Goal: Task Accomplishment & Management: Manage account settings

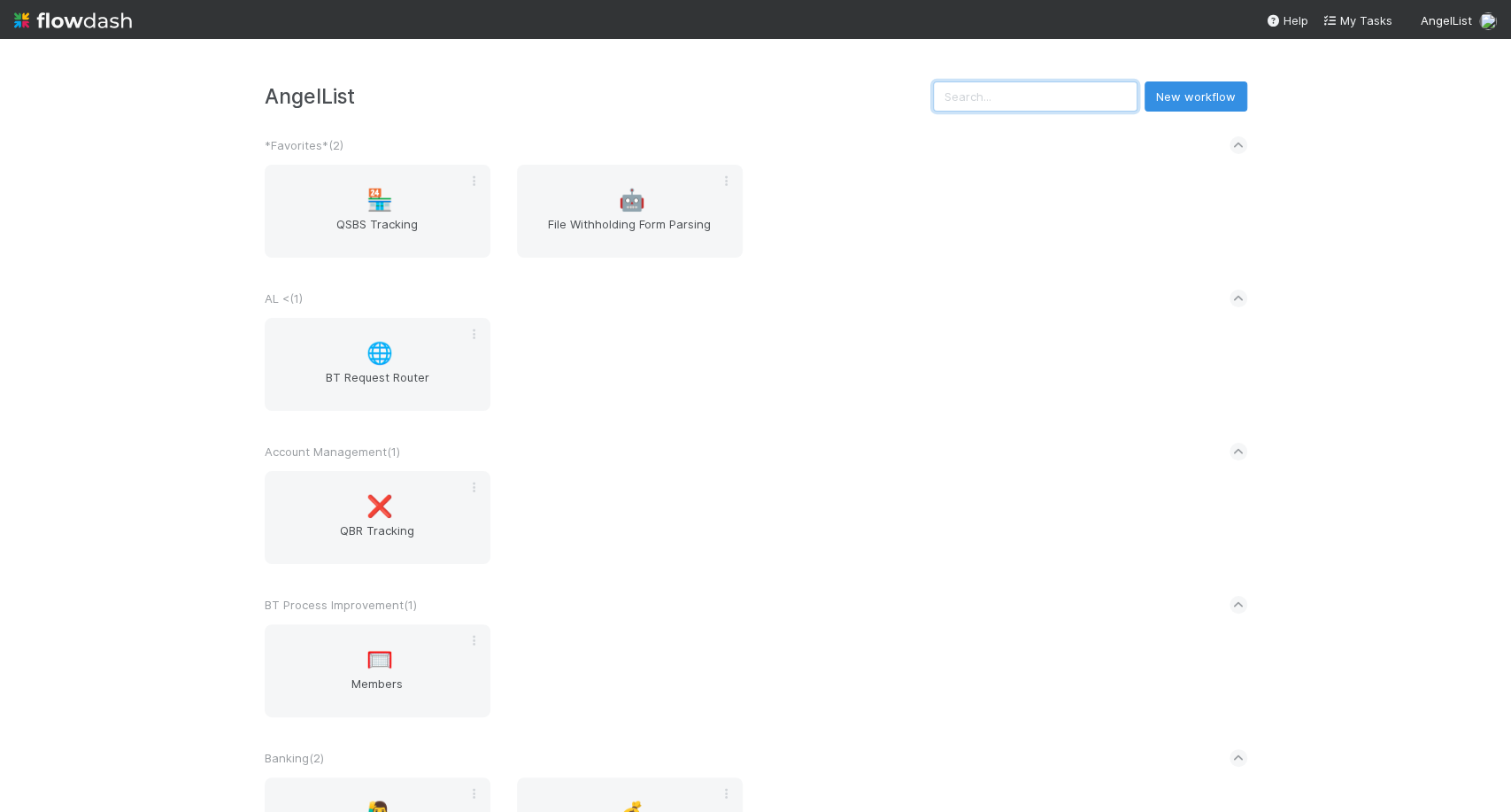
click at [1021, 106] on input "text" at bounding box center [1035, 96] width 205 height 31
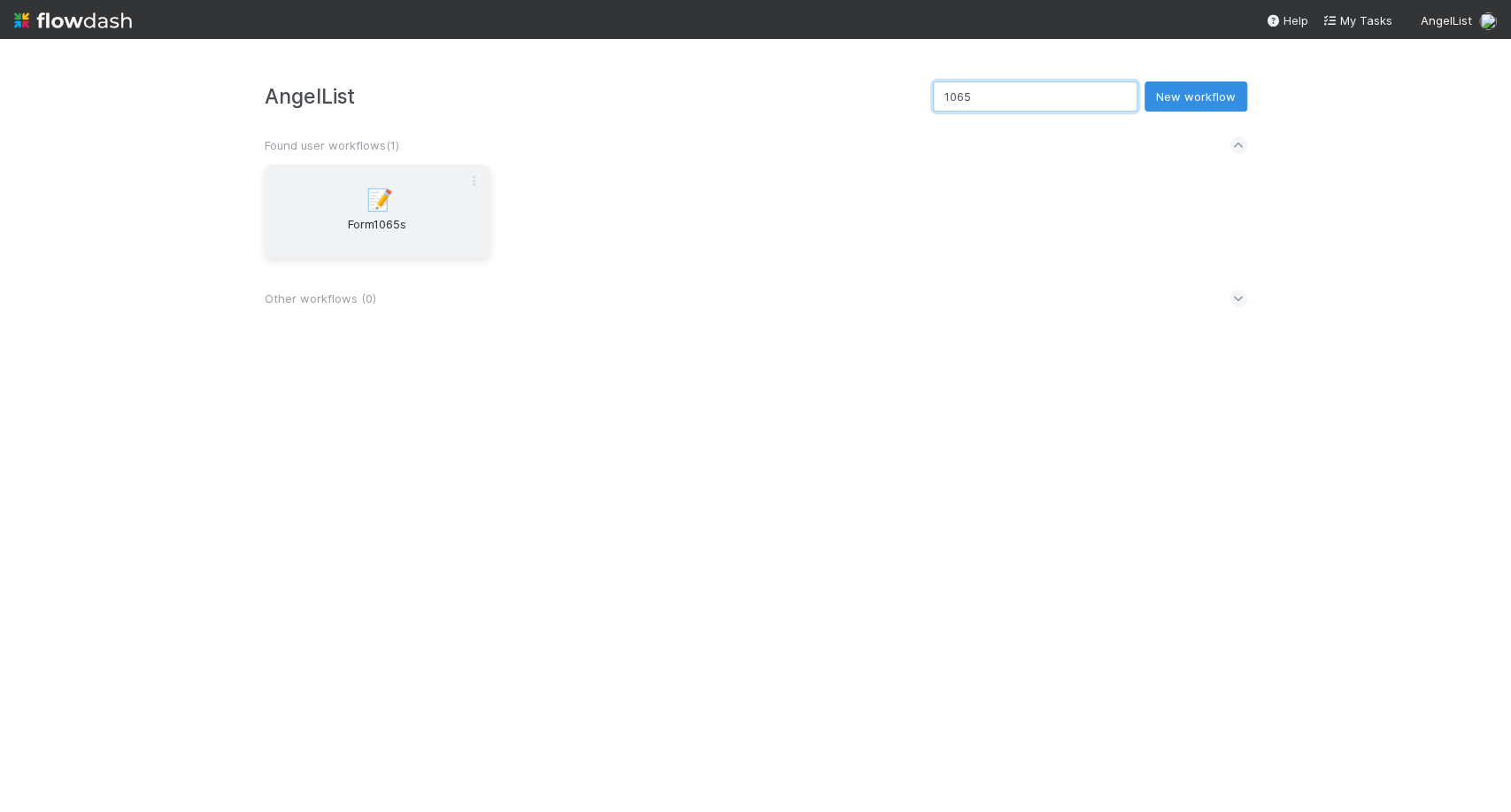
type input "1065"
click at [399, 217] on span "Form1065s" at bounding box center [377, 232] width 211 height 35
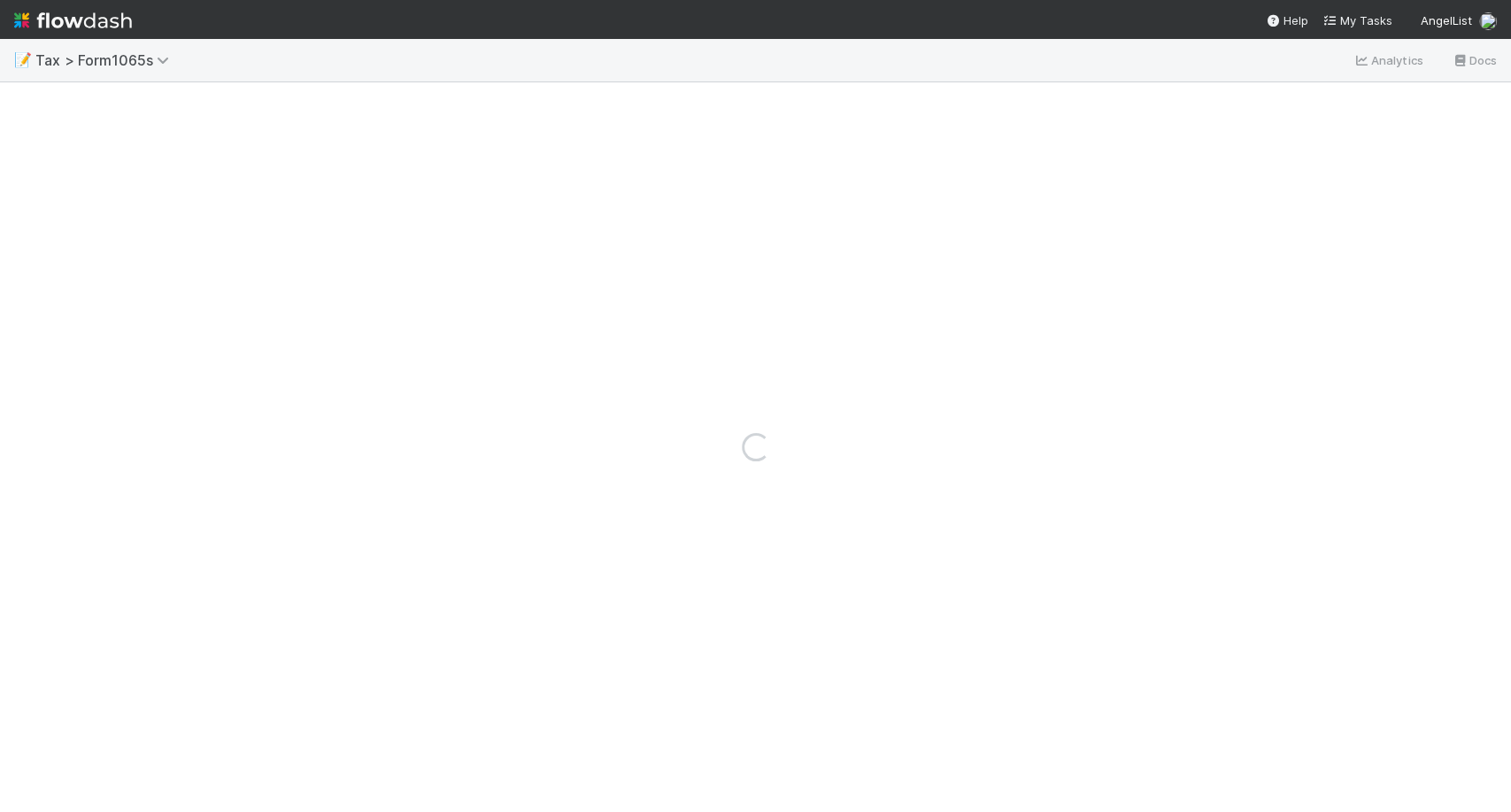
click at [402, 223] on div "Loading..." at bounding box center [756, 447] width 1511 height 730
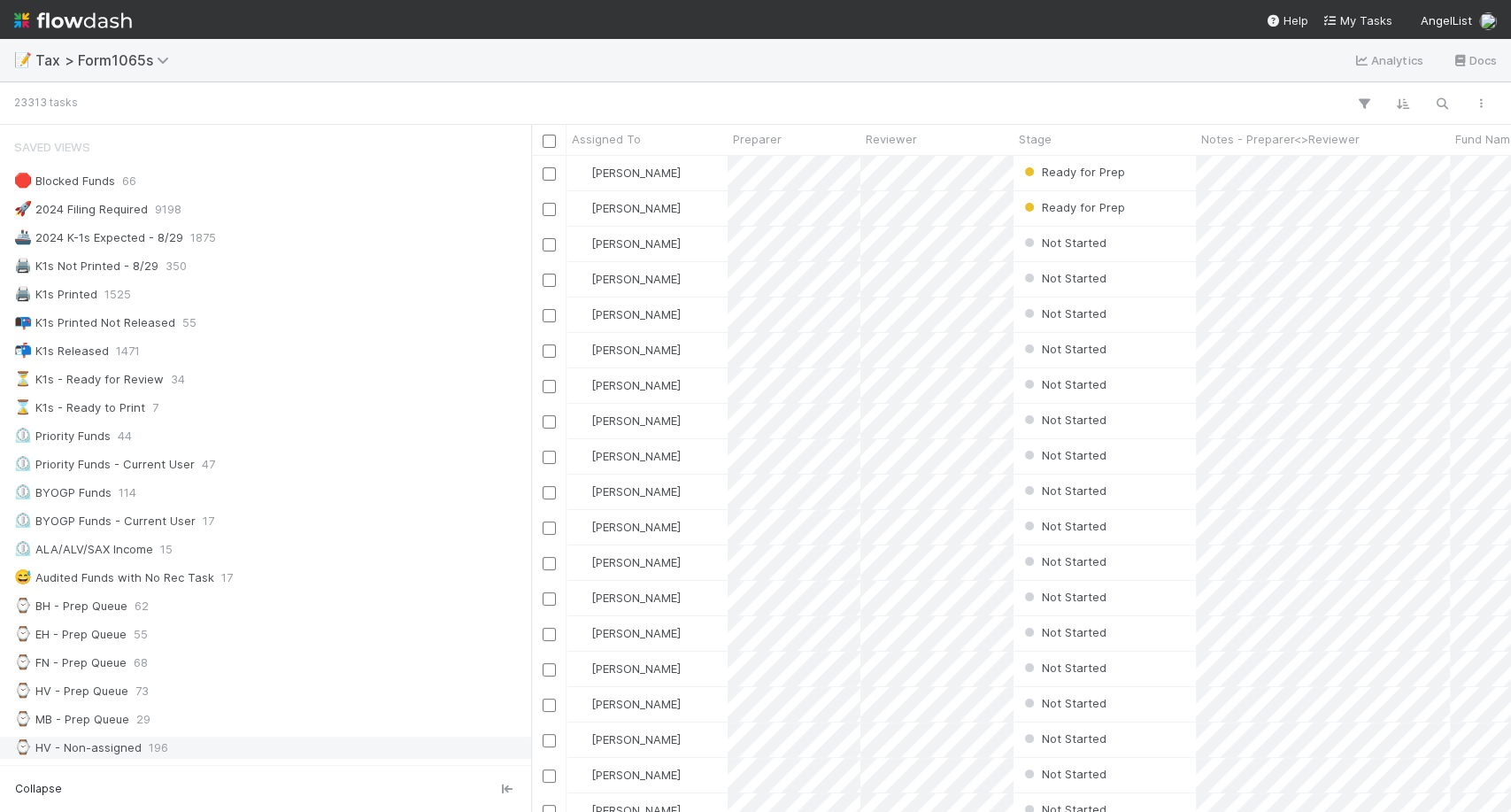
scroll to position [298, 0]
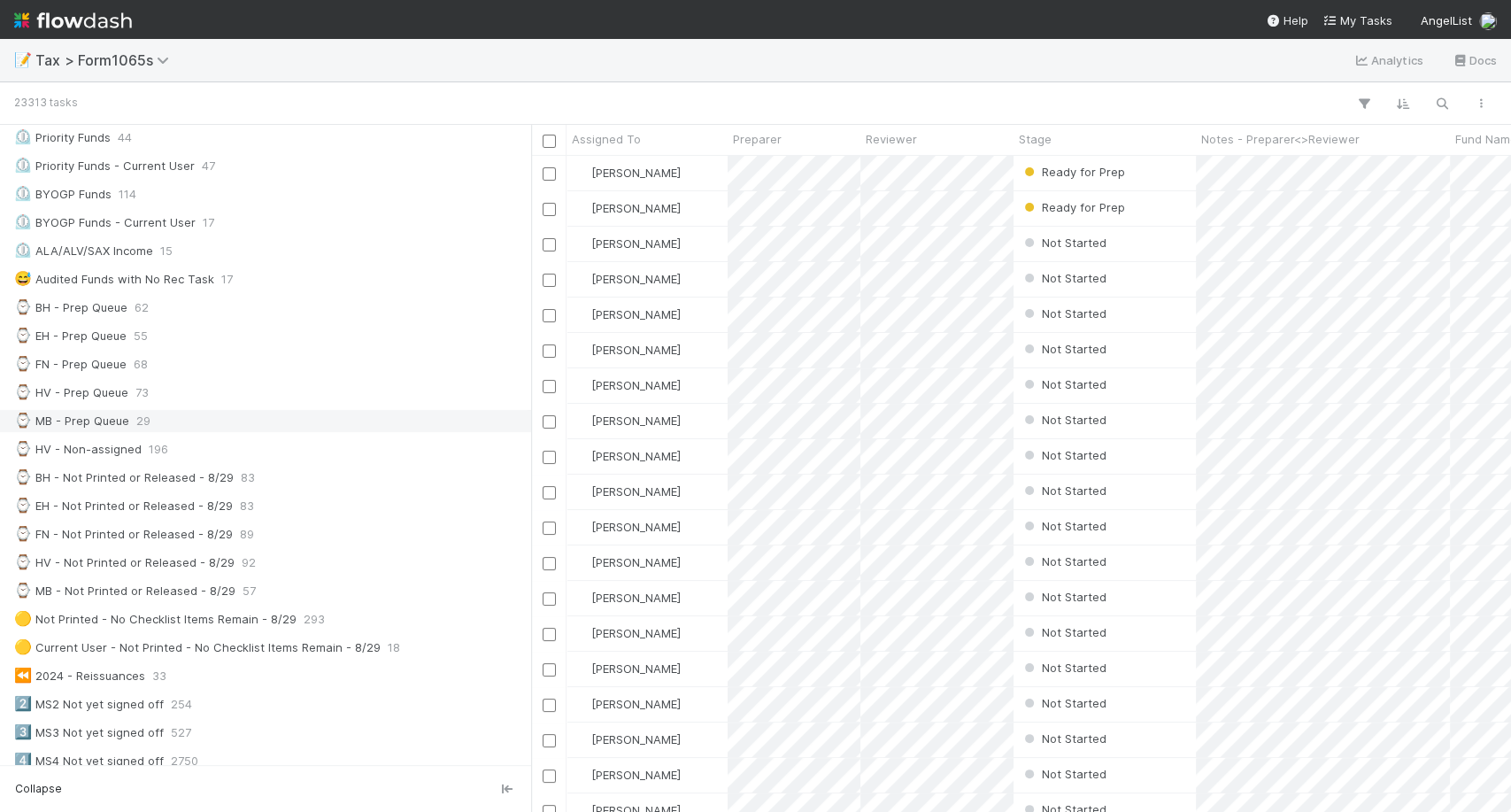
click at [331, 410] on div "⌚ MB - Prep Queue 29" at bounding box center [270, 421] width 513 height 22
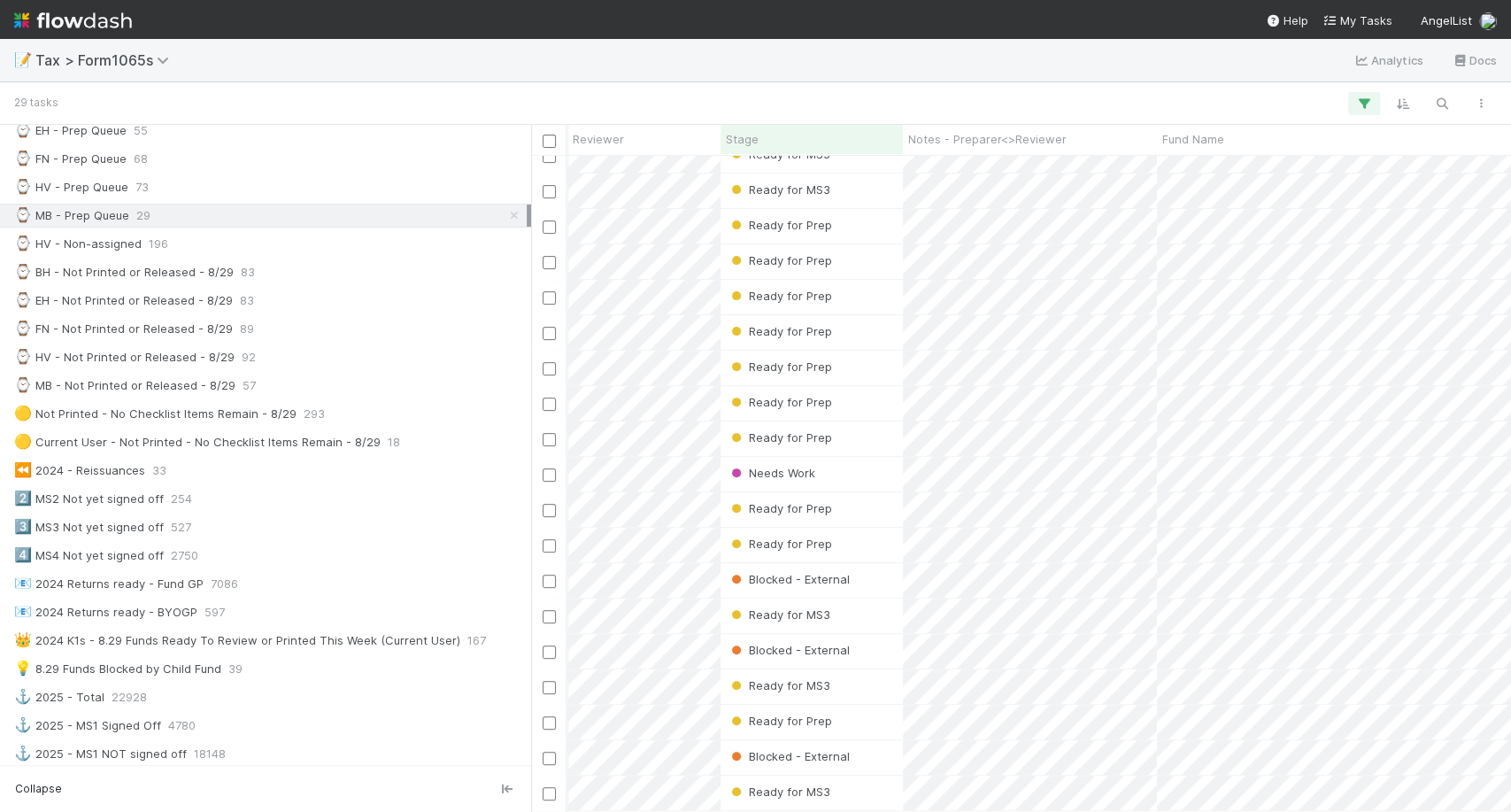
scroll to position [515, 0]
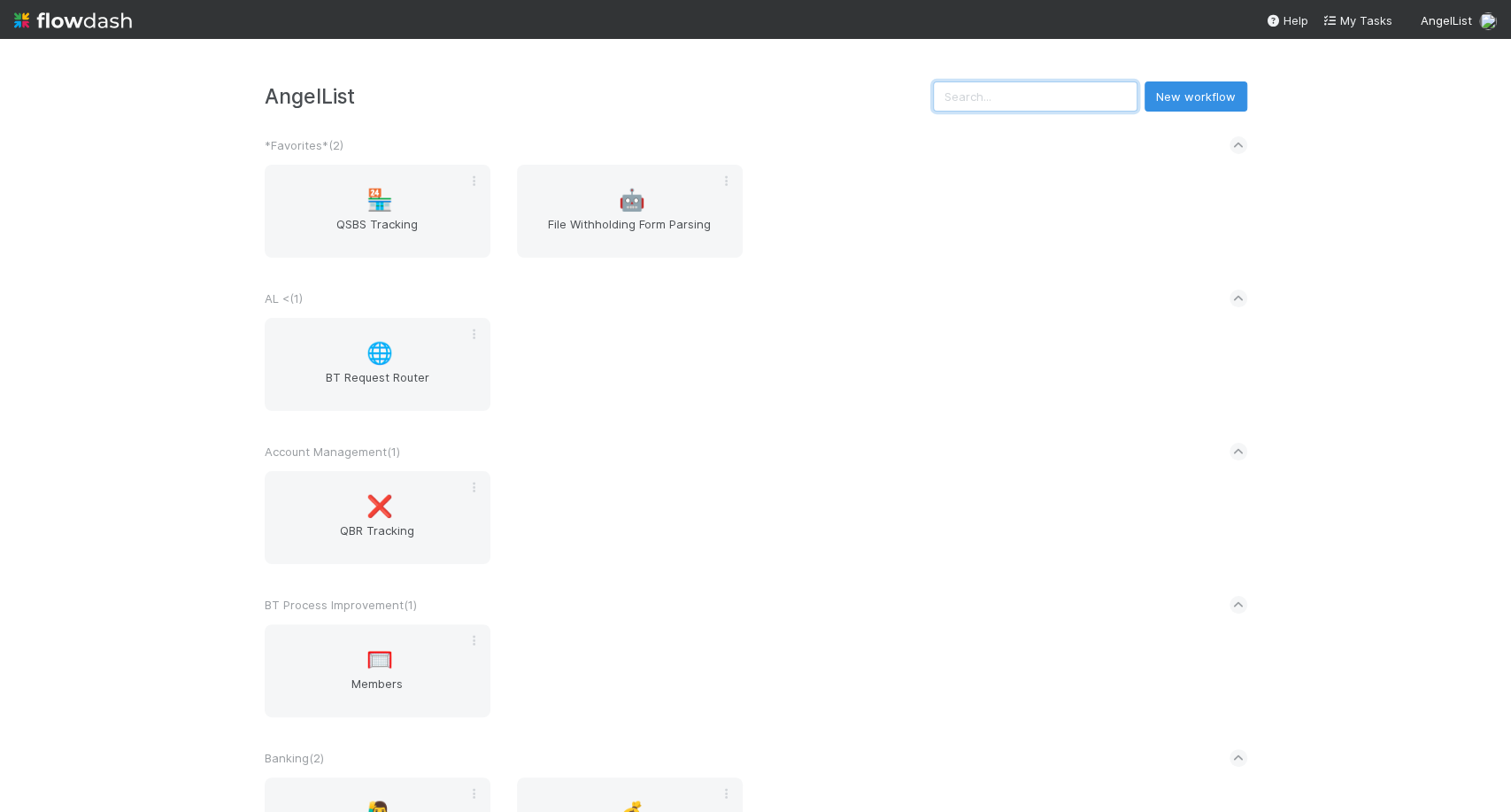
click at [1091, 98] on input "text" at bounding box center [1035, 96] width 205 height 31
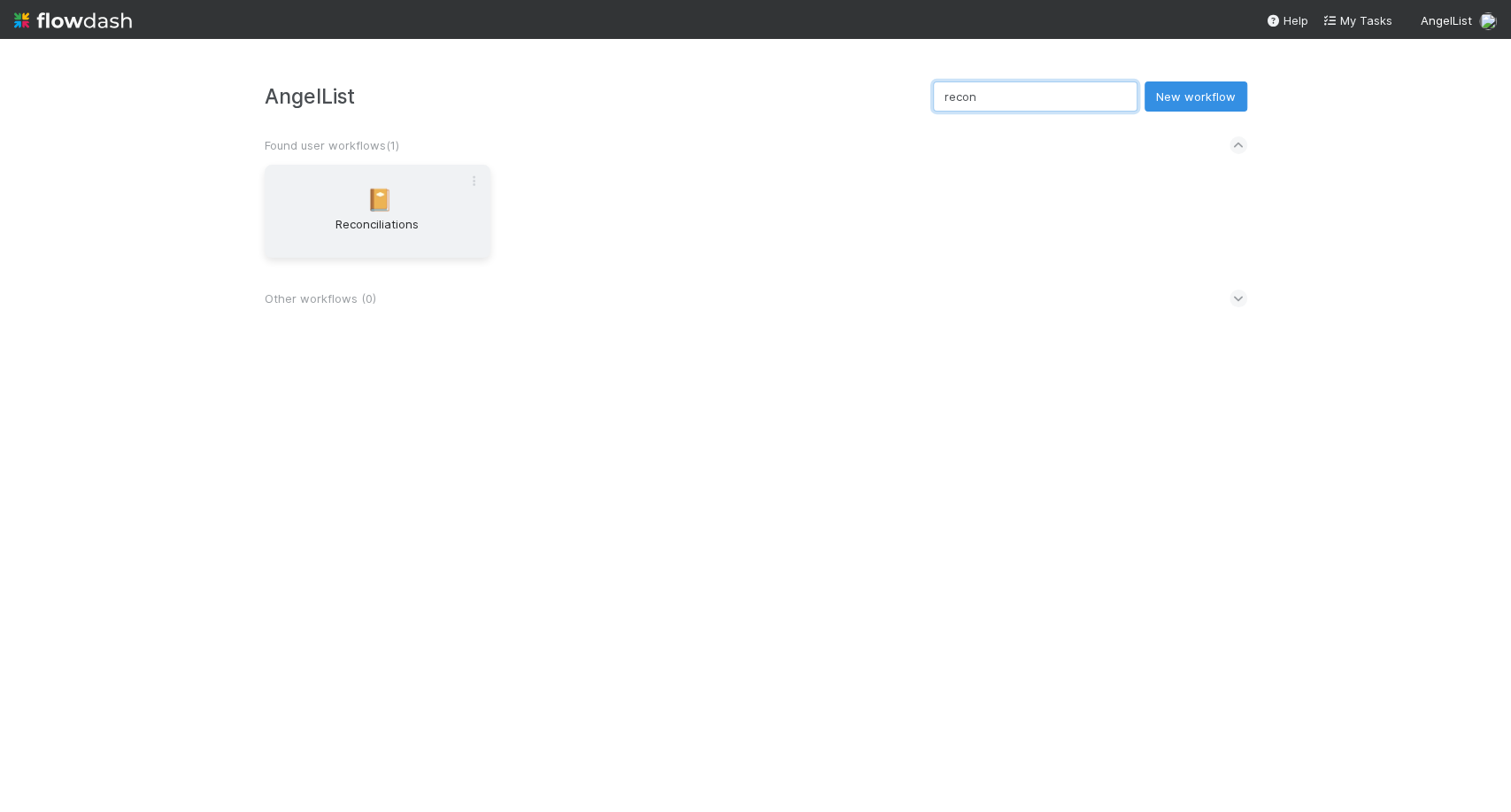
type input "recon"
click at [416, 169] on div "📔 Reconciliations" at bounding box center [378, 211] width 226 height 93
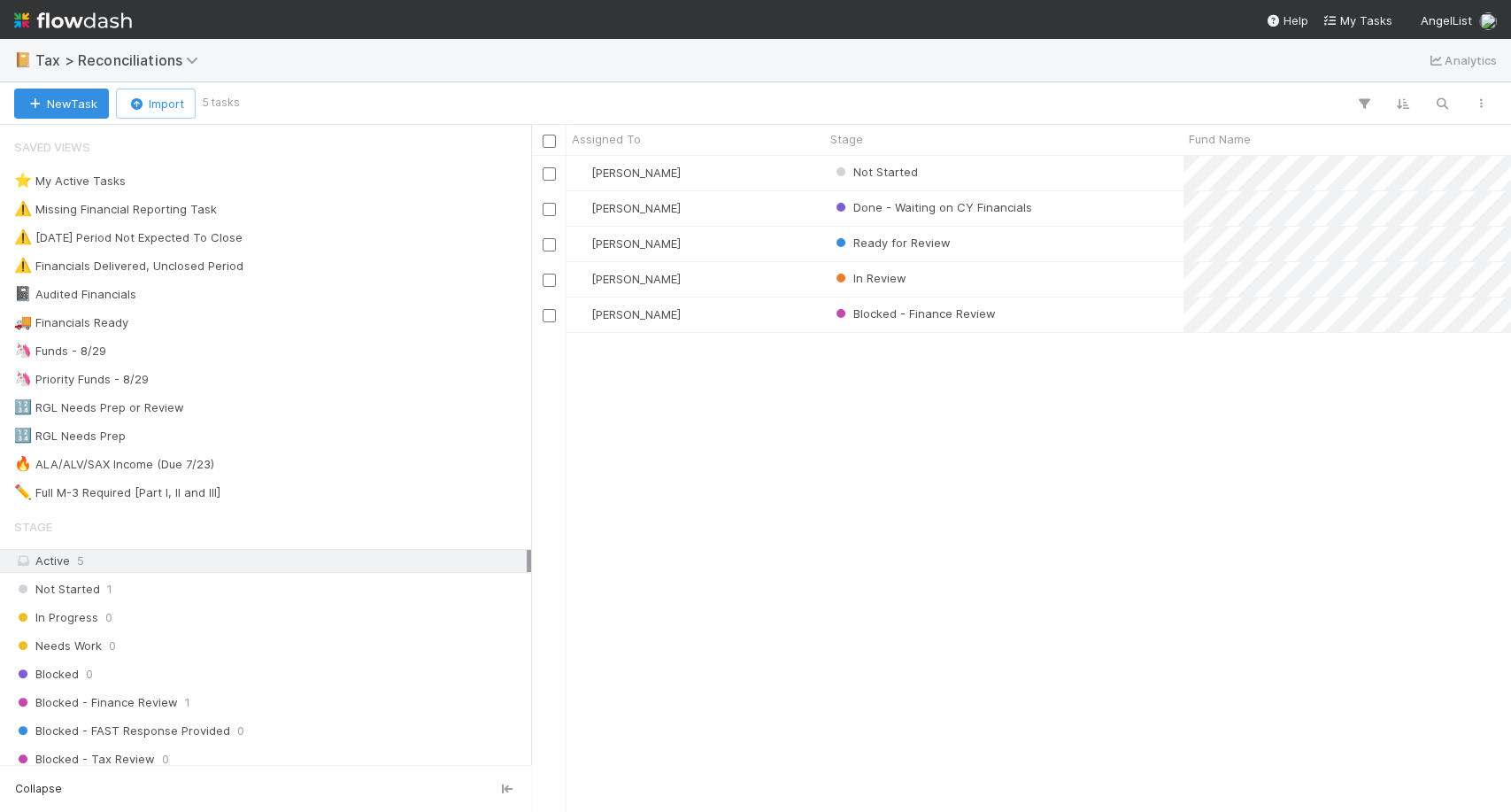
scroll to position [640, 964]
click at [78, 7] on img at bounding box center [72, 20] width 118 height 31
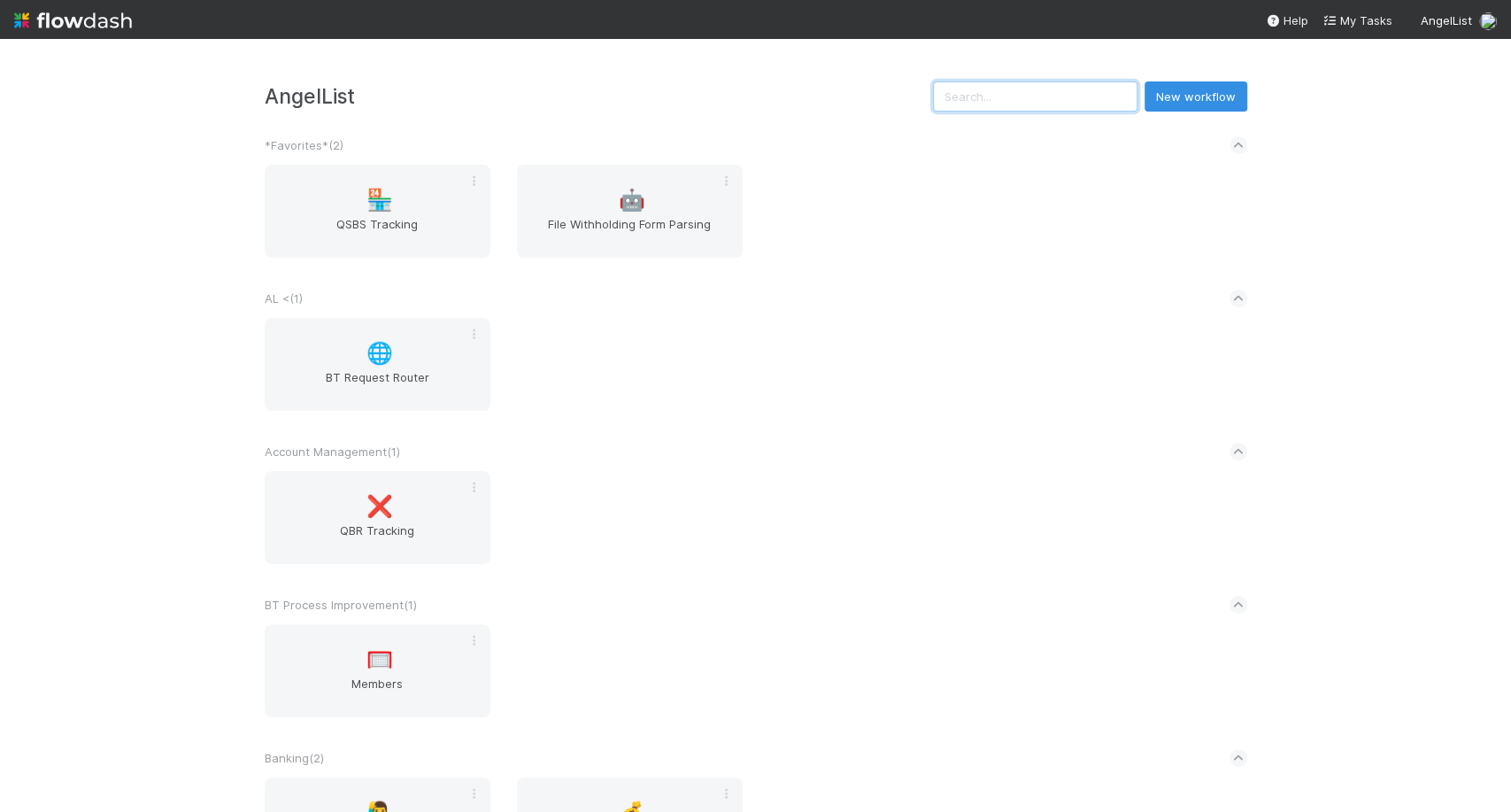
click at [983, 108] on input "text" at bounding box center [1035, 96] width 205 height 31
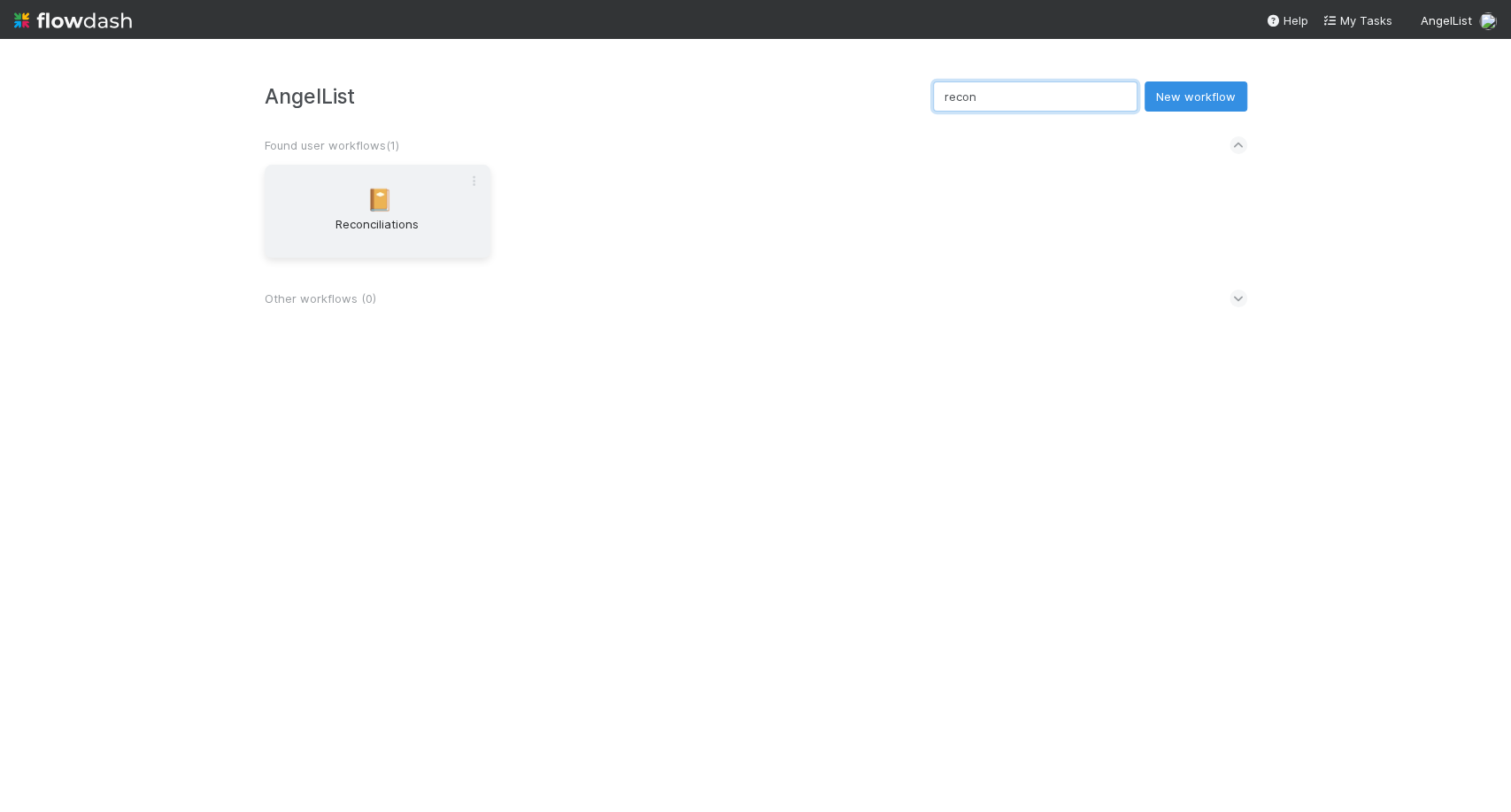
type input "recon"
click at [431, 207] on div "📔 Reconciliations" at bounding box center [378, 211] width 226 height 93
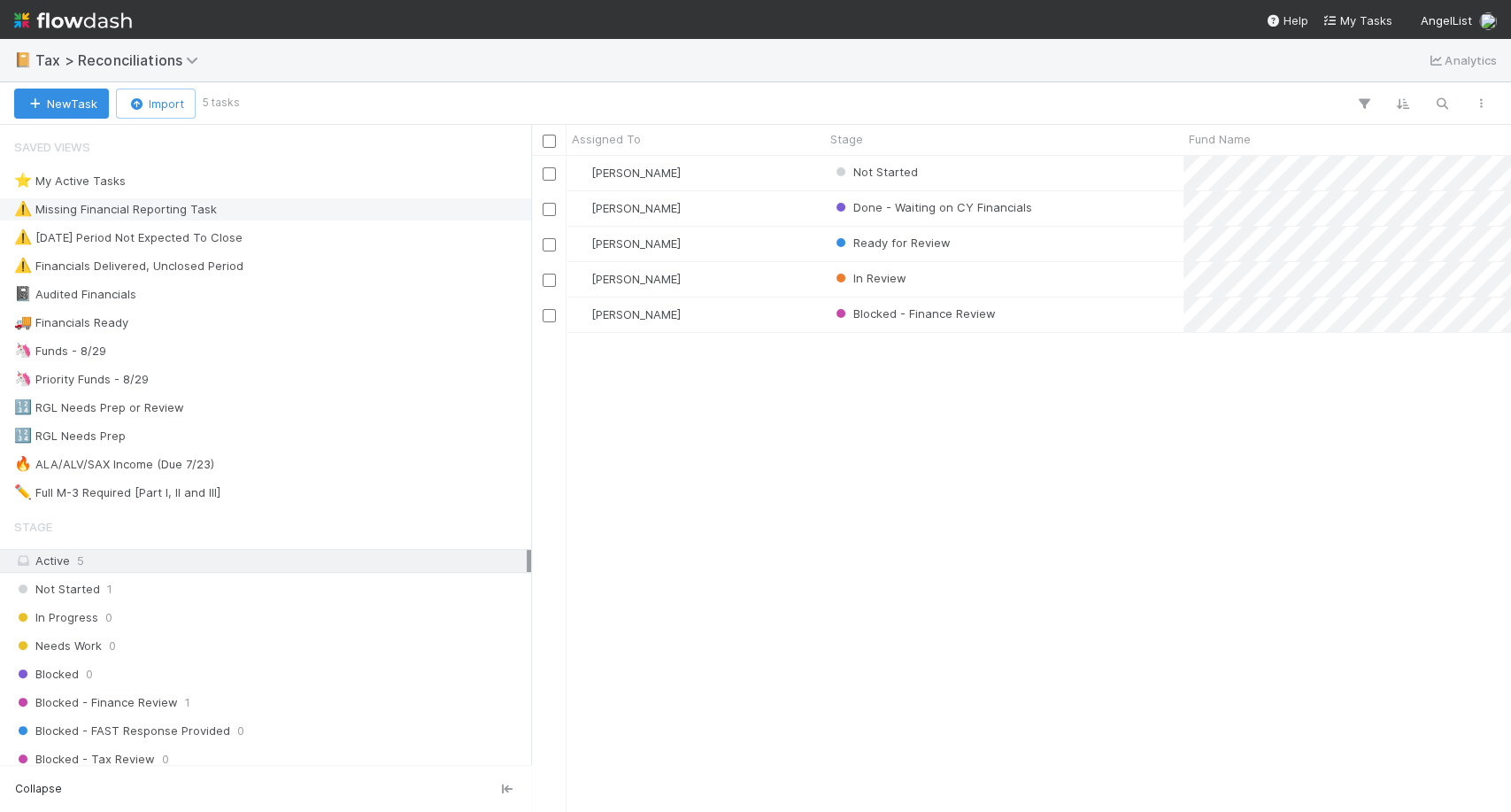
scroll to position [640, 964]
click at [1481, 95] on button "button" at bounding box center [1480, 103] width 31 height 23
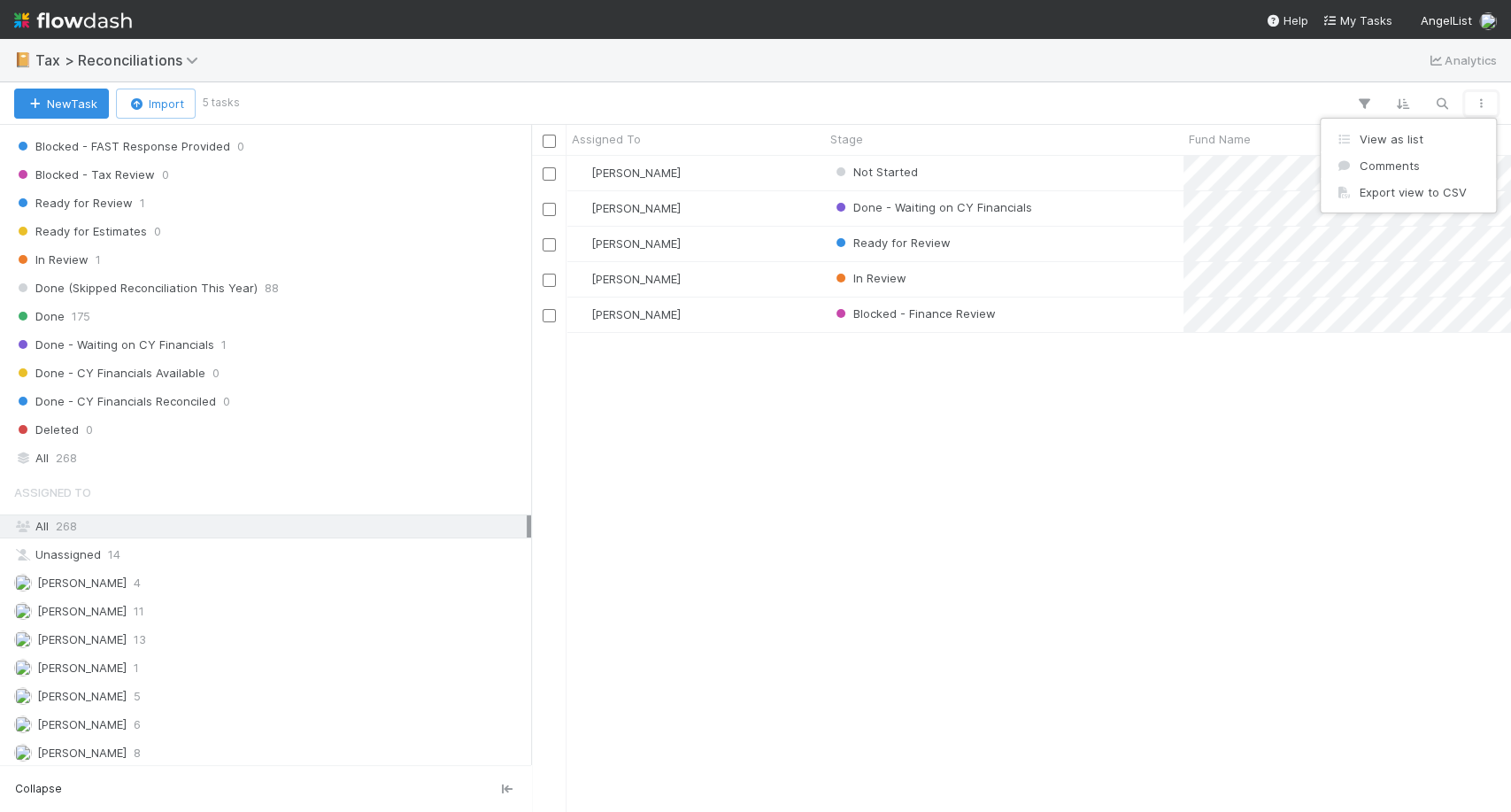
scroll to position [591, 0]
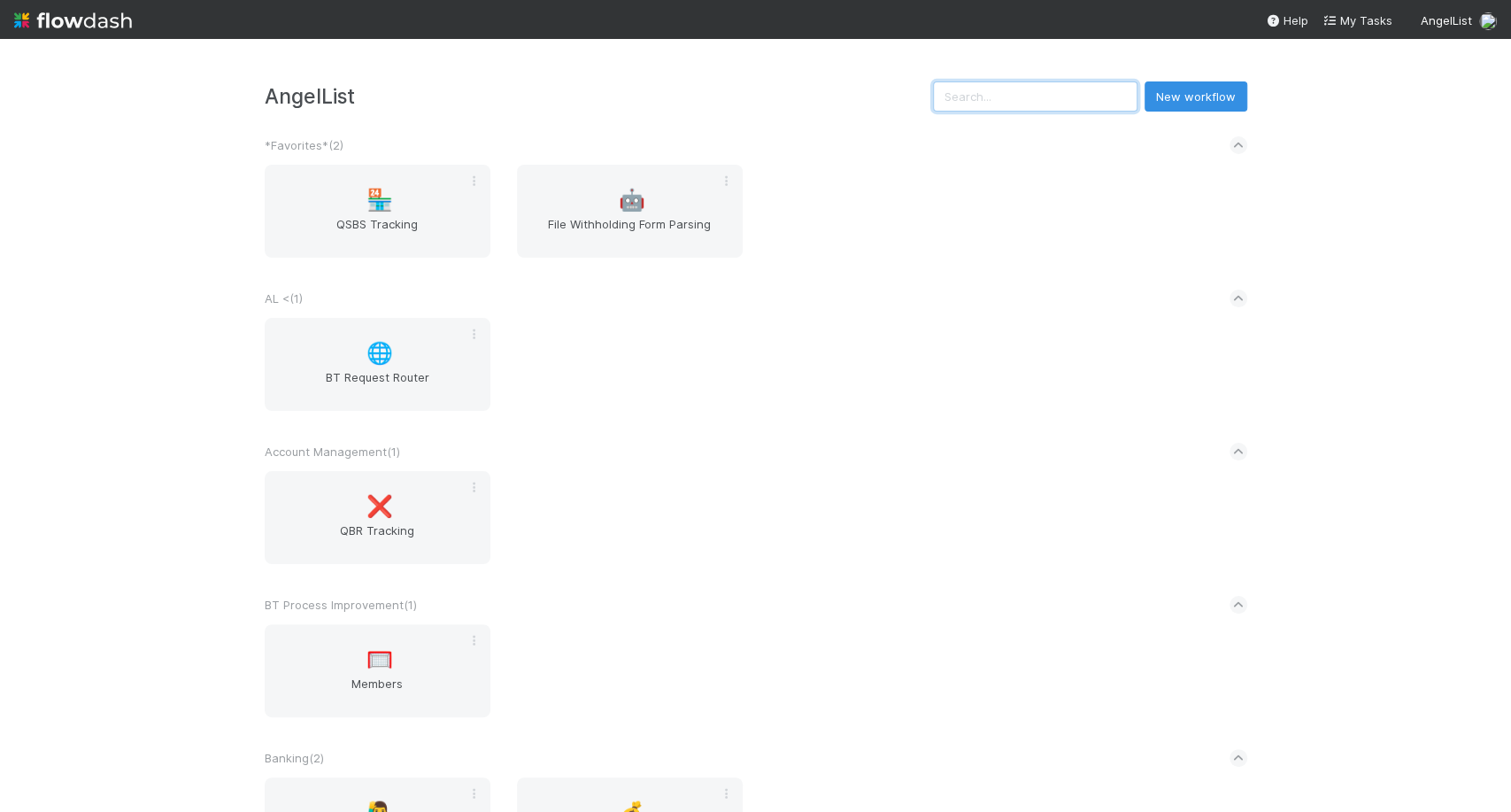
click at [1077, 94] on input "text" at bounding box center [1035, 96] width 205 height 31
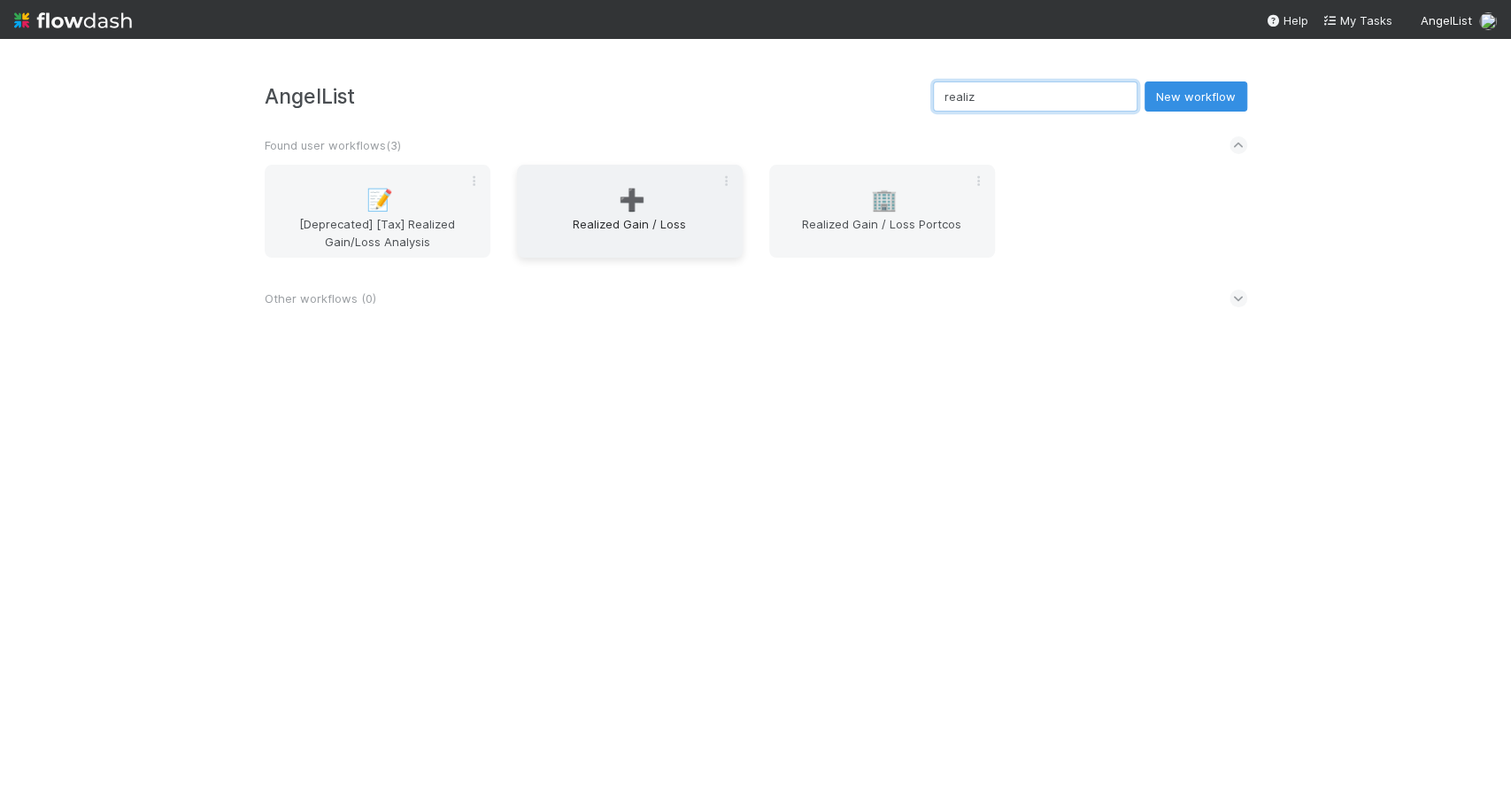
type input "realiz"
click at [596, 235] on span "Realized Gain / Loss" at bounding box center [630, 232] width 211 height 35
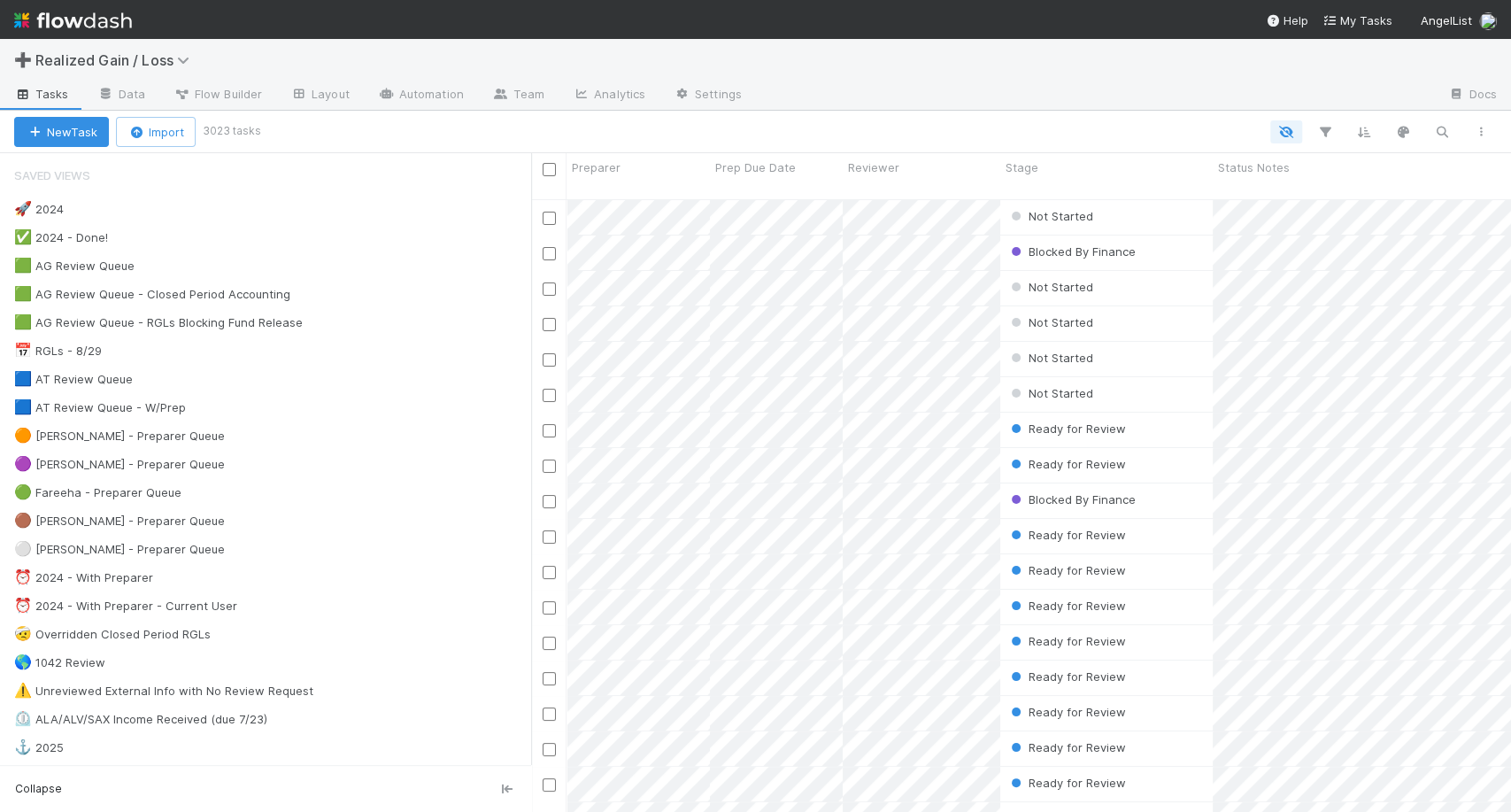
scroll to position [612, 964]
click at [119, 443] on div "🟠 Michael - Preparer Queue" at bounding box center [119, 436] width 211 height 22
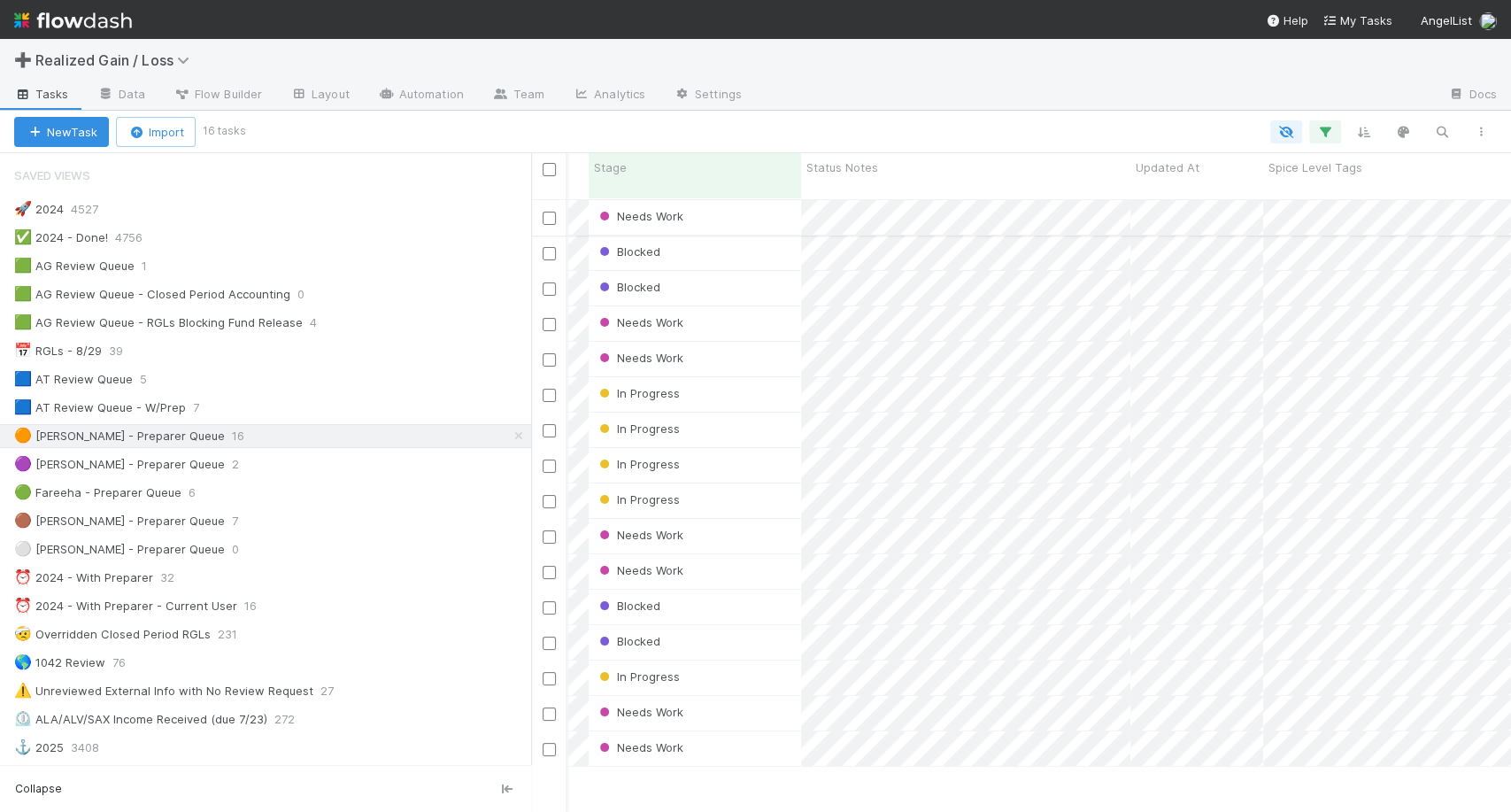
click at [722, 205] on div "Needs Work" at bounding box center [694, 217] width 212 height 34
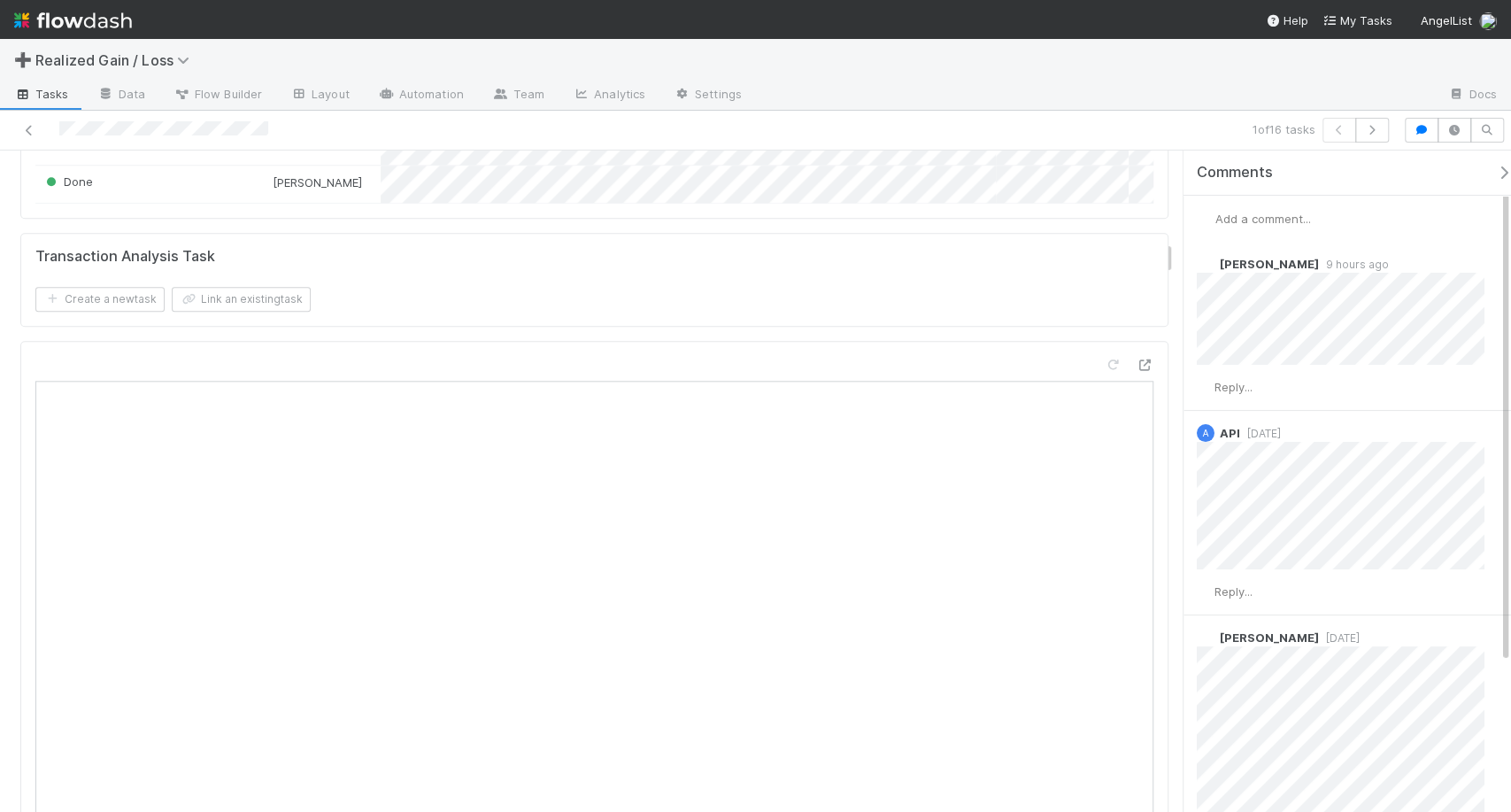
scroll to position [2209, 0]
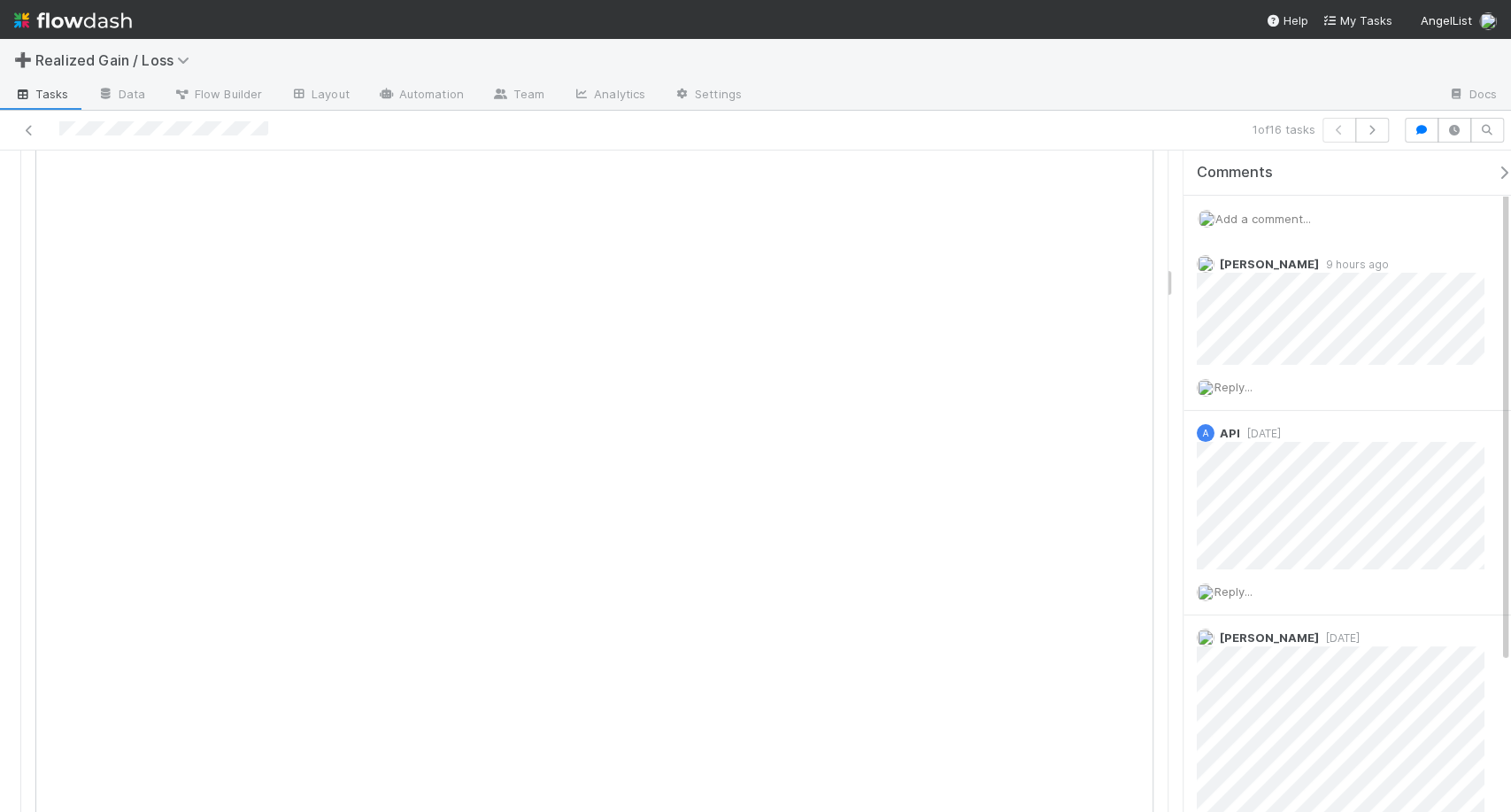
click at [1269, 229] on div "Add a comment..." at bounding box center [1355, 219] width 343 height 46
click at [1274, 207] on div "Add a comment..." at bounding box center [1355, 219] width 343 height 46
click at [1281, 205] on div "Add a comment..." at bounding box center [1355, 219] width 343 height 46
click at [1280, 219] on span "Add a comment..." at bounding box center [1263, 218] width 95 height 14
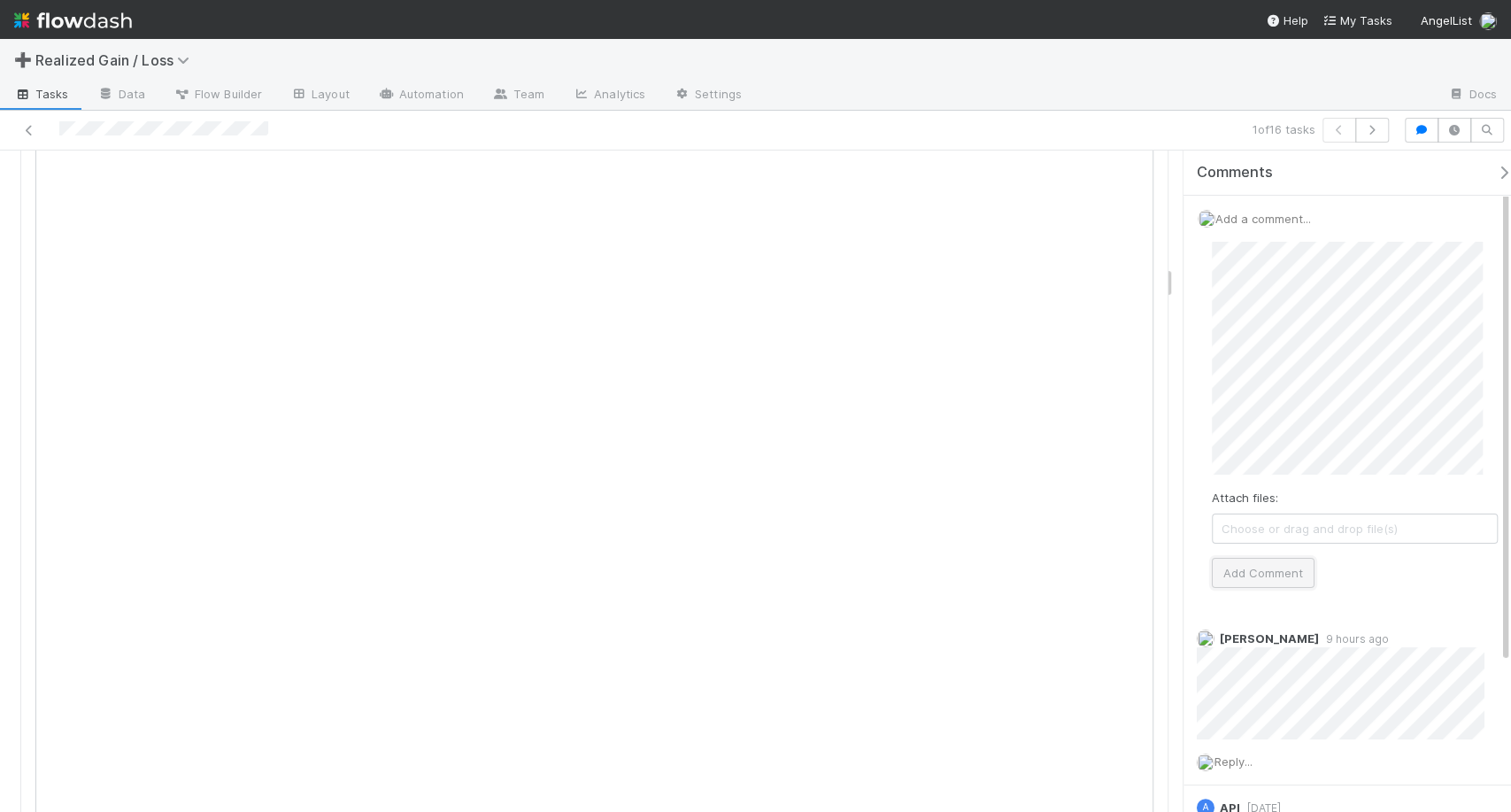
click at [1254, 567] on button "Add Comment" at bounding box center [1263, 572] width 103 height 31
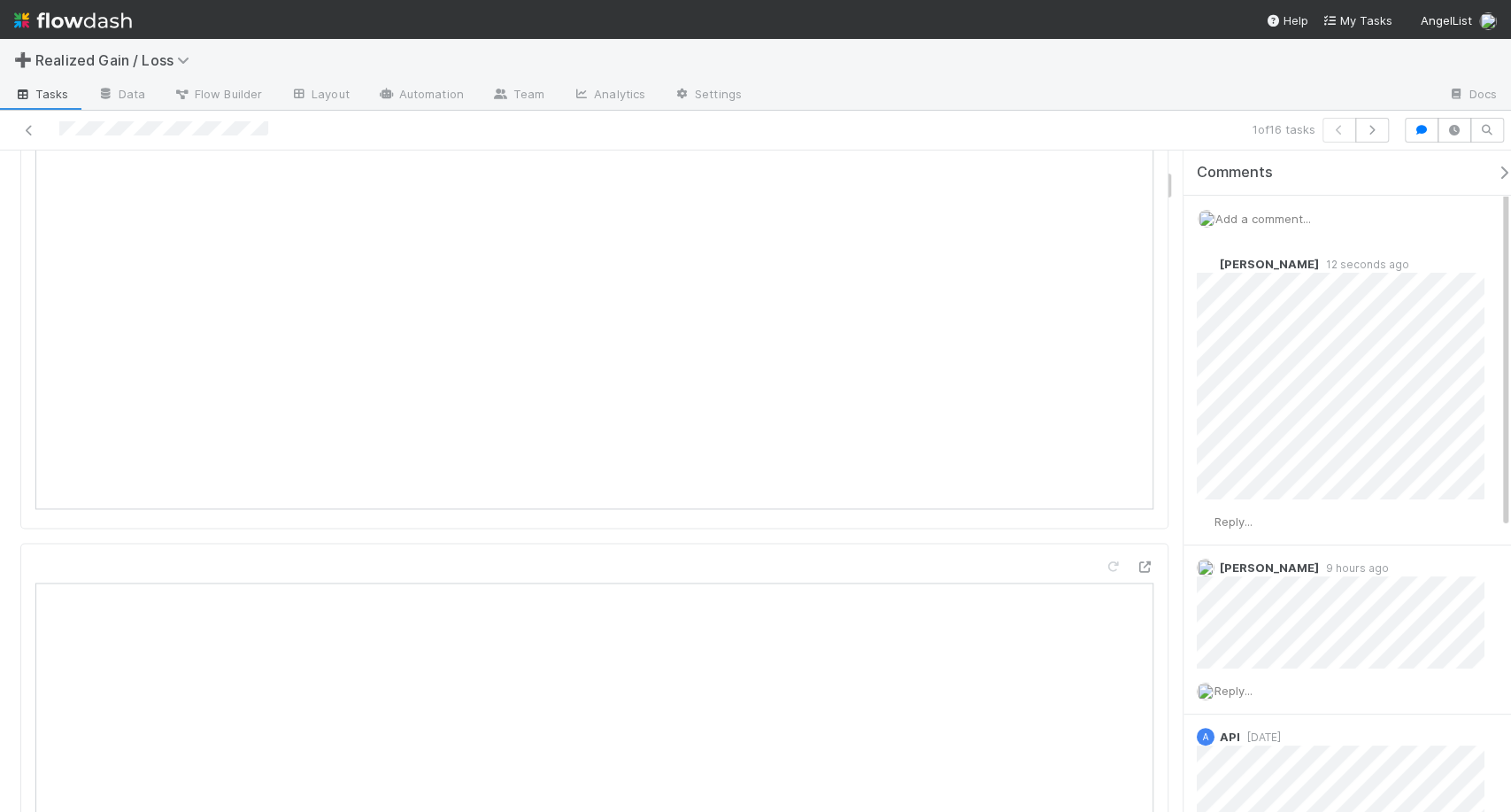
scroll to position [0, 0]
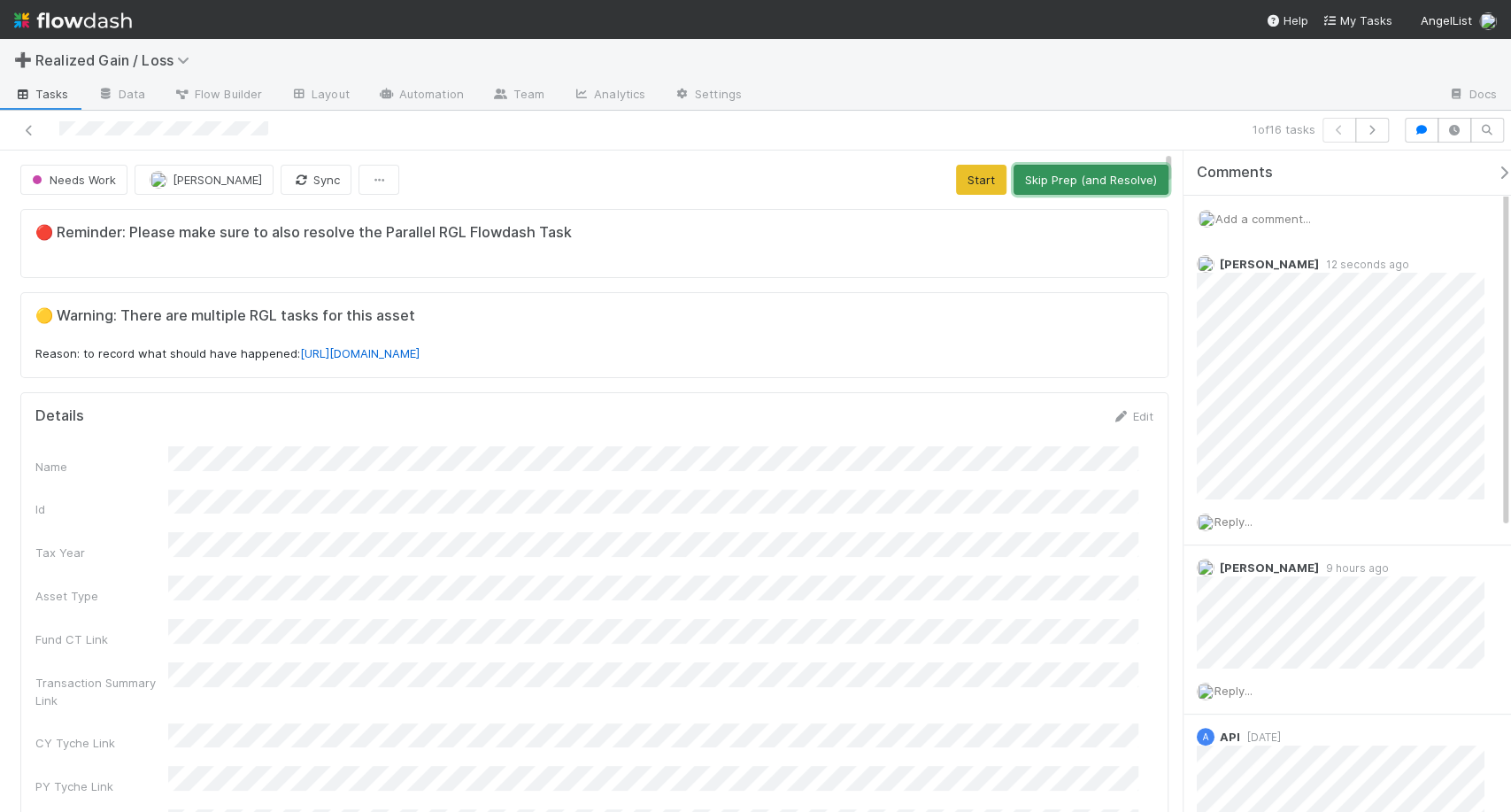
click at [1047, 180] on button "Skip Prep (and Resolve)" at bounding box center [1091, 180] width 155 height 31
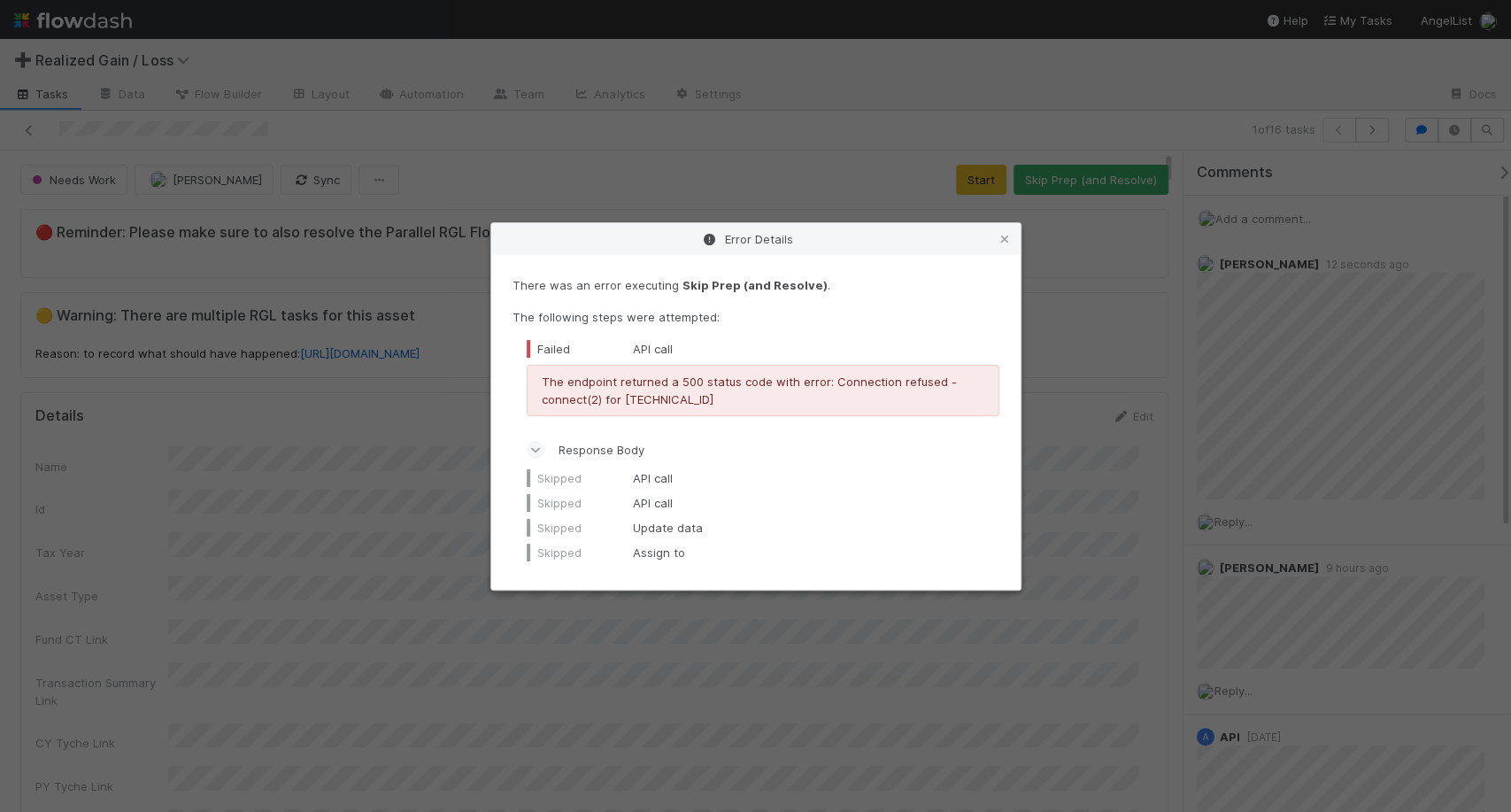
click at [992, 235] on div "Error Details" at bounding box center [756, 239] width 530 height 31
click at [1002, 237] on icon at bounding box center [1004, 239] width 18 height 11
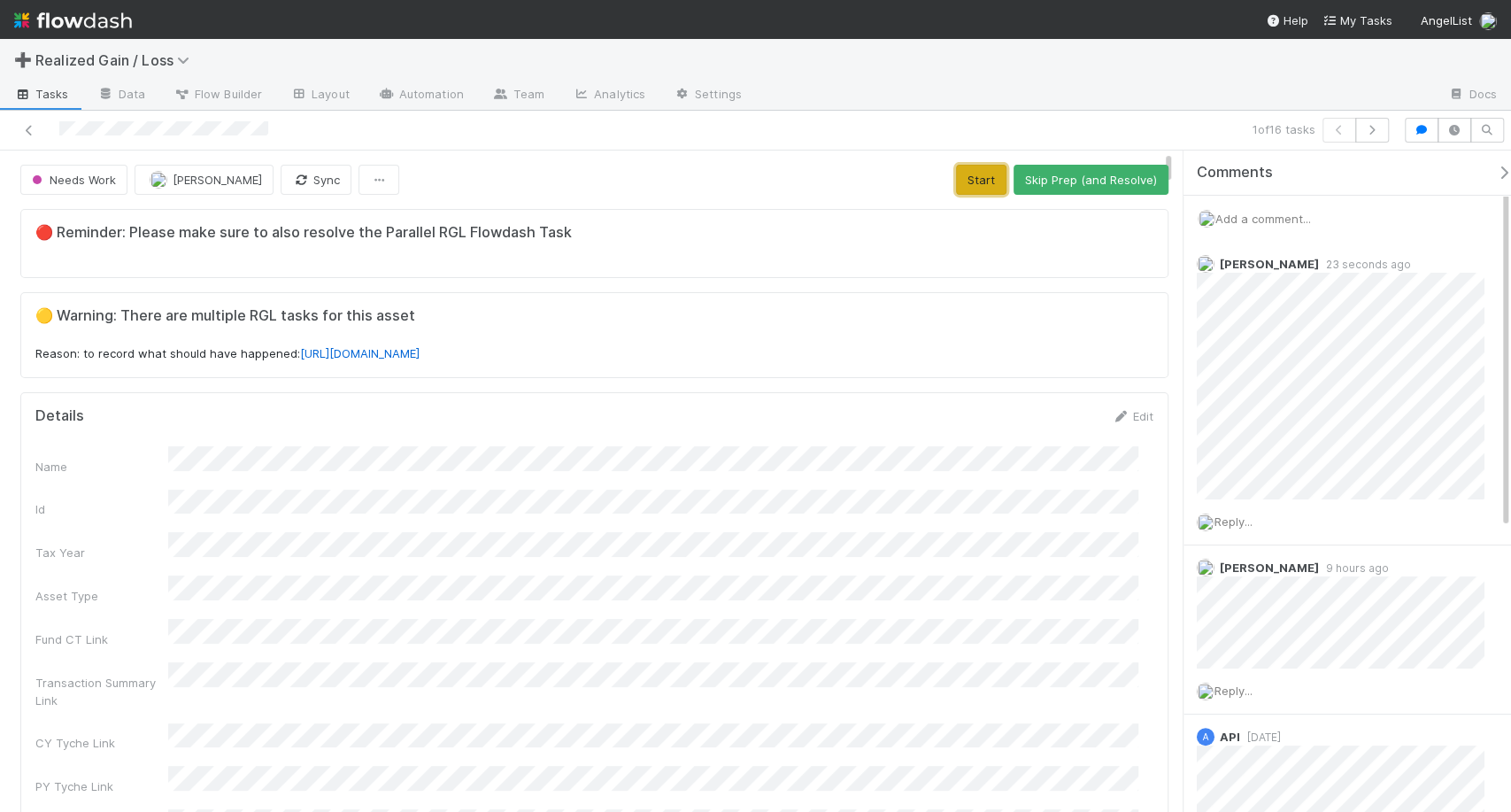
click at [977, 180] on button "Start" at bounding box center [980, 180] width 50 height 31
click at [1008, 181] on button "Request Review (and Resolve)" at bounding box center [1072, 180] width 191 height 31
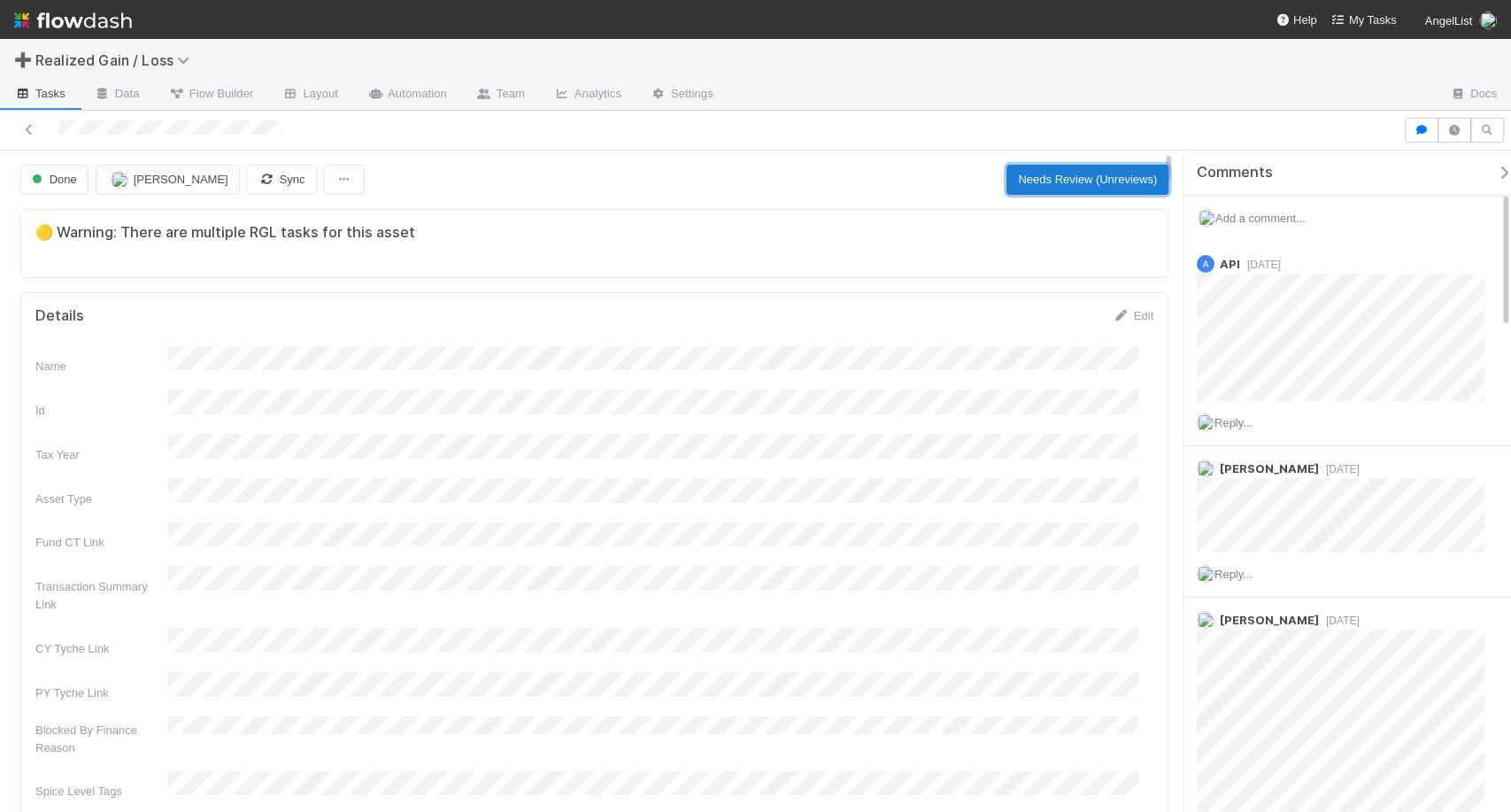
click at [1058, 183] on button "Needs Review (Unreviews)" at bounding box center [1087, 180] width 162 height 31
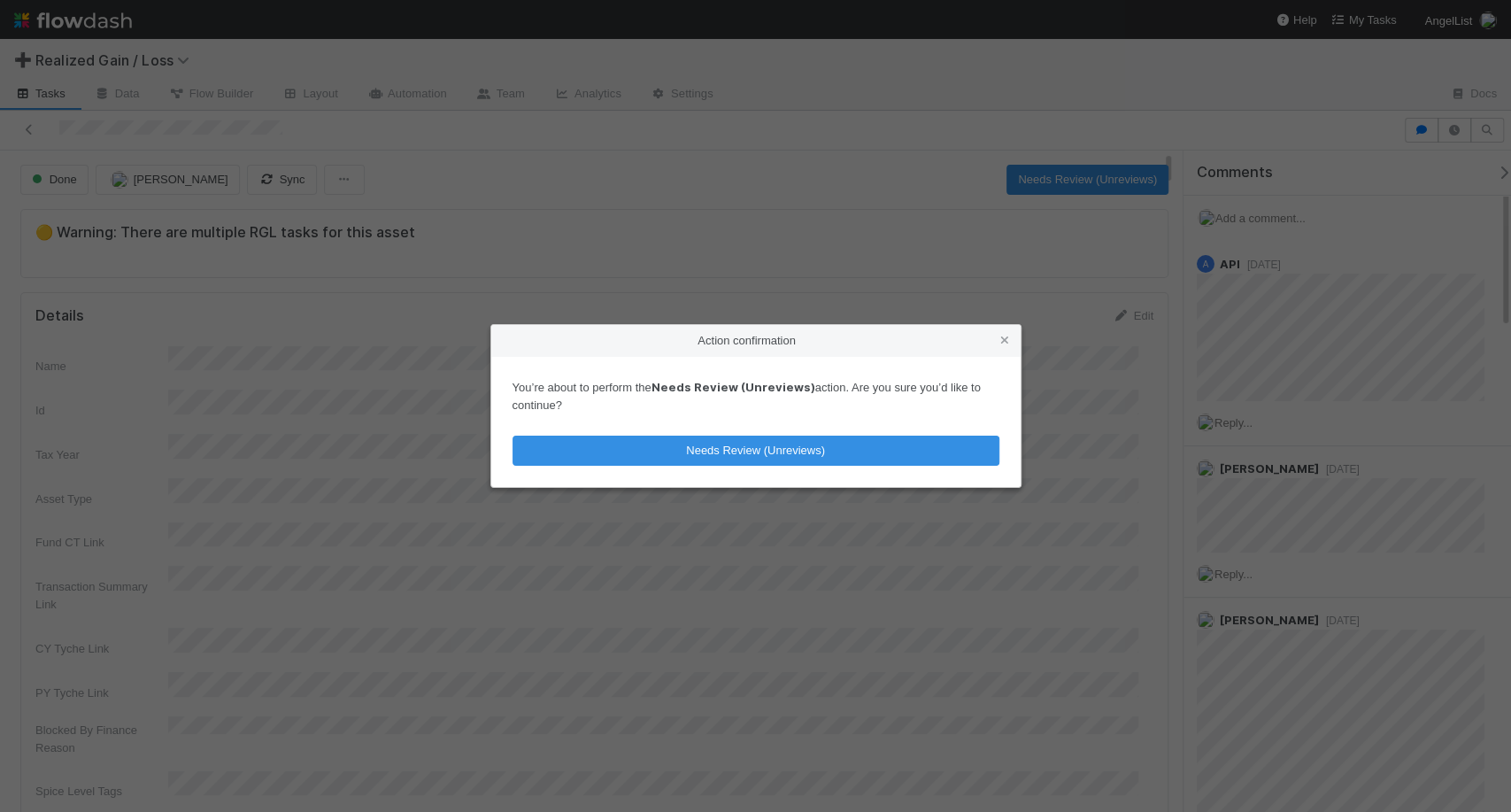
click at [776, 425] on div "You’re about to perform the Needs Review (Unreviews) action. Are you sure you’d…" at bounding box center [756, 421] width 530 height 131
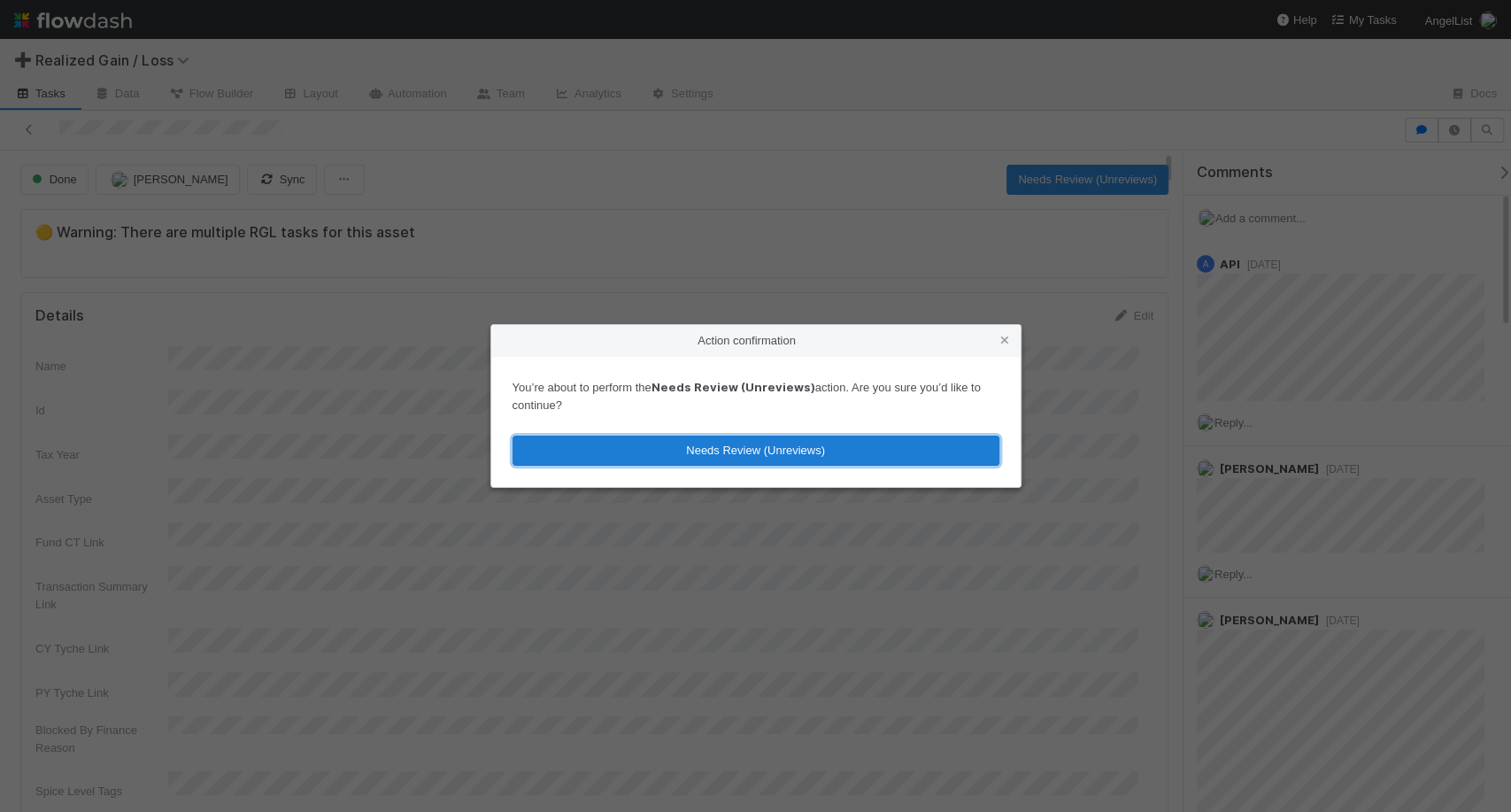
click at [773, 446] on button "Needs Review (Unreviews)" at bounding box center [756, 450] width 487 height 31
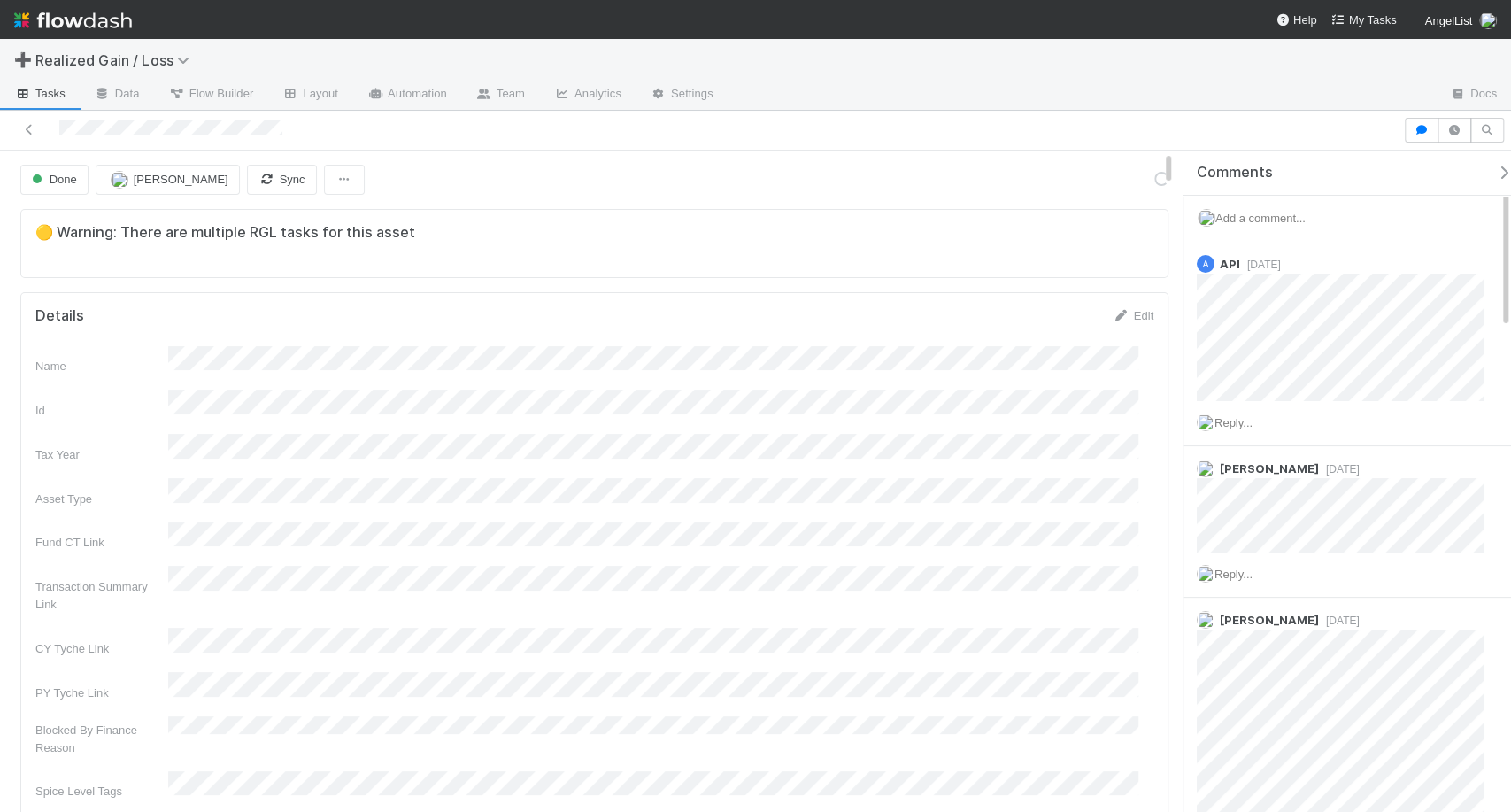
click at [1285, 226] on div "Add a comment..." at bounding box center [1355, 219] width 343 height 46
click at [1285, 216] on span "Add a comment..." at bounding box center [1261, 218] width 91 height 13
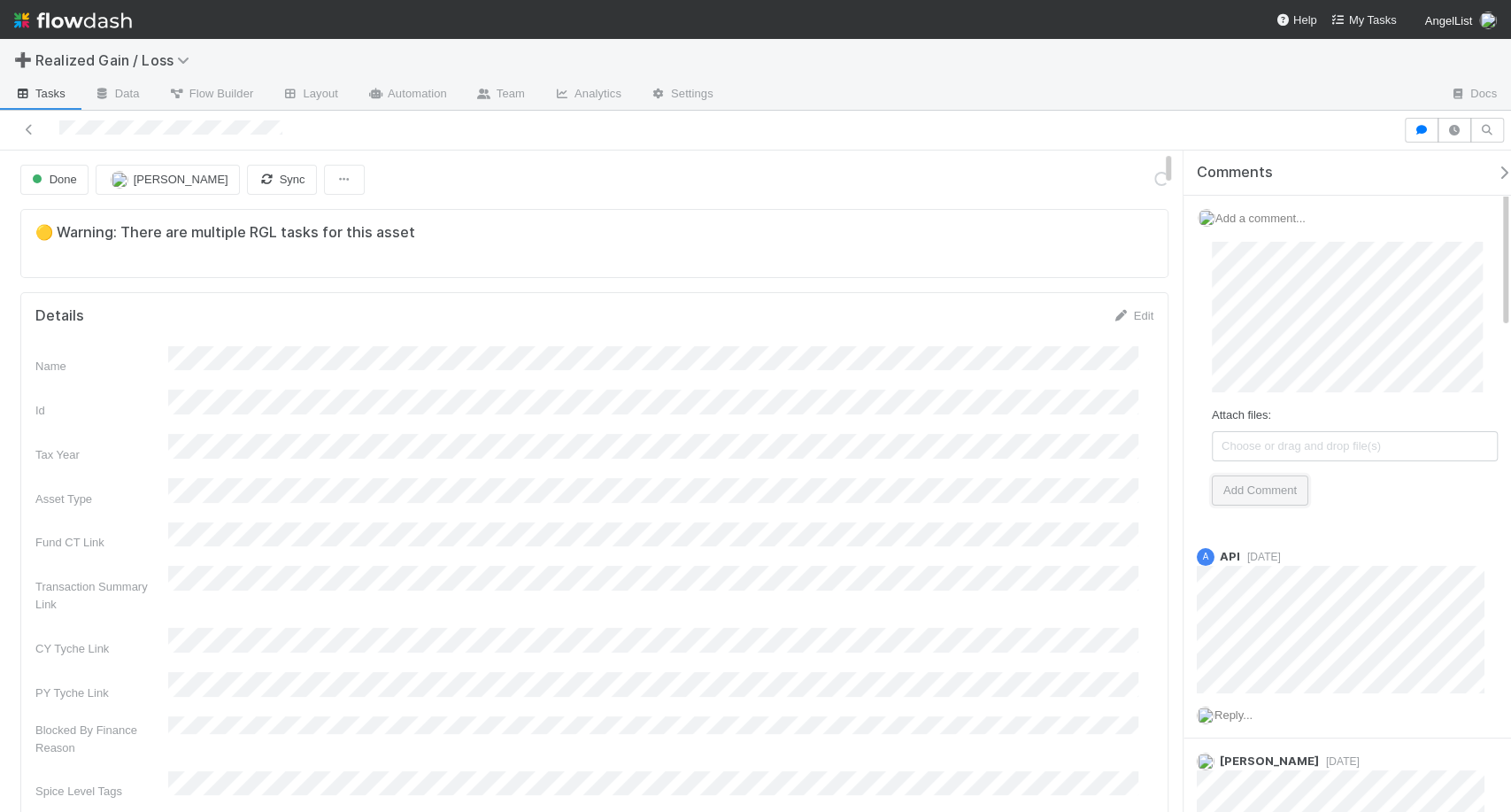
click at [1255, 483] on button "Add Comment" at bounding box center [1260, 490] width 96 height 31
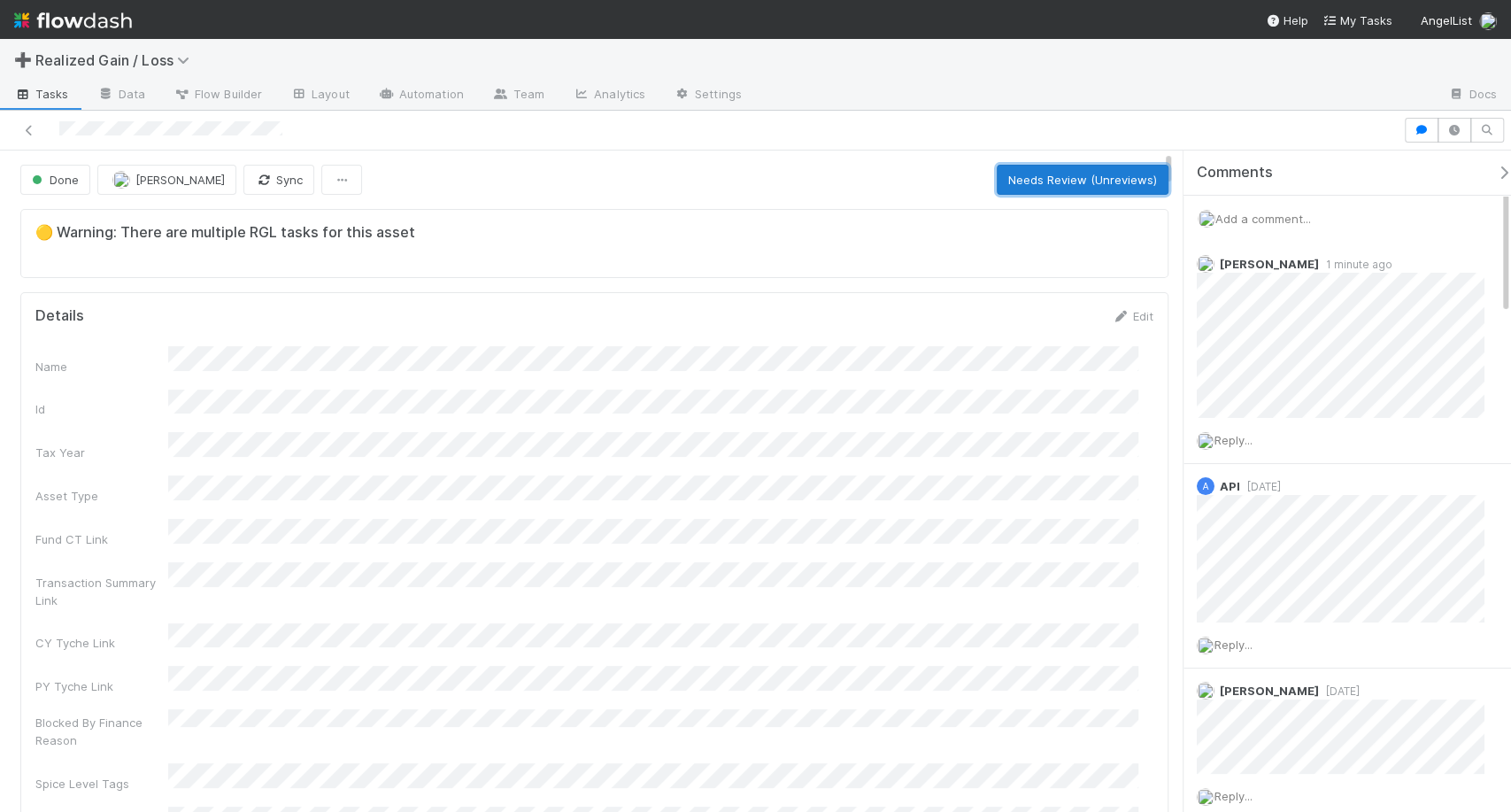
click at [1116, 181] on button "Needs Review (Unreviews)" at bounding box center [1081, 180] width 171 height 31
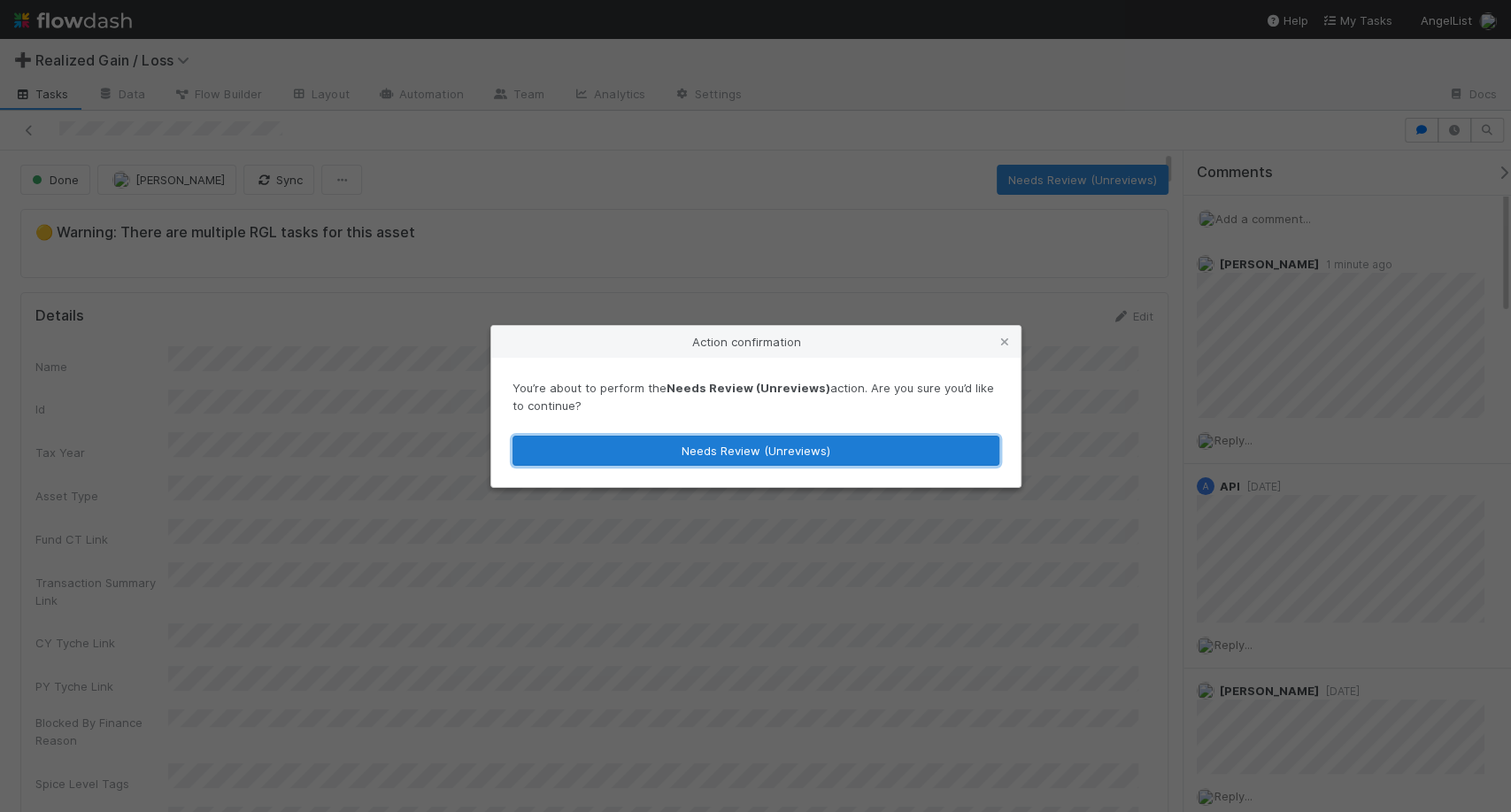
click at [789, 442] on button "Needs Review (Unreviews)" at bounding box center [756, 450] width 487 height 31
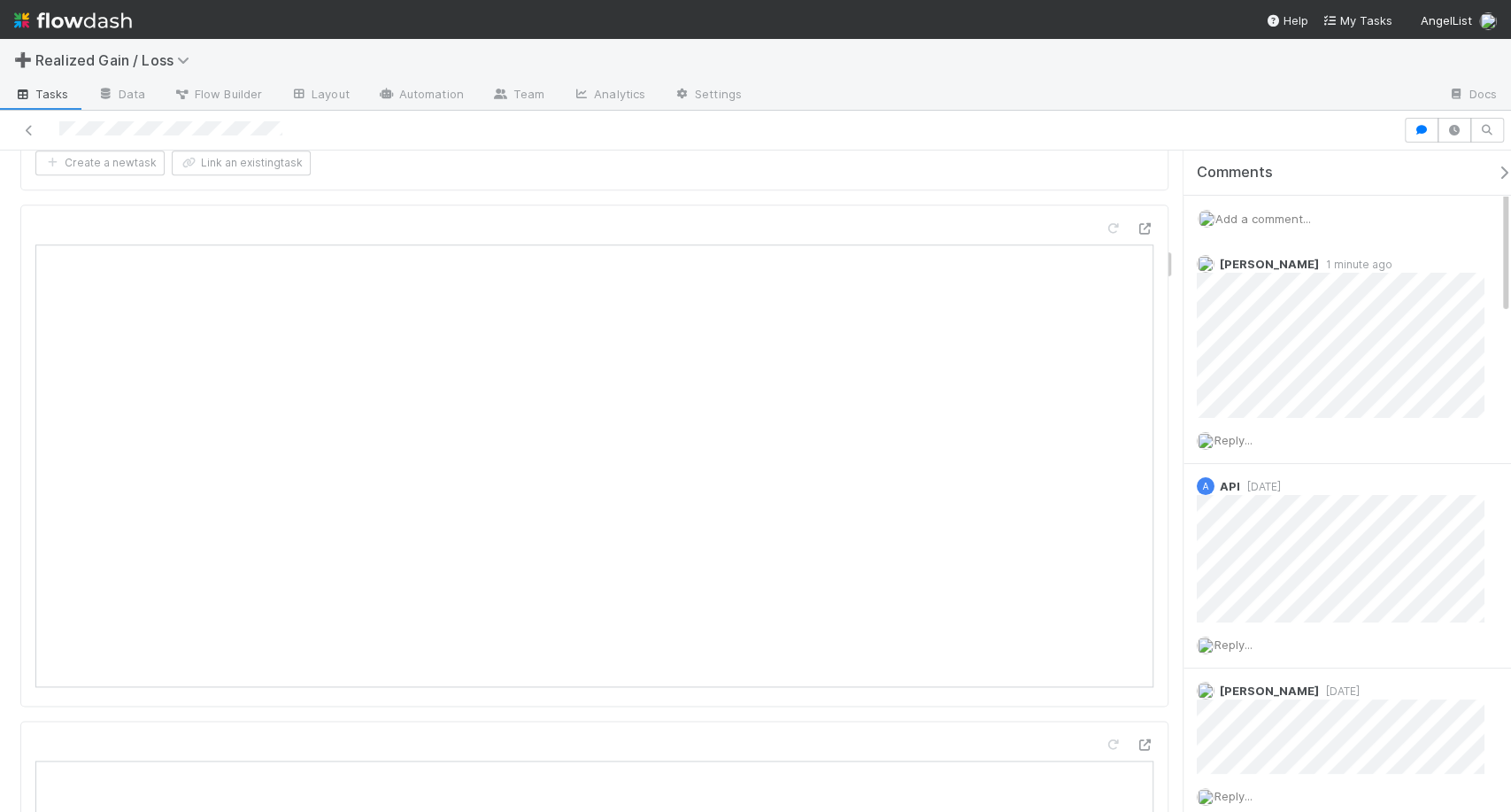
scroll to position [1826, 0]
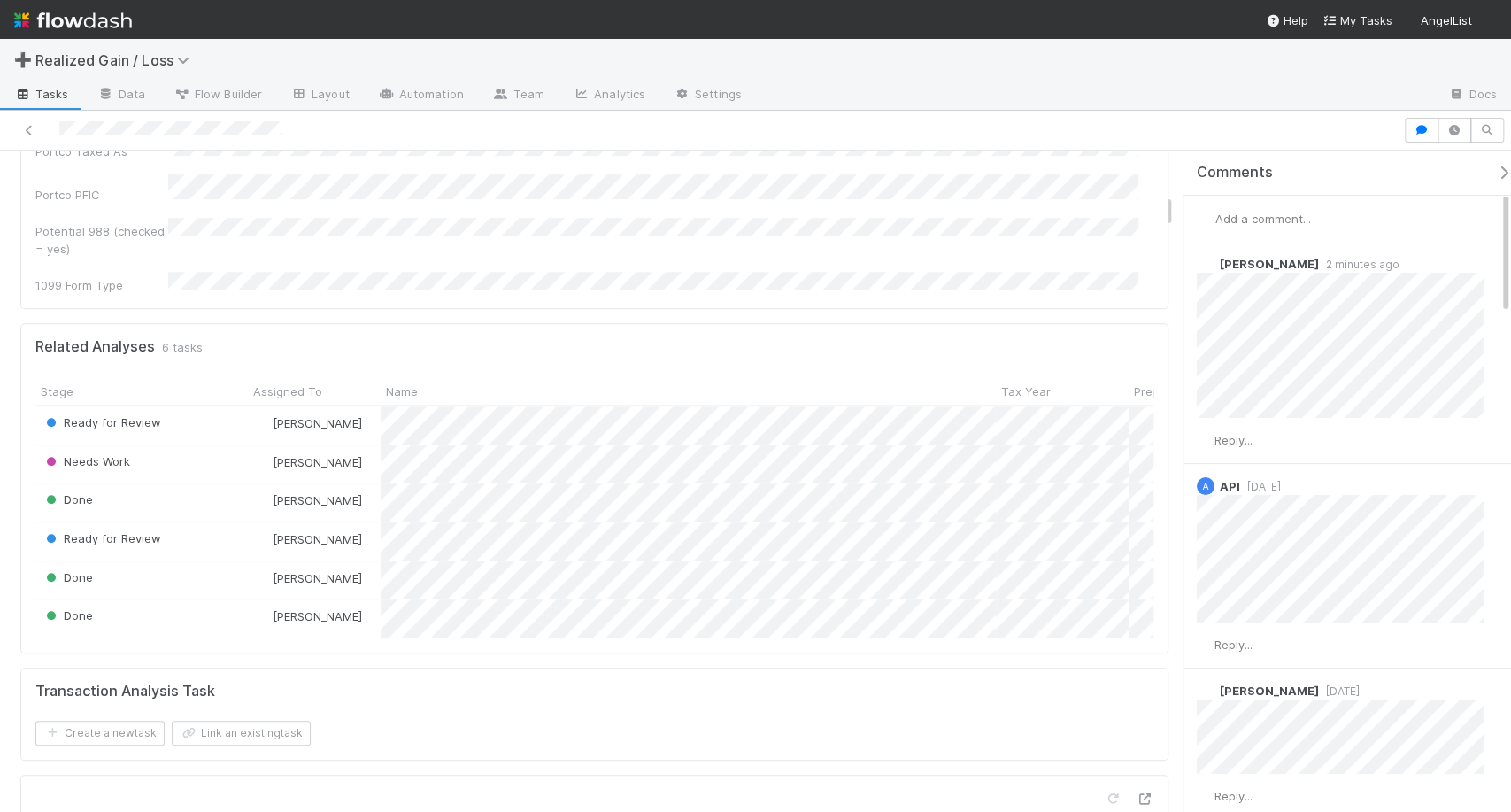
scroll to position [820, 0]
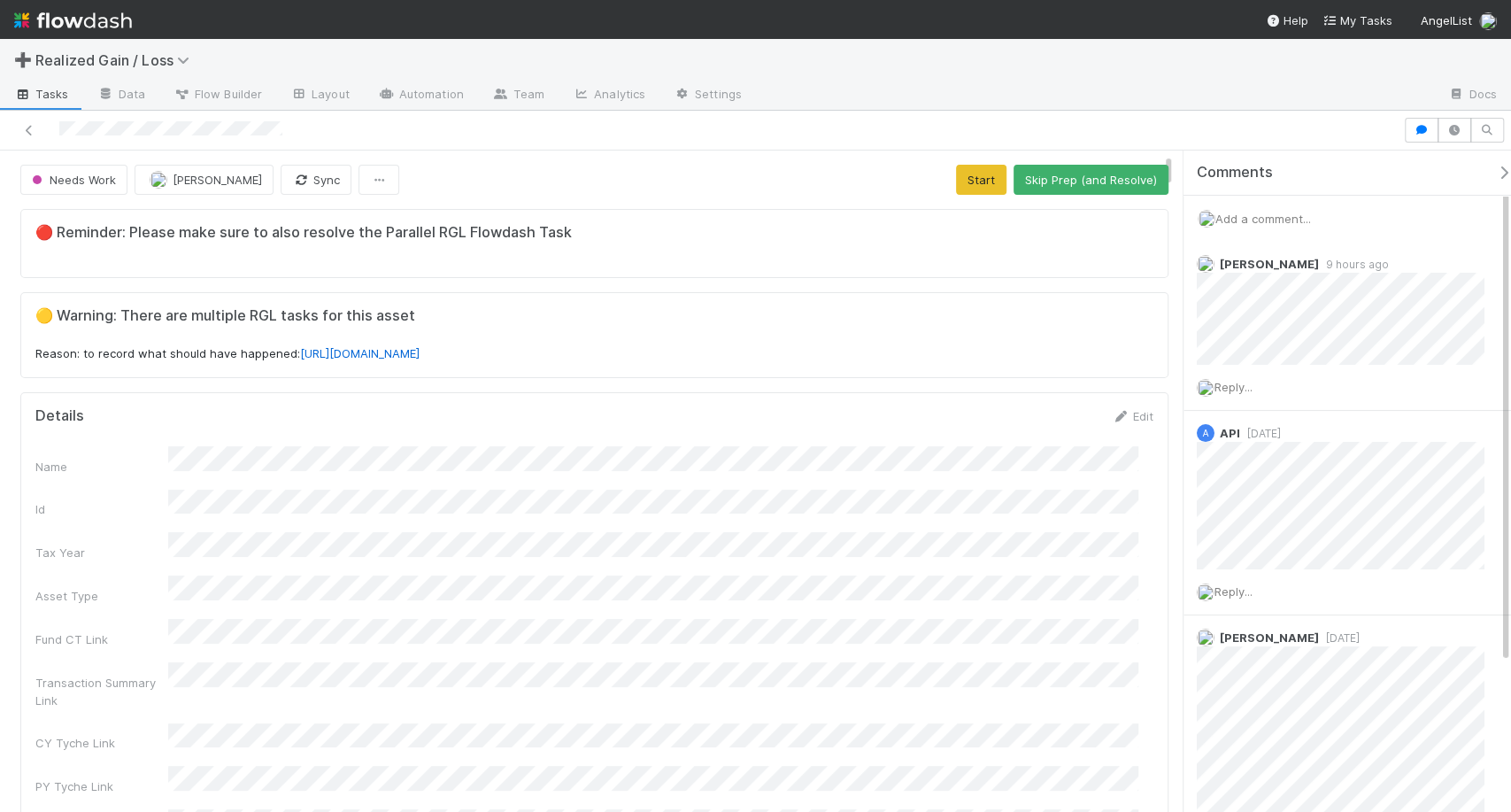
click at [1311, 211] on span "Add a comment..." at bounding box center [1263, 218] width 95 height 14
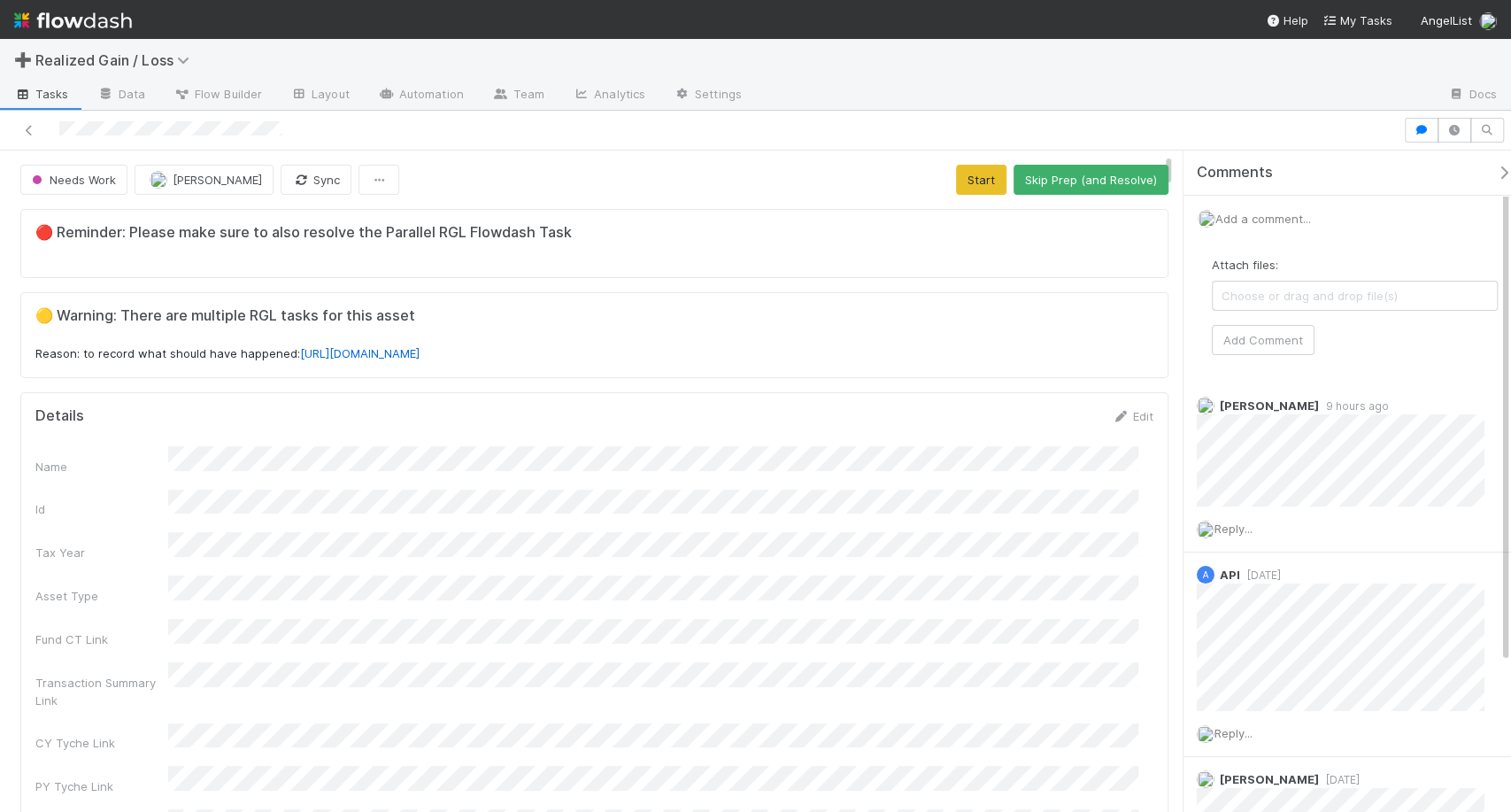
scroll to position [50, 0]
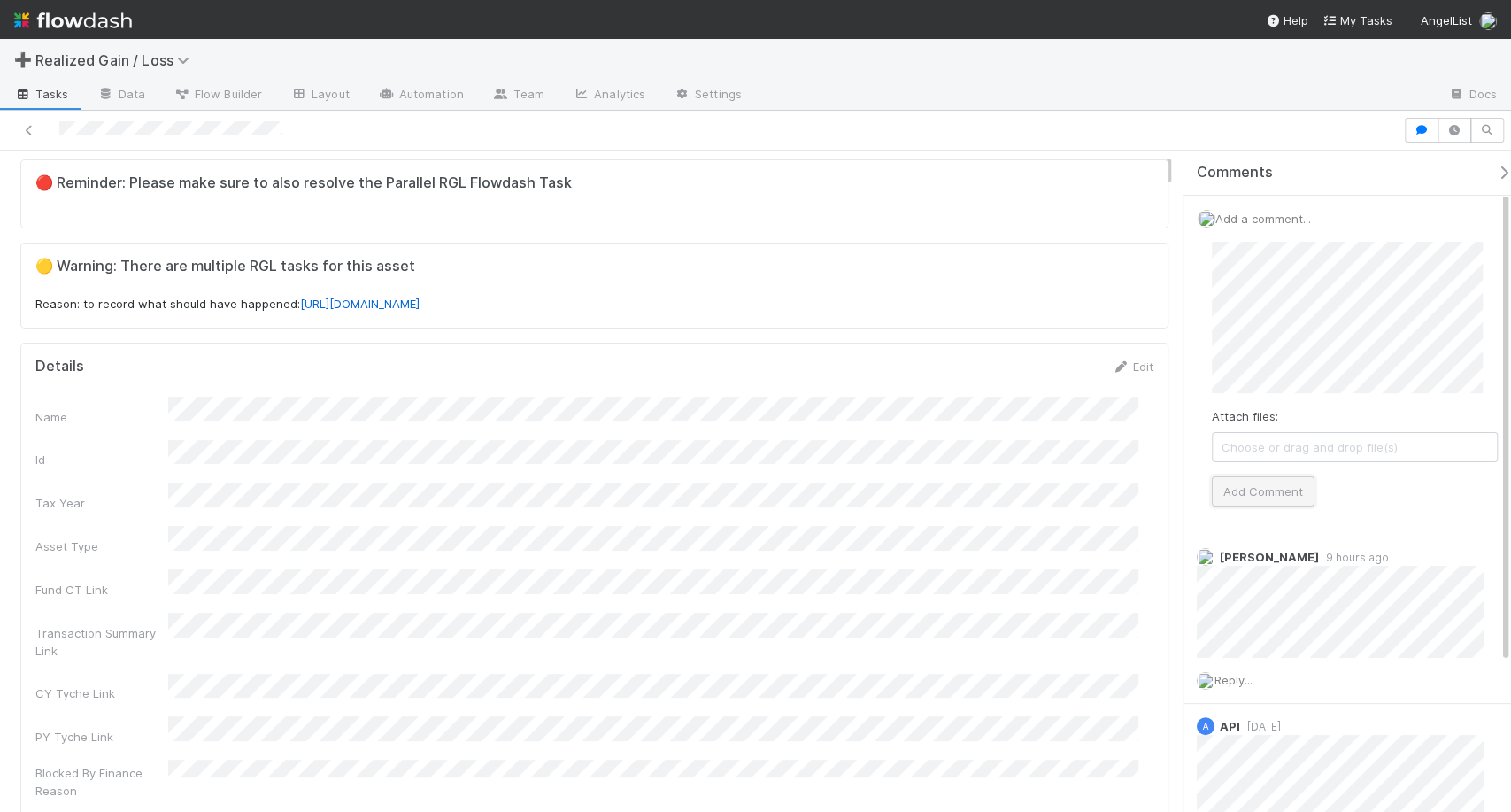
click at [1274, 480] on button "Add Comment" at bounding box center [1263, 491] width 103 height 31
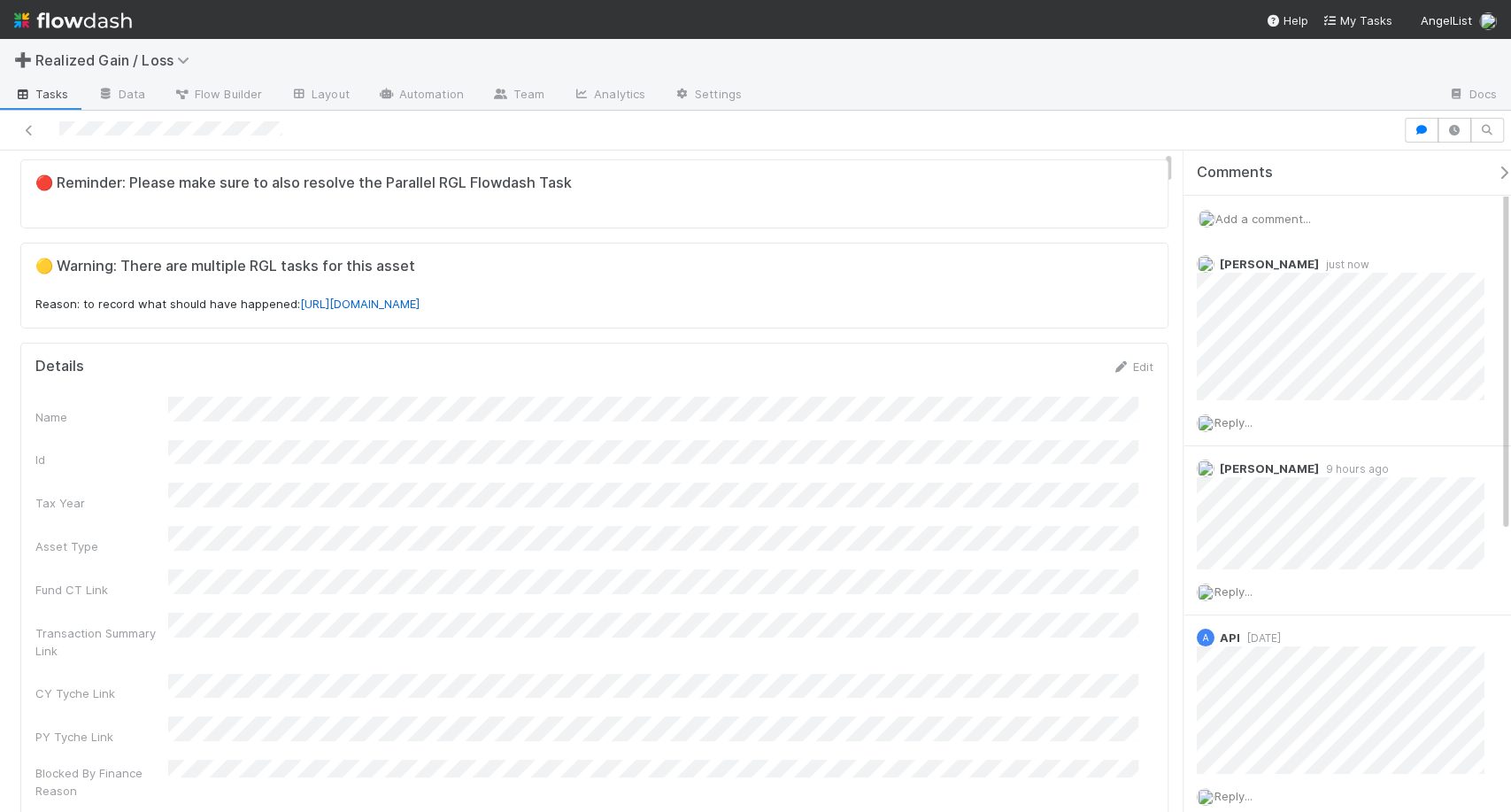
scroll to position [0, 0]
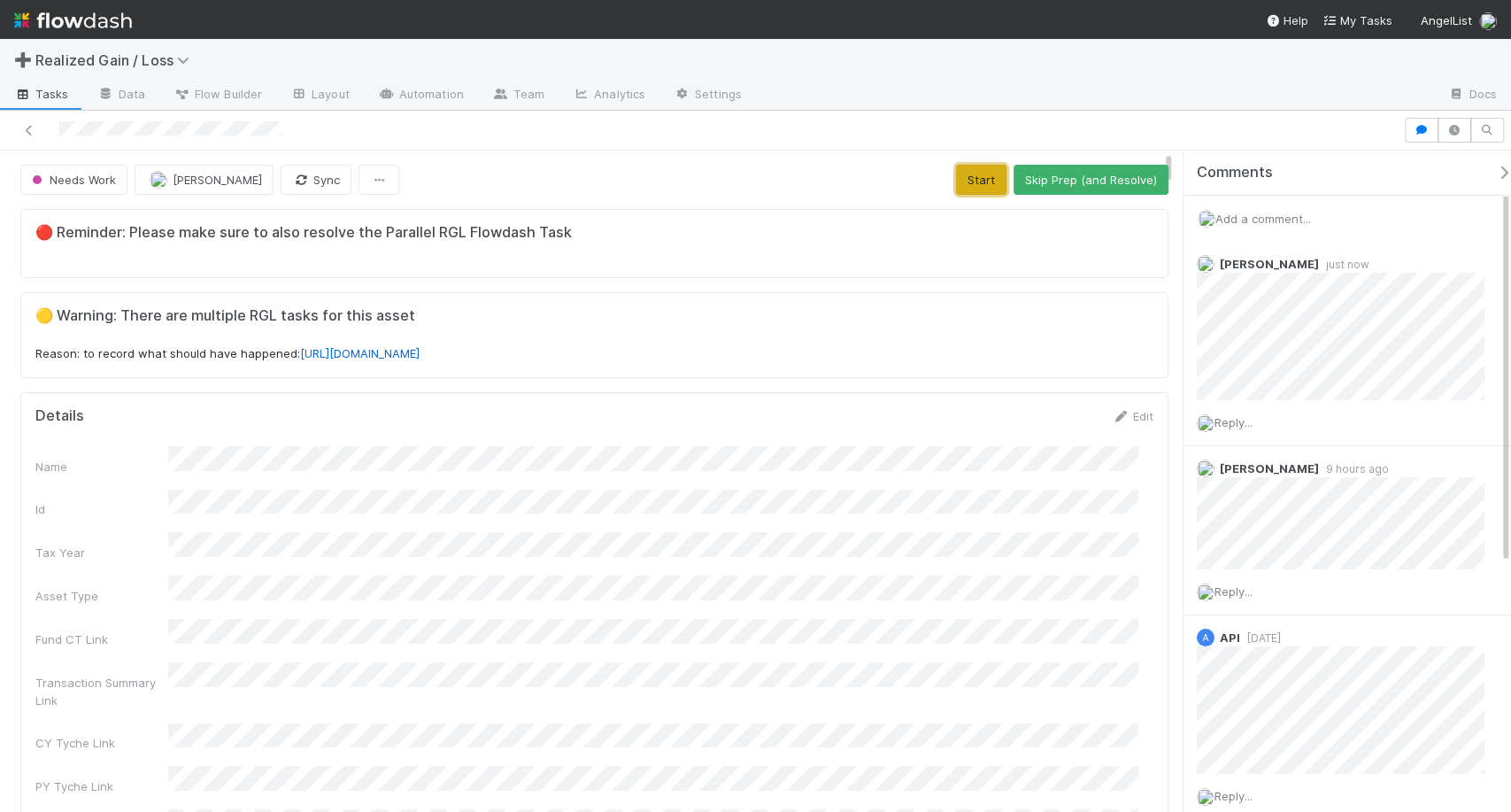
click at [958, 188] on button "Start" at bounding box center [980, 180] width 50 height 31
click at [990, 191] on button "Request Review (and Resolve)" at bounding box center [1072, 180] width 191 height 31
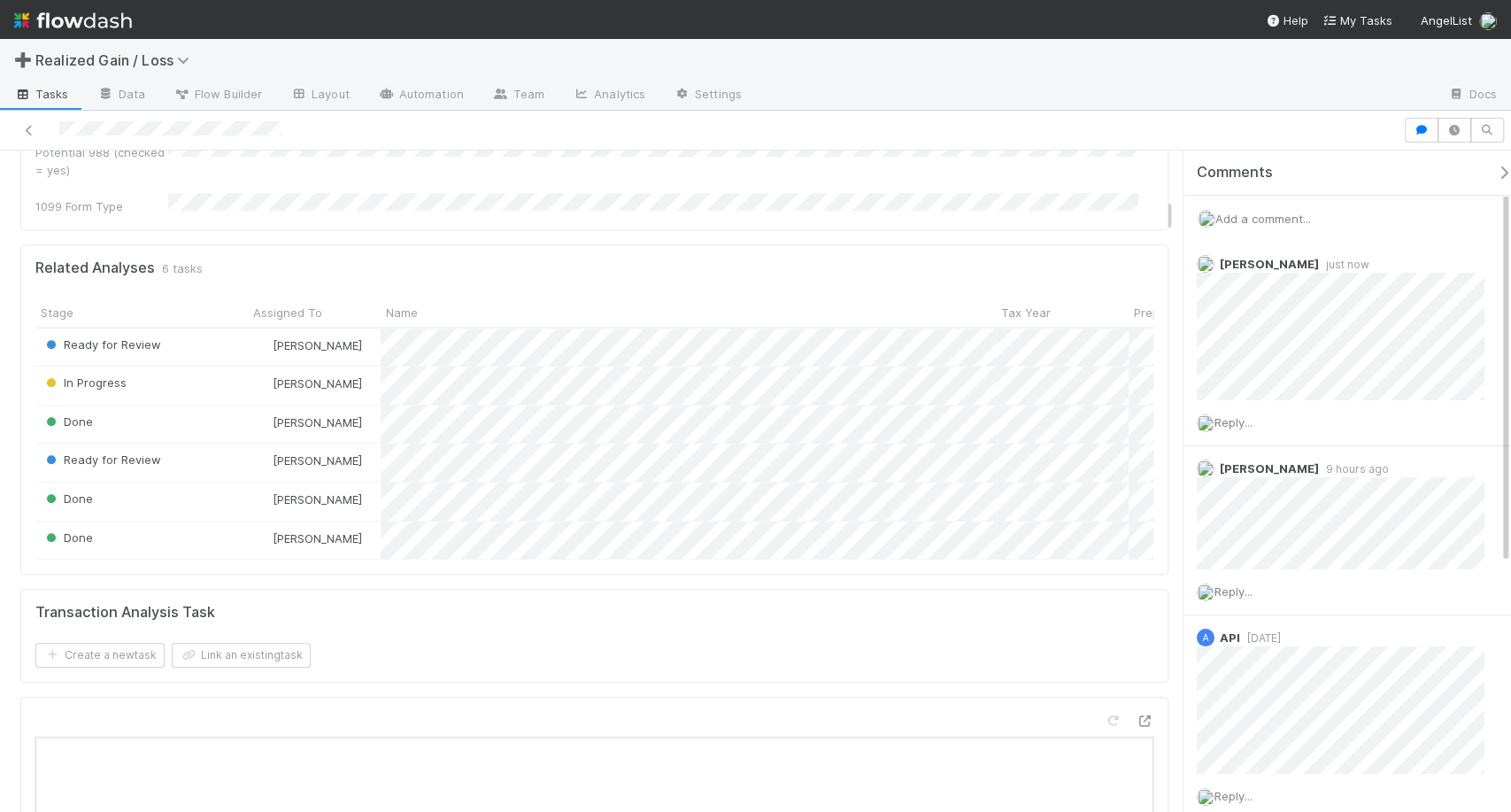
scroll to position [906, 0]
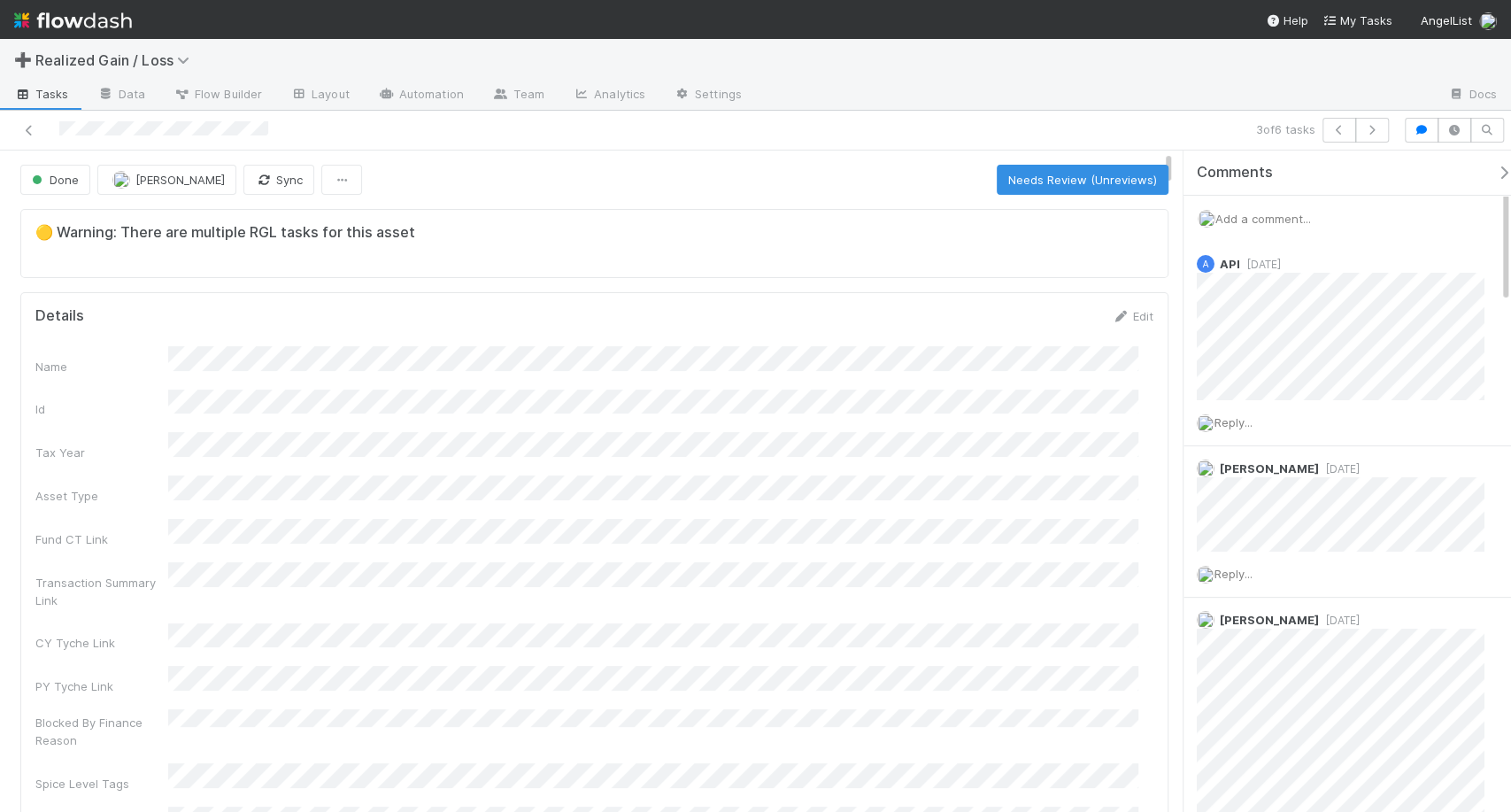
click at [1280, 226] on div "Add a comment..." at bounding box center [1355, 219] width 343 height 46
click at [1280, 217] on span "Add a comment..." at bounding box center [1263, 218] width 95 height 14
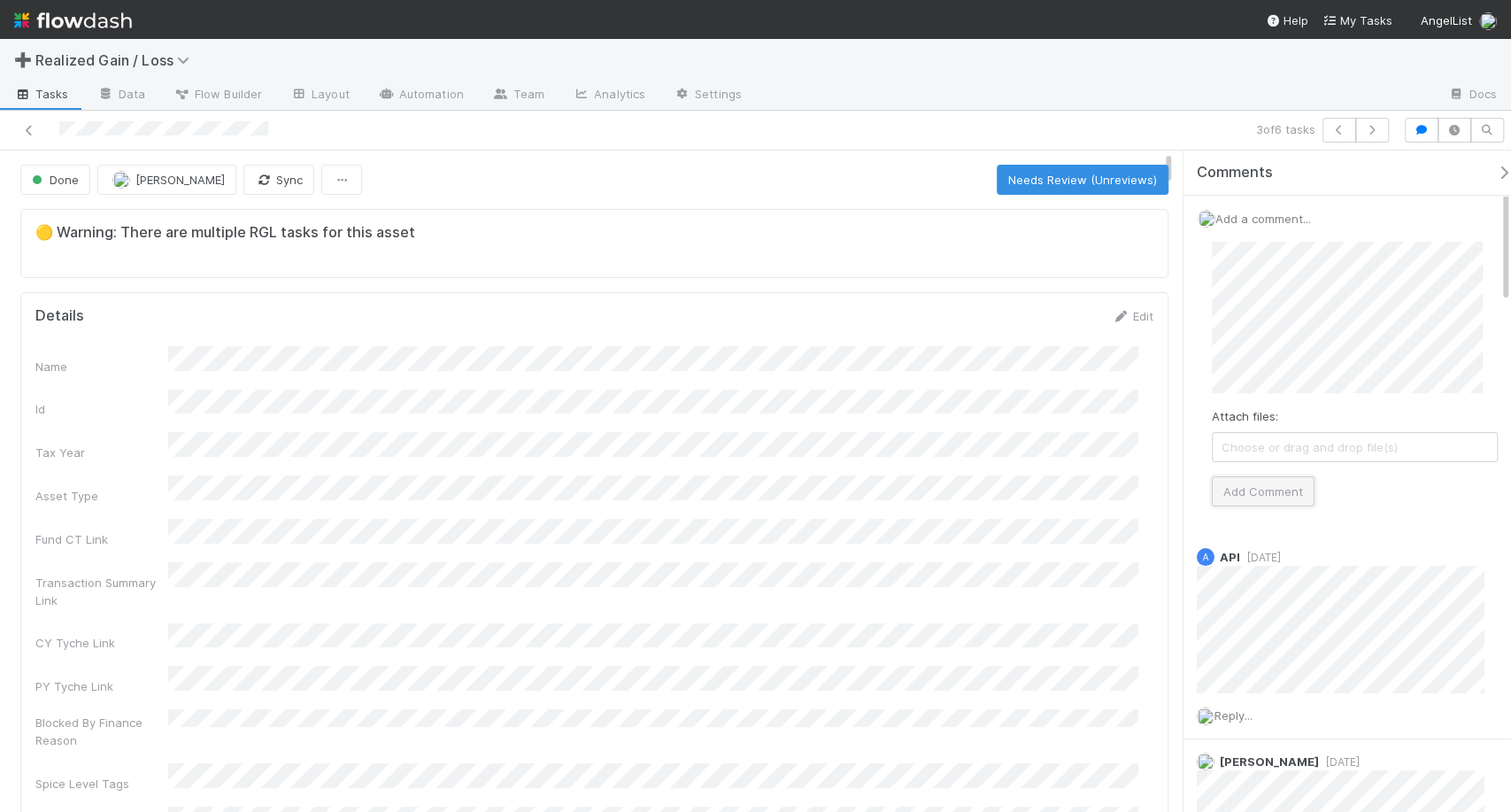
click at [1277, 490] on button "Add Comment" at bounding box center [1263, 491] width 103 height 31
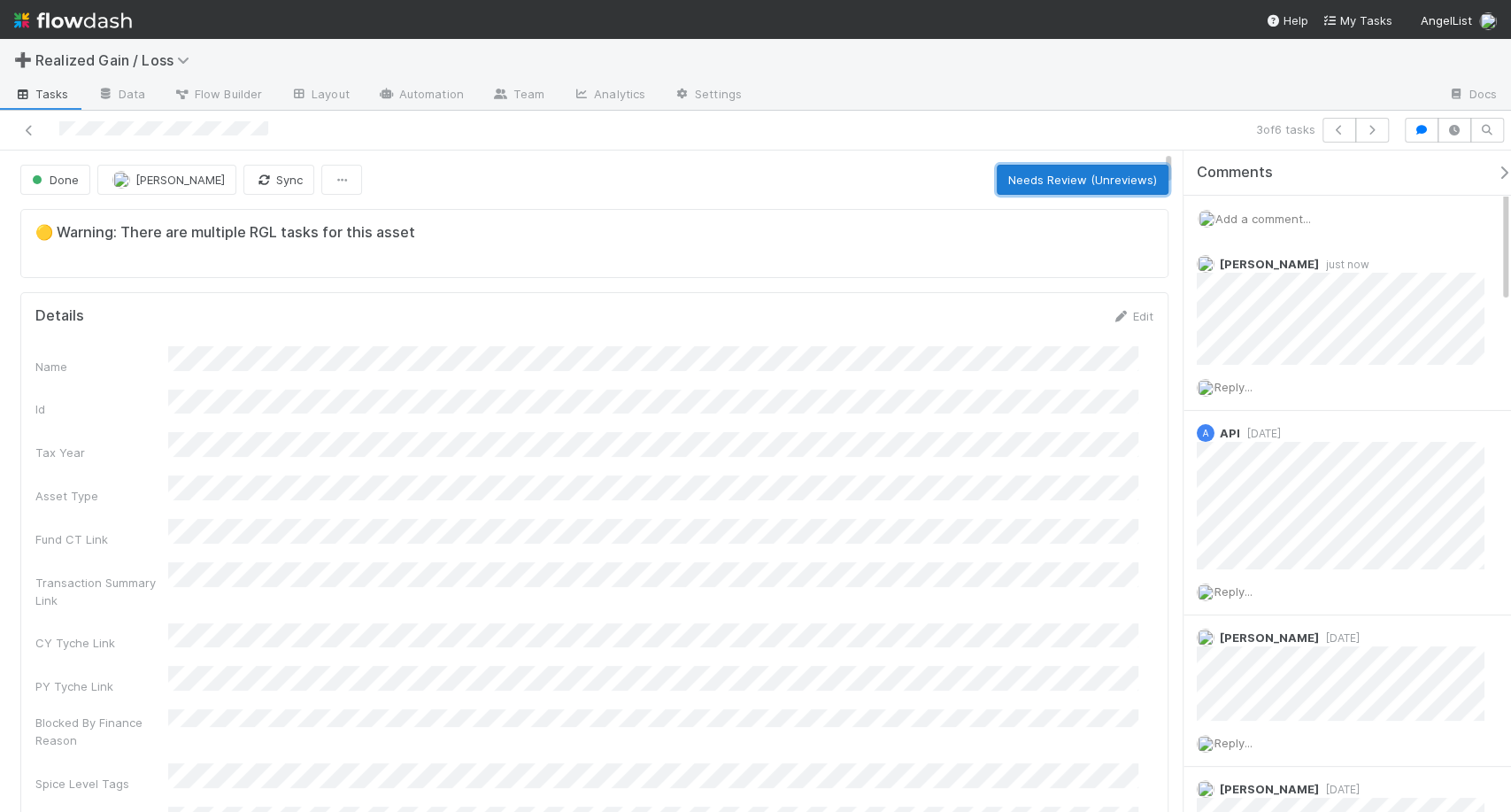
click at [1008, 193] on button "Needs Review (Unreviews)" at bounding box center [1081, 180] width 171 height 31
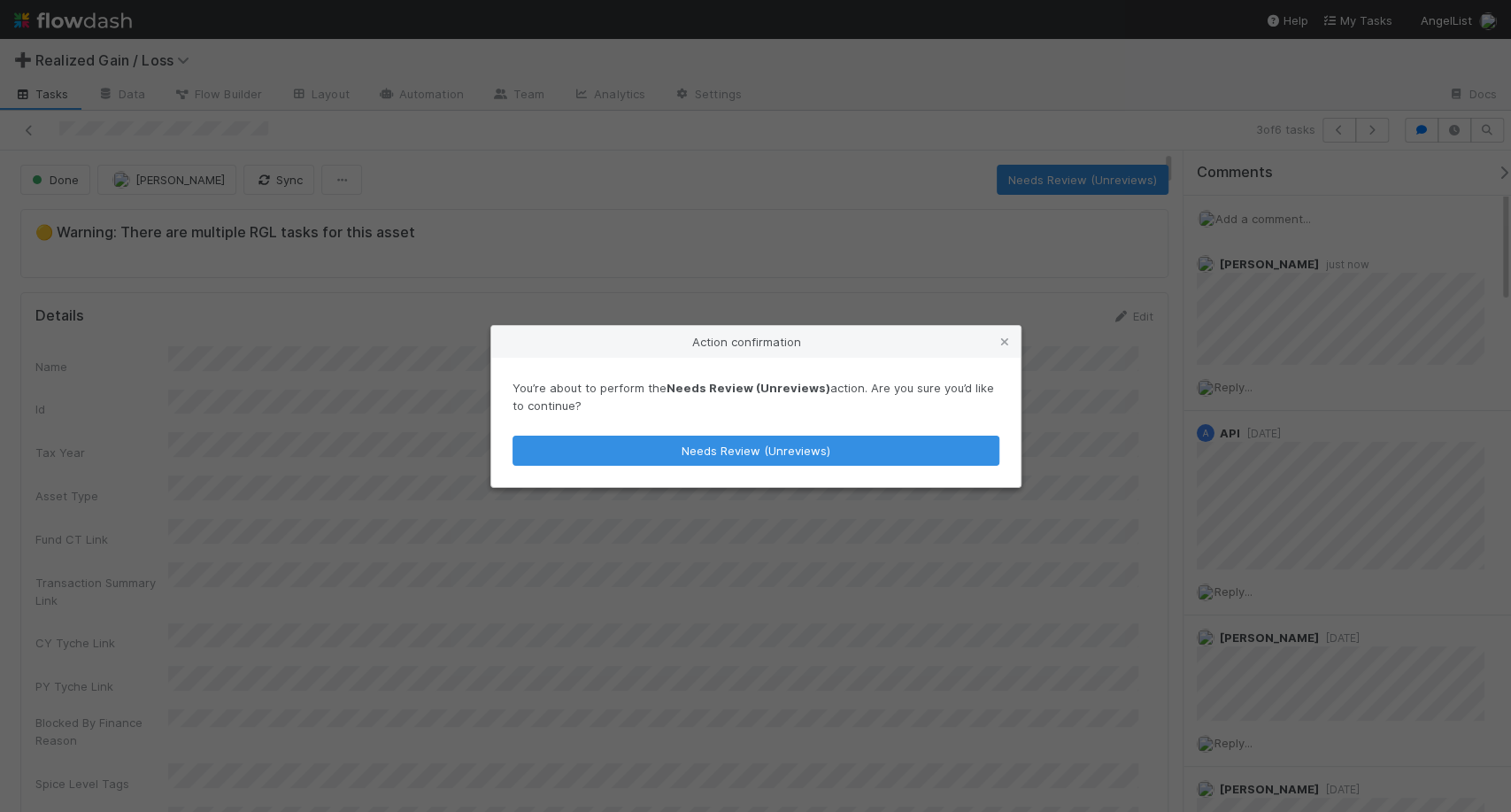
click at [855, 432] on div "You’re about to perform the Needs Review (Unreviews) action. Are you sure you’d…" at bounding box center [756, 422] width 530 height 130
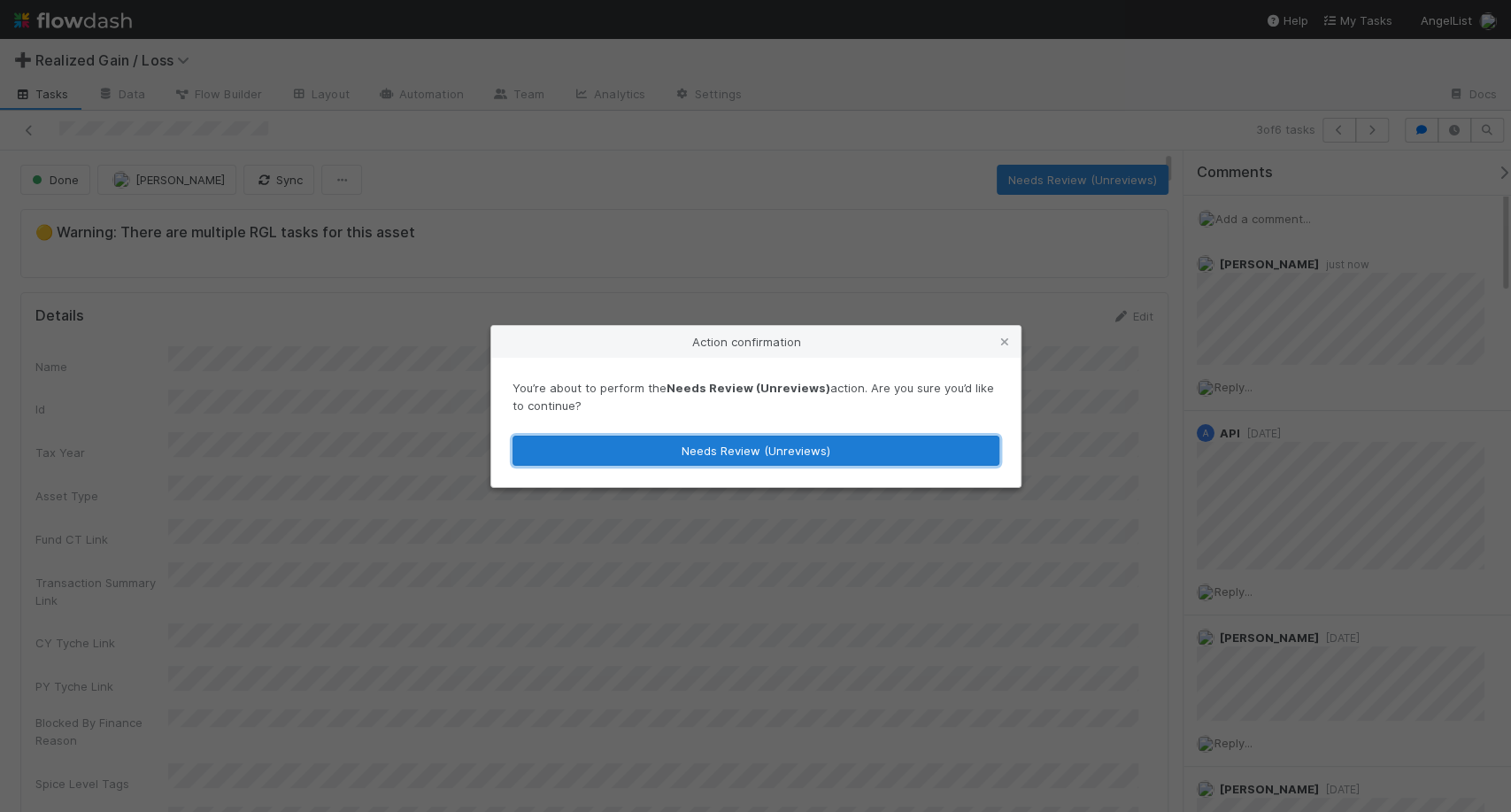
click at [853, 448] on button "Needs Review (Unreviews)" at bounding box center [756, 450] width 487 height 31
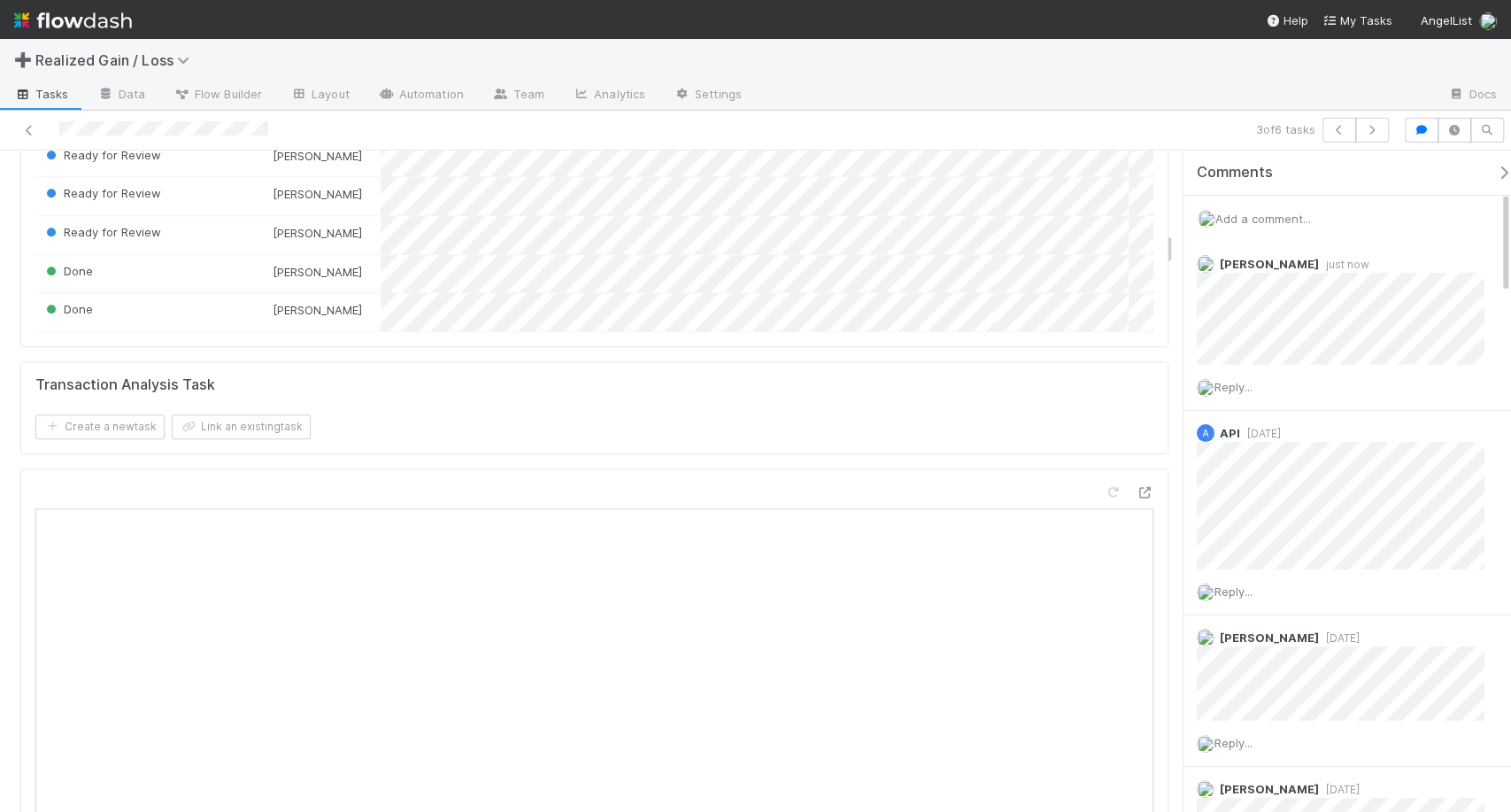
scroll to position [1541, 0]
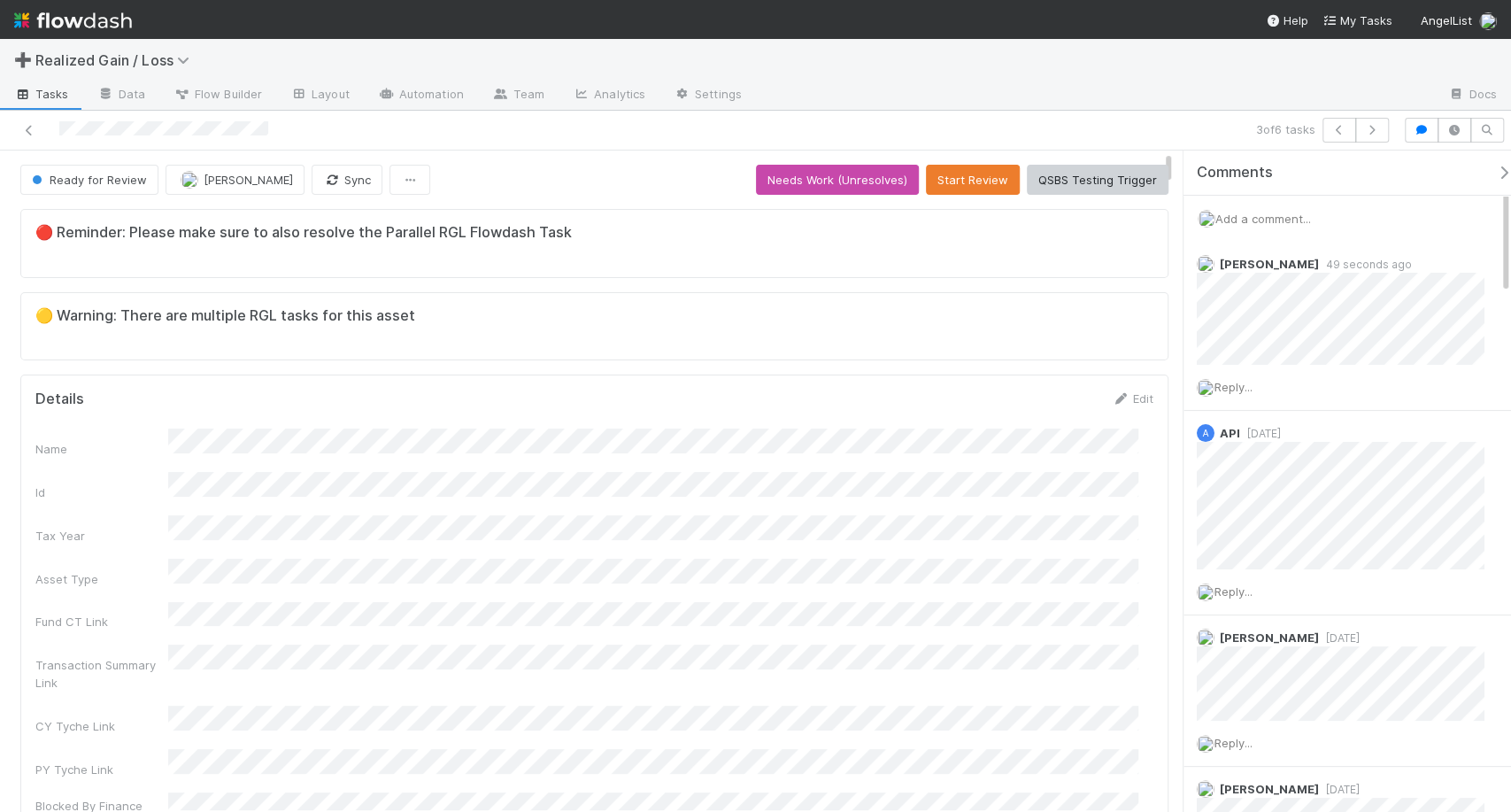
click at [1275, 200] on div "Add a comment..." at bounding box center [1355, 219] width 343 height 46
click at [1267, 214] on span "Add a comment..." at bounding box center [1263, 218] width 95 height 14
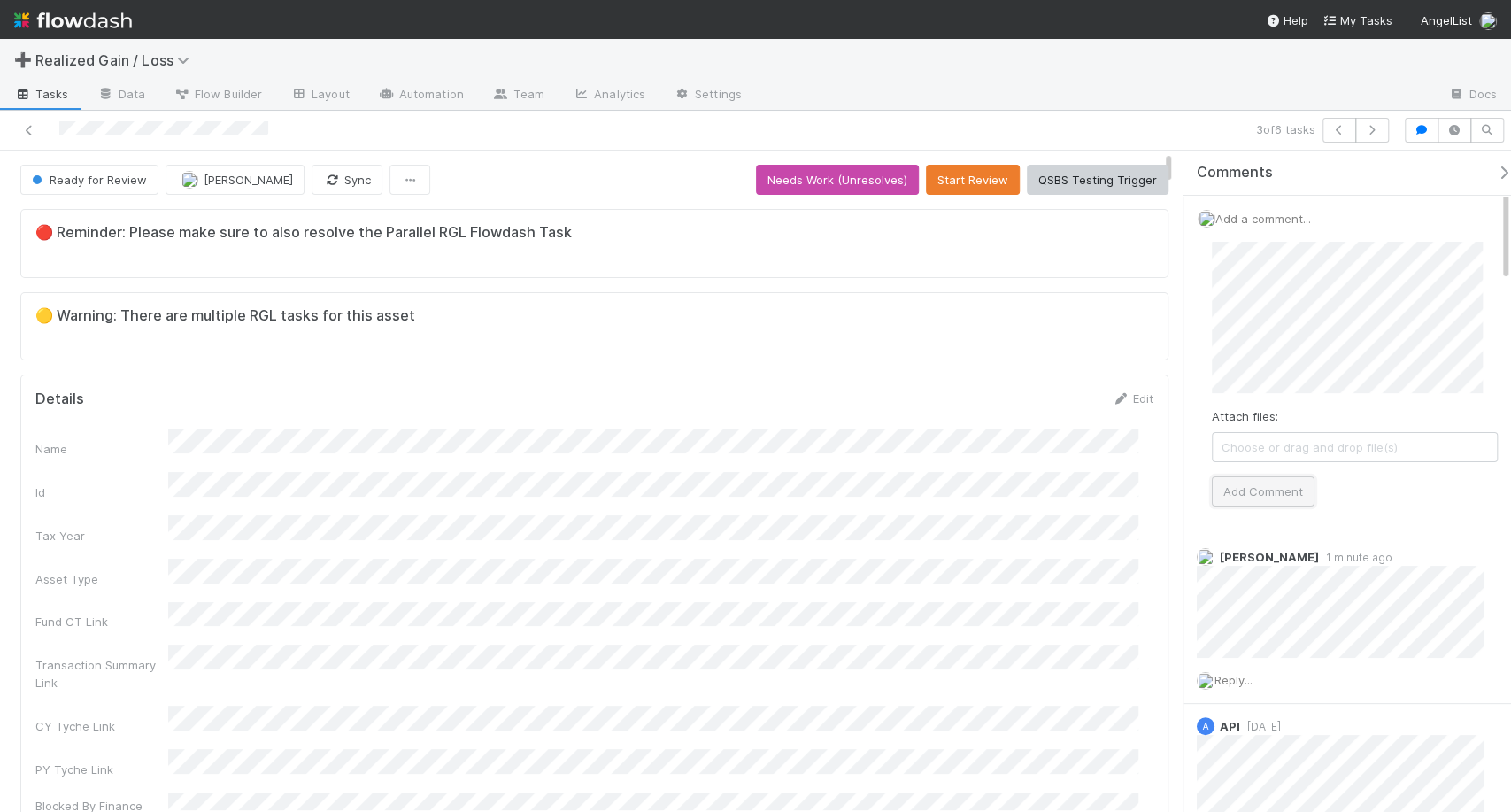
click at [1229, 504] on button "Add Comment" at bounding box center [1263, 491] width 103 height 31
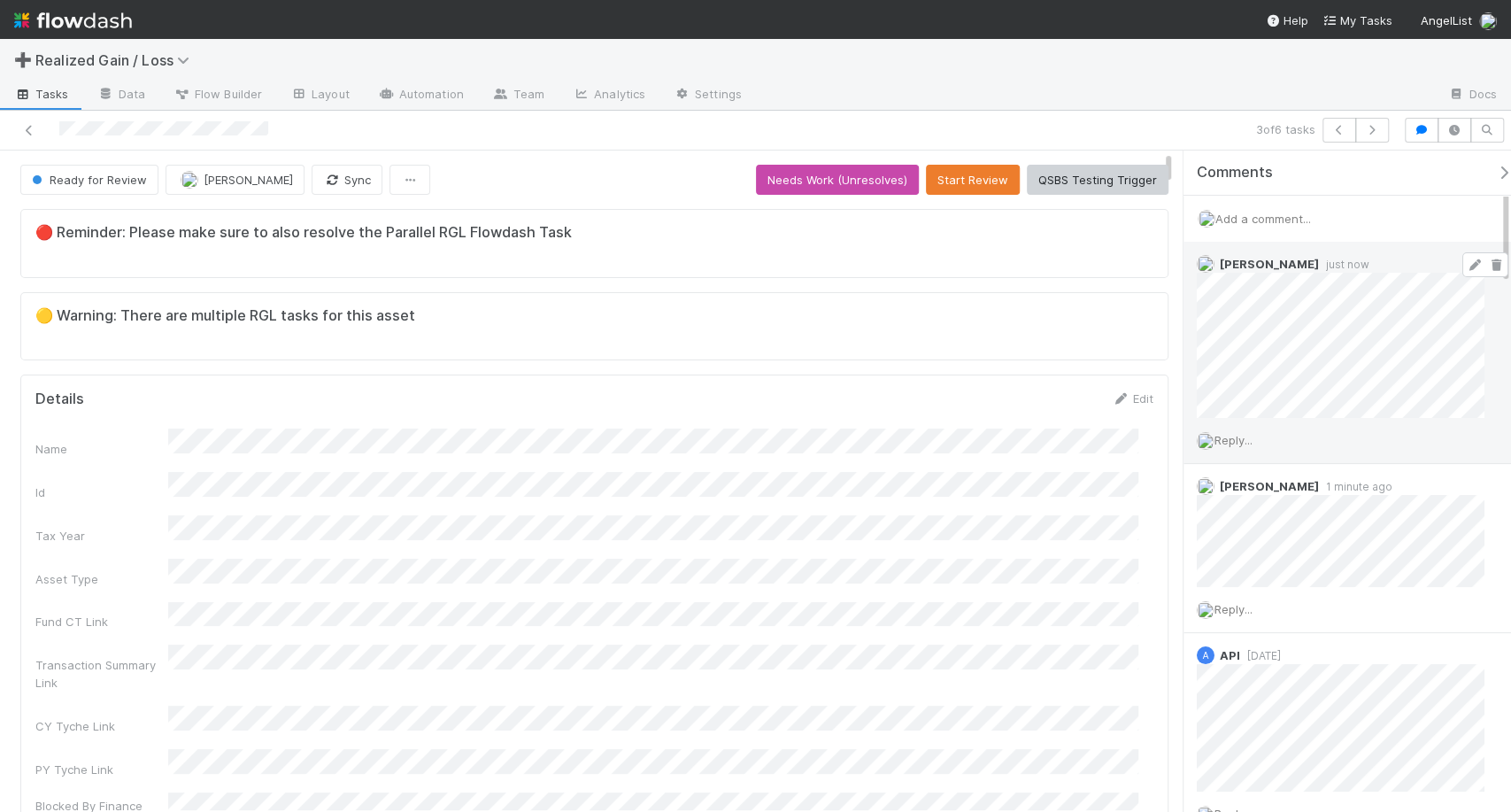
click at [1466, 267] on icon at bounding box center [1474, 265] width 18 height 11
click at [912, 172] on div "Needs Work (Unresolves) Start Review QSBS Testing Trigger" at bounding box center [961, 180] width 412 height 31
click at [1487, 264] on icon at bounding box center [1495, 265] width 18 height 11
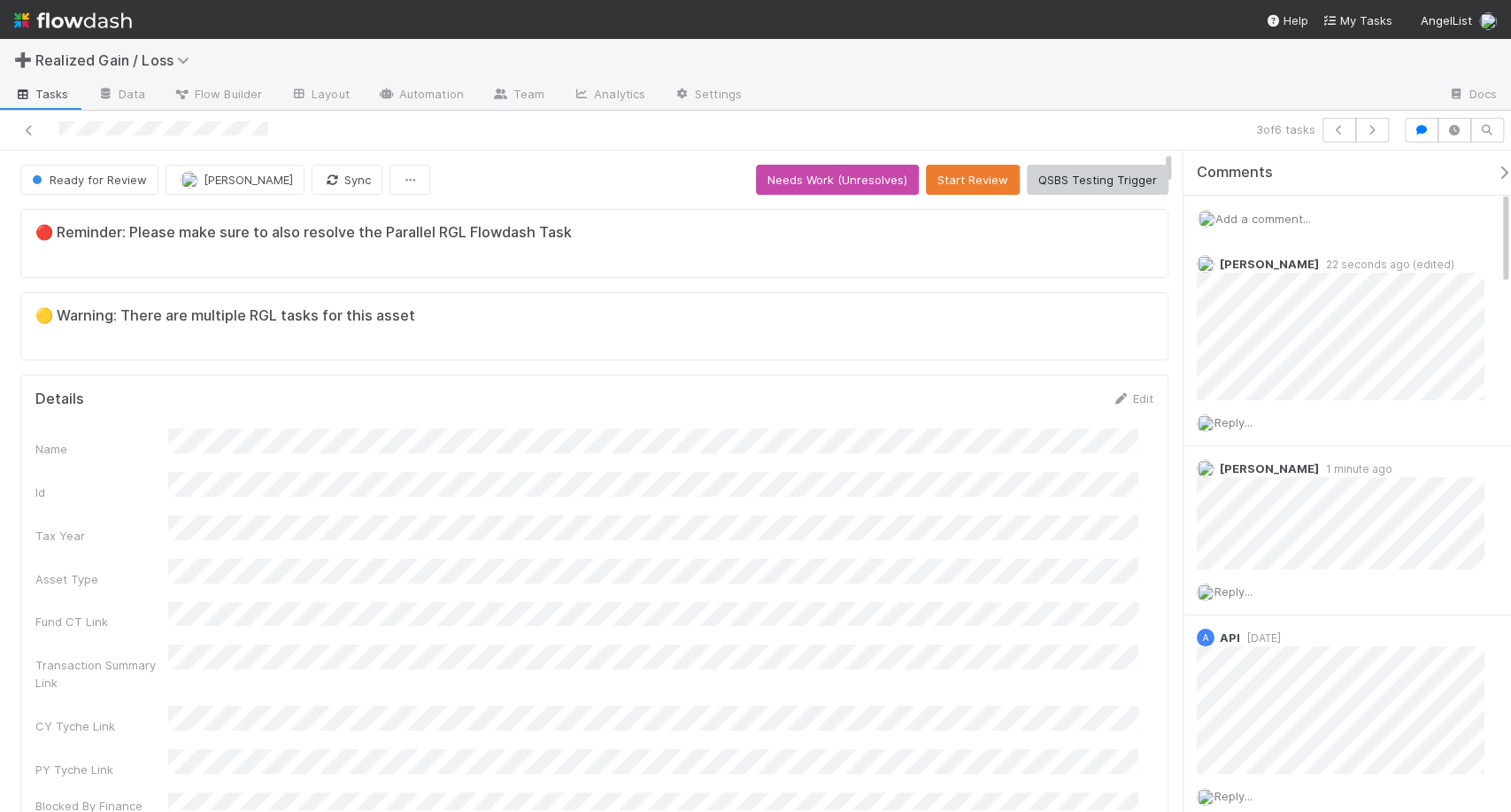
click at [1258, 217] on span "Add a comment..." at bounding box center [1263, 218] width 95 height 14
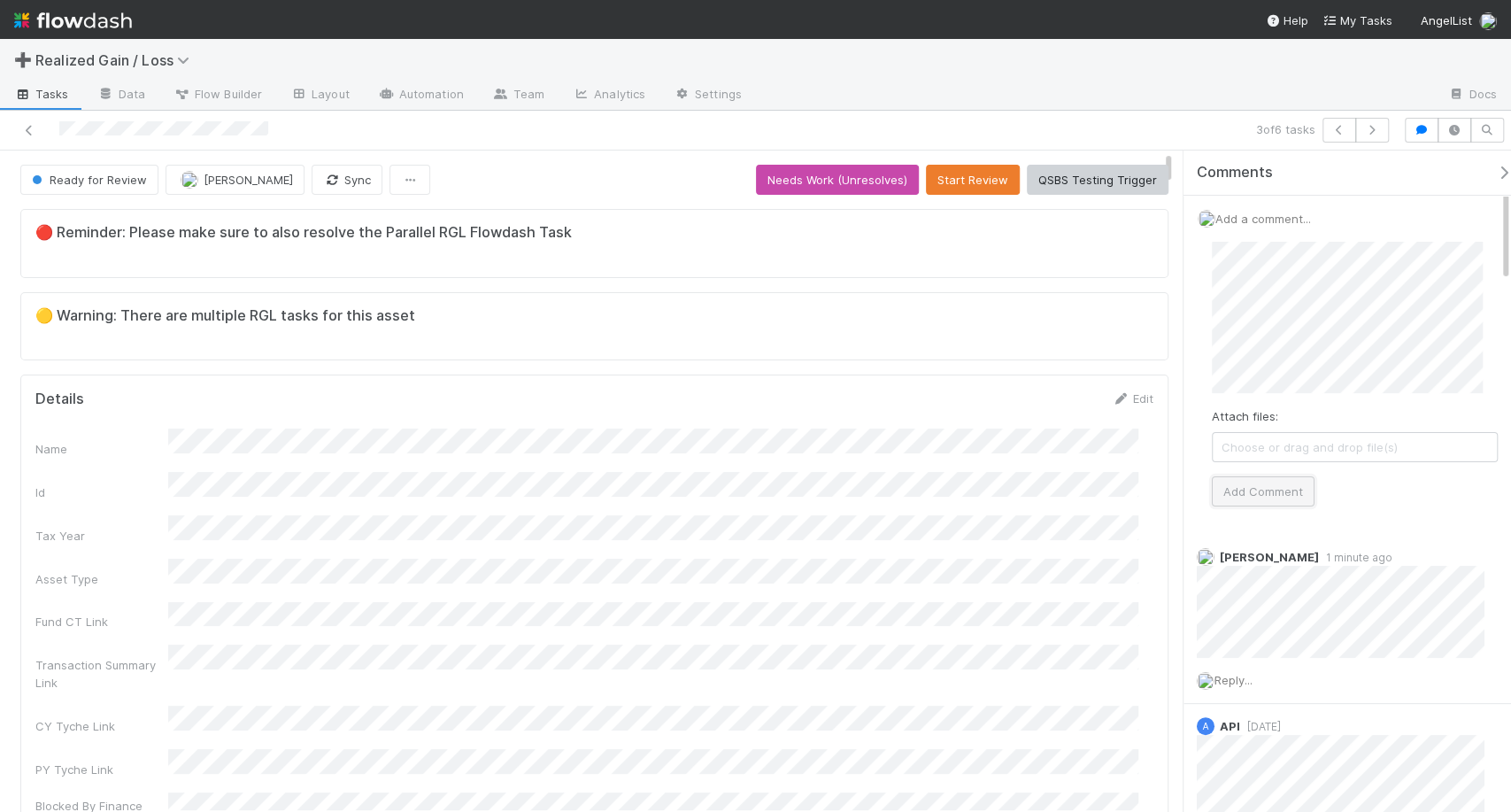
click at [1267, 482] on button "Add Comment" at bounding box center [1263, 491] width 103 height 31
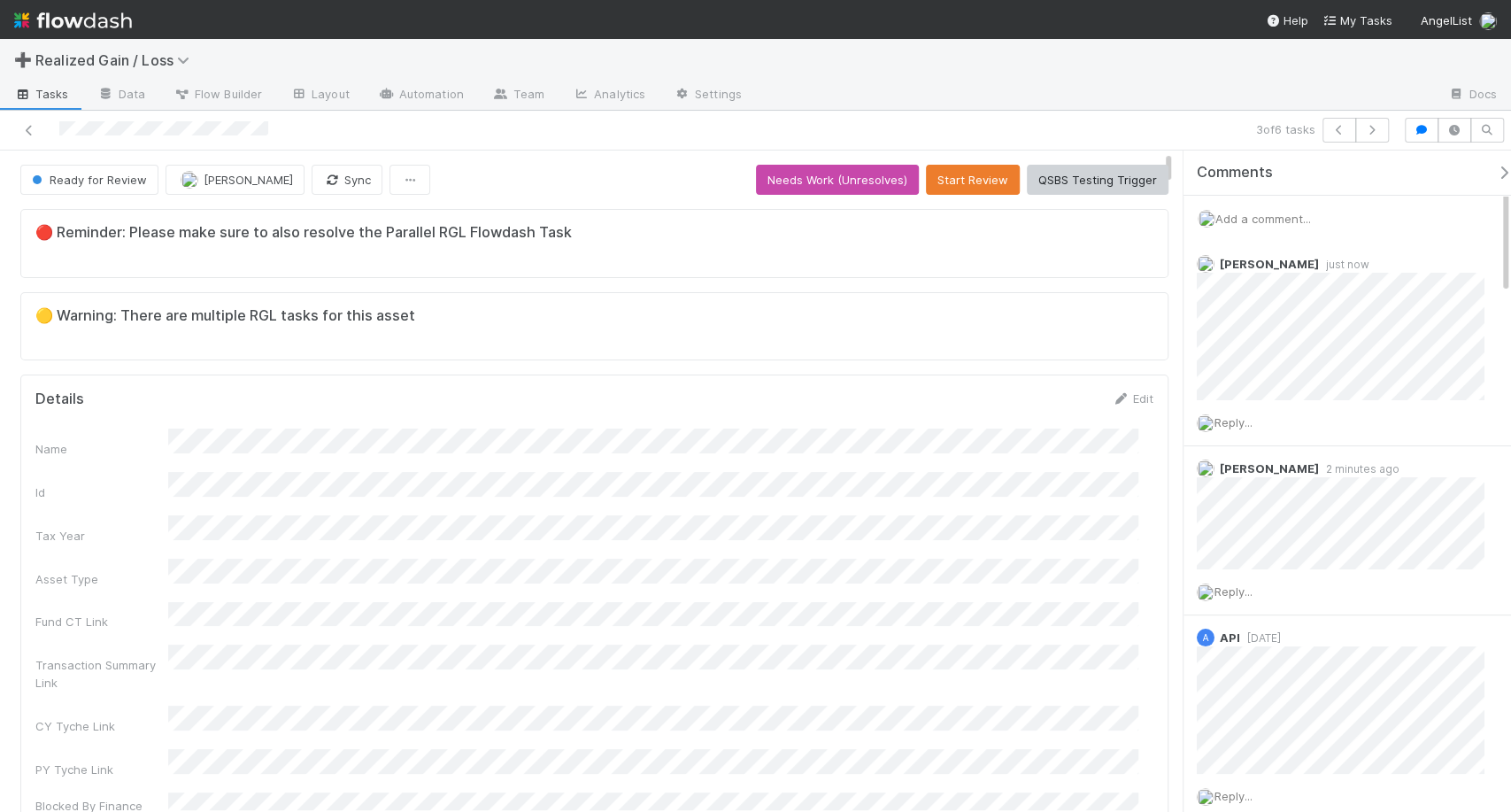
click at [134, 22] on nav "Help My Tasks AngelList" at bounding box center [756, 19] width 1511 height 39
click at [128, 22] on img at bounding box center [72, 20] width 118 height 31
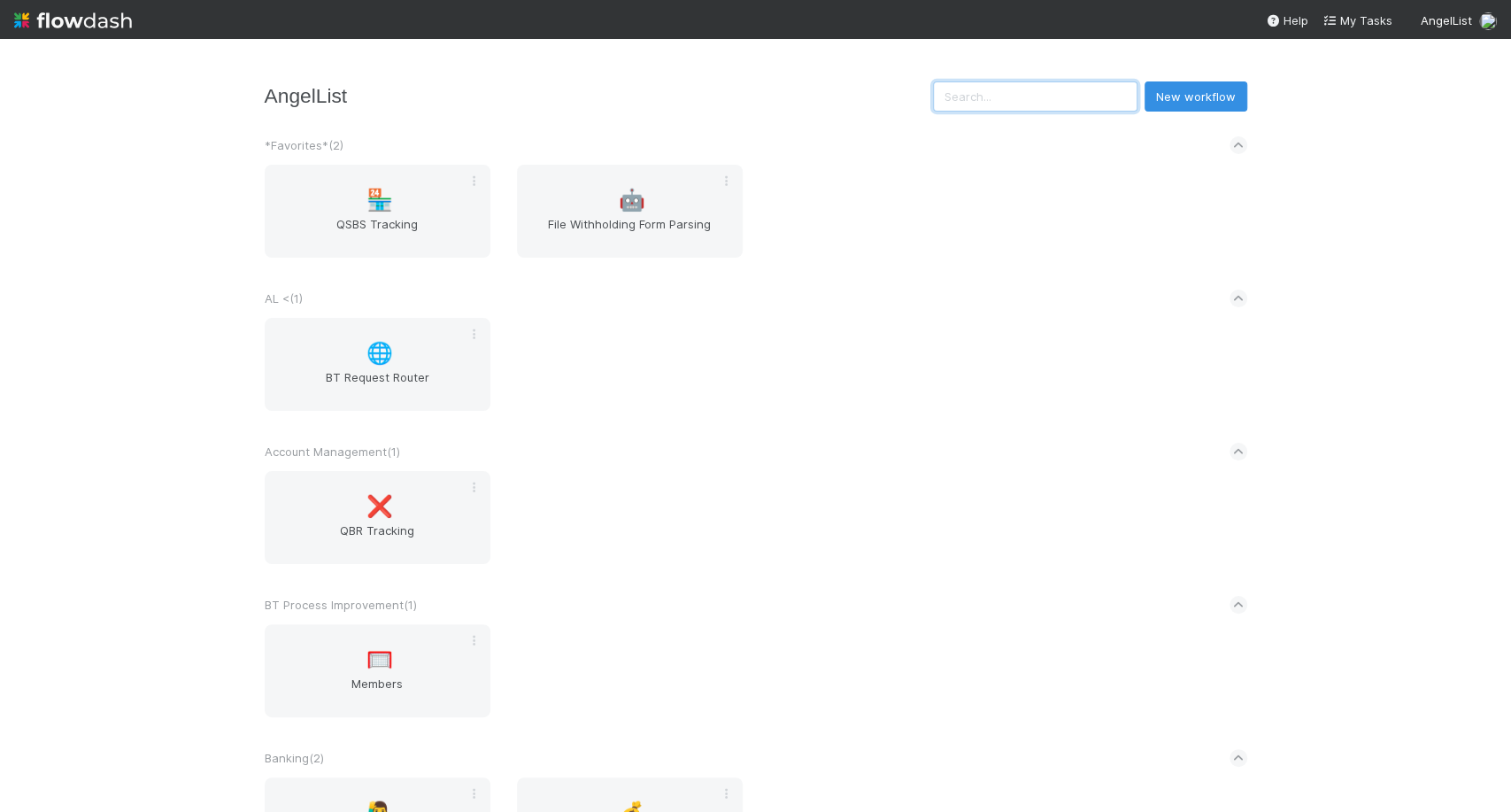
click at [1043, 94] on input "text" at bounding box center [1035, 96] width 205 height 31
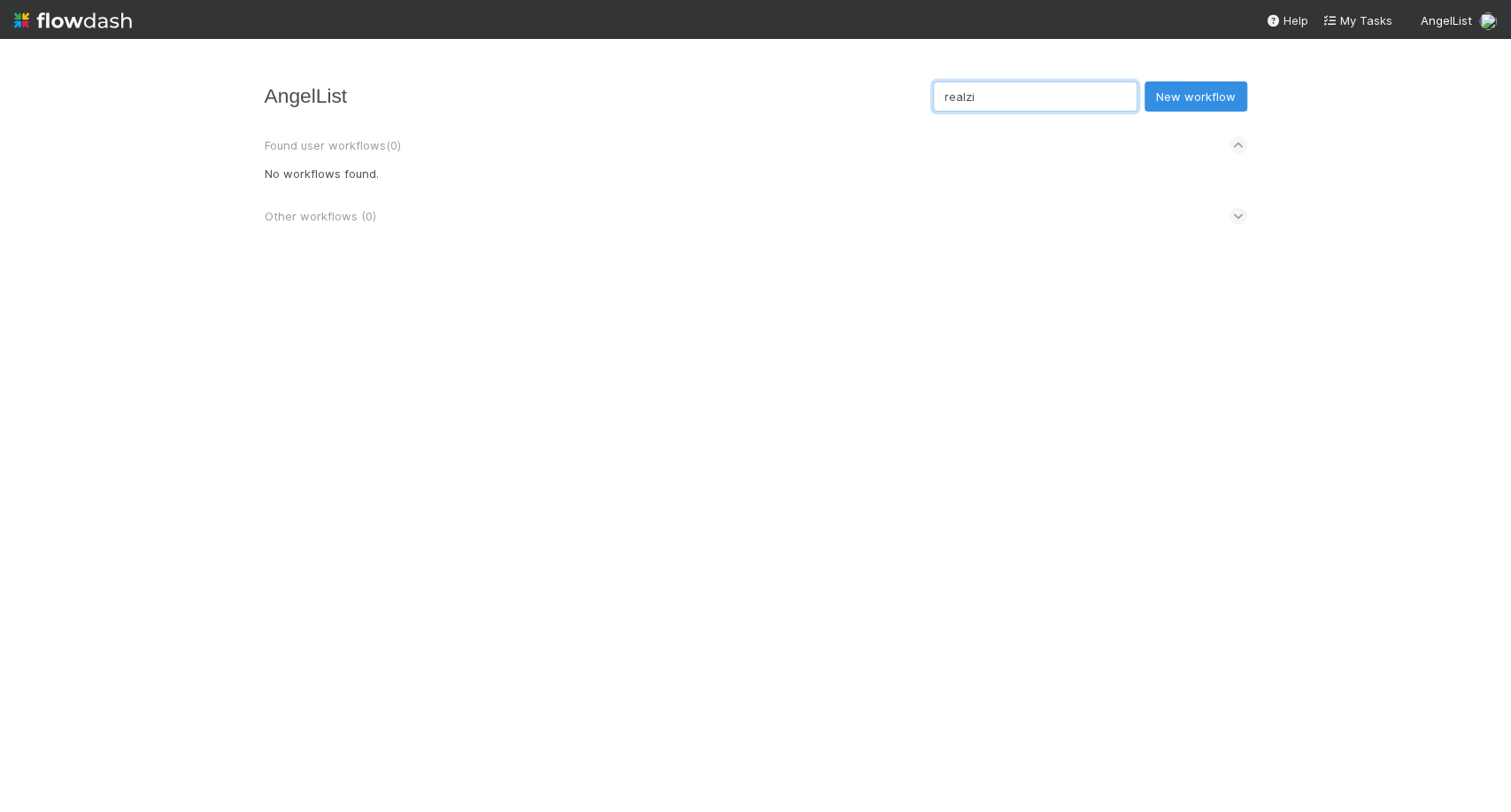
click at [1043, 94] on input "realzi" at bounding box center [1035, 96] width 205 height 31
type input "r"
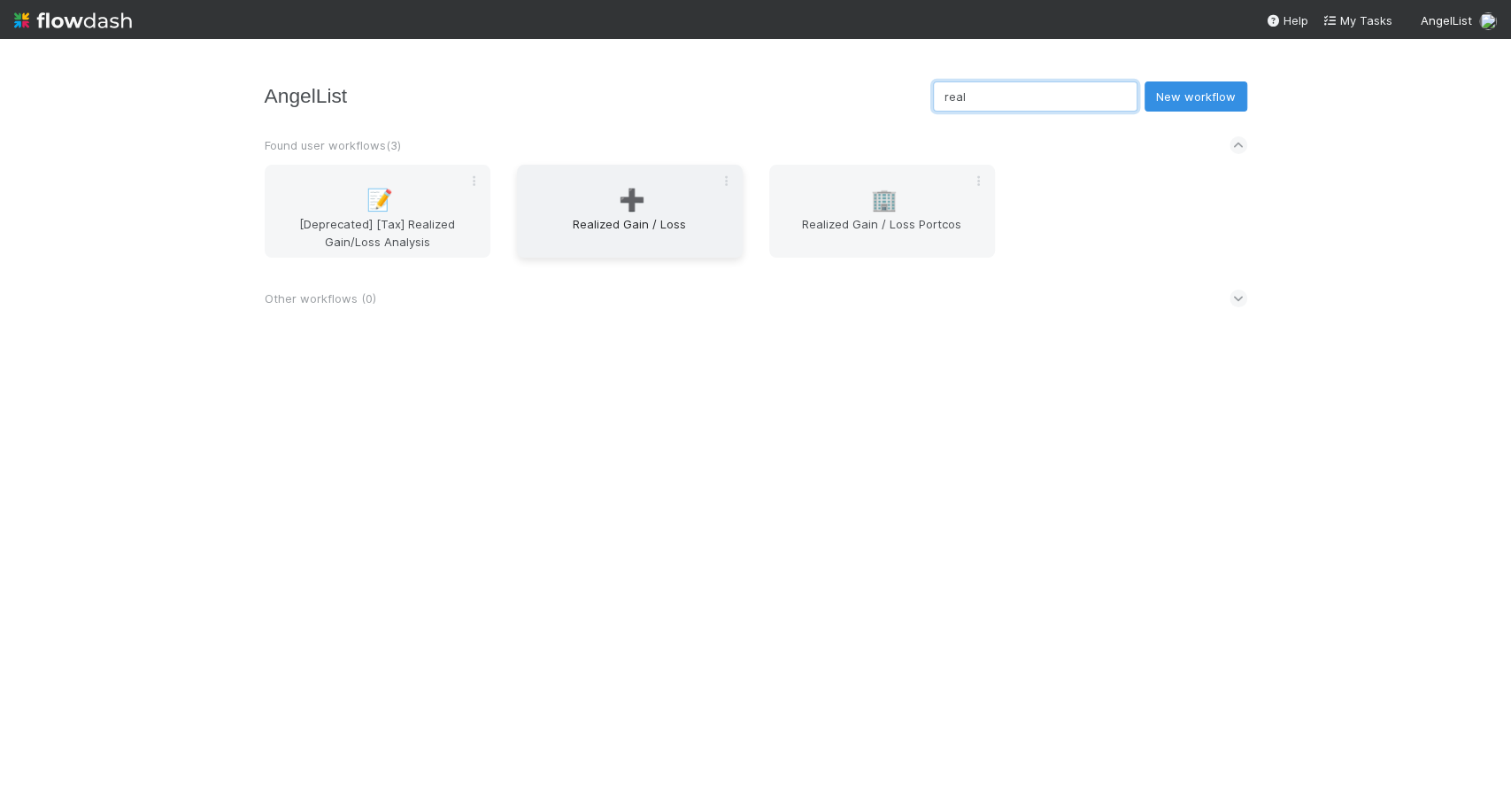
type input "real"
click at [638, 212] on div "➕ Realized Gain / Loss" at bounding box center [630, 211] width 226 height 93
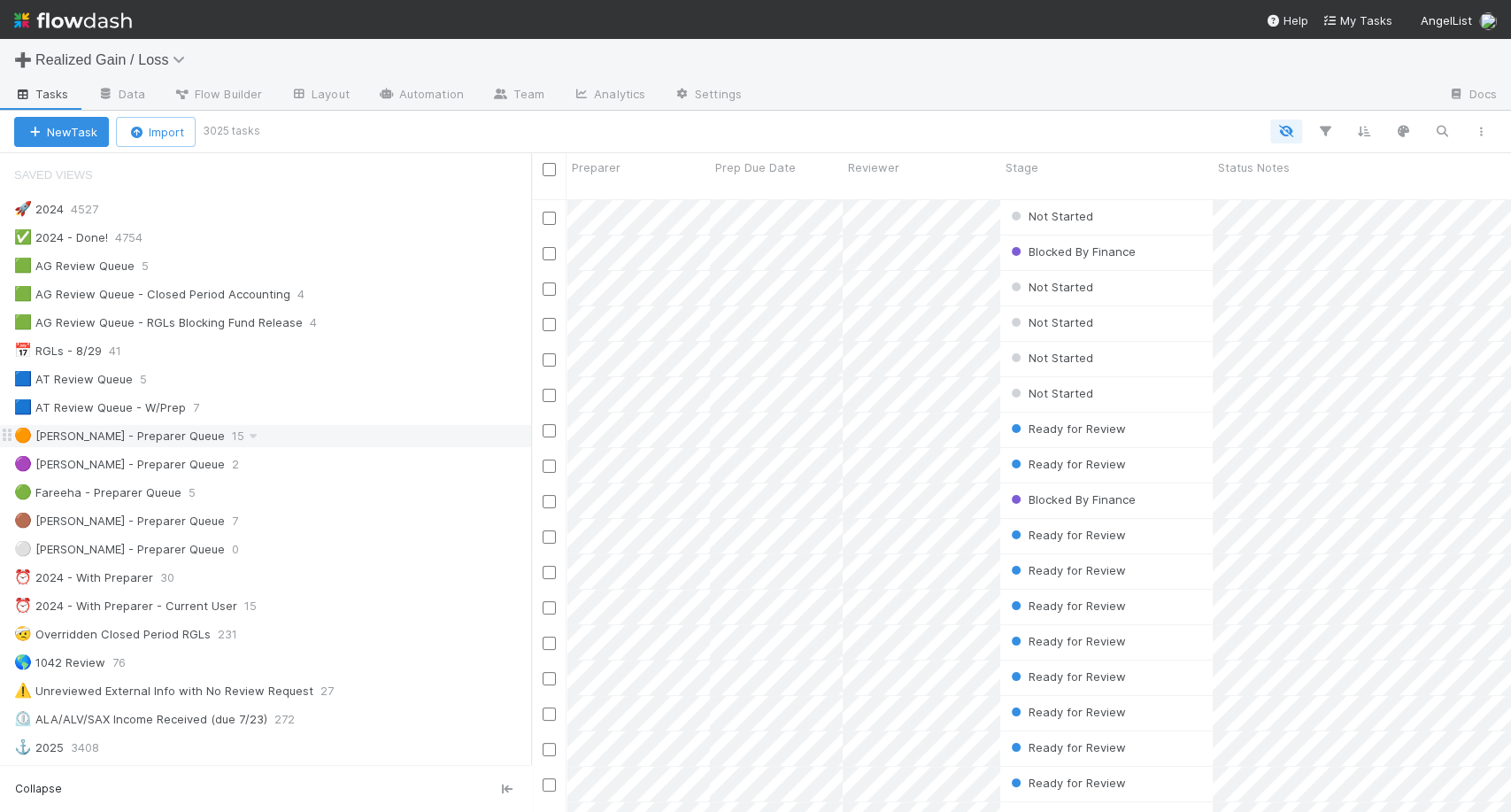
click at [161, 434] on div "🟠 Michael - Preparer Queue" at bounding box center [119, 436] width 211 height 22
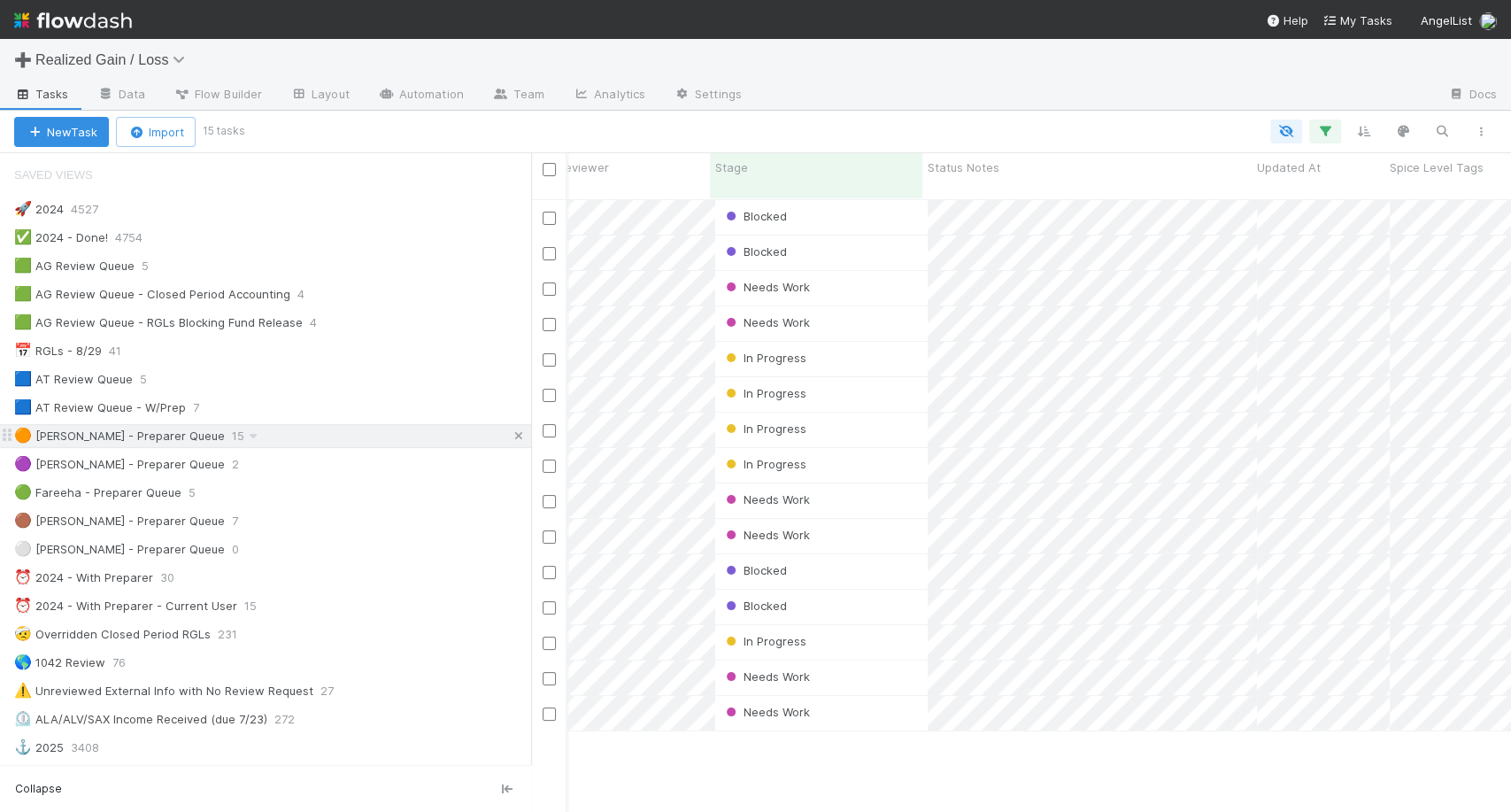
scroll to position [0, 281]
click at [853, 483] on div "Needs Work" at bounding box center [827, 500] width 212 height 34
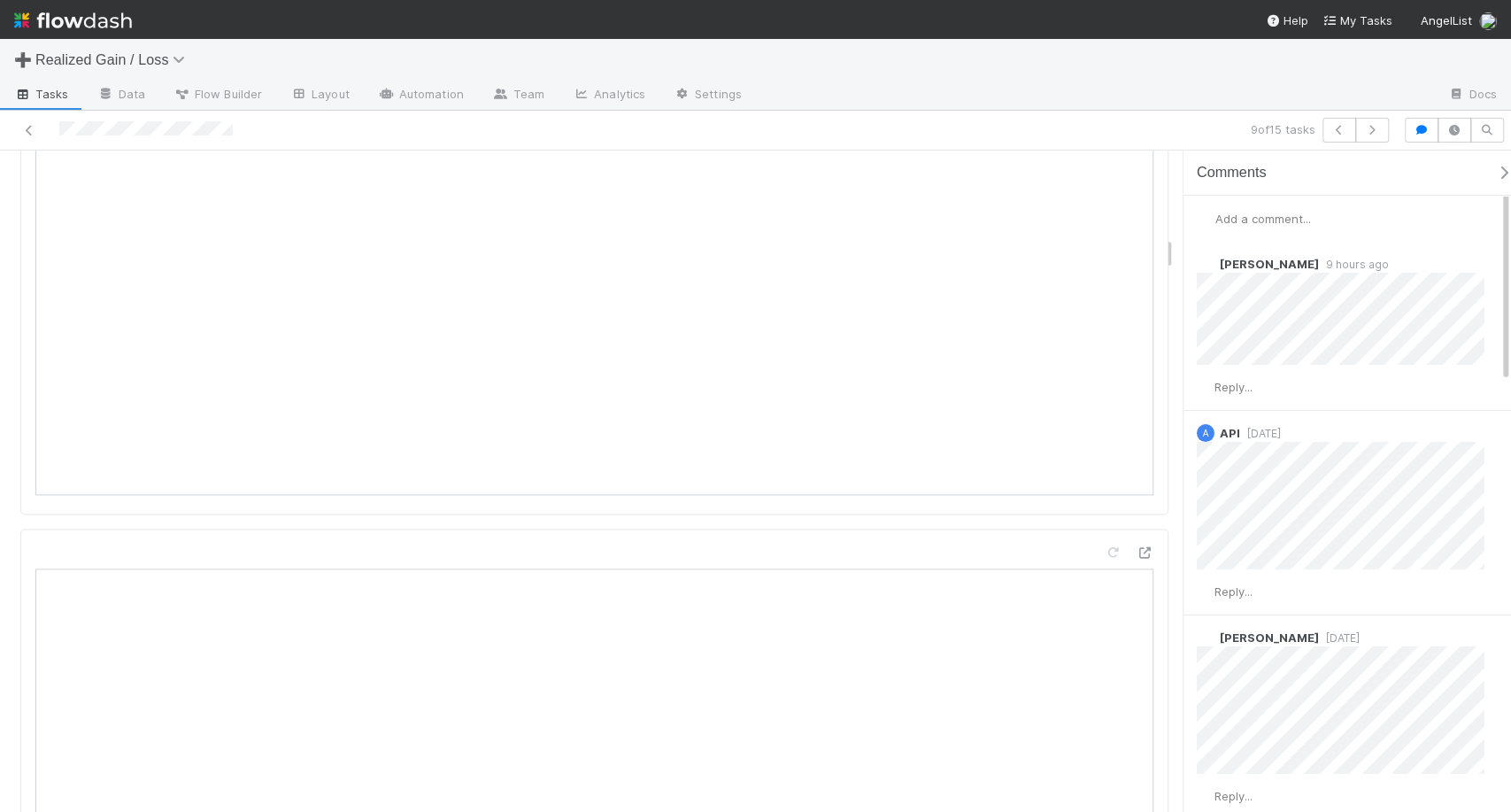
scroll to position [1985, 0]
click at [1290, 217] on span "Add a comment..." at bounding box center [1263, 218] width 95 height 14
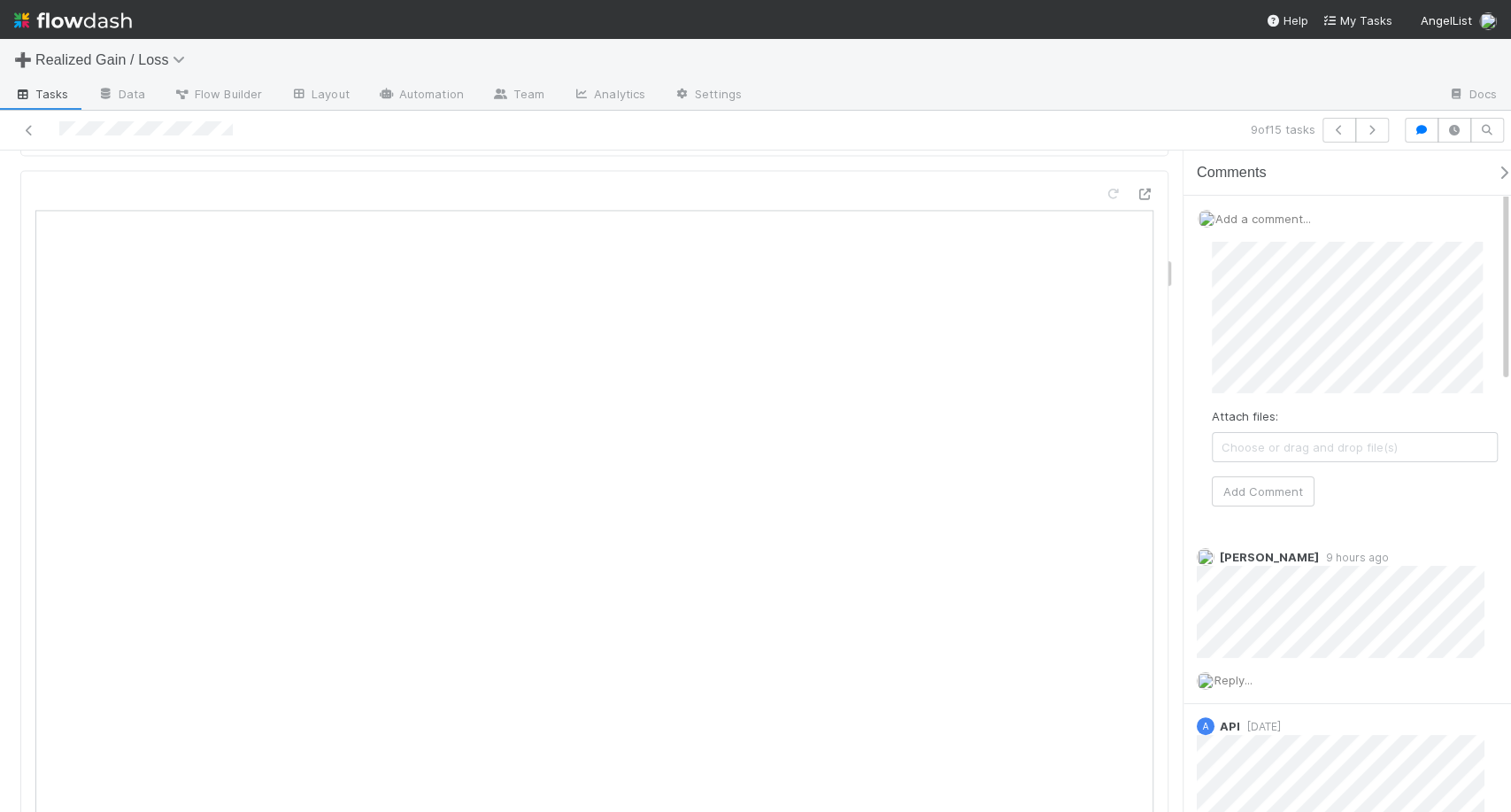
scroll to position [2006, 0]
click at [1254, 481] on button "Add Comment" at bounding box center [1263, 491] width 103 height 31
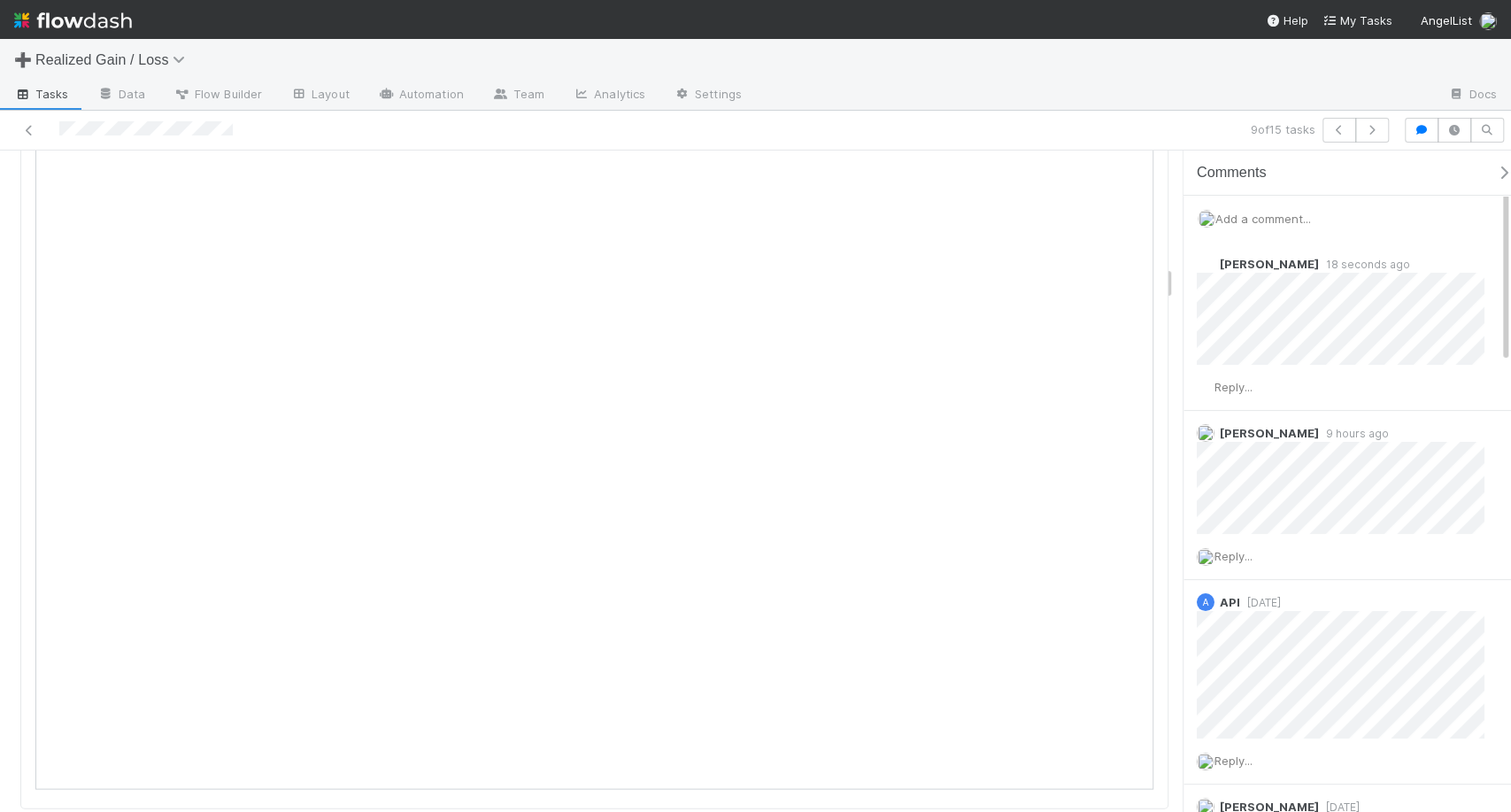
scroll to position [2185, 0]
click at [1288, 212] on span "Add a comment..." at bounding box center [1263, 218] width 95 height 14
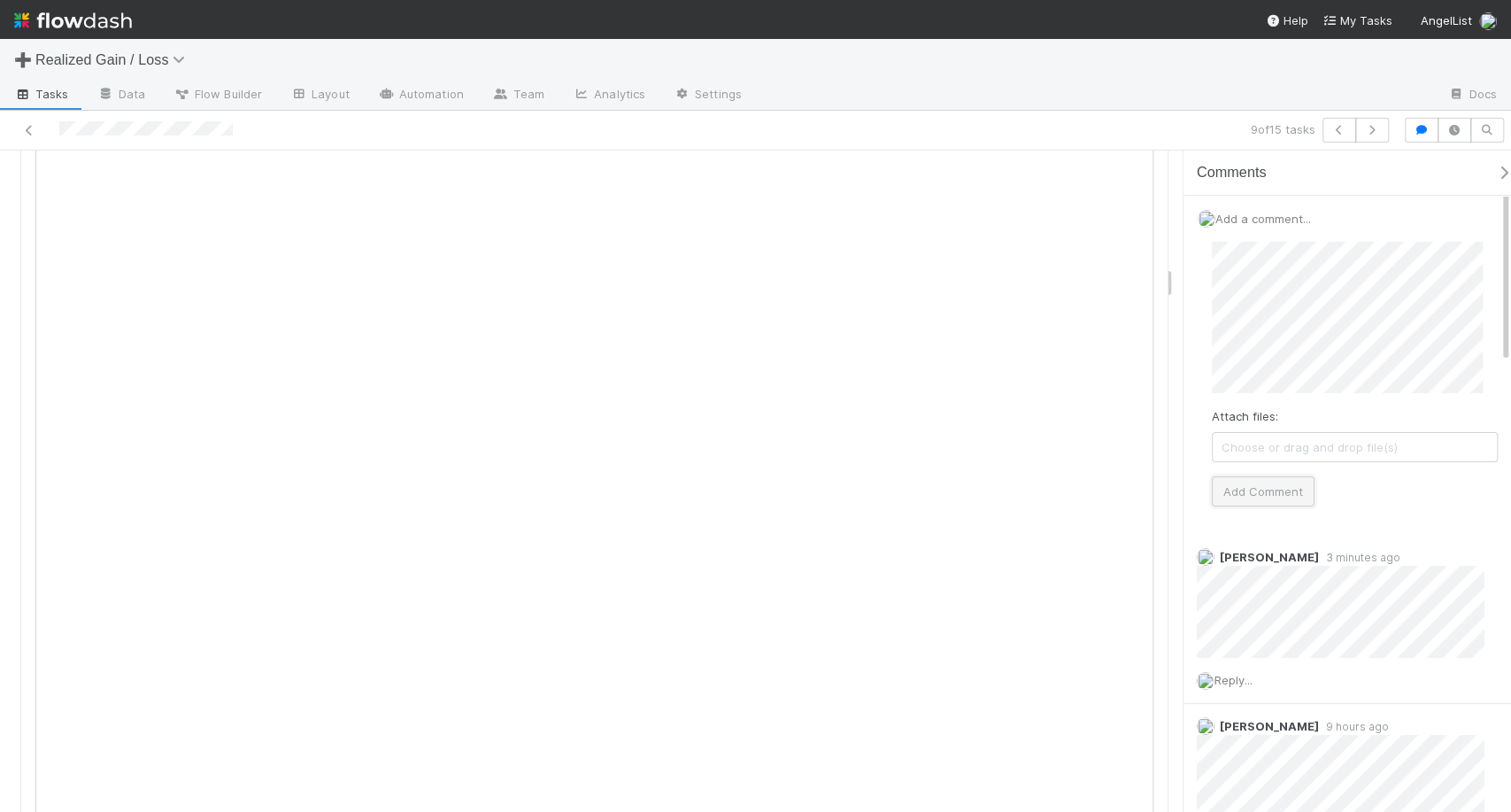
click at [1285, 496] on button "Add Comment" at bounding box center [1263, 491] width 103 height 31
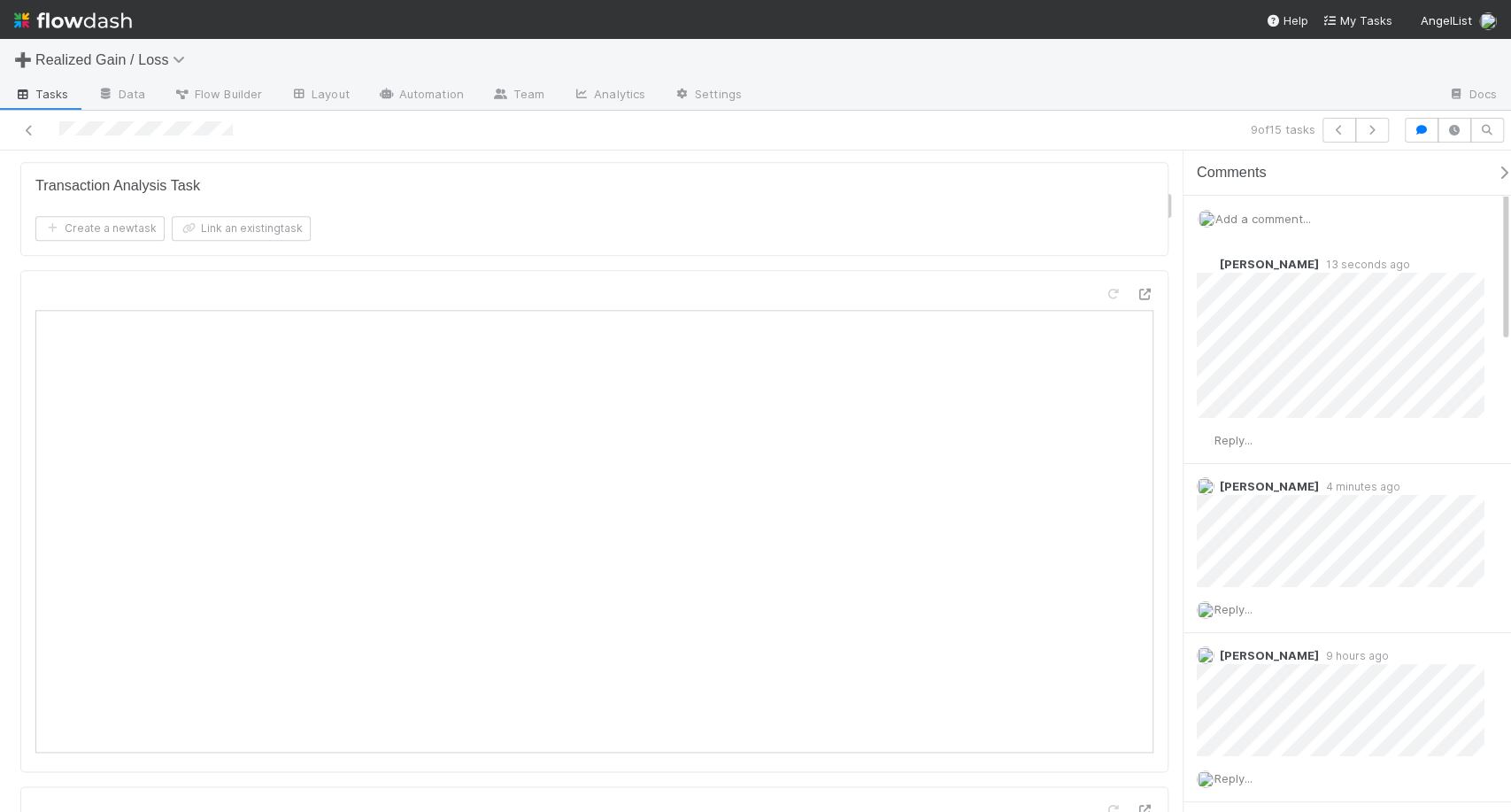
scroll to position [0, 0]
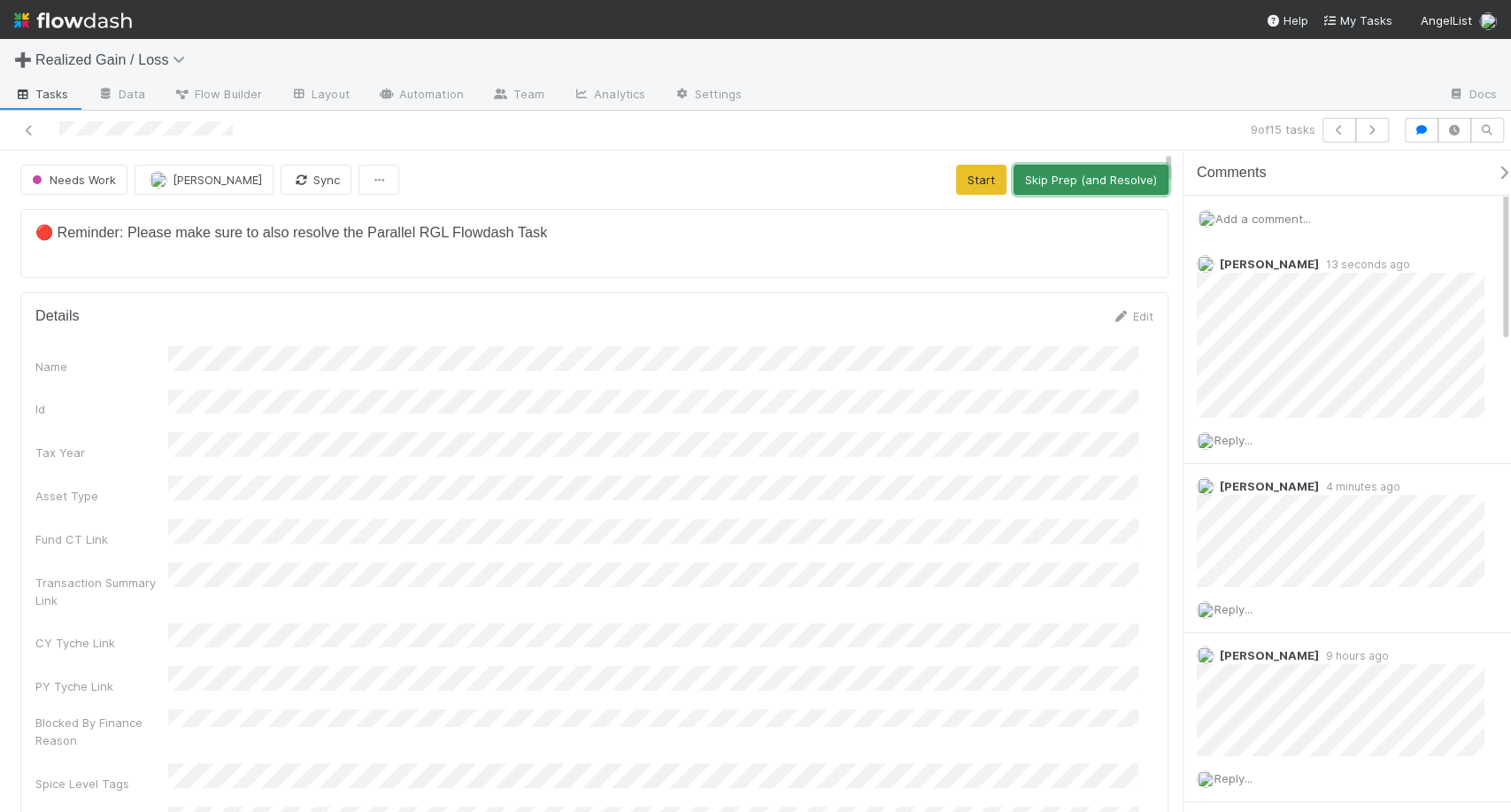
click at [1051, 192] on button "Skip Prep (and Resolve)" at bounding box center [1091, 180] width 155 height 31
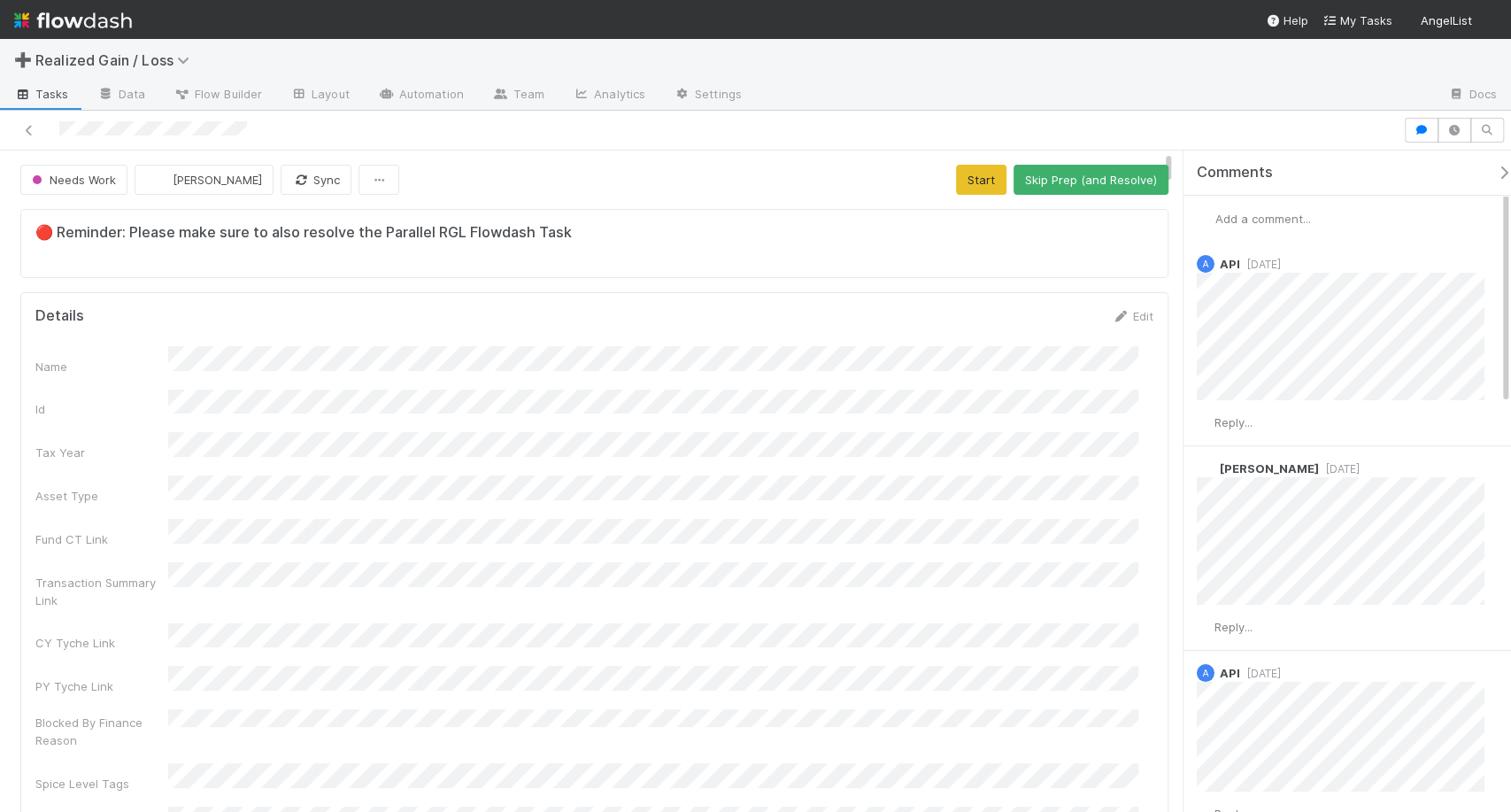
scroll to position [345, 1088]
click at [1284, 223] on span "Add a comment..." at bounding box center [1263, 218] width 95 height 14
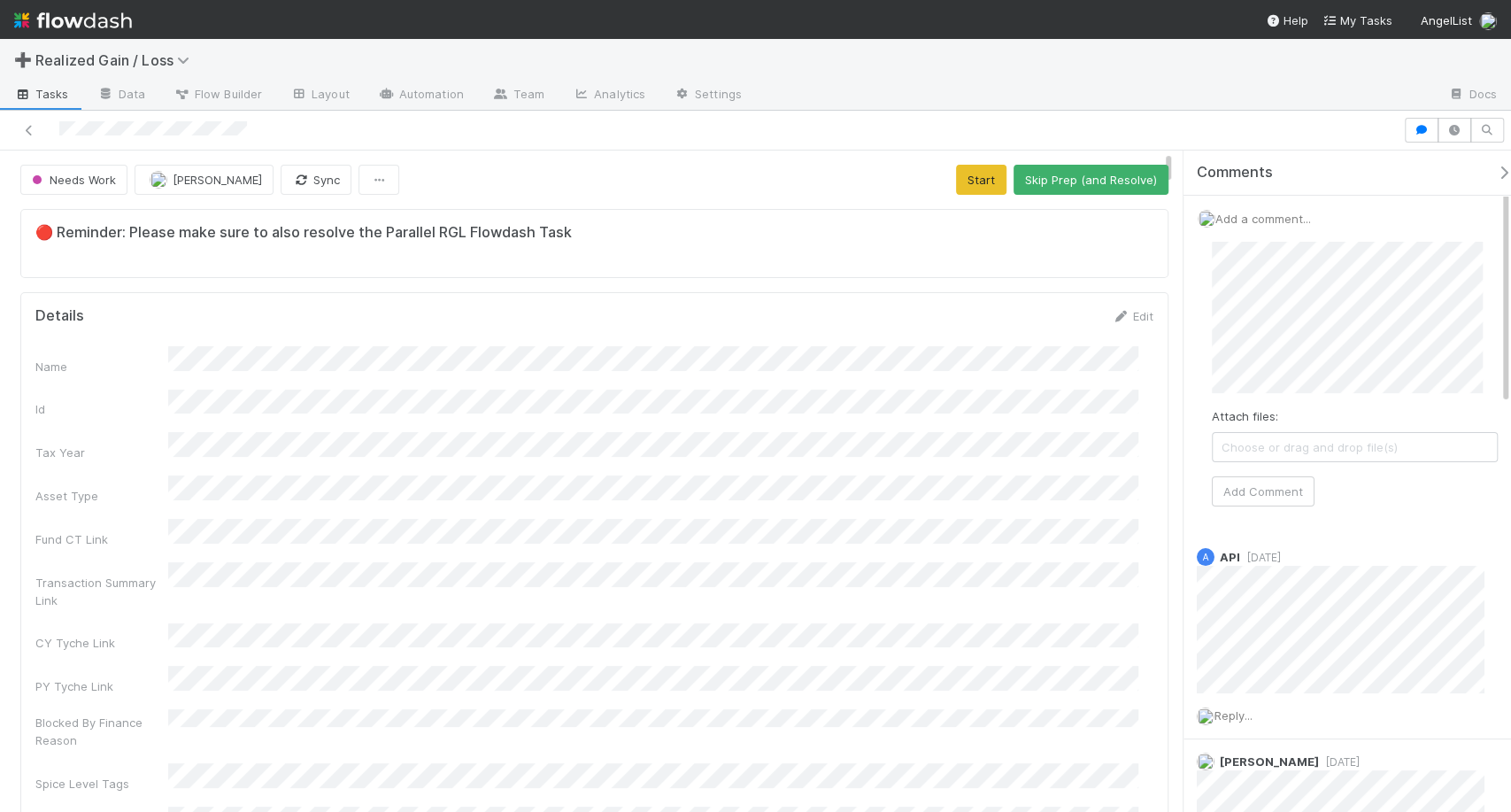
click at [1313, 331] on div "Add a comment... Attach files: Choose or drag and drop file(s) Add Comment" at bounding box center [1355, 365] width 343 height 339
click at [1271, 498] on button "Add Comment" at bounding box center [1263, 491] width 103 height 31
click at [1069, 171] on button "Skip Prep (and Resolve)" at bounding box center [1091, 180] width 155 height 31
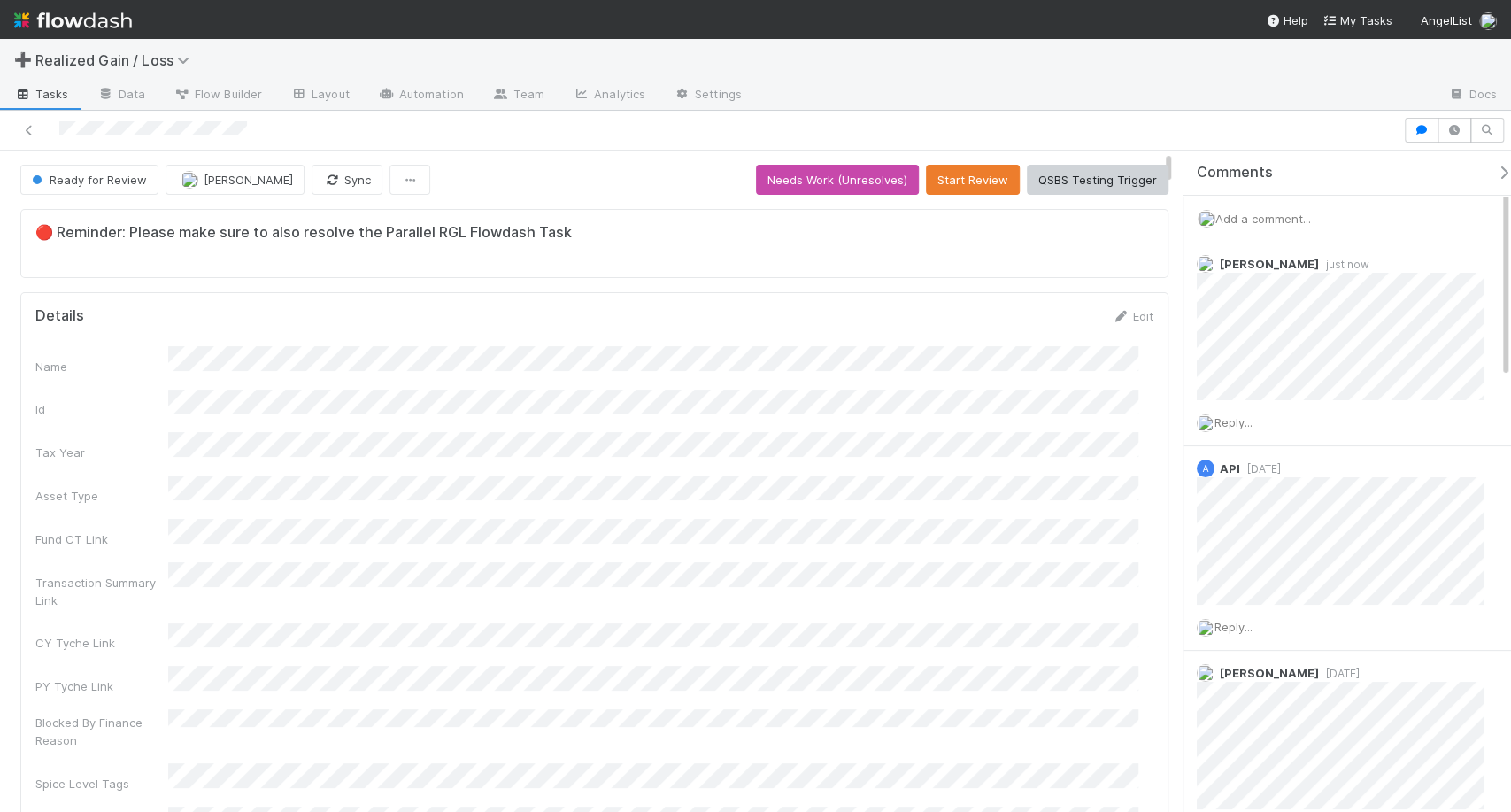
click at [116, 25] on img at bounding box center [72, 20] width 118 height 31
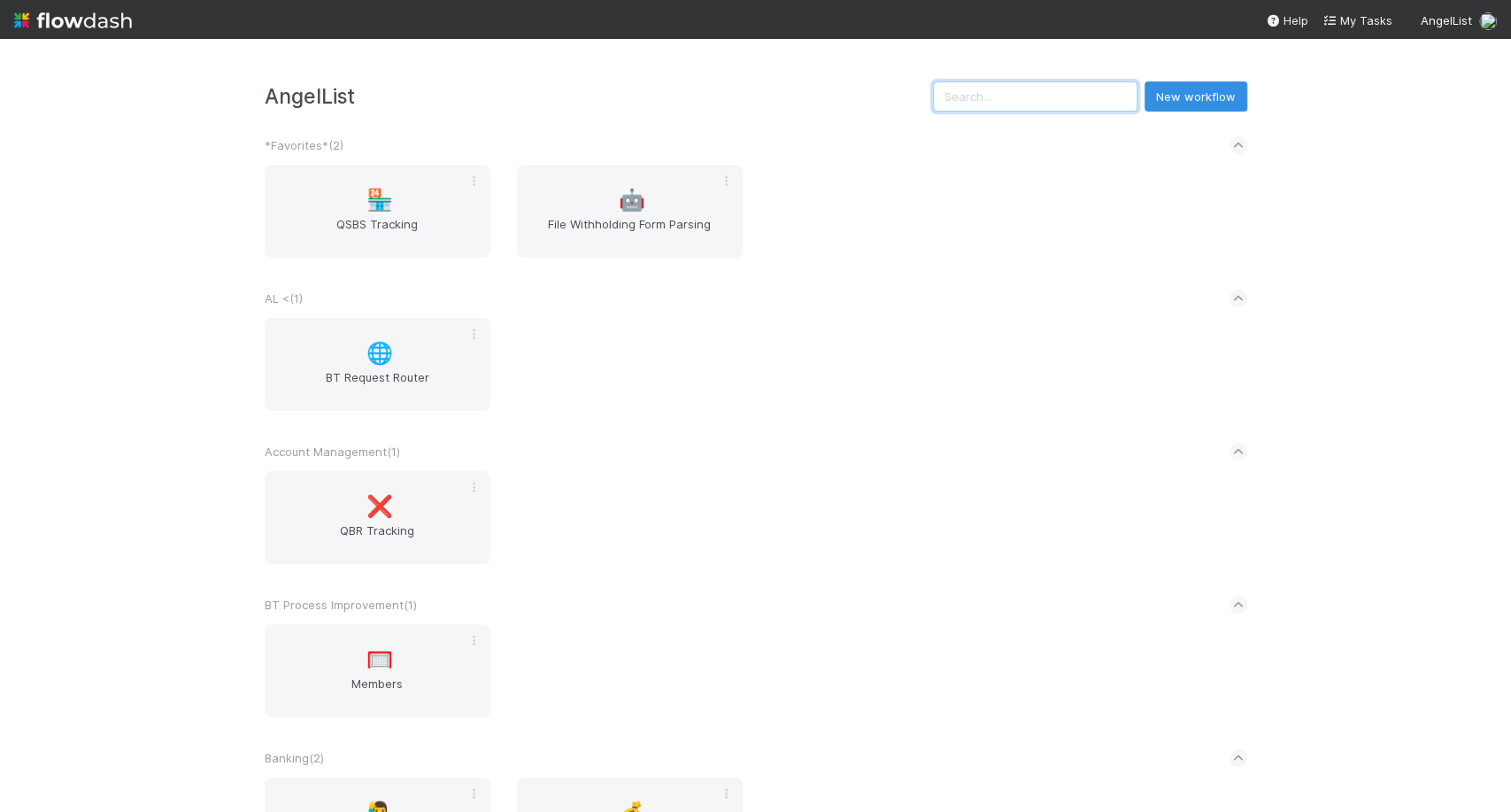
click at [1019, 81] on input "text" at bounding box center [1035, 96] width 205 height 31
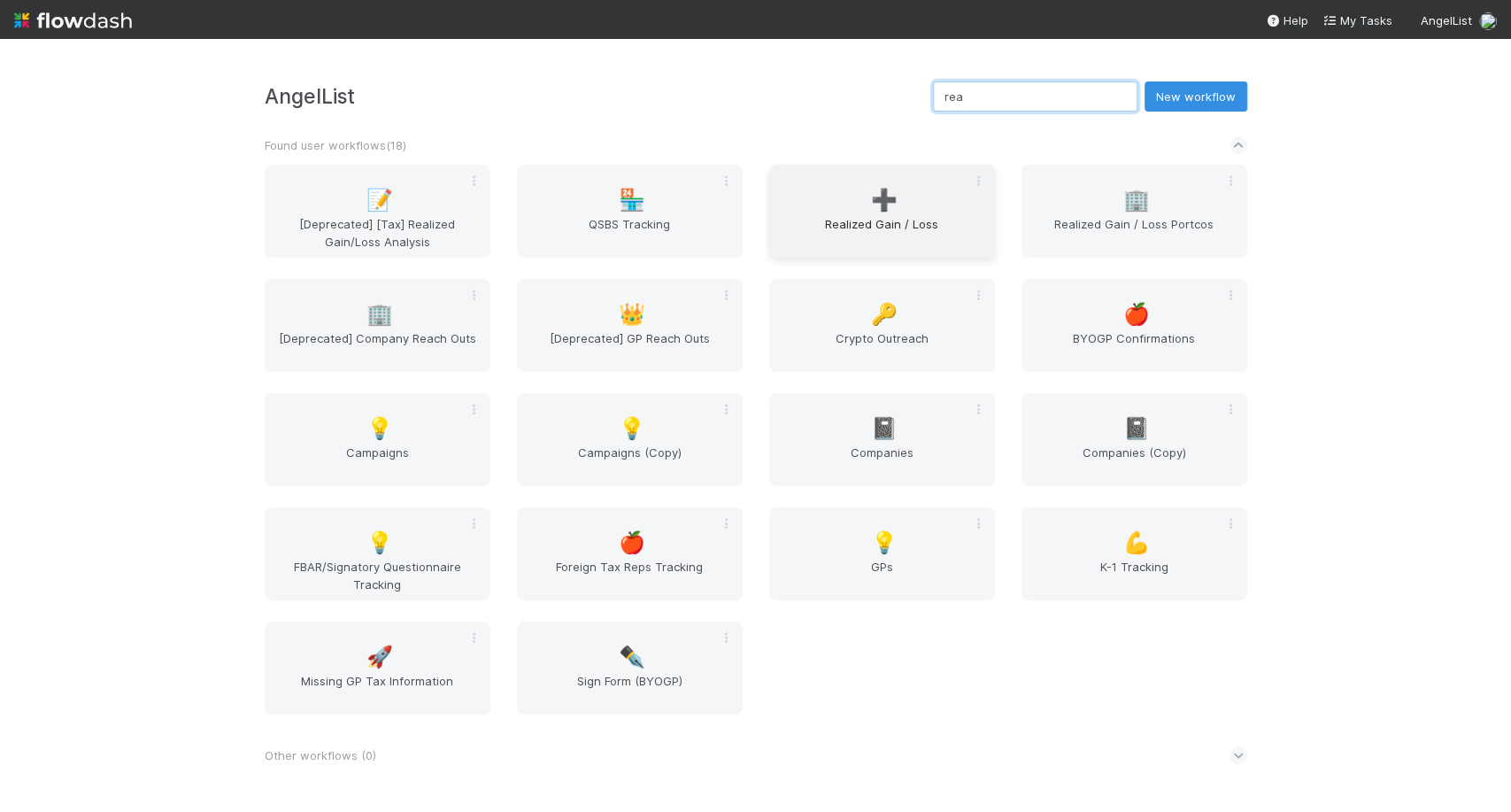
type input "rea"
click at [877, 208] on span "➕" at bounding box center [884, 200] width 27 height 23
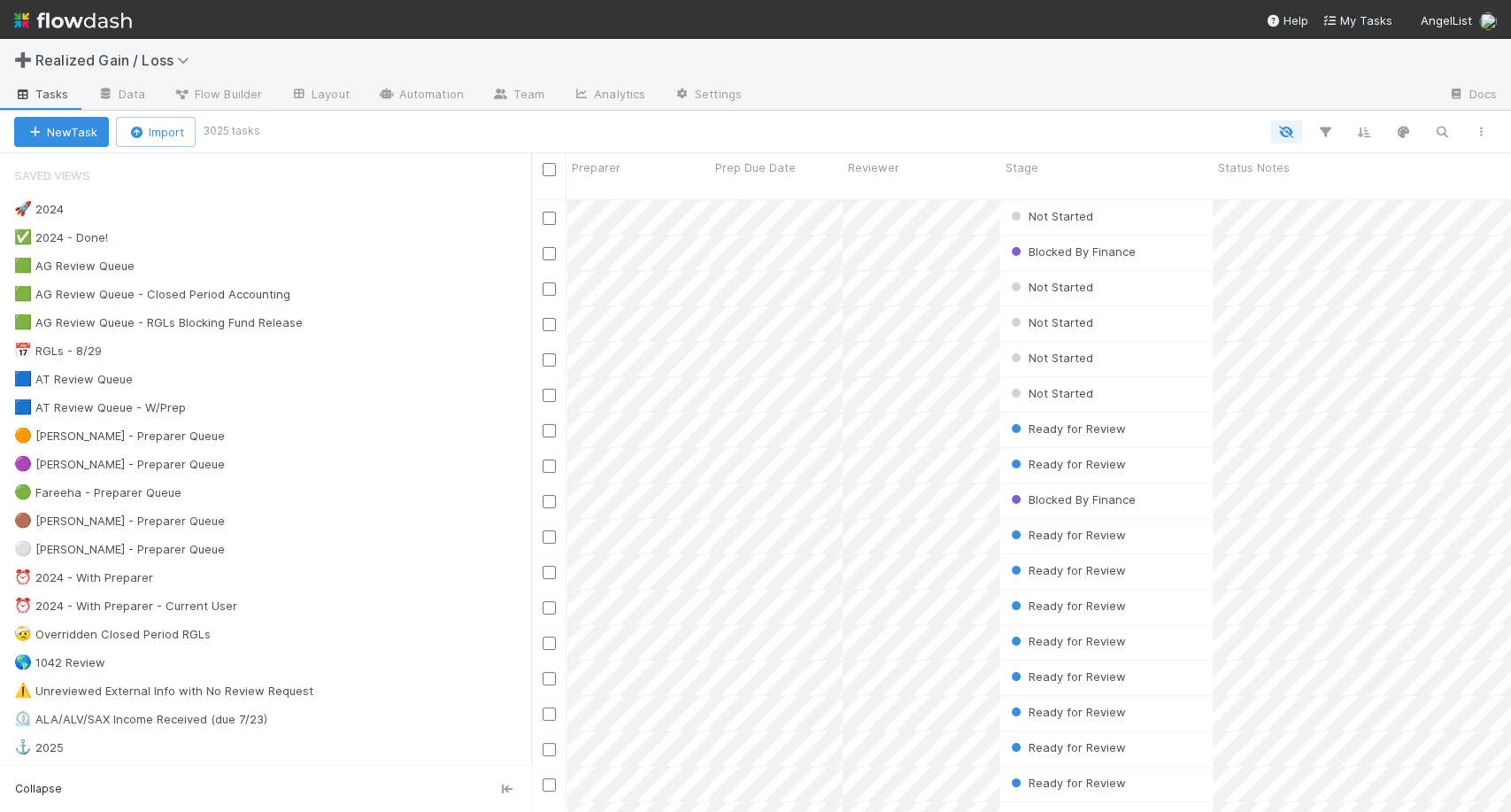
scroll to position [612, 964]
click at [282, 433] on div "🟠 Michael - Preparer Queue 13" at bounding box center [272, 436] width 517 height 22
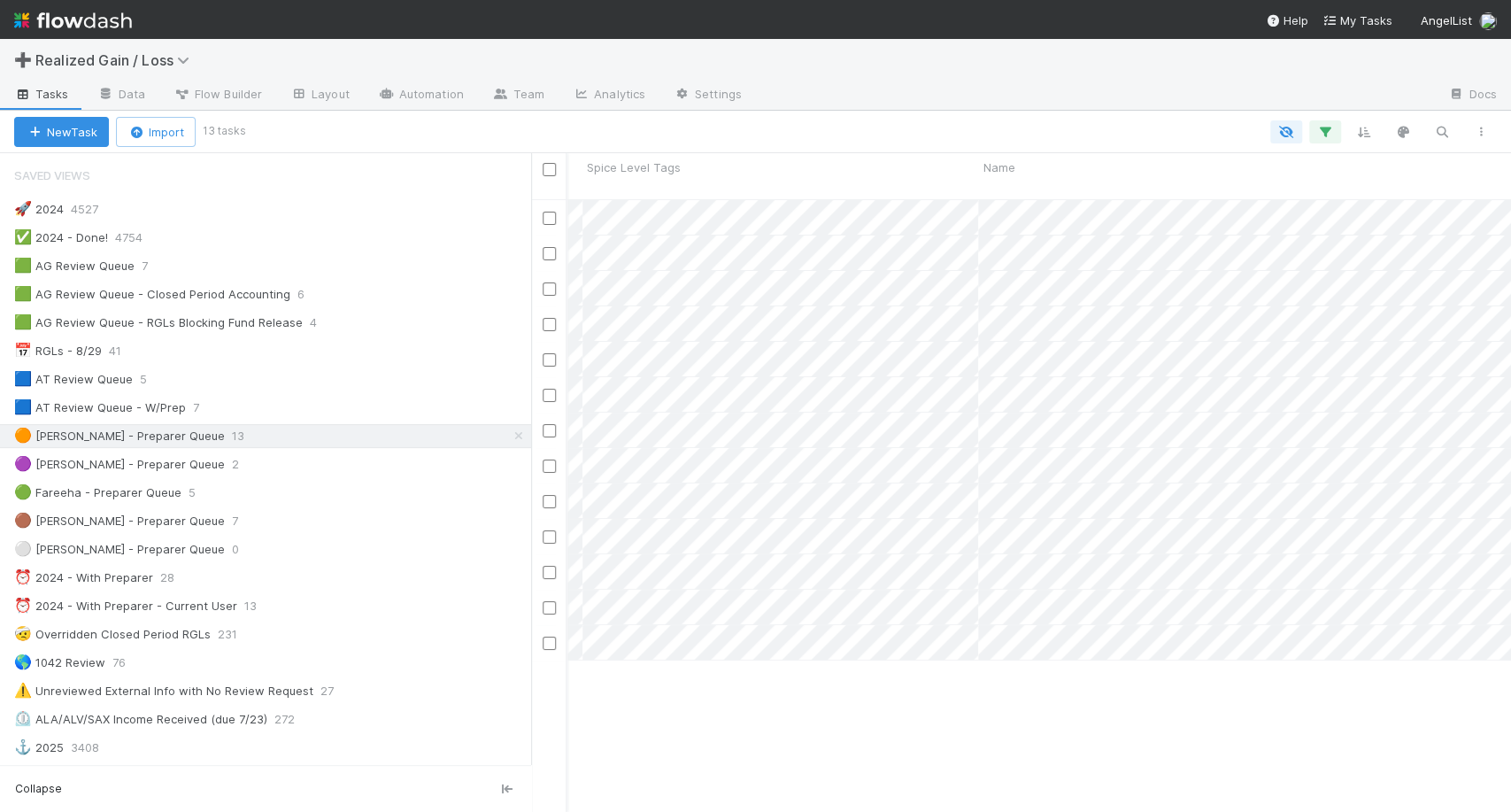
scroll to position [0, 1093]
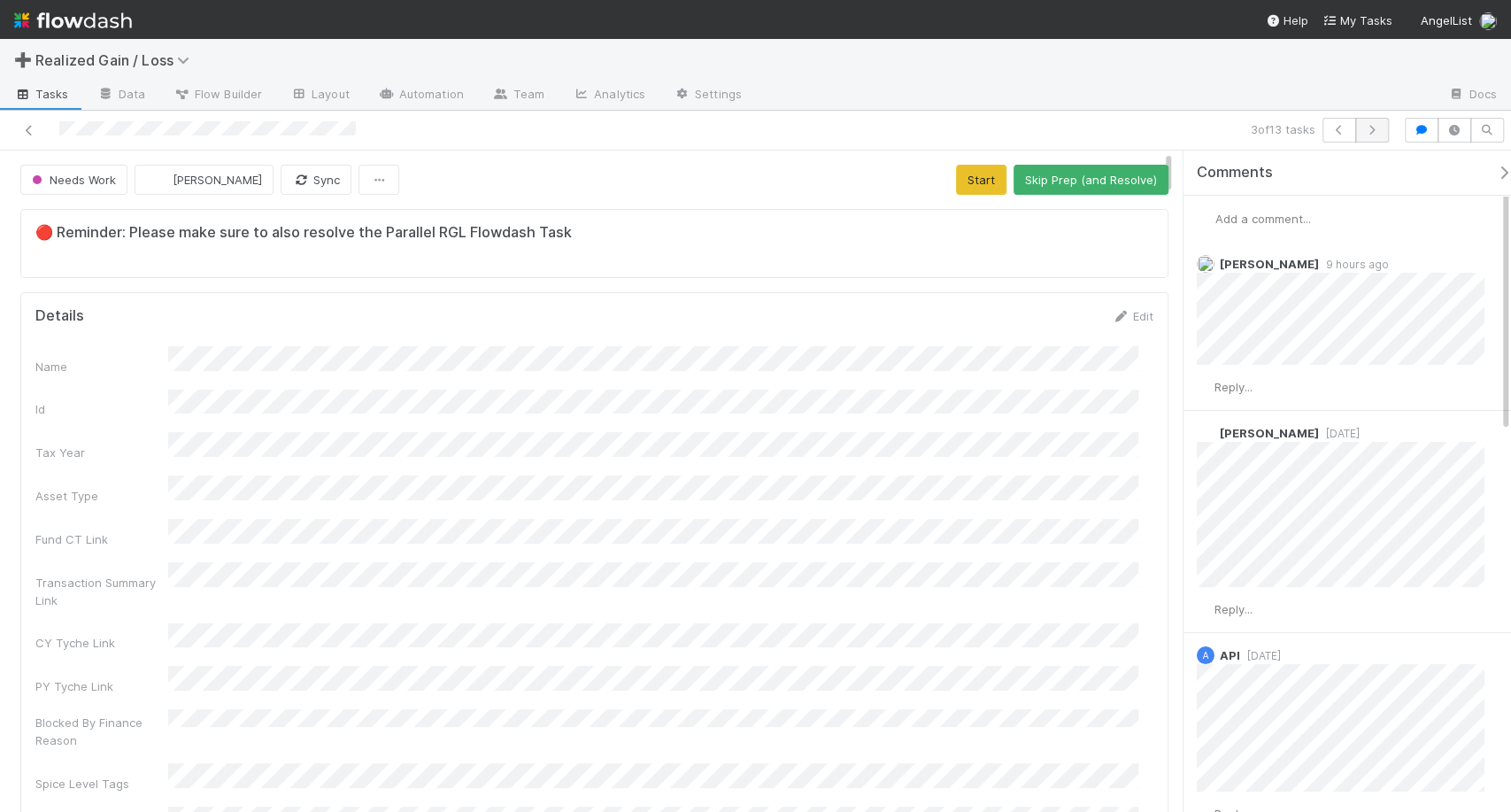
scroll to position [345, 1088]
click at [1377, 130] on icon "button" at bounding box center [1371, 130] width 18 height 10
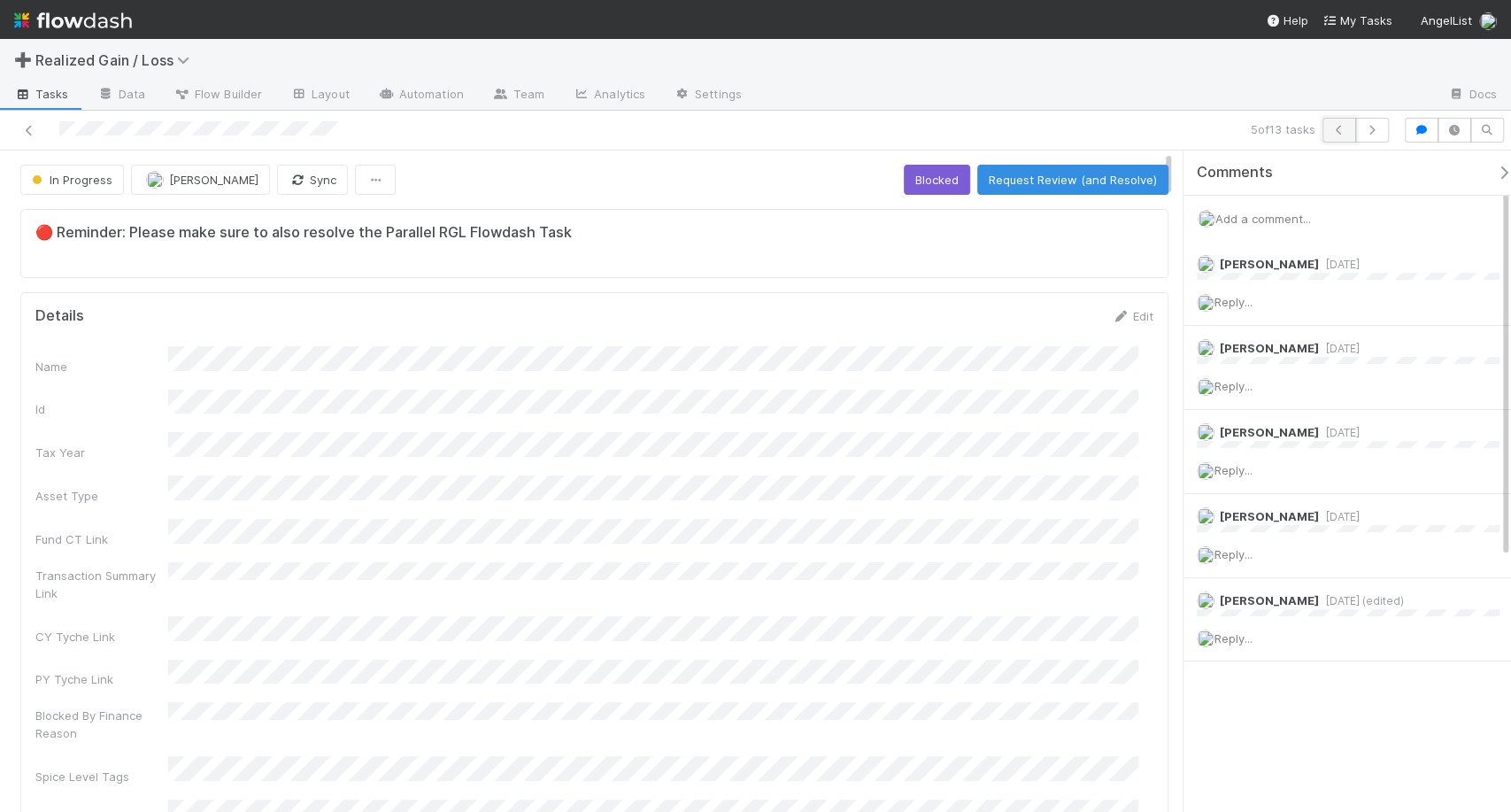
click at [1347, 133] on icon "button" at bounding box center [1339, 130] width 18 height 10
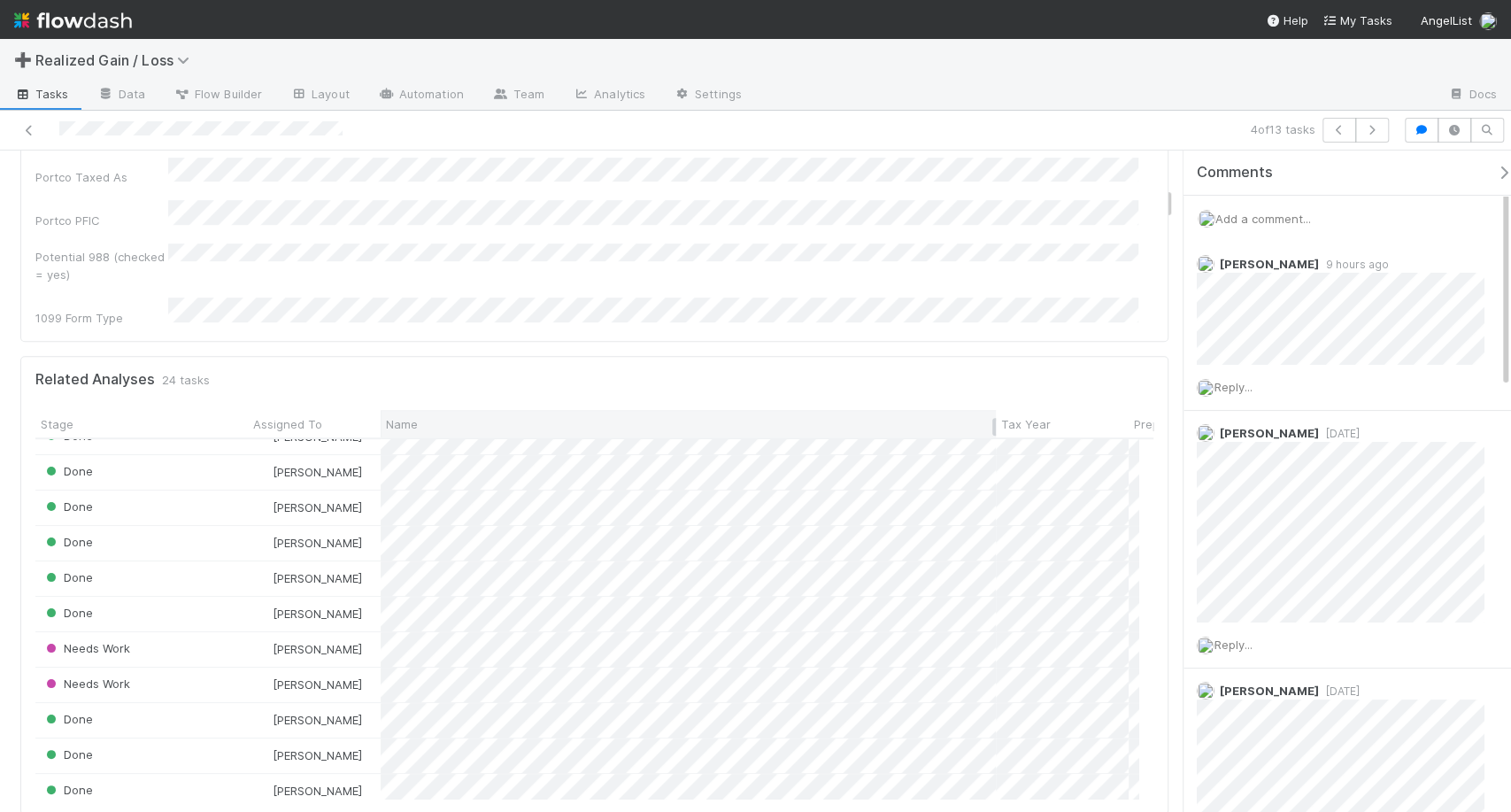
scroll to position [267, 0]
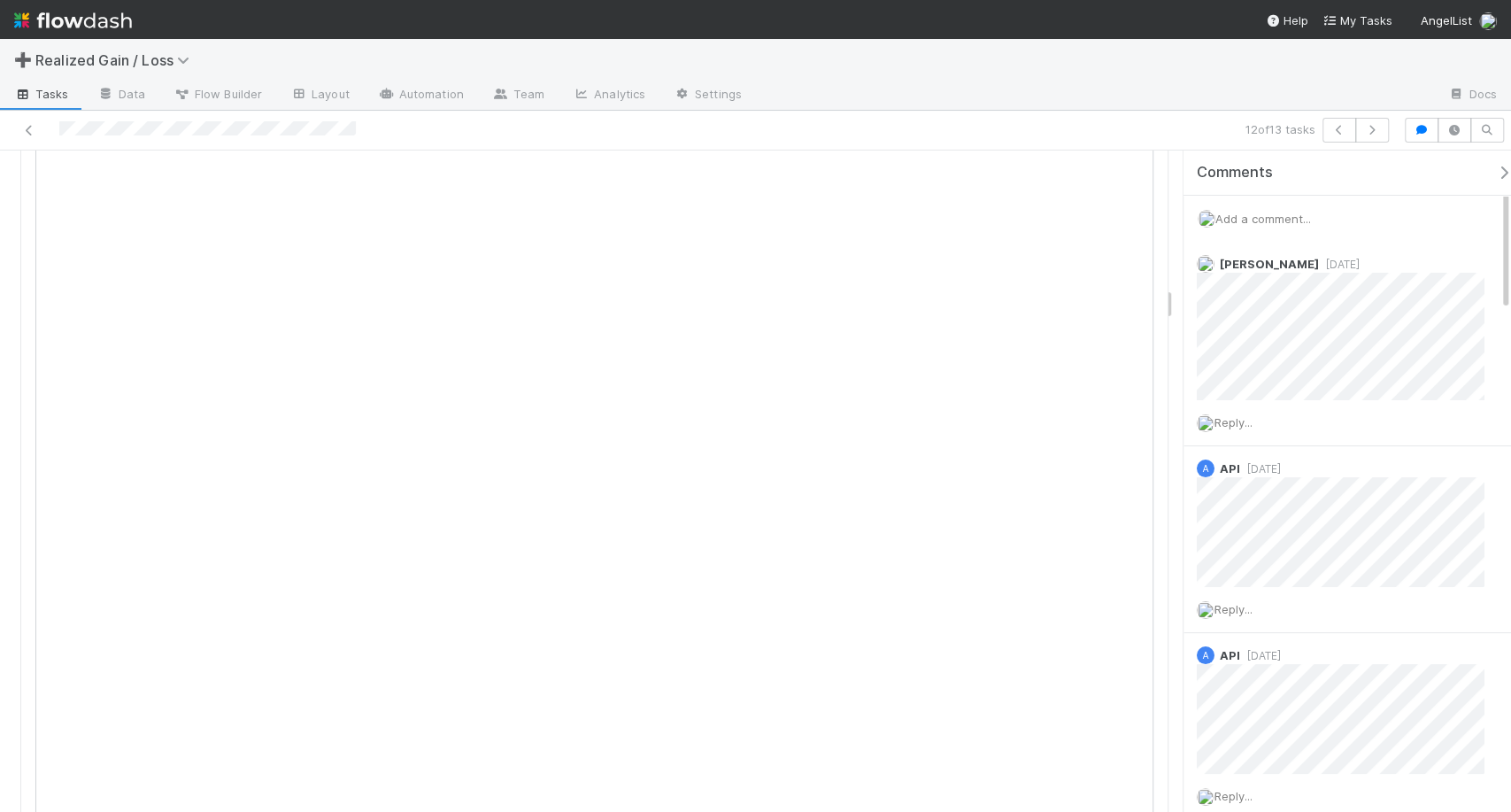
scroll to position [2664, 0]
click at [1294, 221] on span "Add a comment..." at bounding box center [1263, 218] width 95 height 14
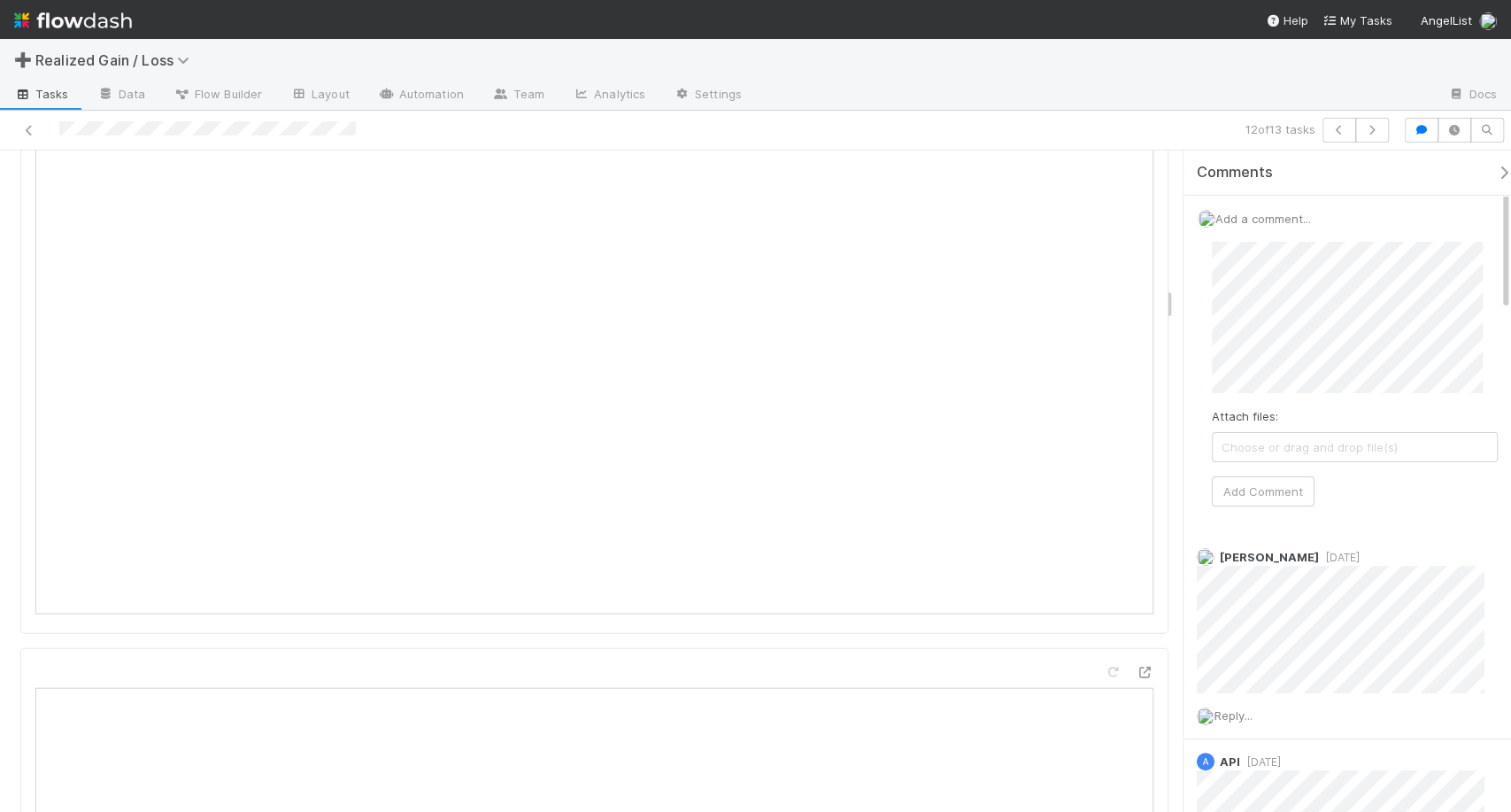
click at [105, 23] on img at bounding box center [72, 20] width 118 height 31
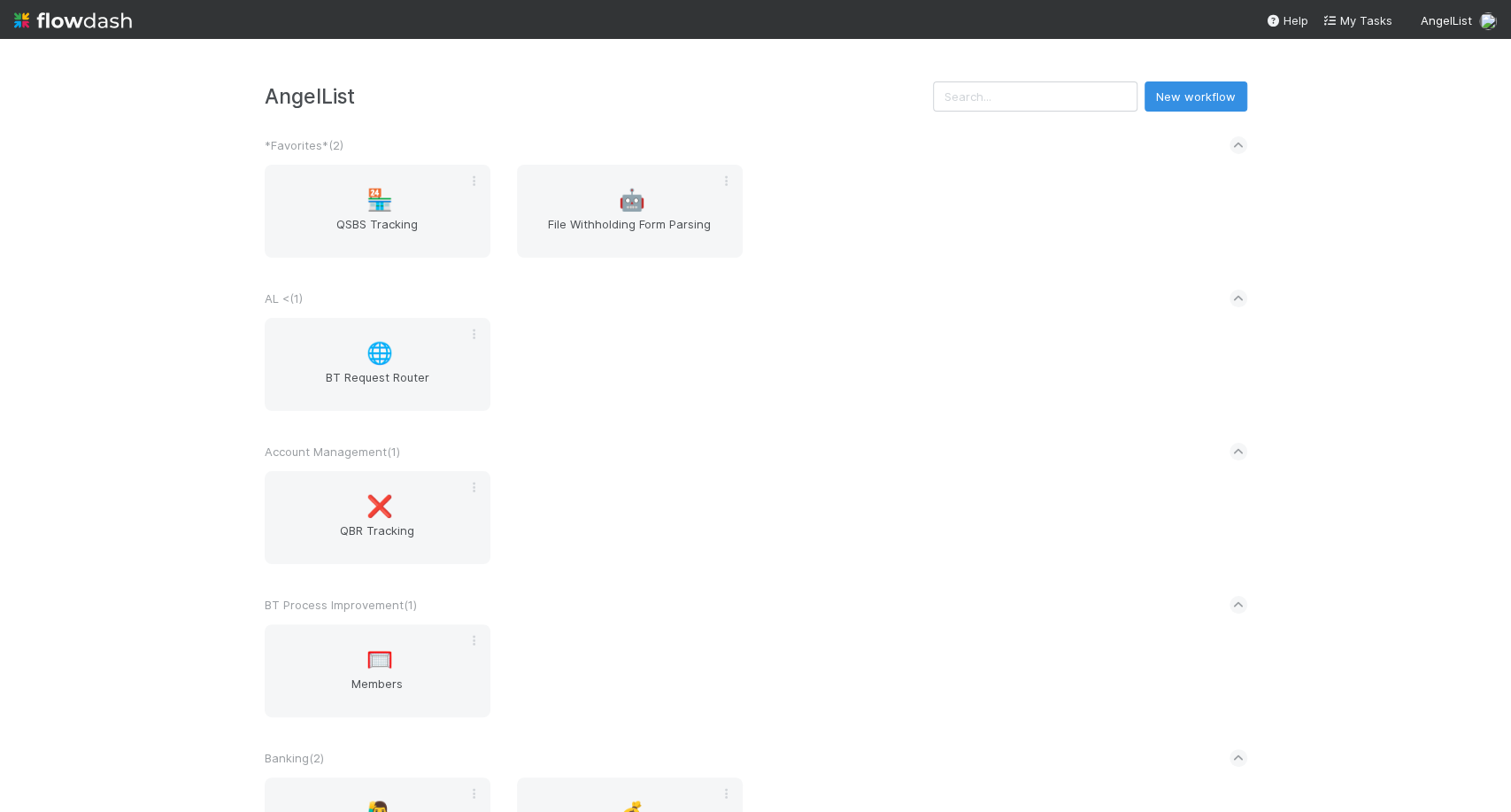
click at [1061, 102] on input "text" at bounding box center [1035, 96] width 205 height 31
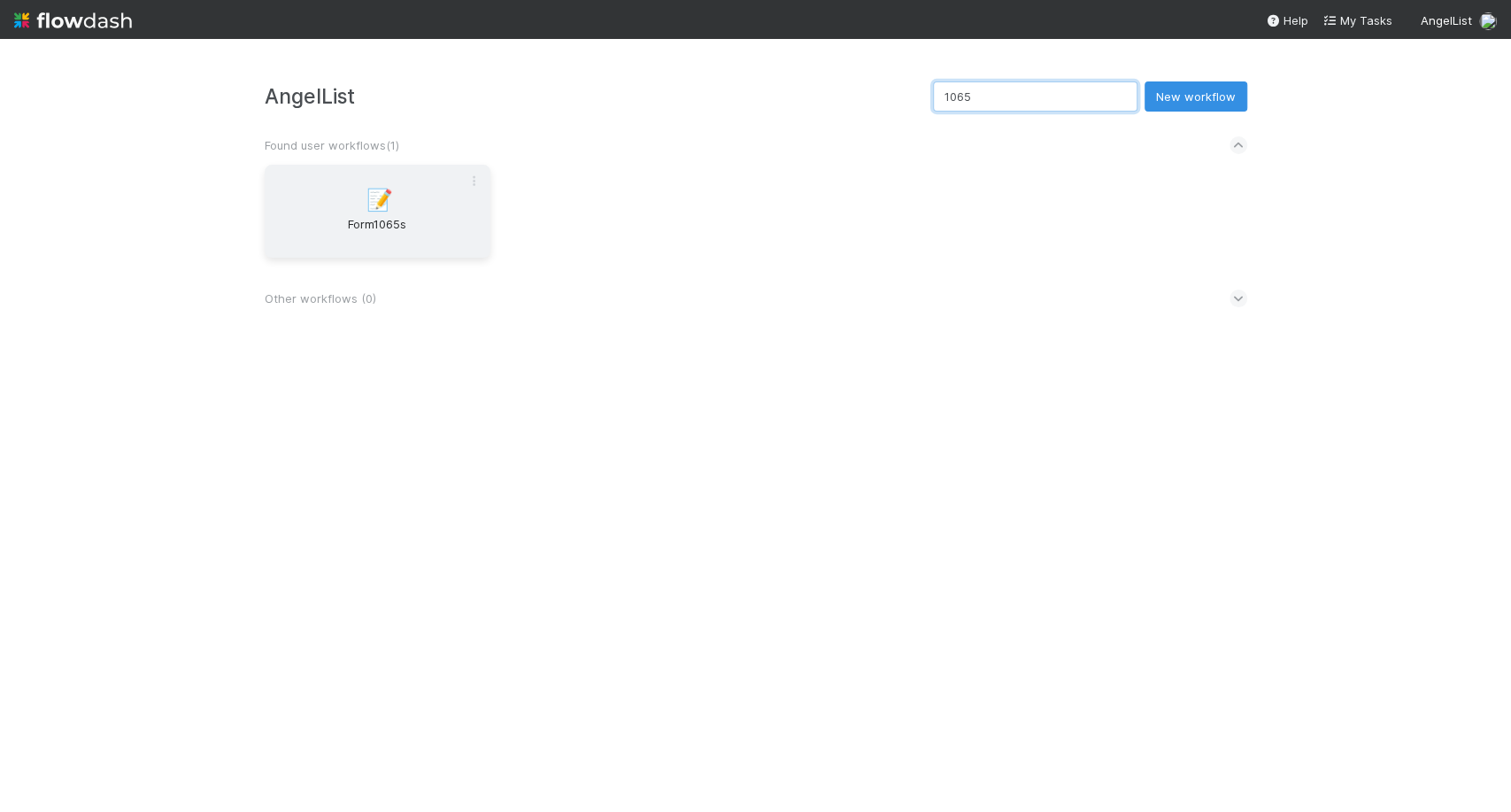
type input "1065"
click at [276, 217] on span "Form1065s" at bounding box center [377, 232] width 211 height 35
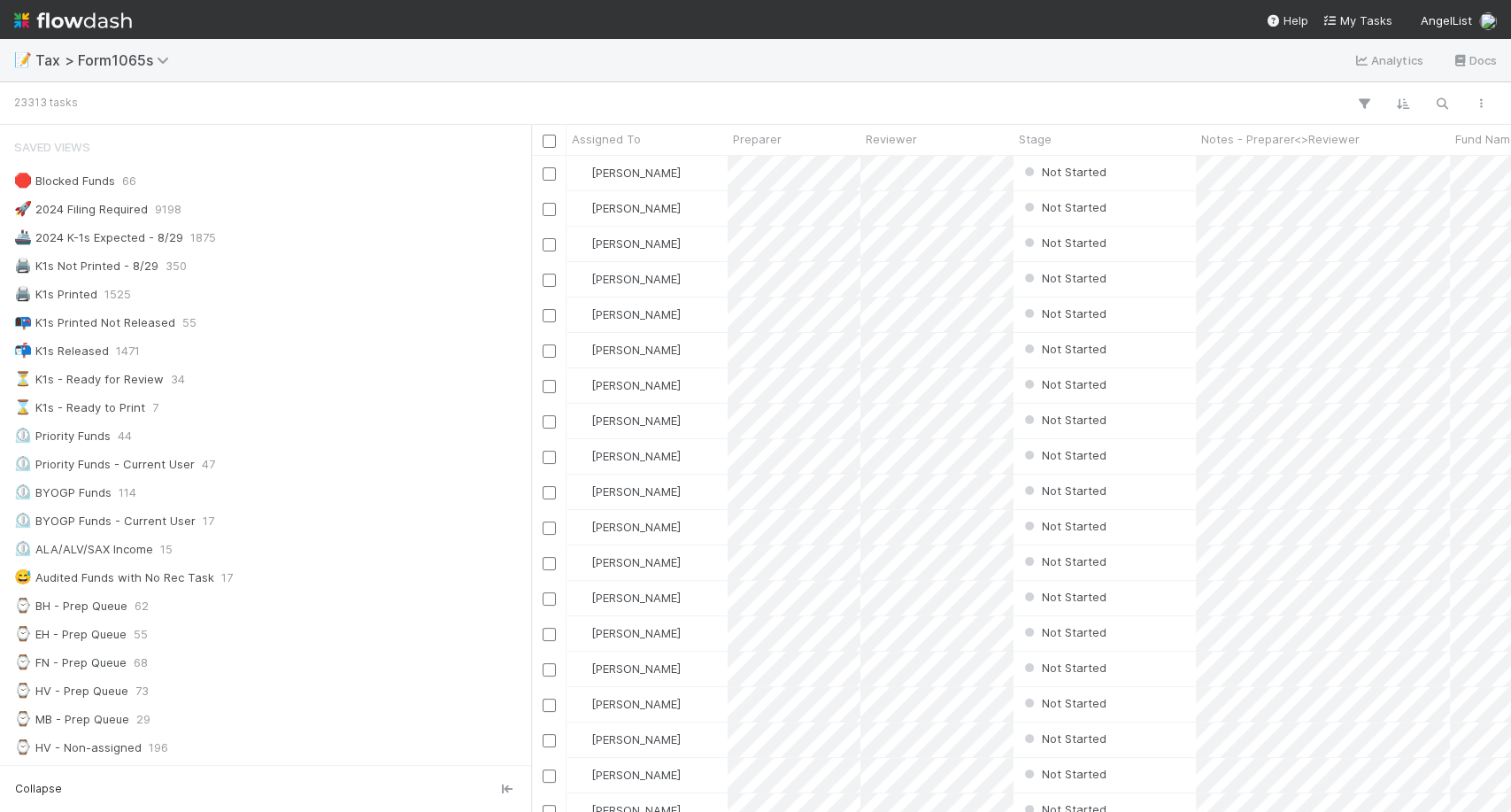
scroll to position [15, 16]
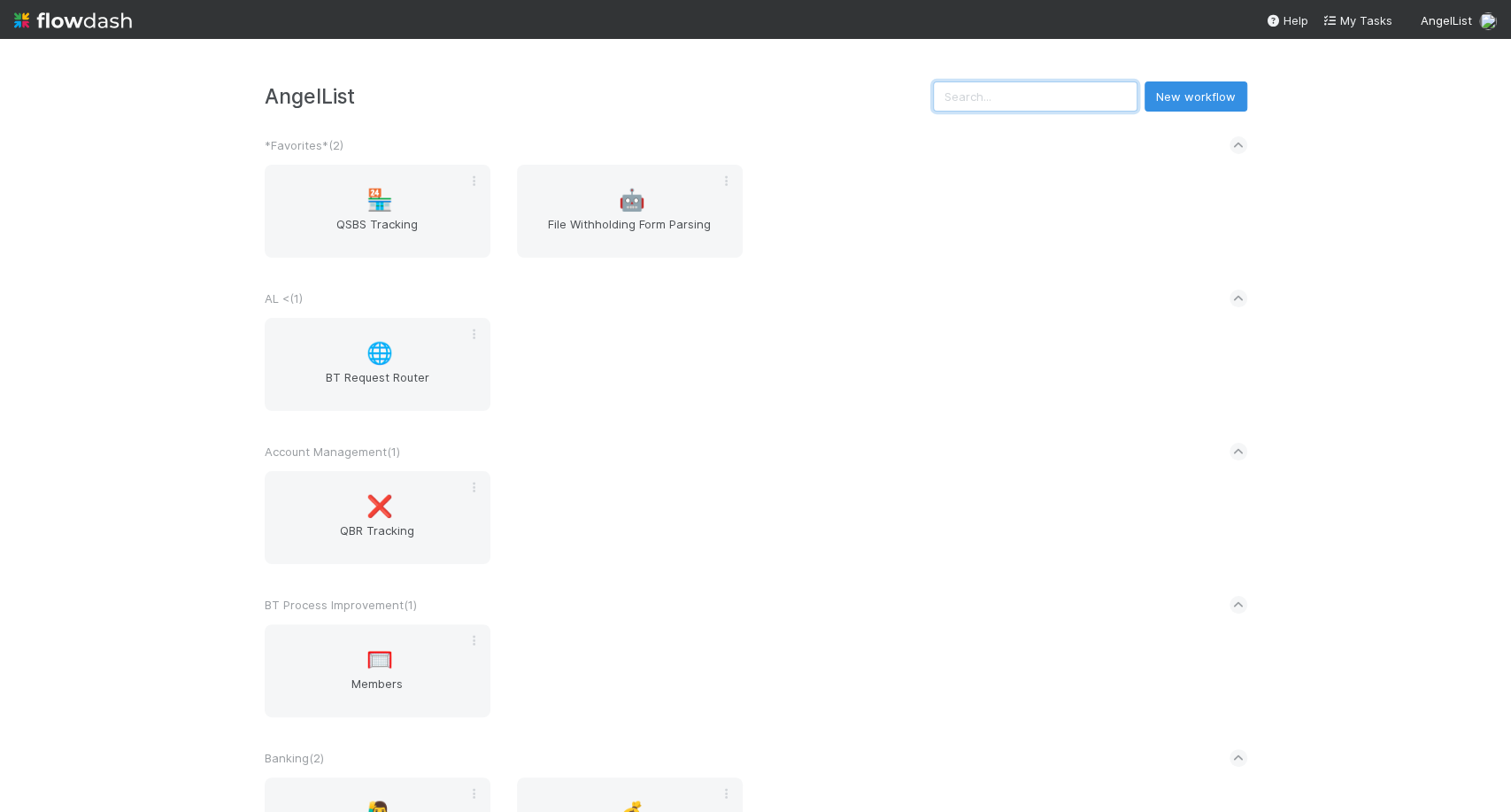
click at [1083, 87] on input "text" at bounding box center [1035, 96] width 205 height 31
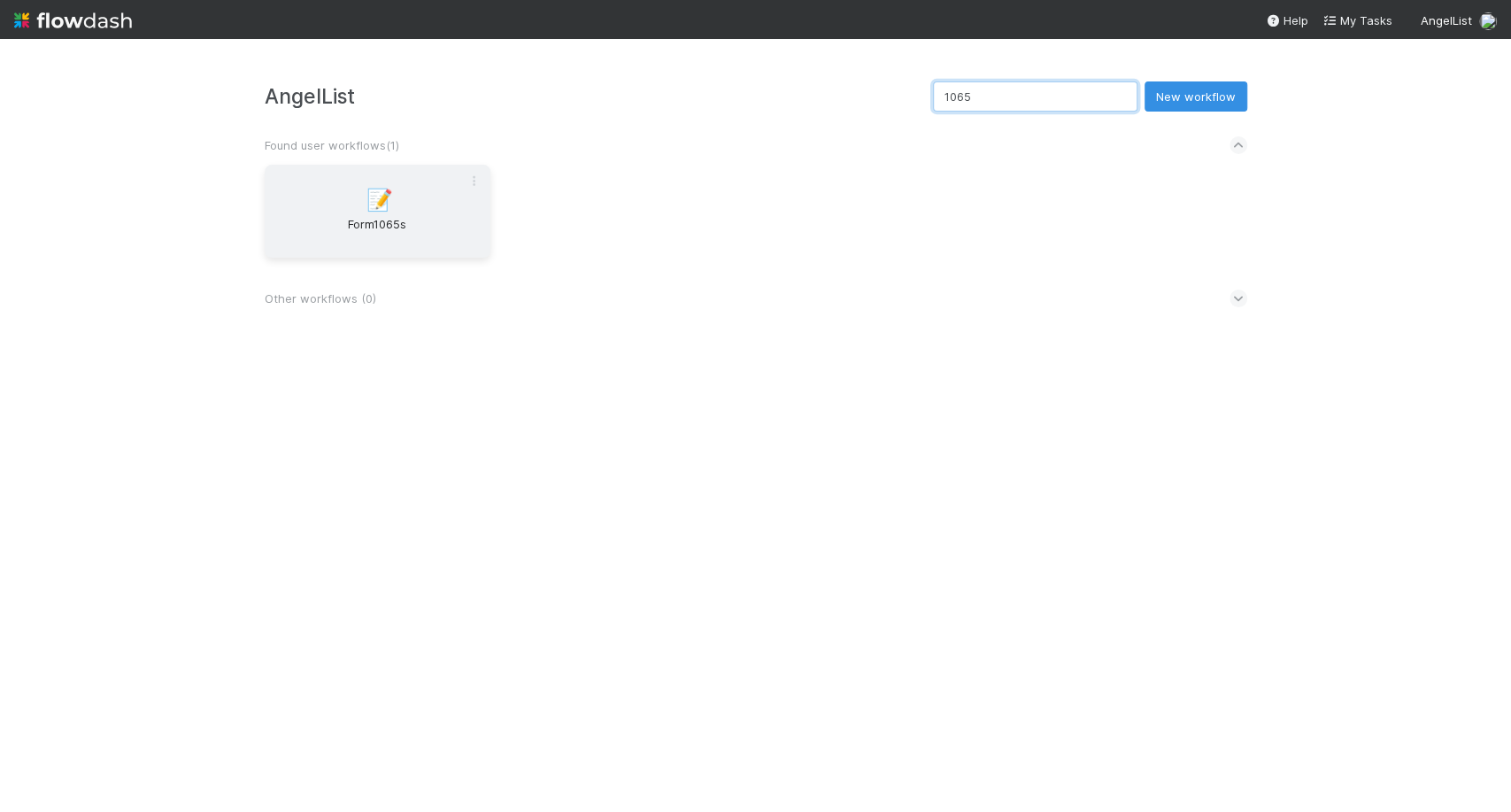
type input "1065"
click at [349, 231] on span "Form1065s" at bounding box center [377, 232] width 211 height 35
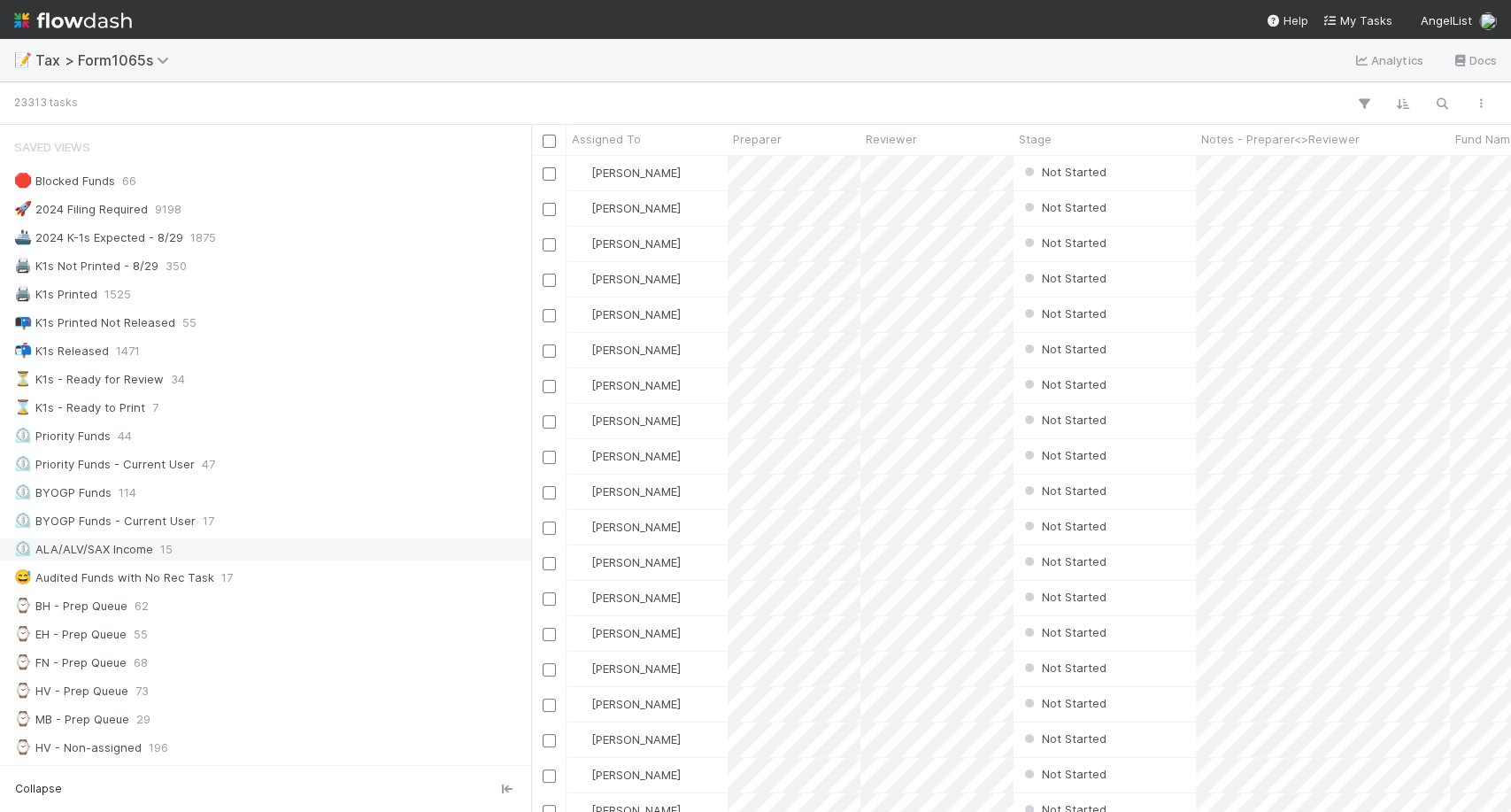
scroll to position [260, 0]
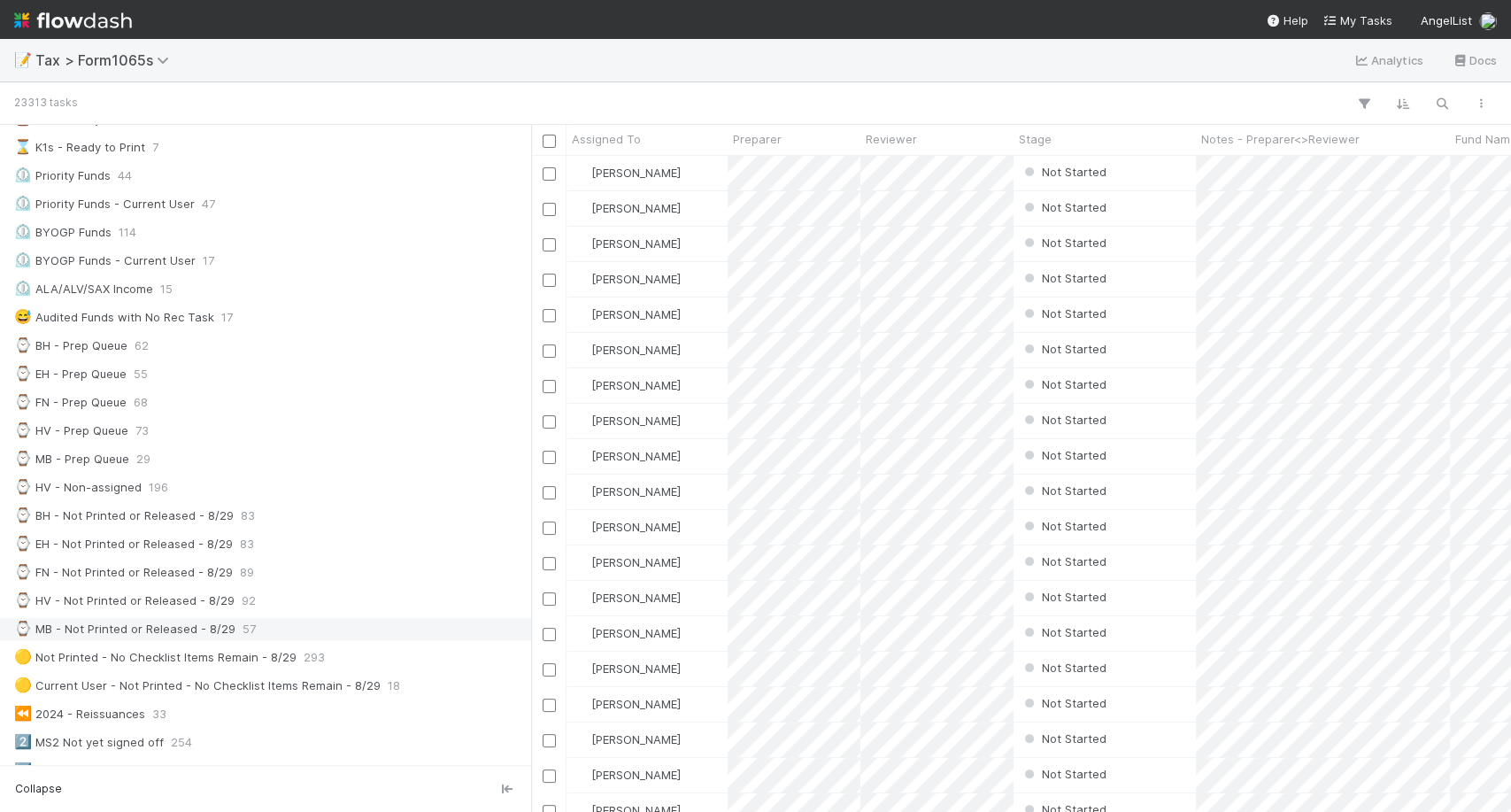
click at [283, 622] on div "⌚ MB - Not Printed or Released - 8/29 57" at bounding box center [270, 629] width 513 height 22
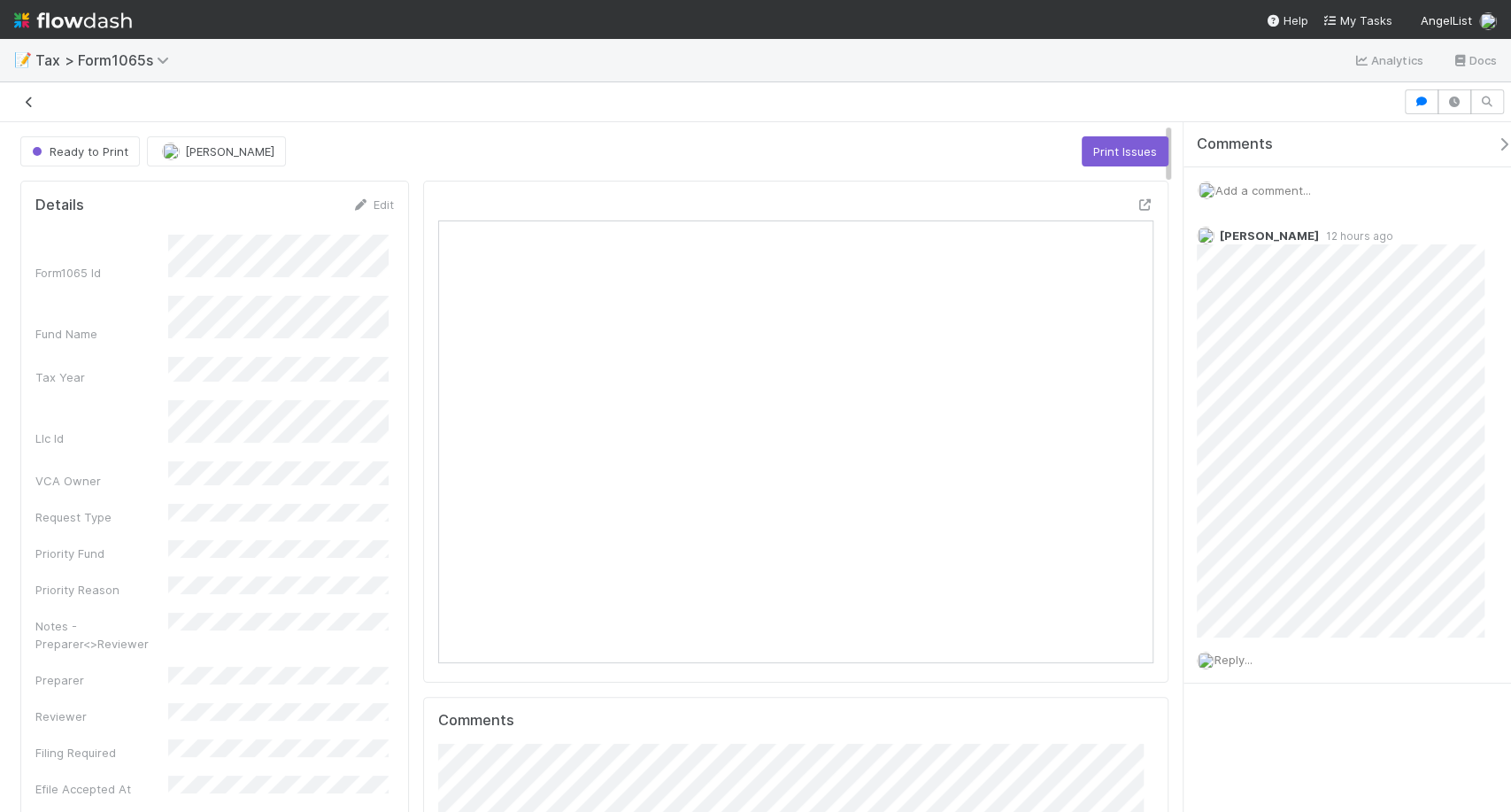
click at [29, 99] on icon at bounding box center [29, 102] width 18 height 11
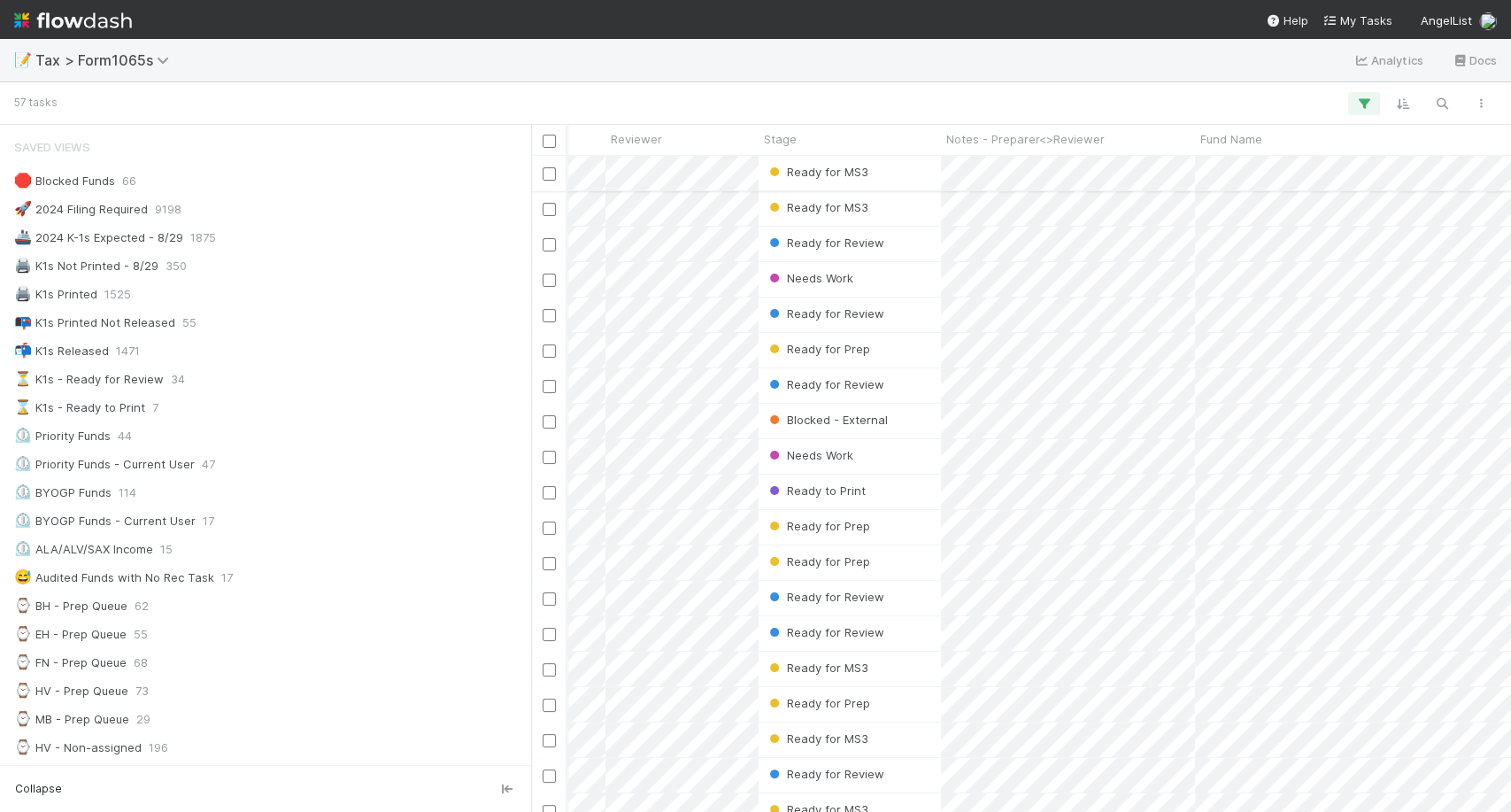
scroll to position [0, 255]
click at [906, 172] on div "Ready for MS3" at bounding box center [849, 172] width 182 height 34
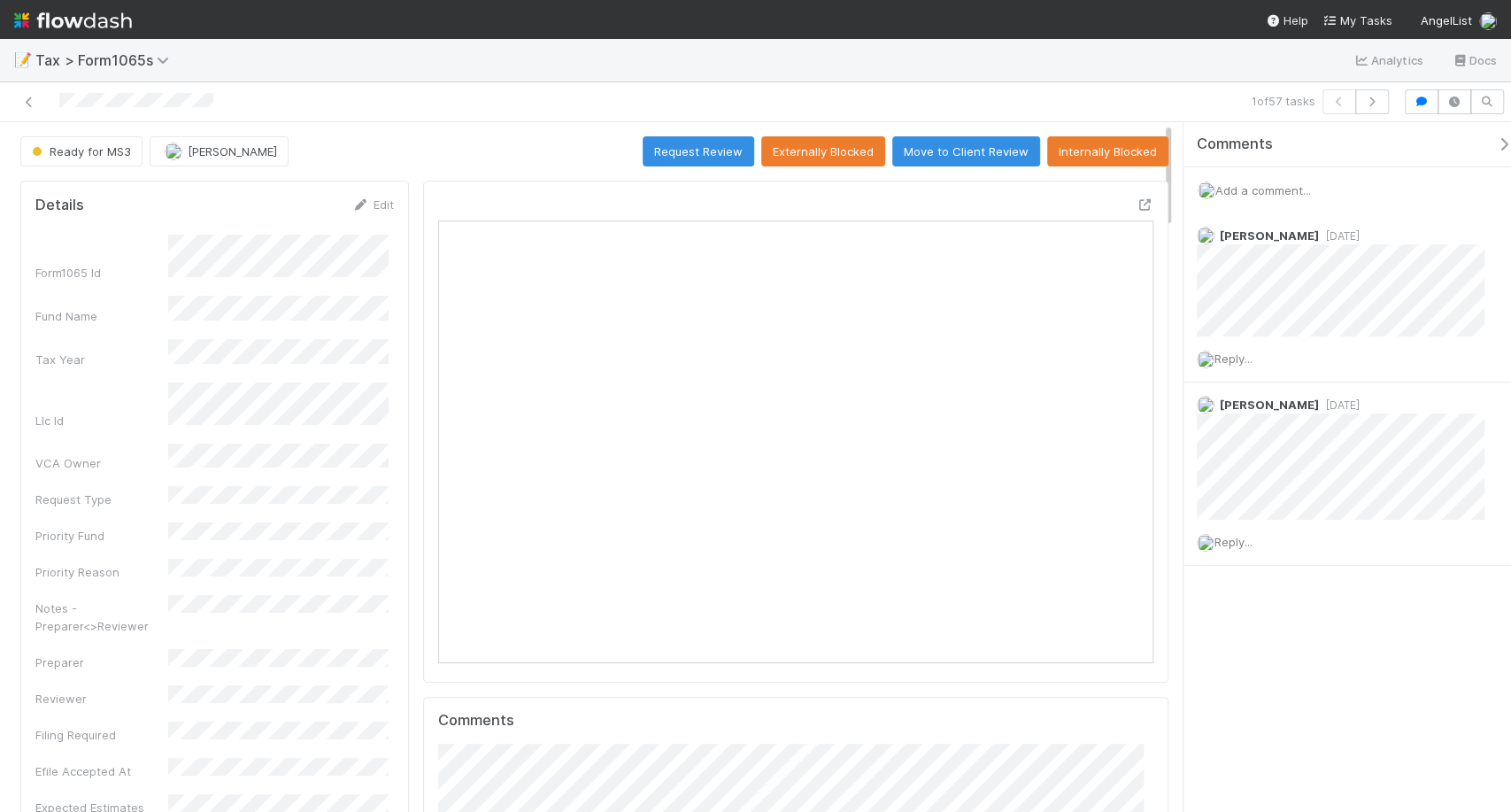
scroll to position [345, 691]
click at [23, 103] on icon at bounding box center [29, 102] width 18 height 11
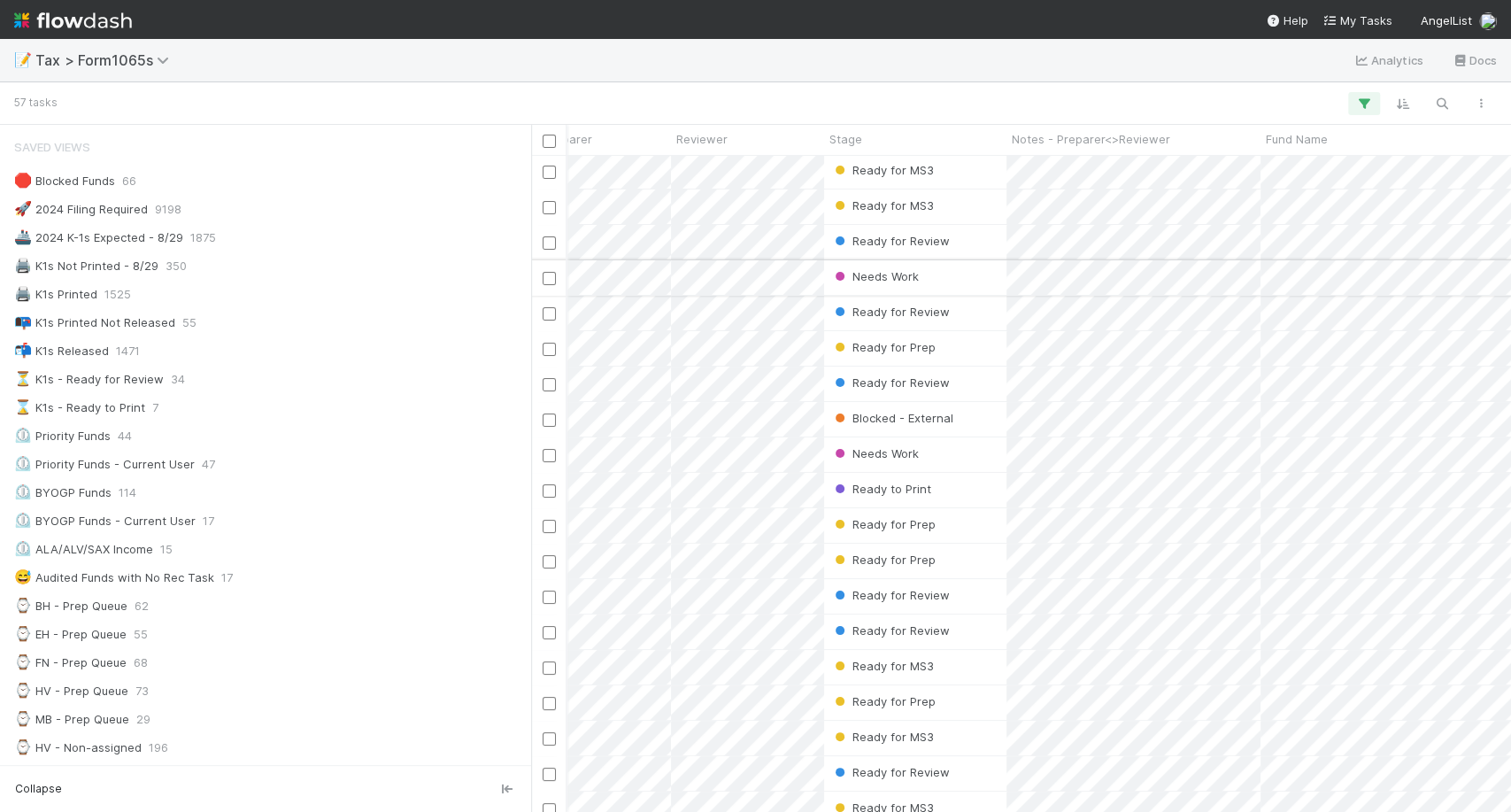
scroll to position [3, 189]
click at [980, 206] on div "Ready for MS3" at bounding box center [916, 206] width 182 height 34
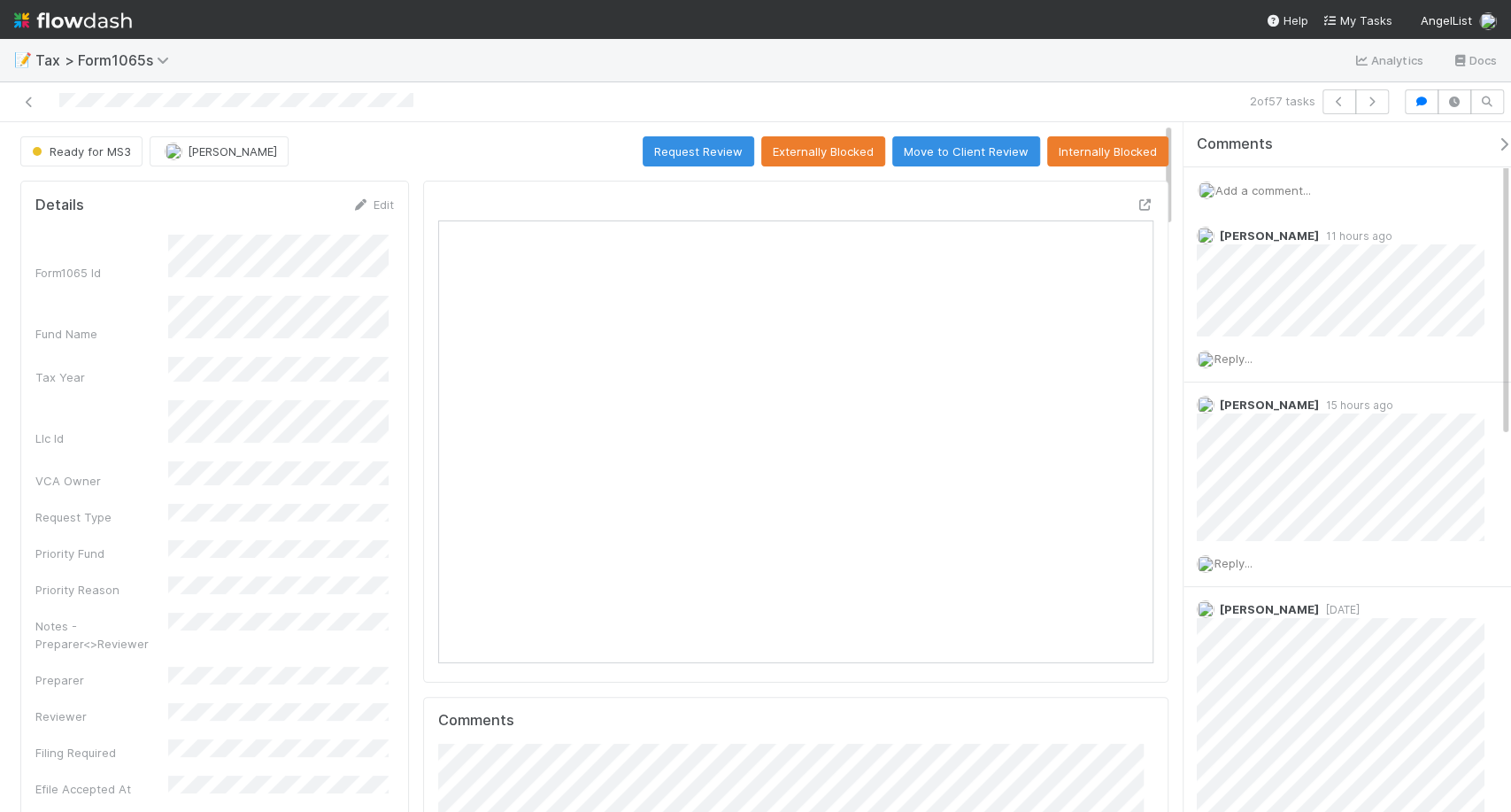
scroll to position [345, 691]
click at [31, 100] on icon at bounding box center [29, 102] width 18 height 11
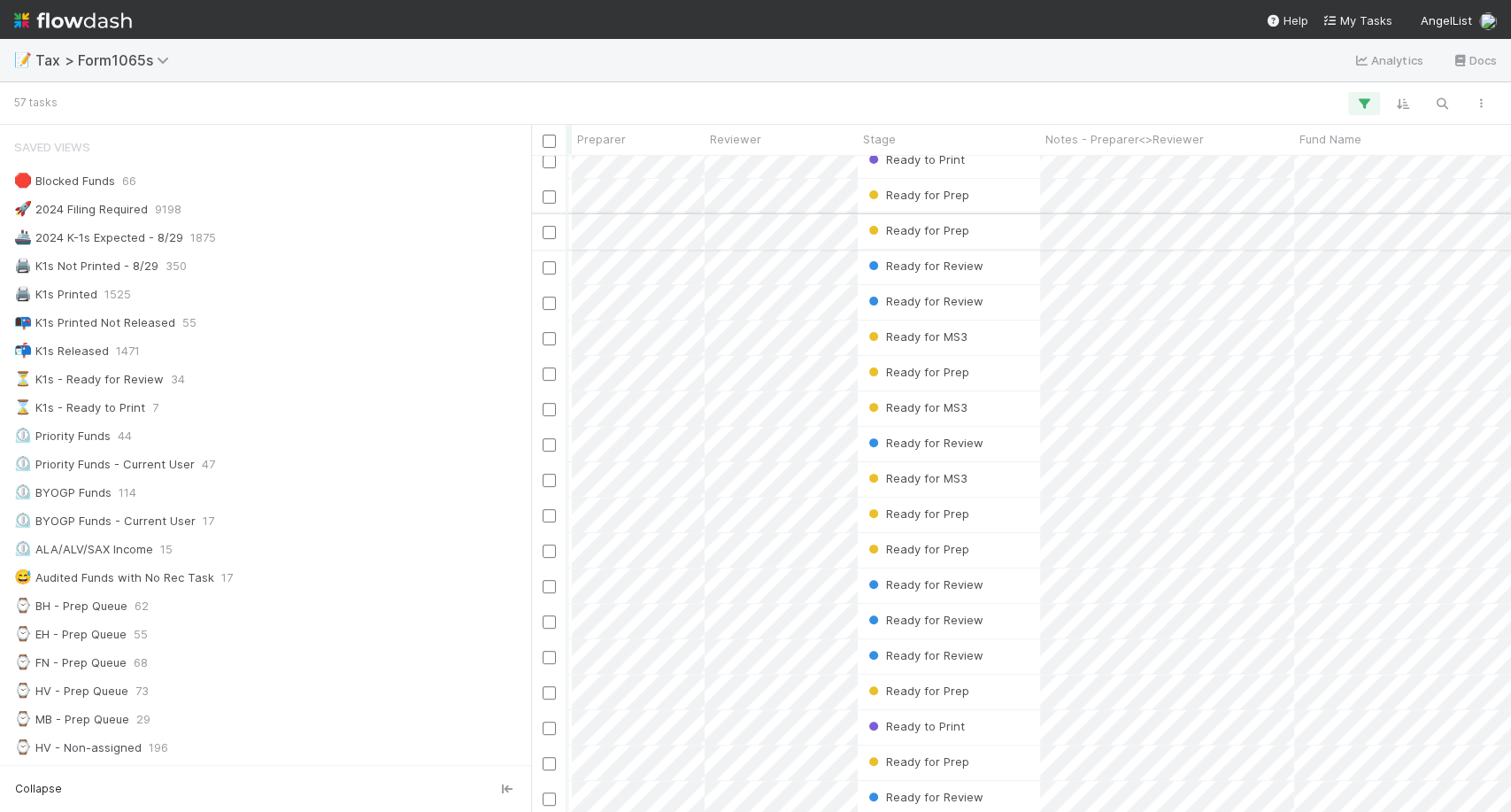
scroll to position [0, 156]
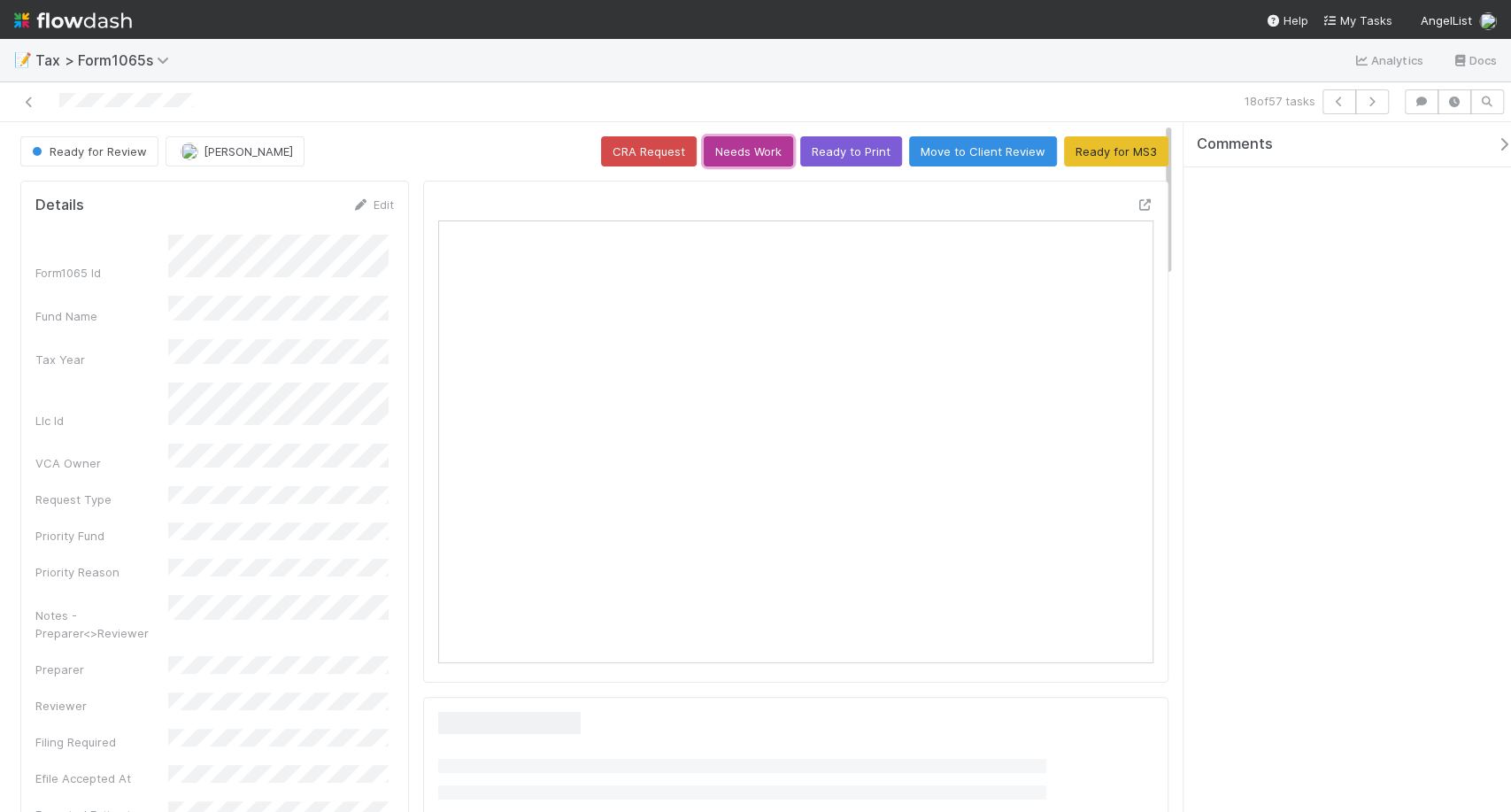
click at [763, 142] on button "Needs Work" at bounding box center [748, 151] width 90 height 31
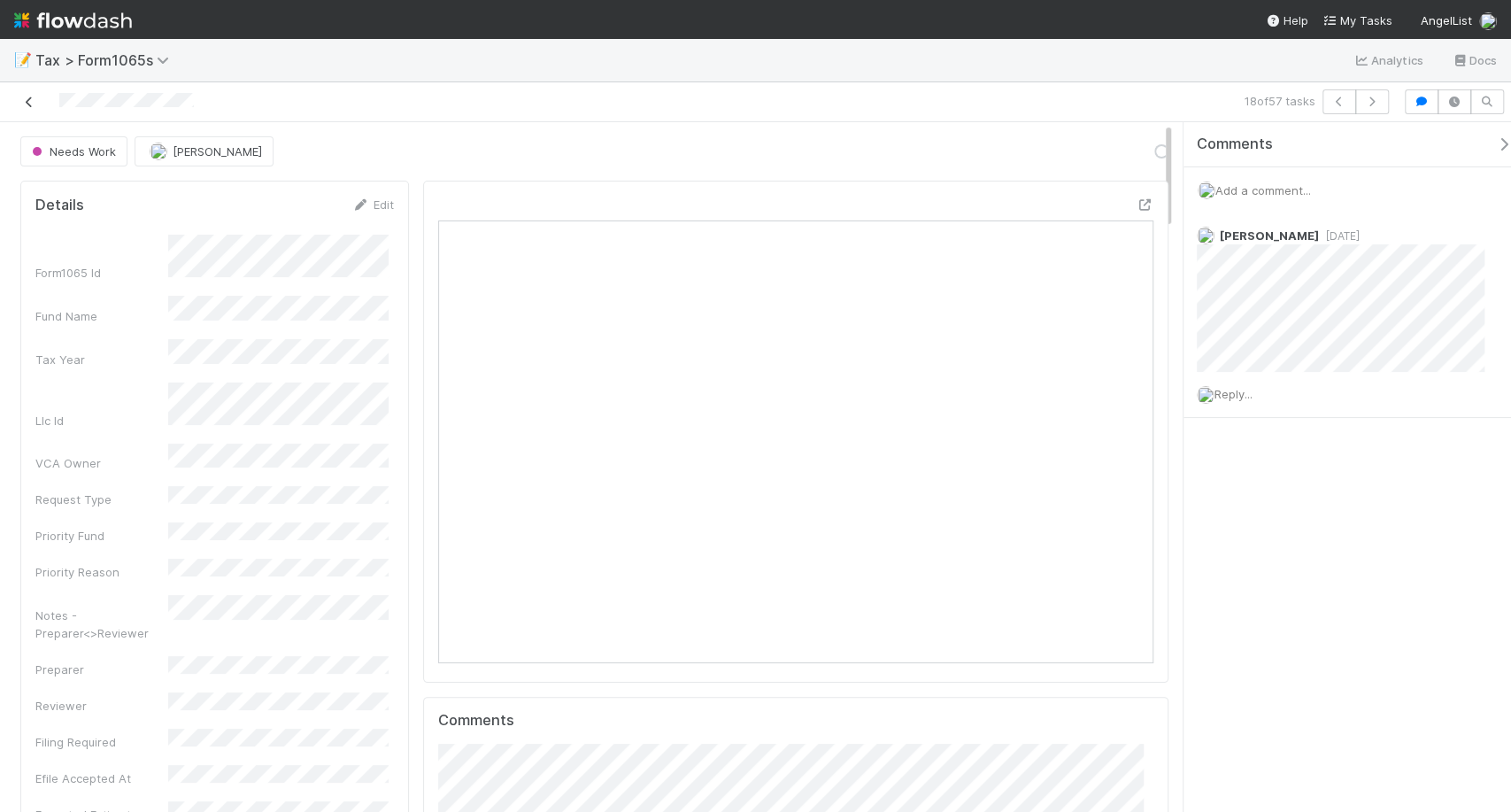
click at [34, 104] on icon at bounding box center [29, 102] width 18 height 11
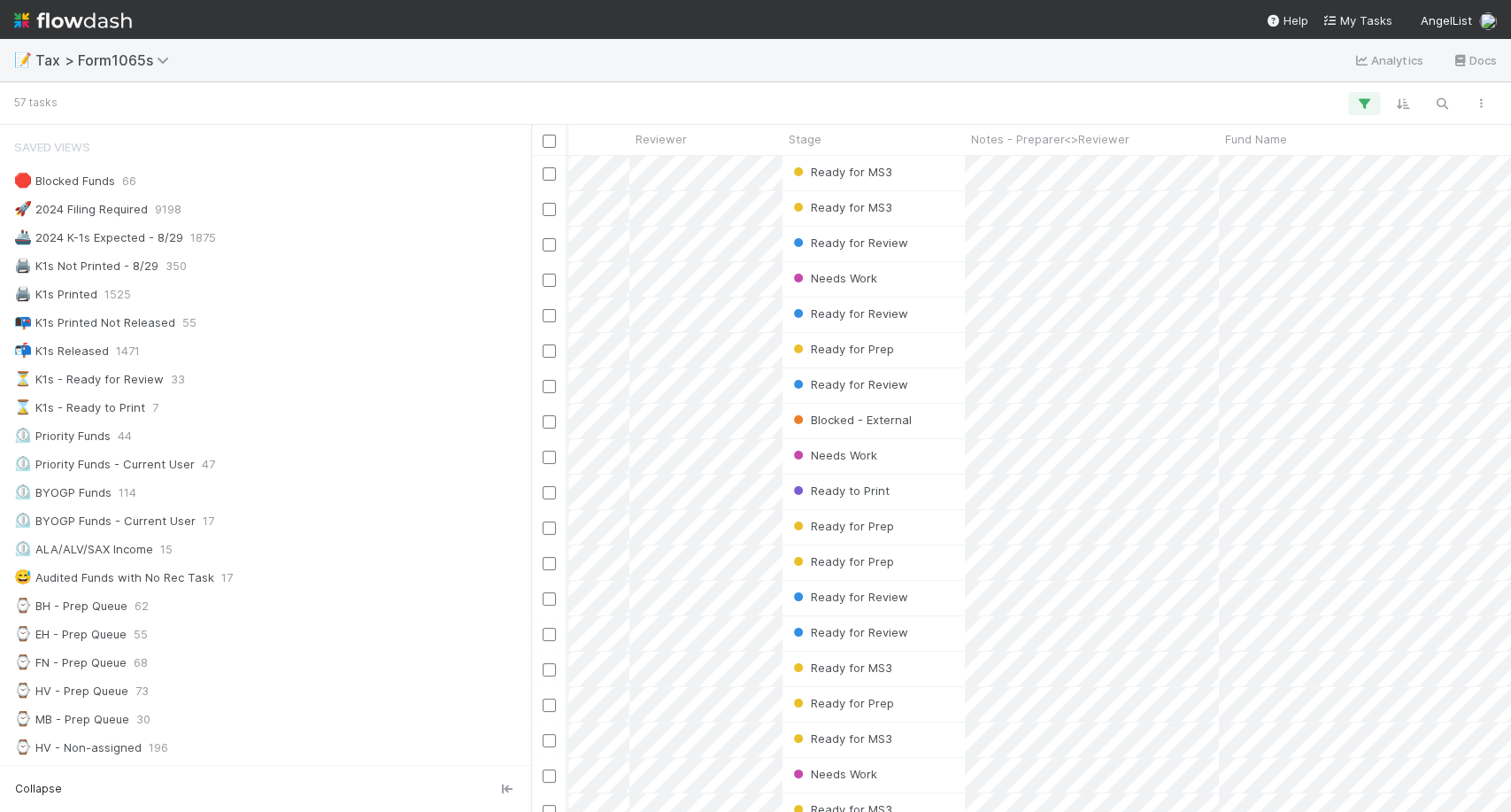
scroll to position [0, 231]
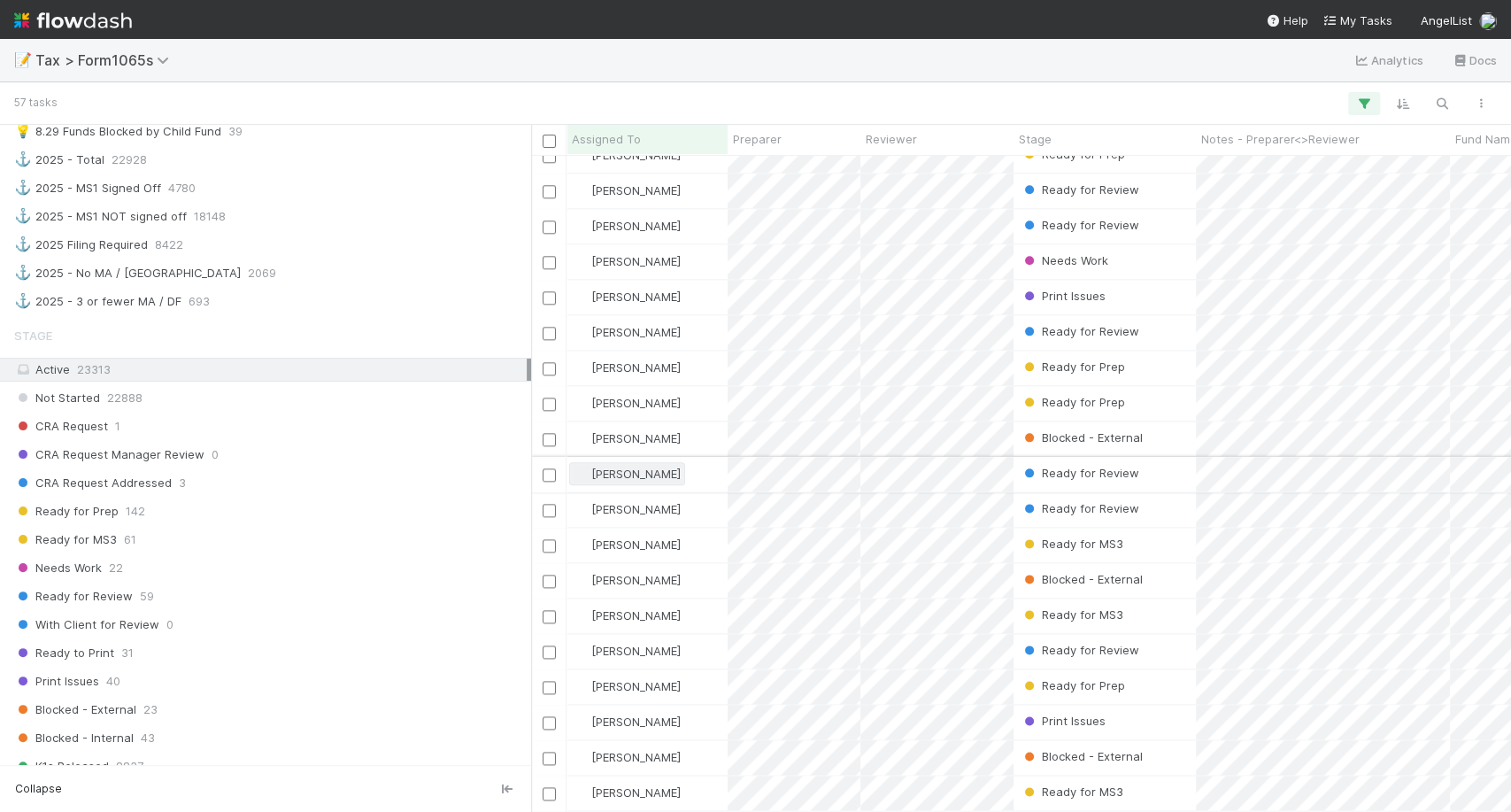
click at [632, 467] on span "[PERSON_NAME]" at bounding box center [636, 473] width 90 height 14
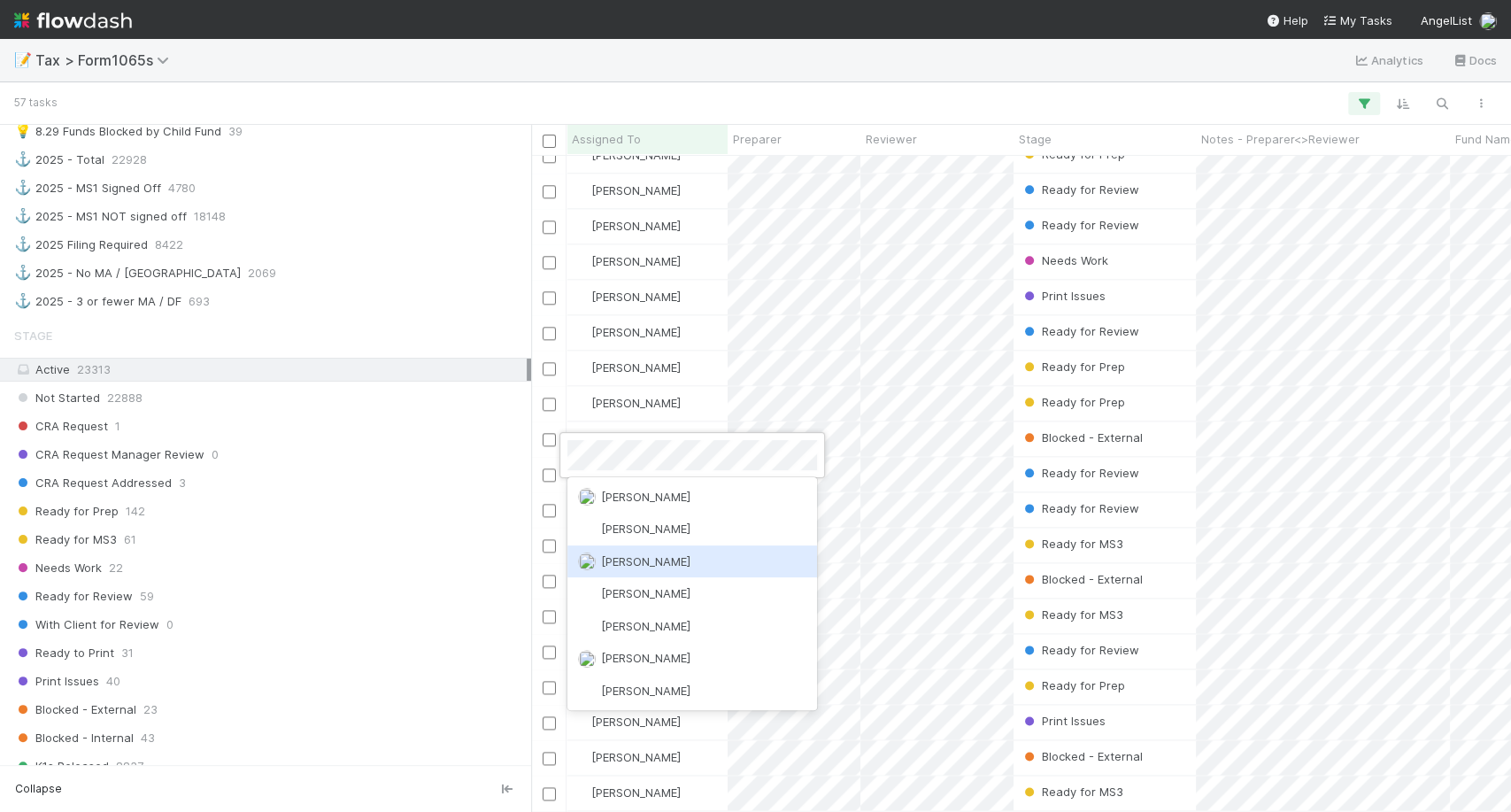
click at [648, 562] on span "[PERSON_NAME]" at bounding box center [645, 560] width 90 height 14
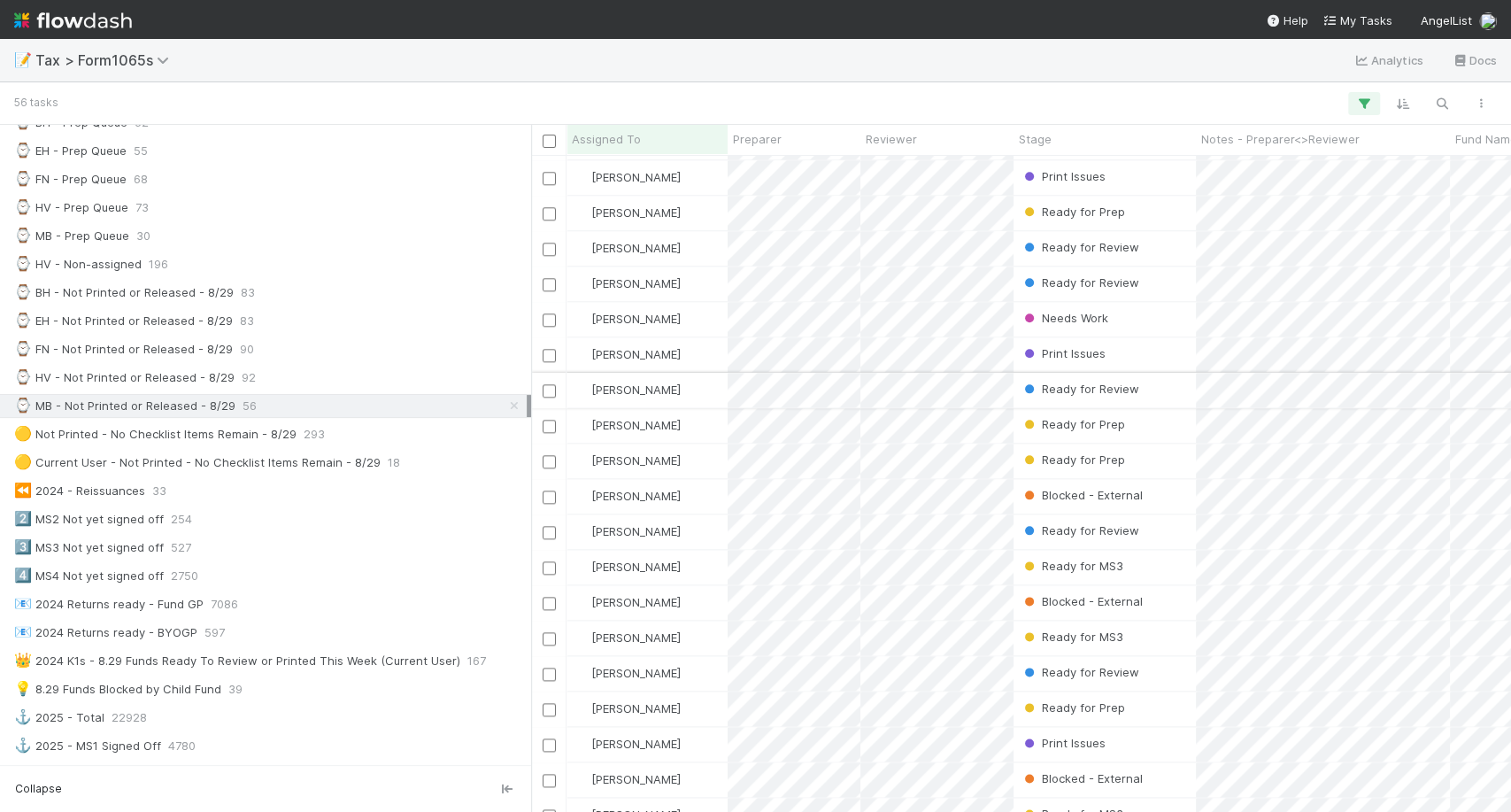
click at [685, 389] on div "[PERSON_NAME]" at bounding box center [647, 389] width 161 height 34
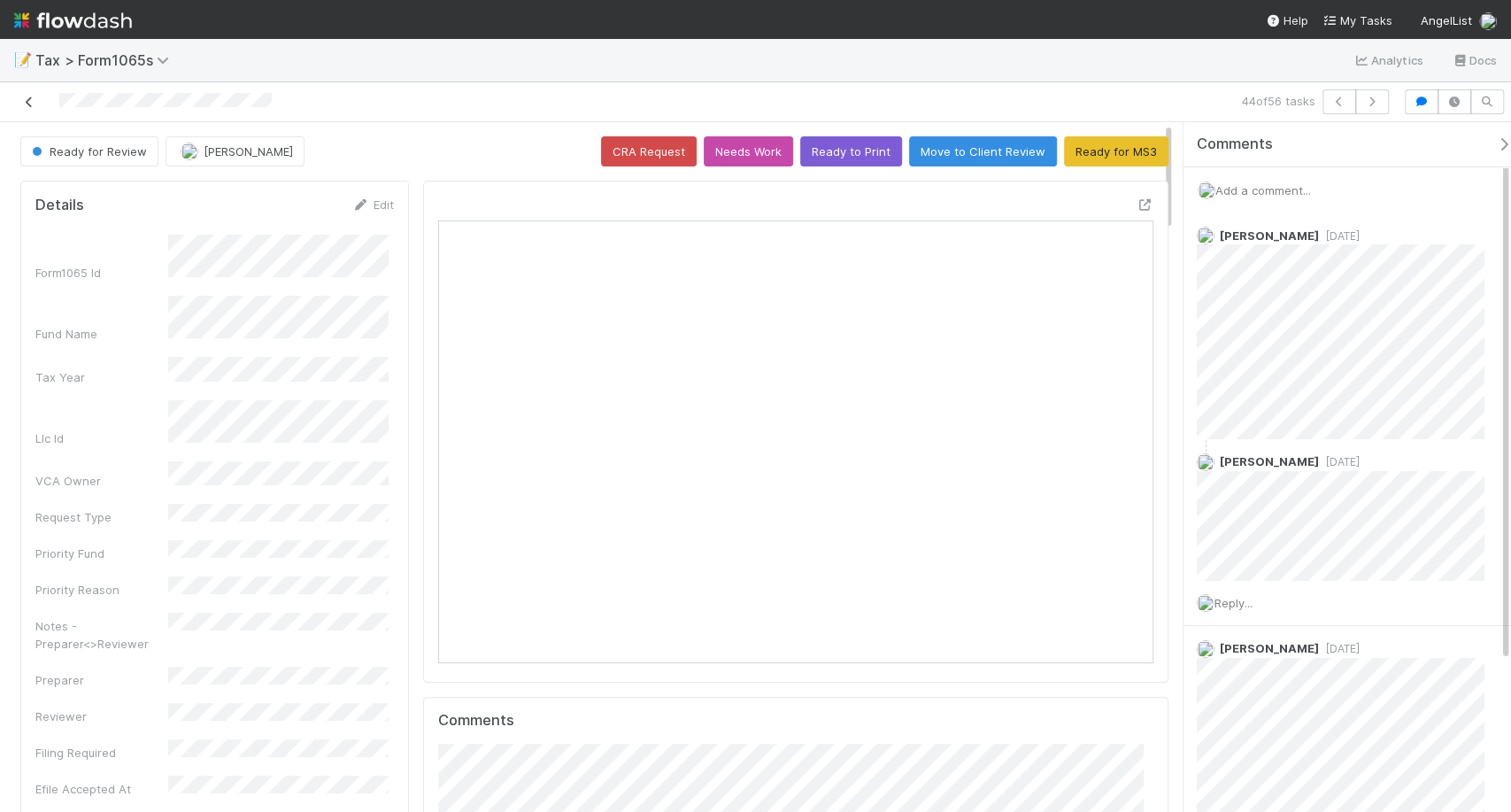
click at [31, 102] on icon at bounding box center [29, 102] width 18 height 11
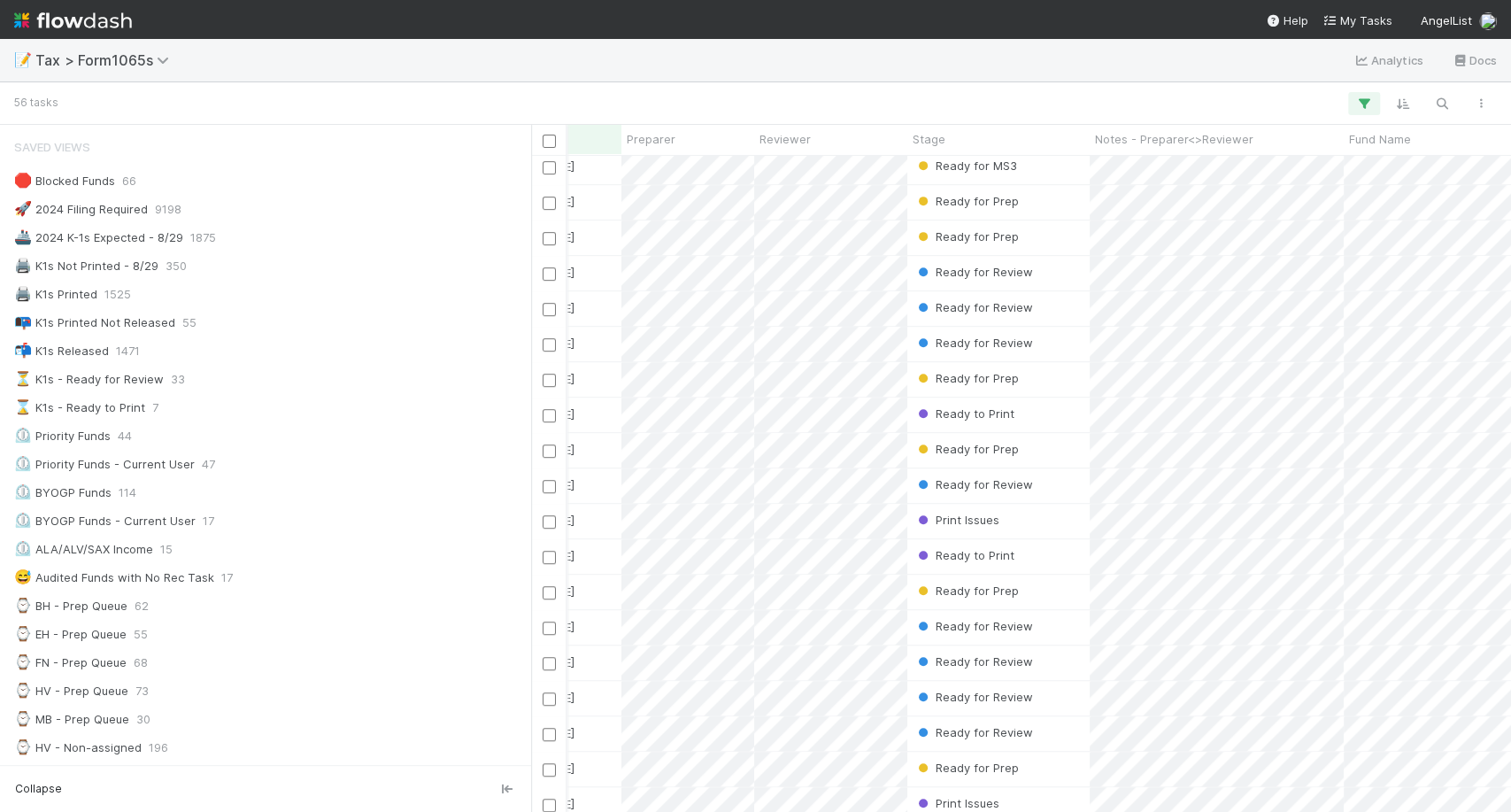
scroll to position [642, 106]
click at [1030, 521] on div "Print Issues" at bounding box center [998, 522] width 182 height 34
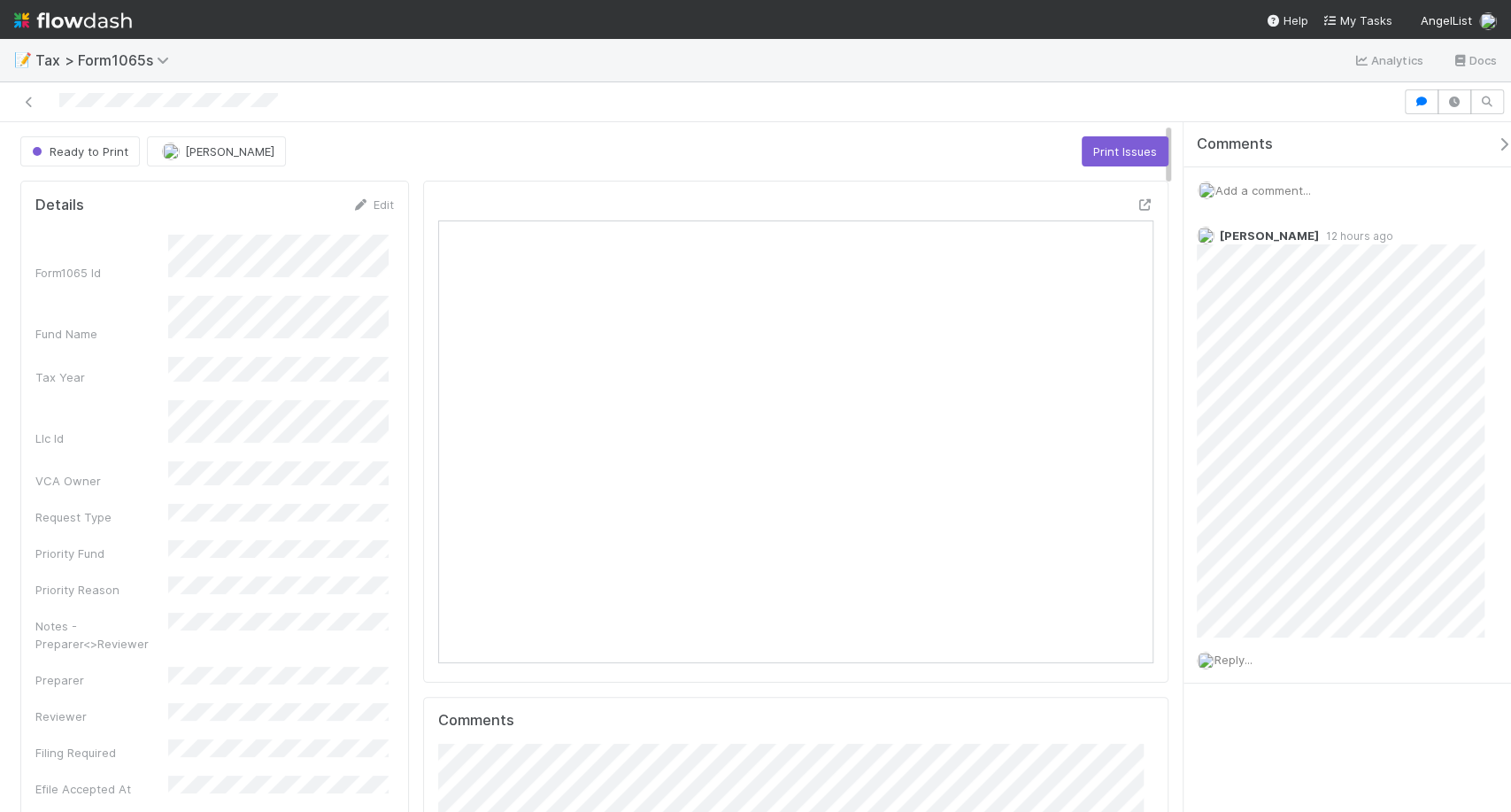
scroll to position [345, 691]
click at [1294, 189] on span "Add a comment..." at bounding box center [1263, 190] width 95 height 14
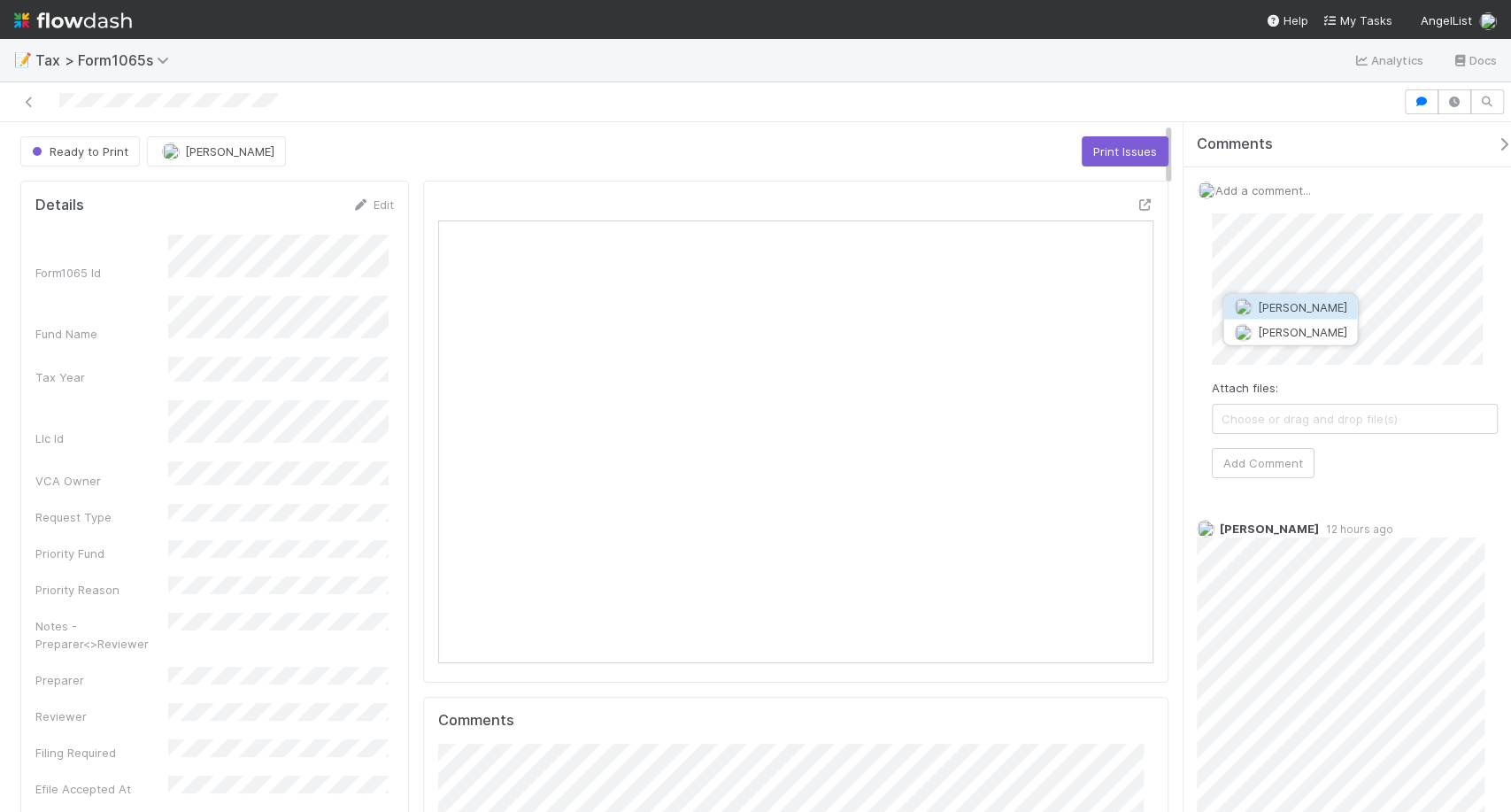
click at [1294, 295] on button "Amy Gregorius" at bounding box center [1290, 306] width 133 height 25
click at [1276, 463] on button "Add Comment" at bounding box center [1263, 463] width 103 height 31
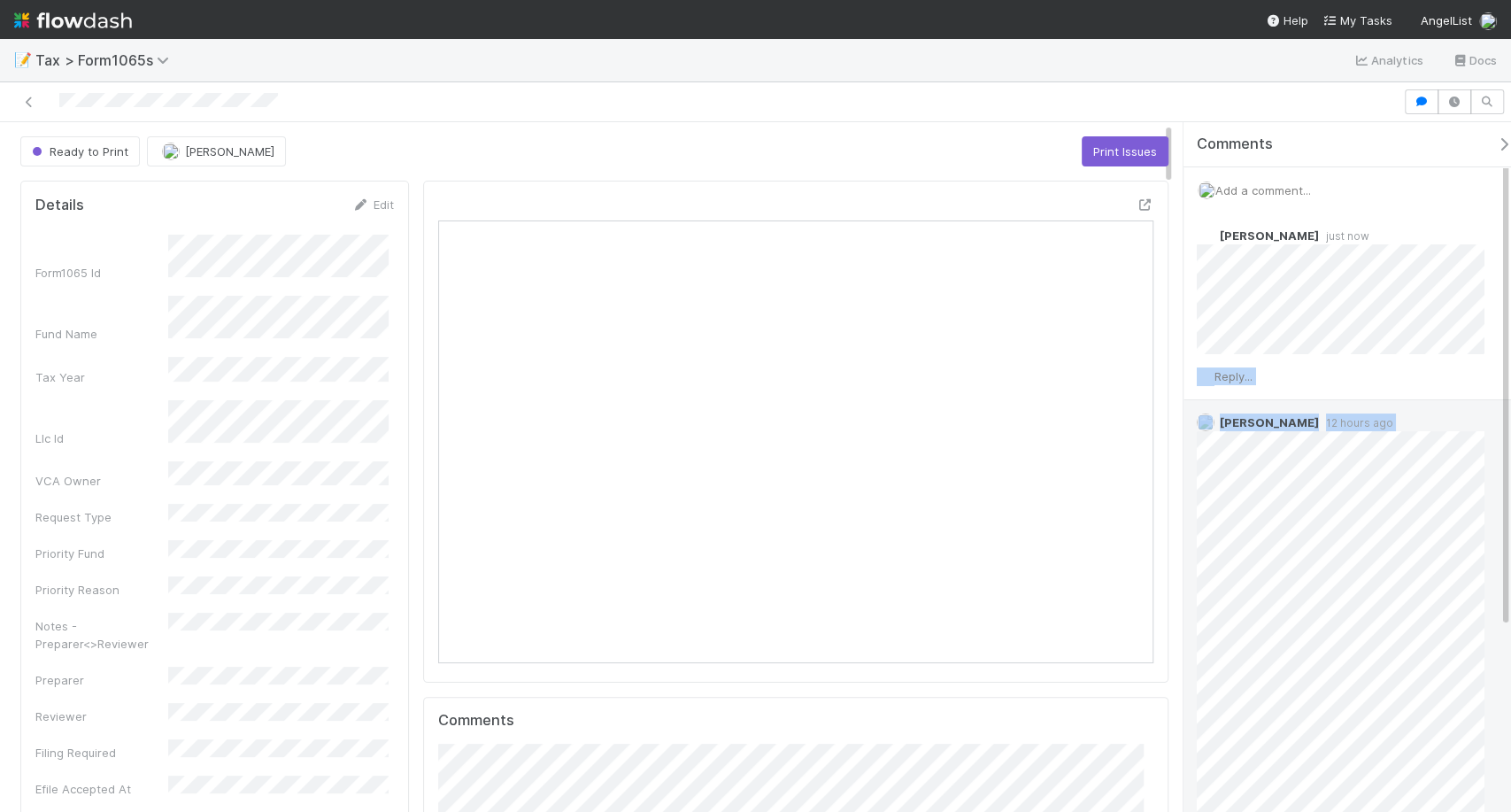
click at [1409, 692] on div "Michael Binck just now Reply... Amy Gregorius 12 hours ago Reply..." at bounding box center [1355, 541] width 343 height 656
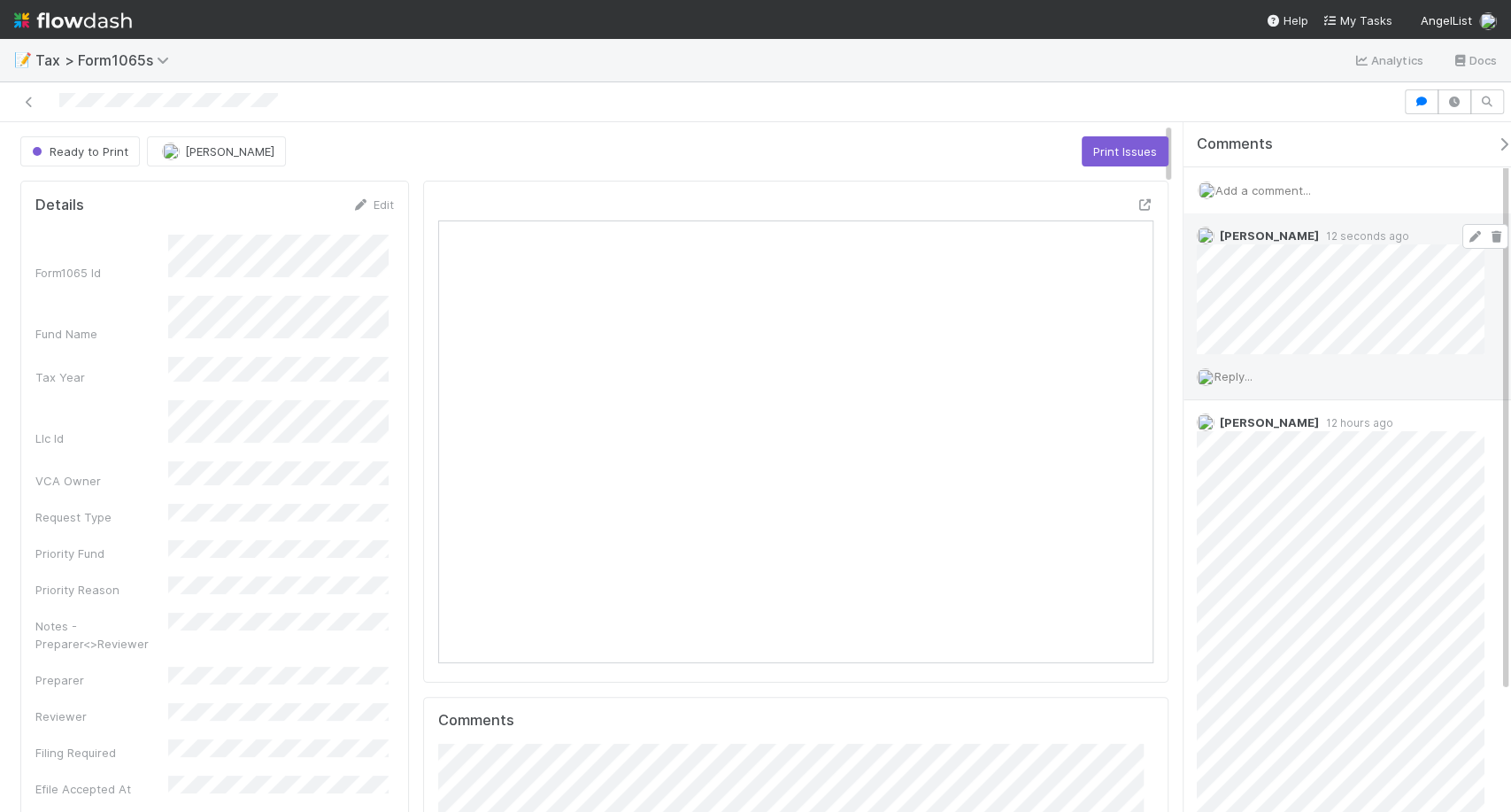
click at [1466, 237] on icon at bounding box center [1474, 237] width 18 height 11
click at [1189, 433] on div "Michael Binck 41 seconds ago" at bounding box center [1348, 326] width 330 height 227
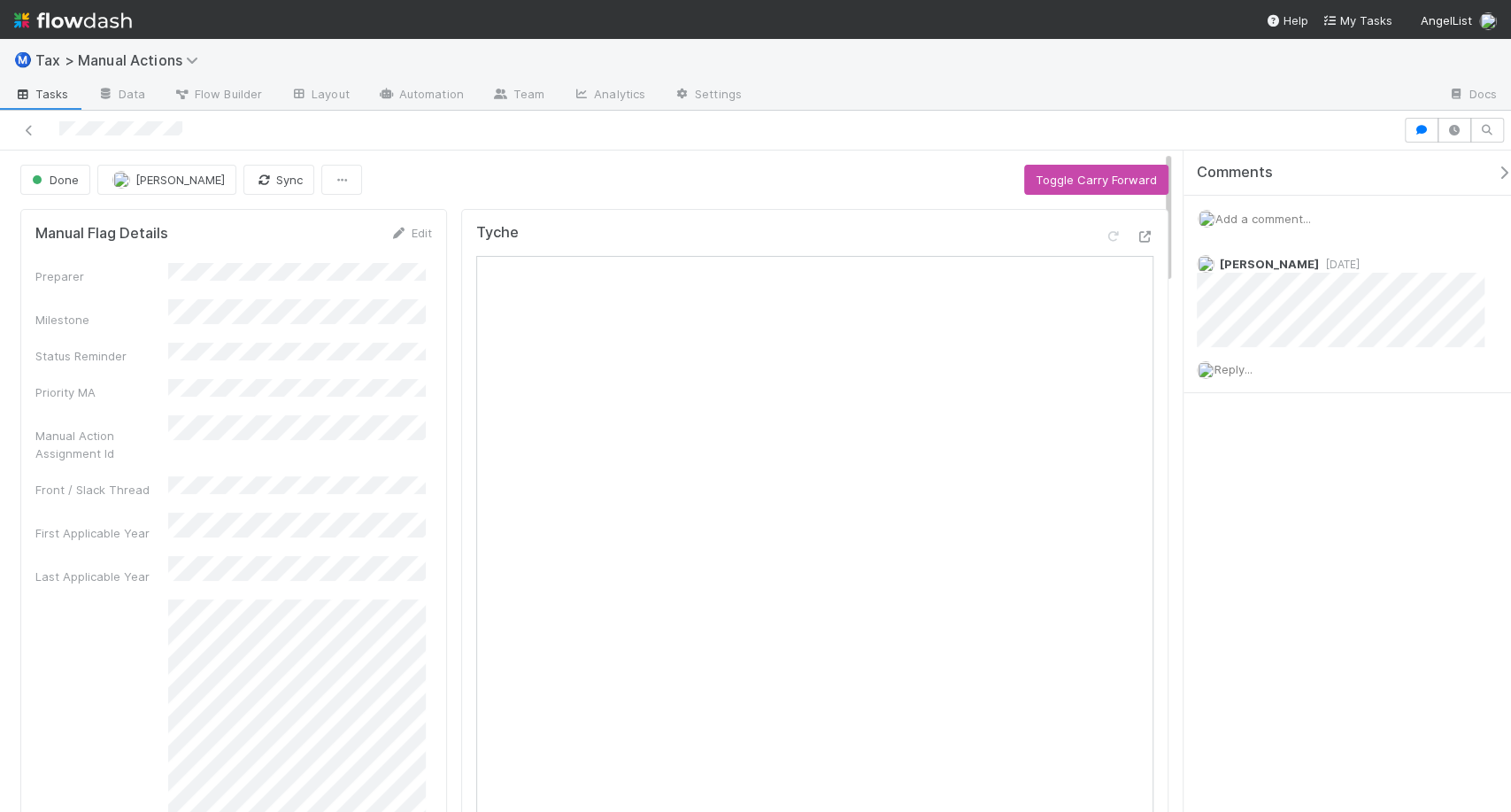
click at [794, 148] on div at bounding box center [756, 130] width 1511 height 40
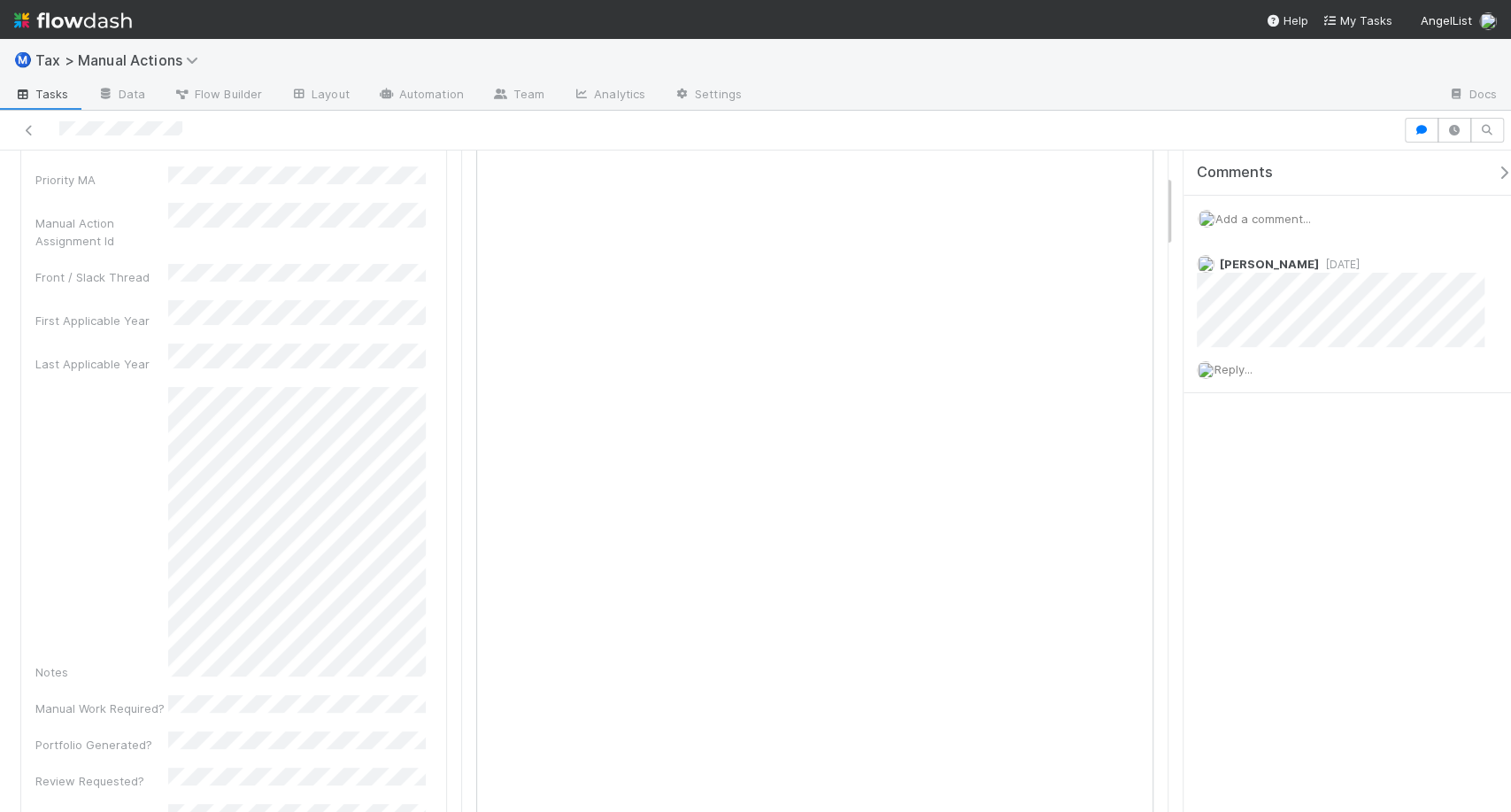
scroll to position [212, 0]
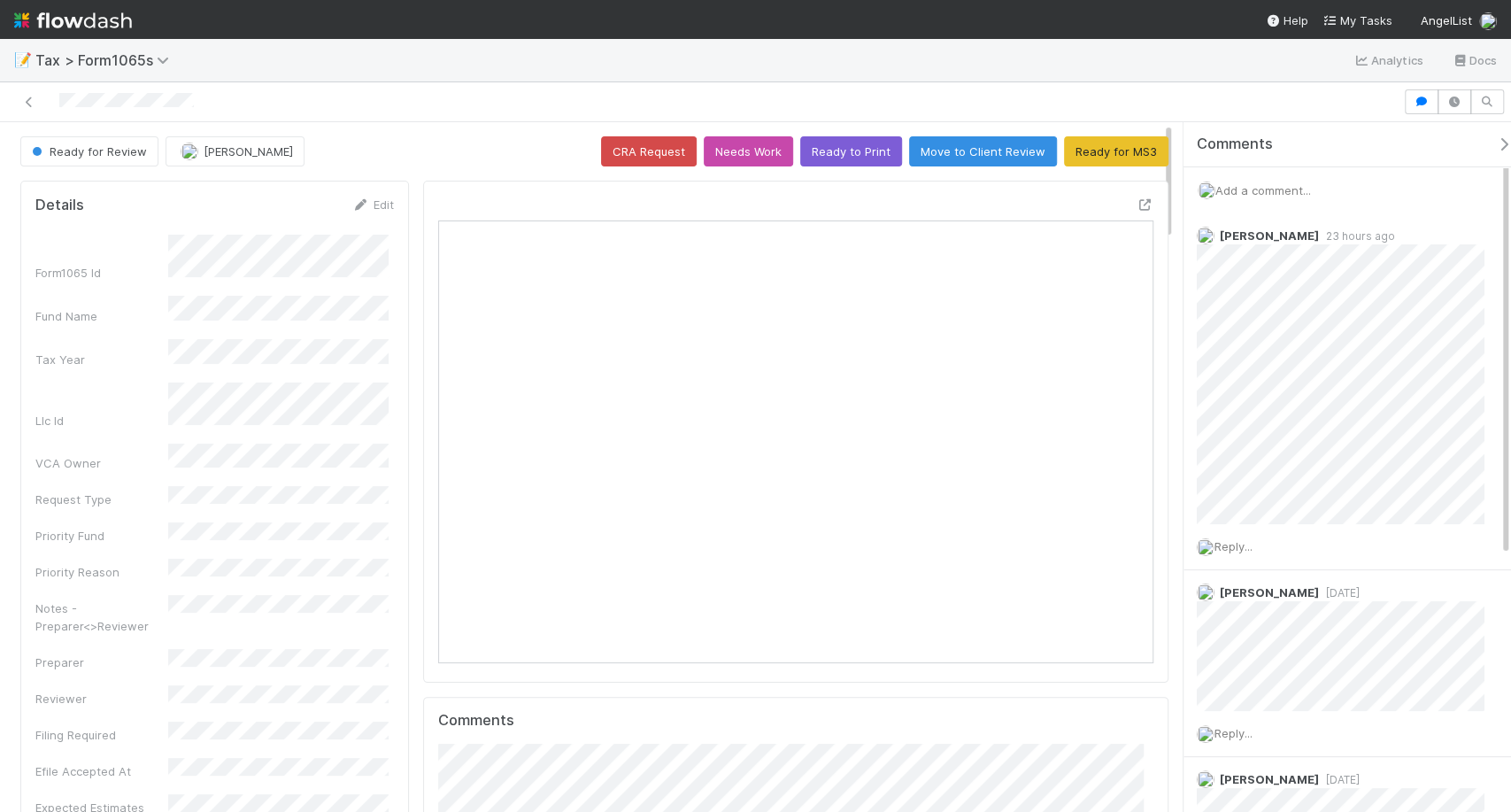
scroll to position [345, 691]
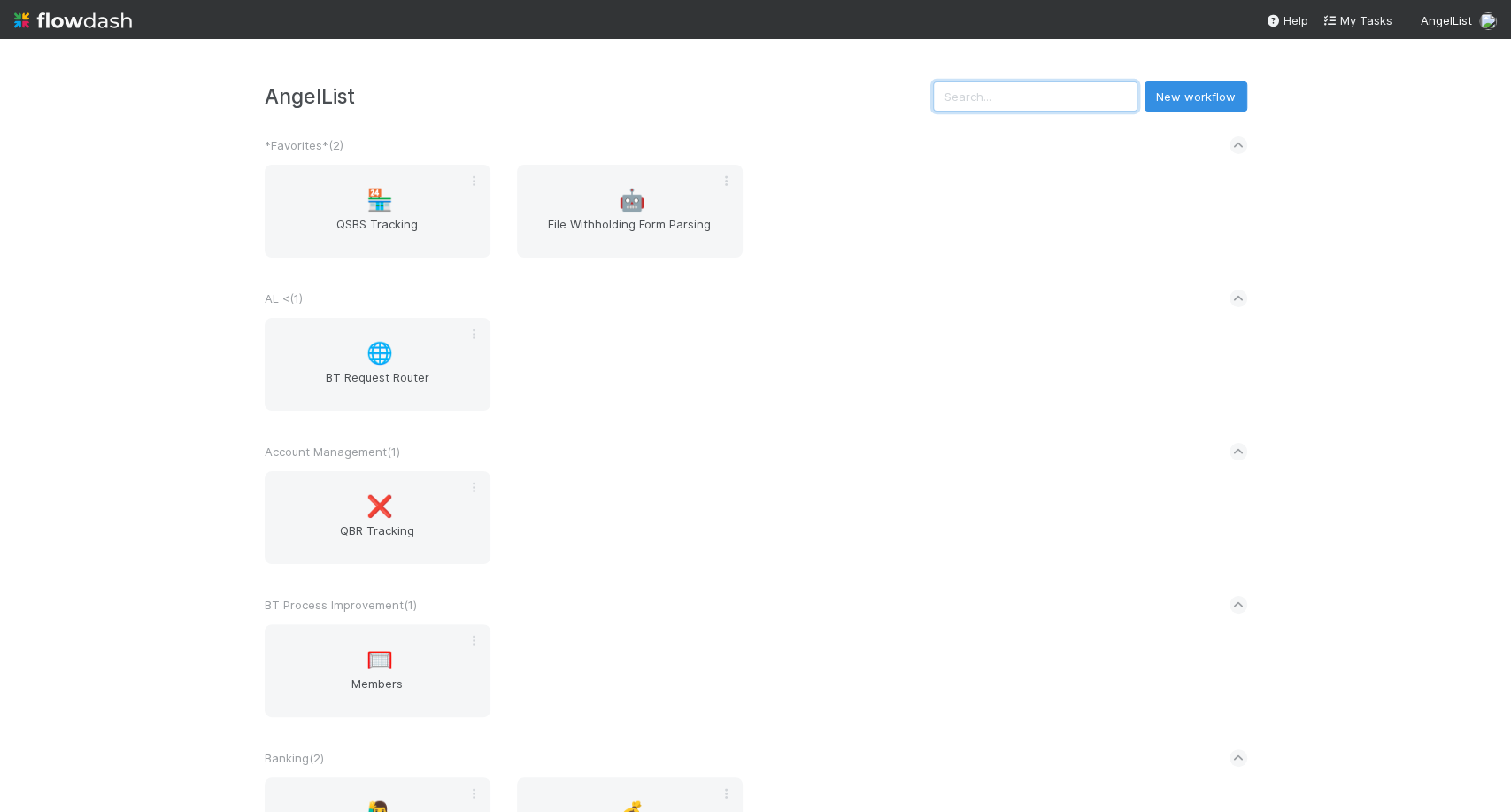
click at [1048, 92] on input "text" at bounding box center [1035, 96] width 205 height 31
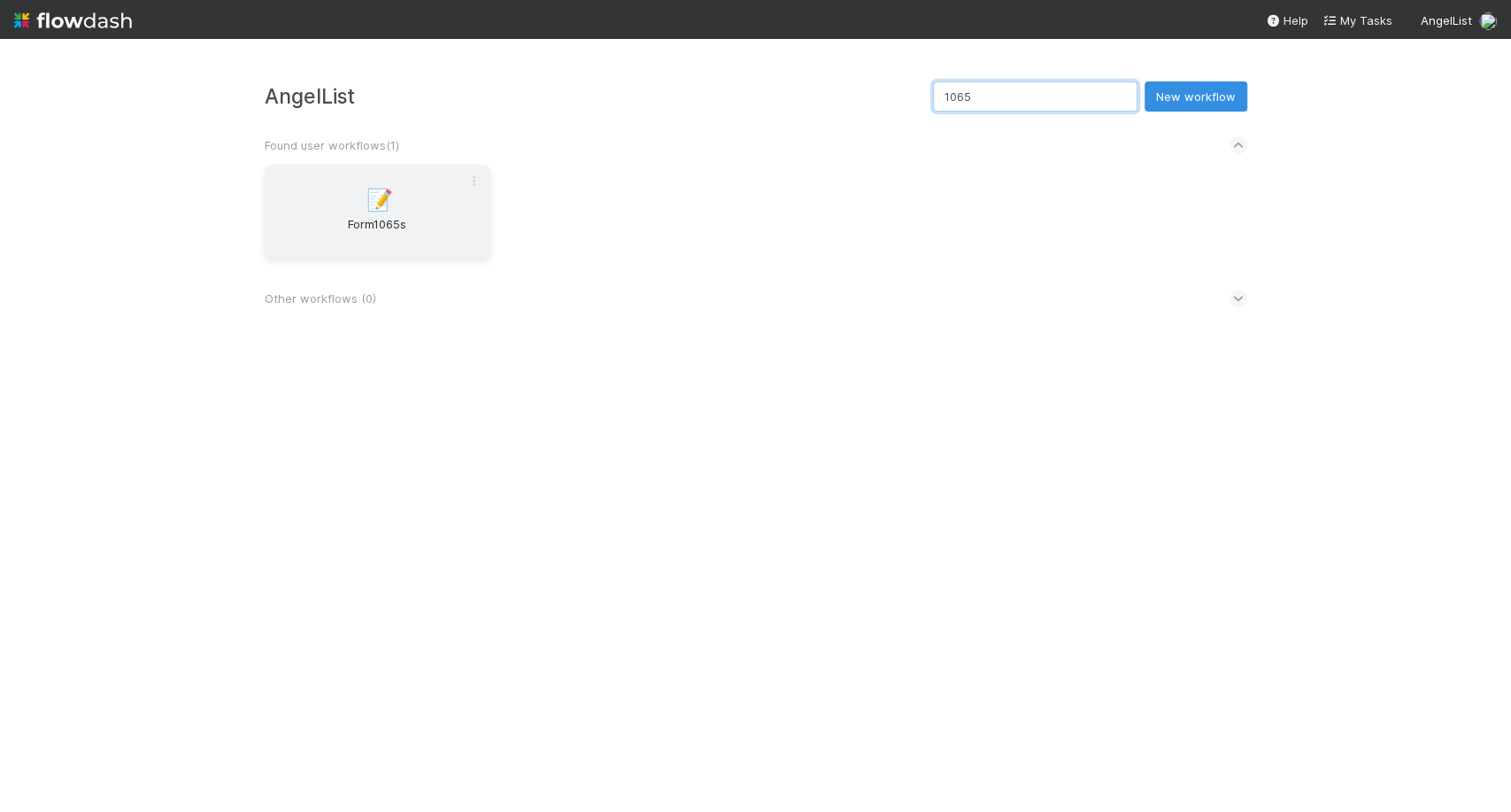
type input "1065"
click at [439, 180] on div "📝 Form1065s" at bounding box center [378, 211] width 226 height 93
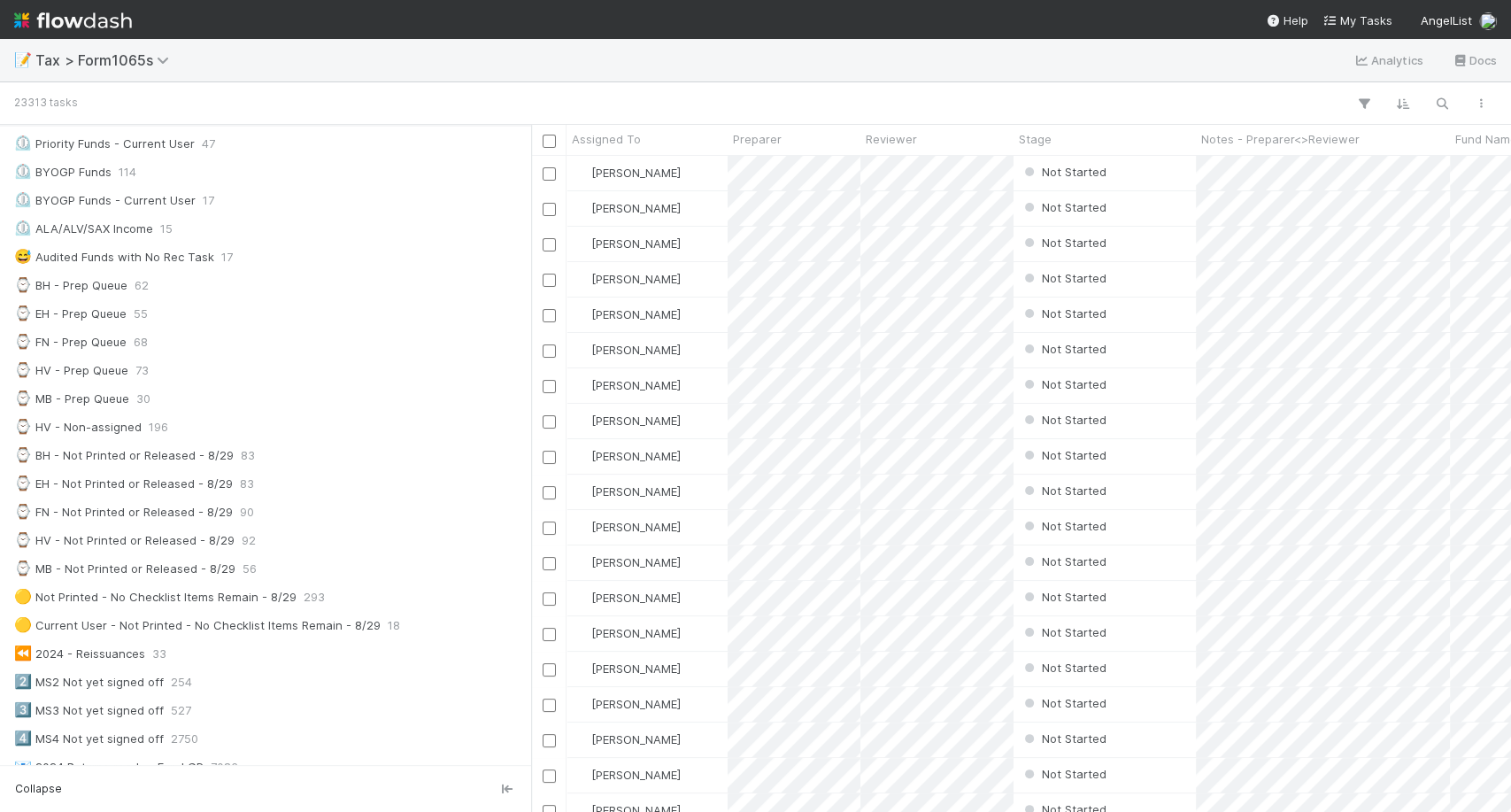
scroll to position [319, 0]
click at [330, 393] on div "⌚ MB - Prep Queue 30" at bounding box center [270, 401] width 513 height 22
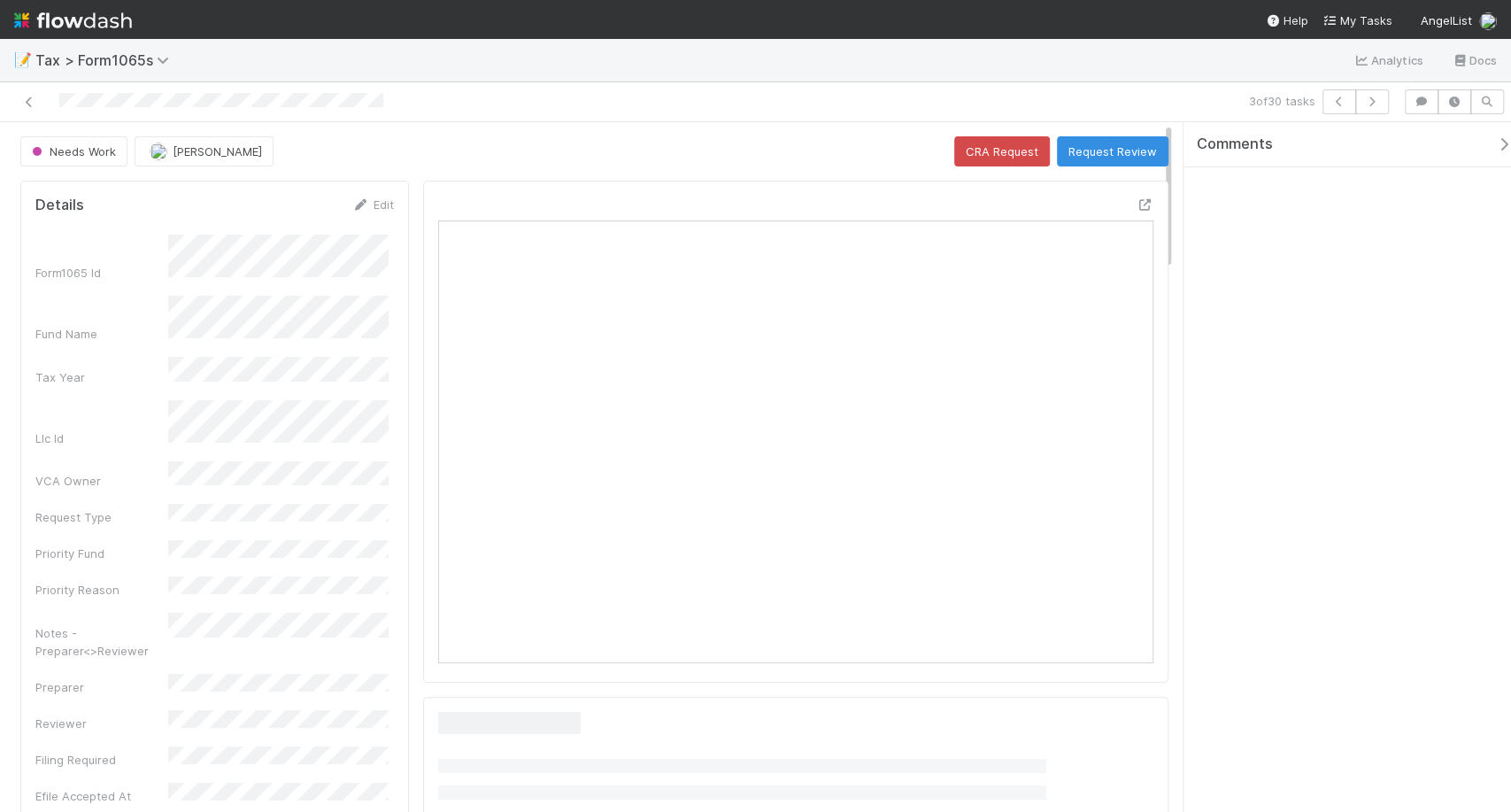
click at [374, 202] on link "Edit" at bounding box center [372, 204] width 42 height 14
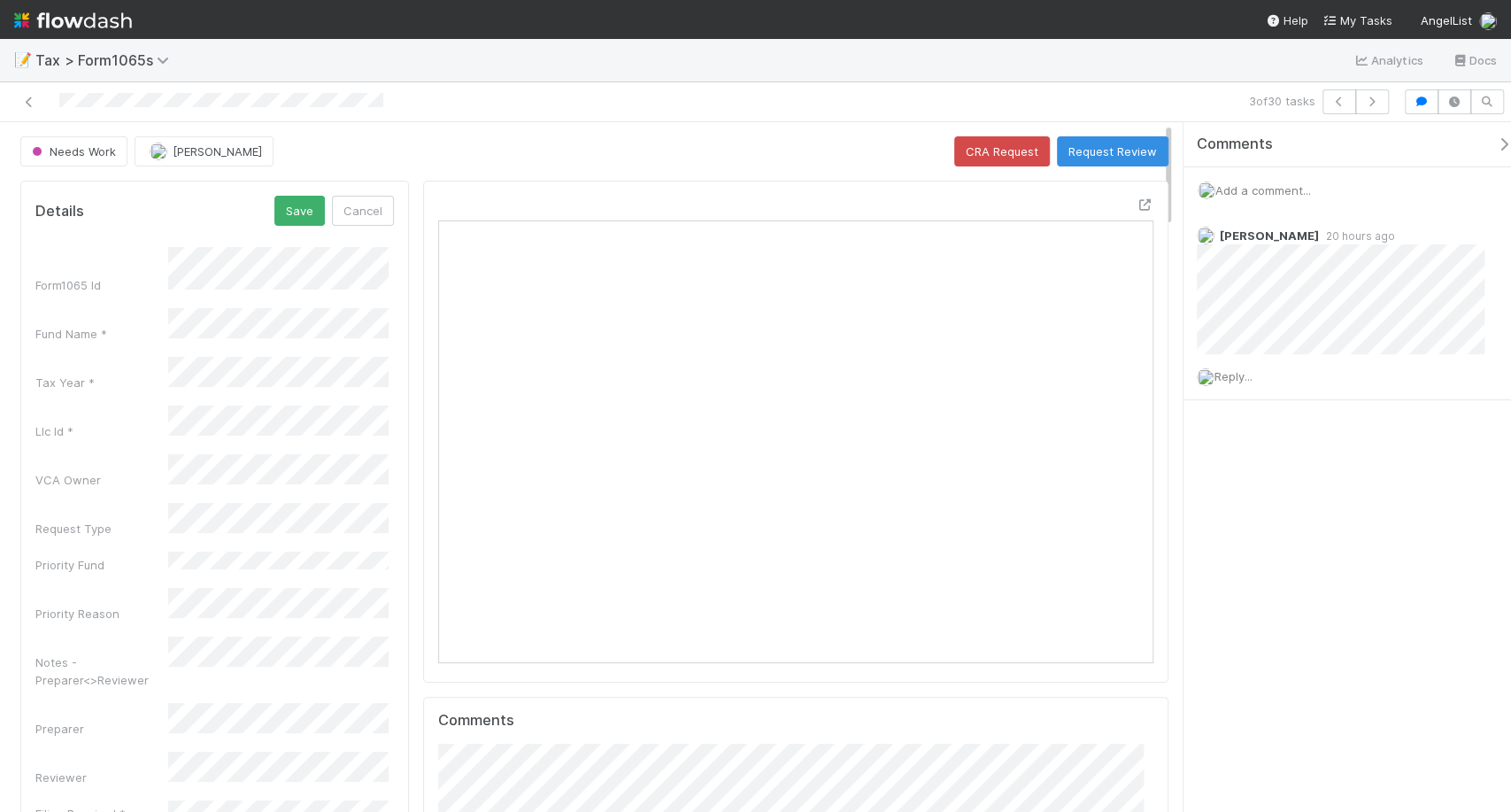
click at [125, 636] on div "Notes - Preparer<>Reviewer" at bounding box center [214, 662] width 358 height 52
click at [293, 207] on button "Save" at bounding box center [299, 210] width 50 height 31
click at [22, 104] on icon at bounding box center [29, 102] width 18 height 11
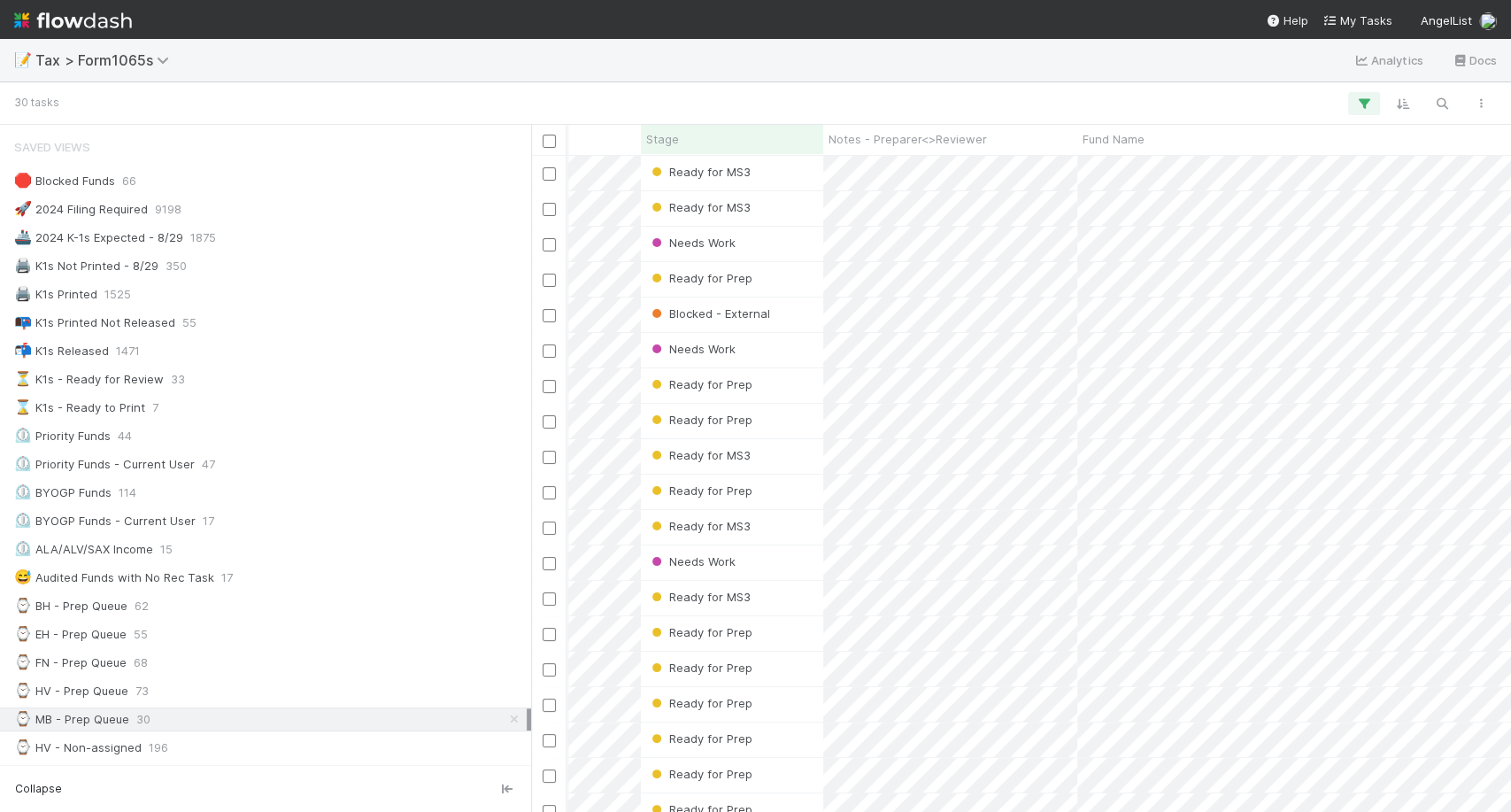
scroll to position [45, 372]
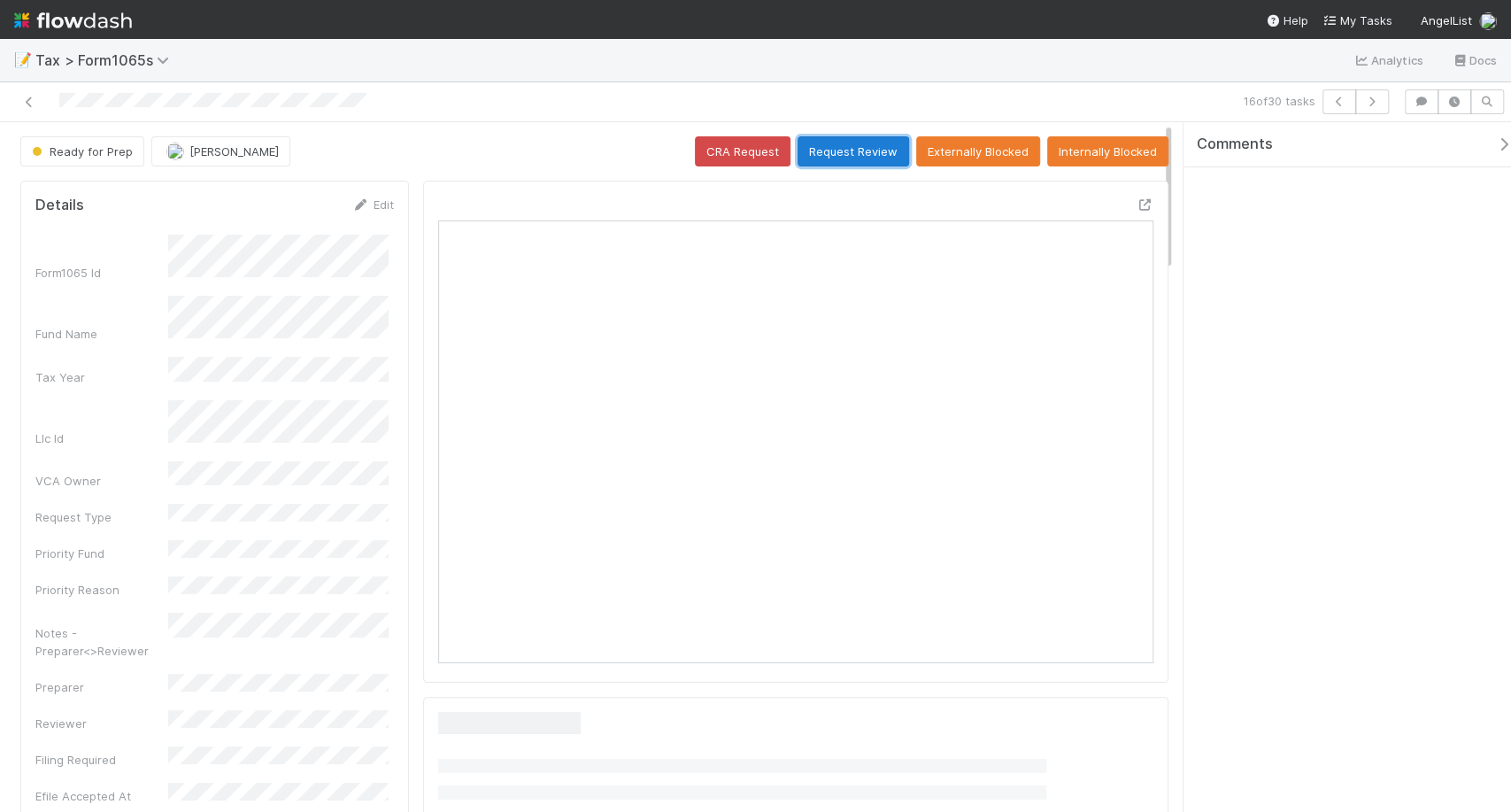
click at [827, 157] on button "Request Review" at bounding box center [853, 151] width 111 height 31
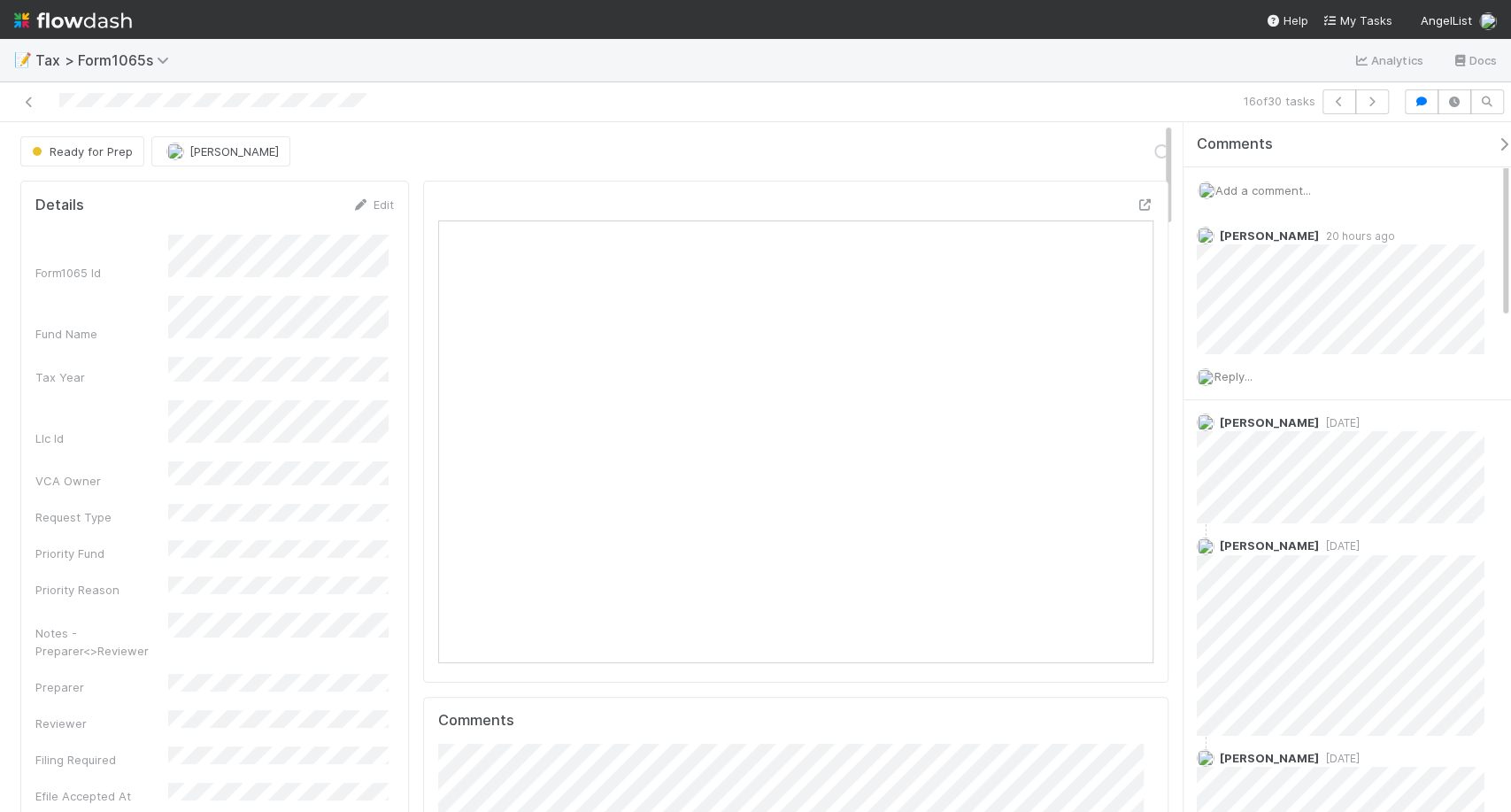
scroll to position [345, 691]
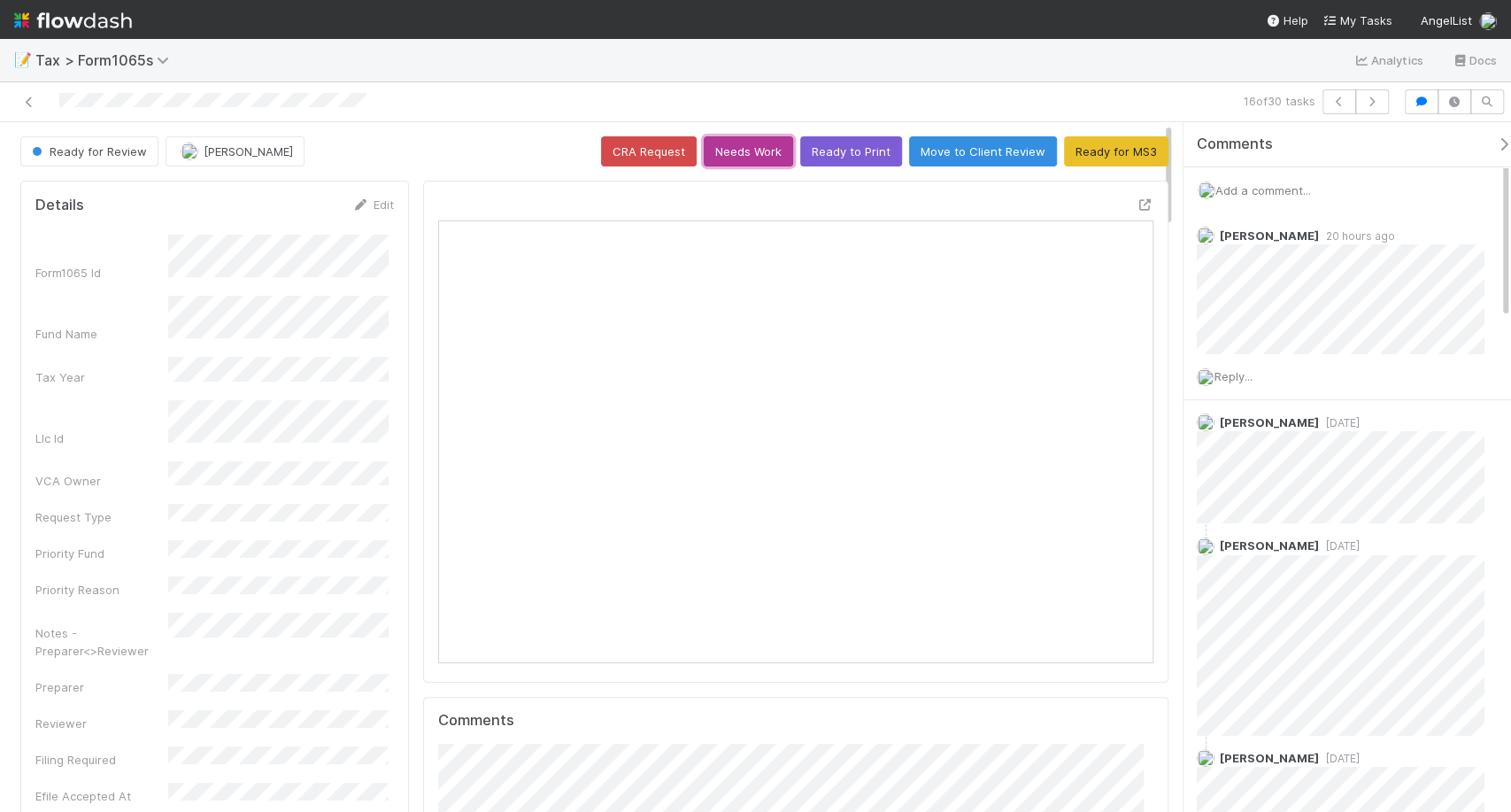
click at [742, 148] on button "Needs Work" at bounding box center [748, 151] width 90 height 31
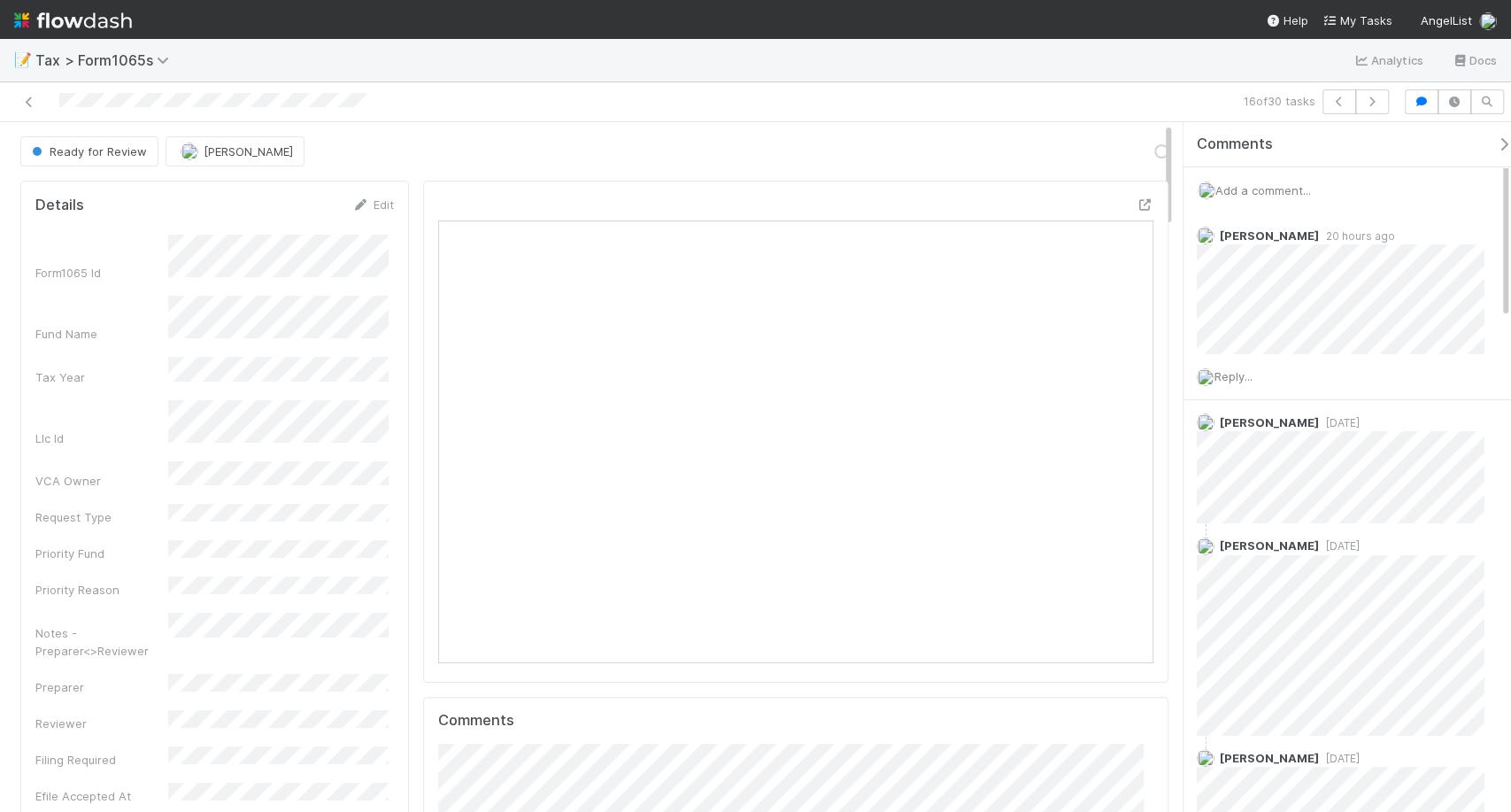
click at [375, 206] on link "Edit" at bounding box center [372, 204] width 42 height 14
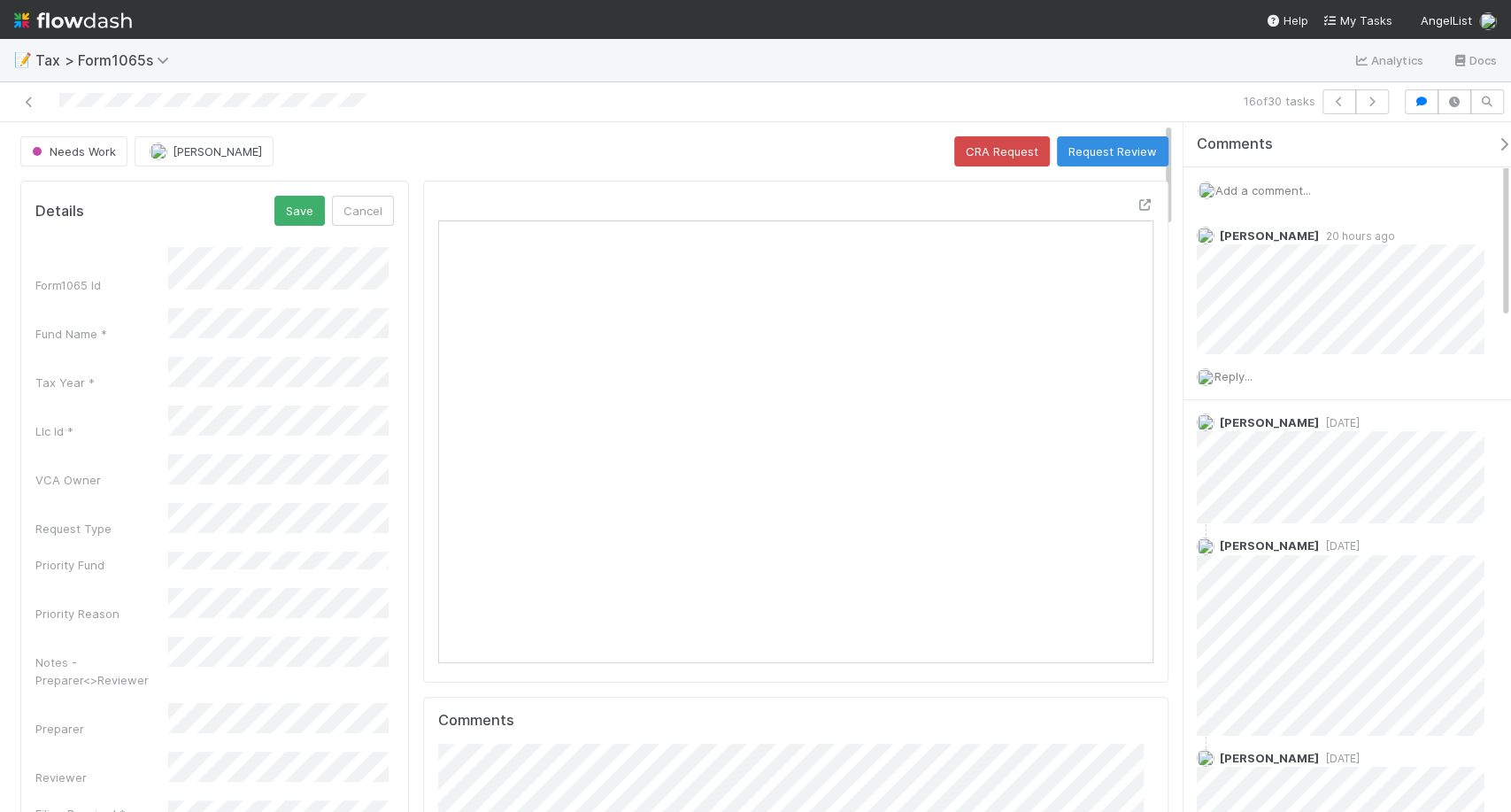
click at [148, 636] on div "Notes - Preparer<>Reviewer" at bounding box center [214, 662] width 358 height 52
click at [291, 206] on button "Save" at bounding box center [299, 210] width 50 height 31
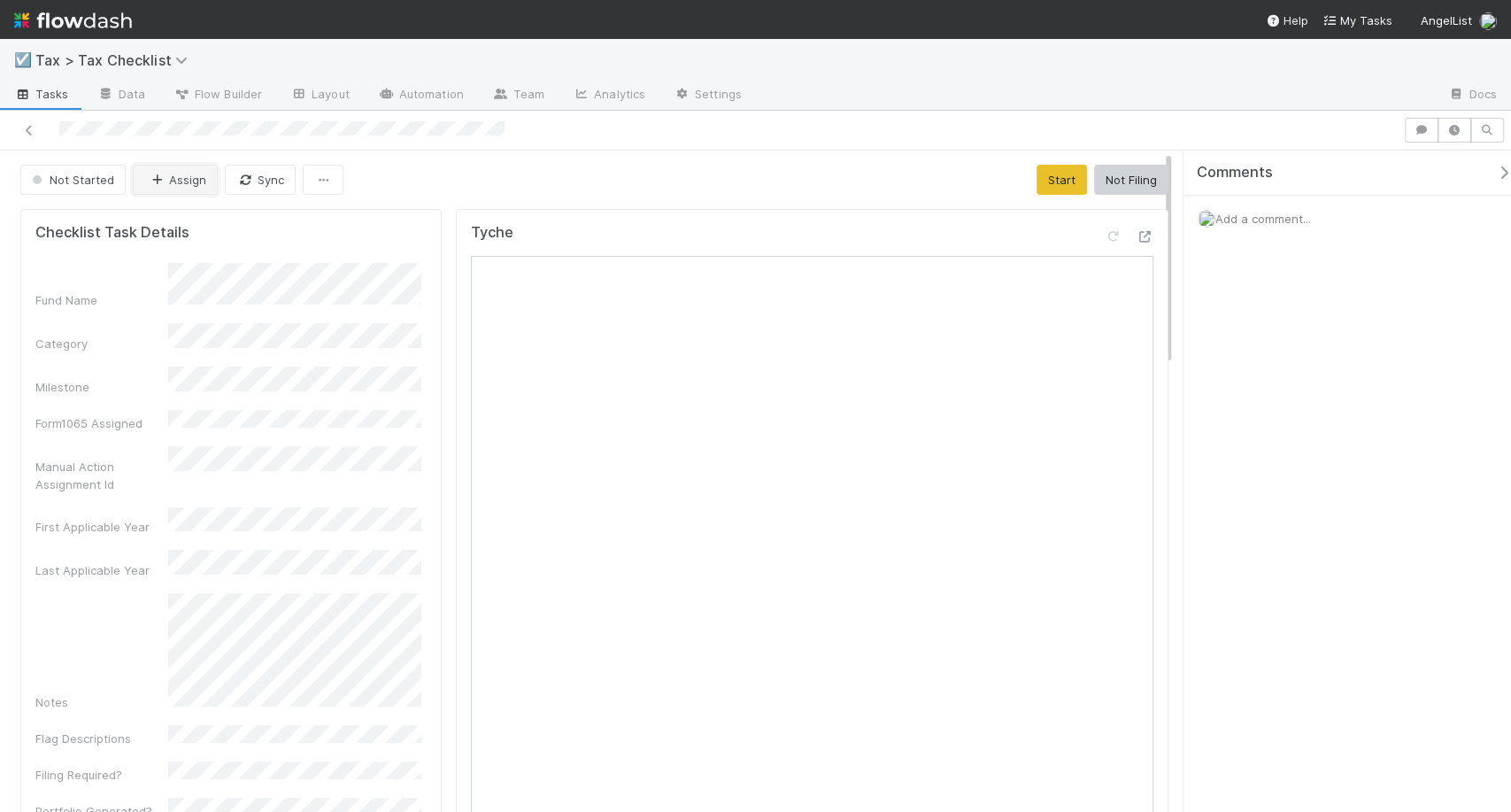
click at [187, 186] on button "Assign" at bounding box center [175, 180] width 85 height 31
click at [198, 248] on span "[PERSON_NAME]" at bounding box center [203, 255] width 90 height 14
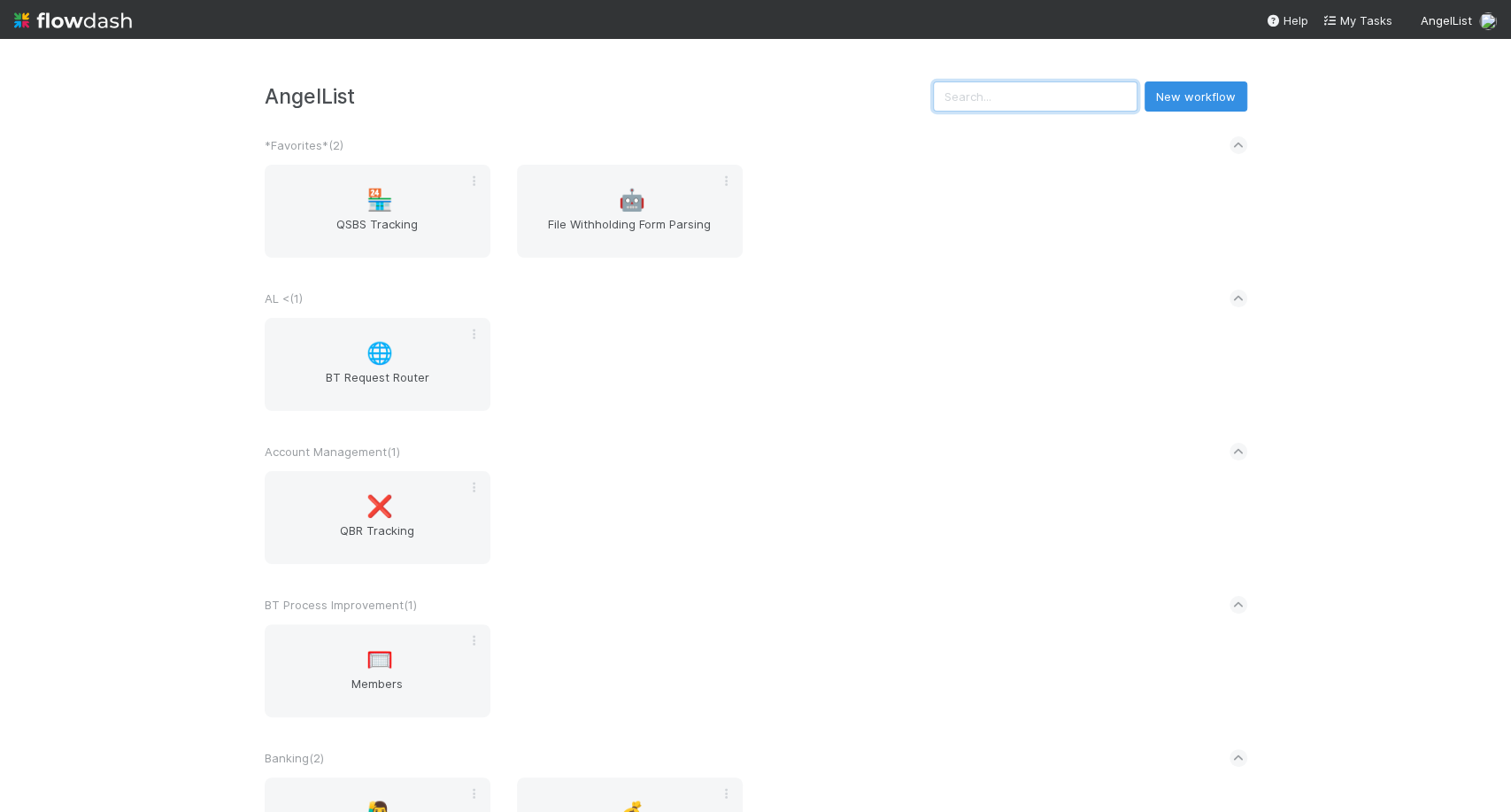
click at [1018, 101] on input "text" at bounding box center [1035, 96] width 205 height 31
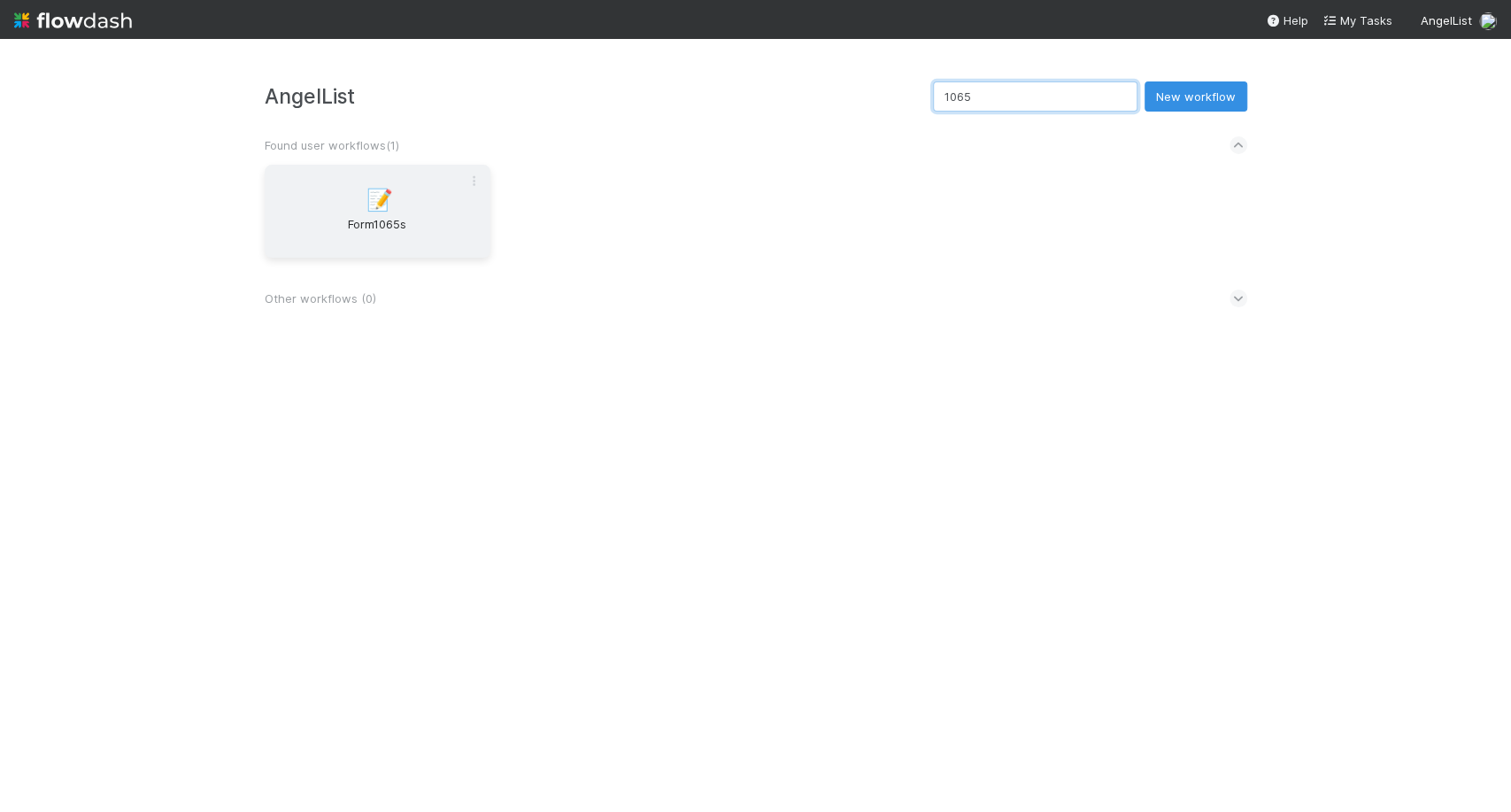
type input "1065"
click at [406, 186] on div "📝 Form1065s" at bounding box center [378, 211] width 226 height 93
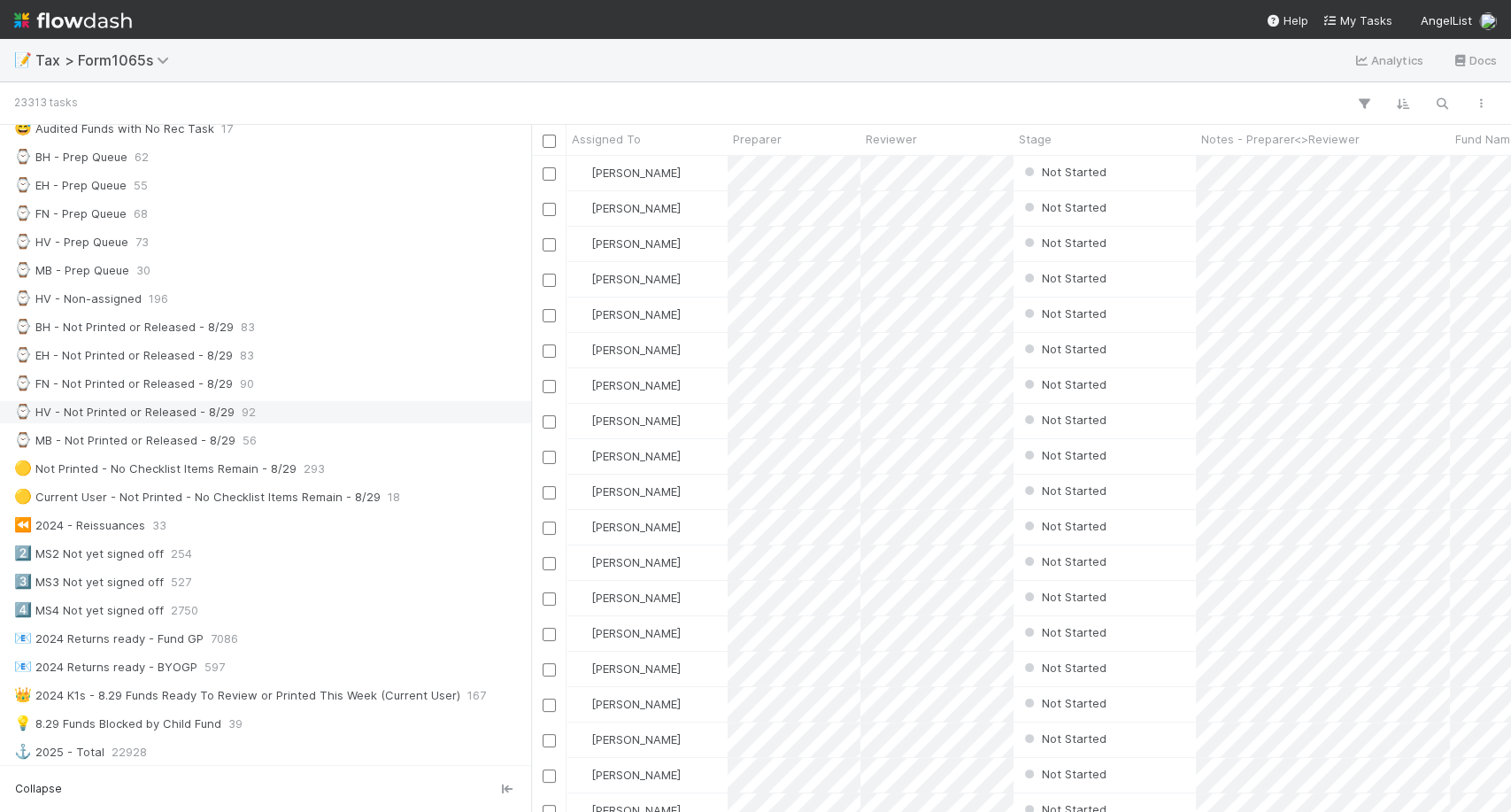
scroll to position [319, 0]
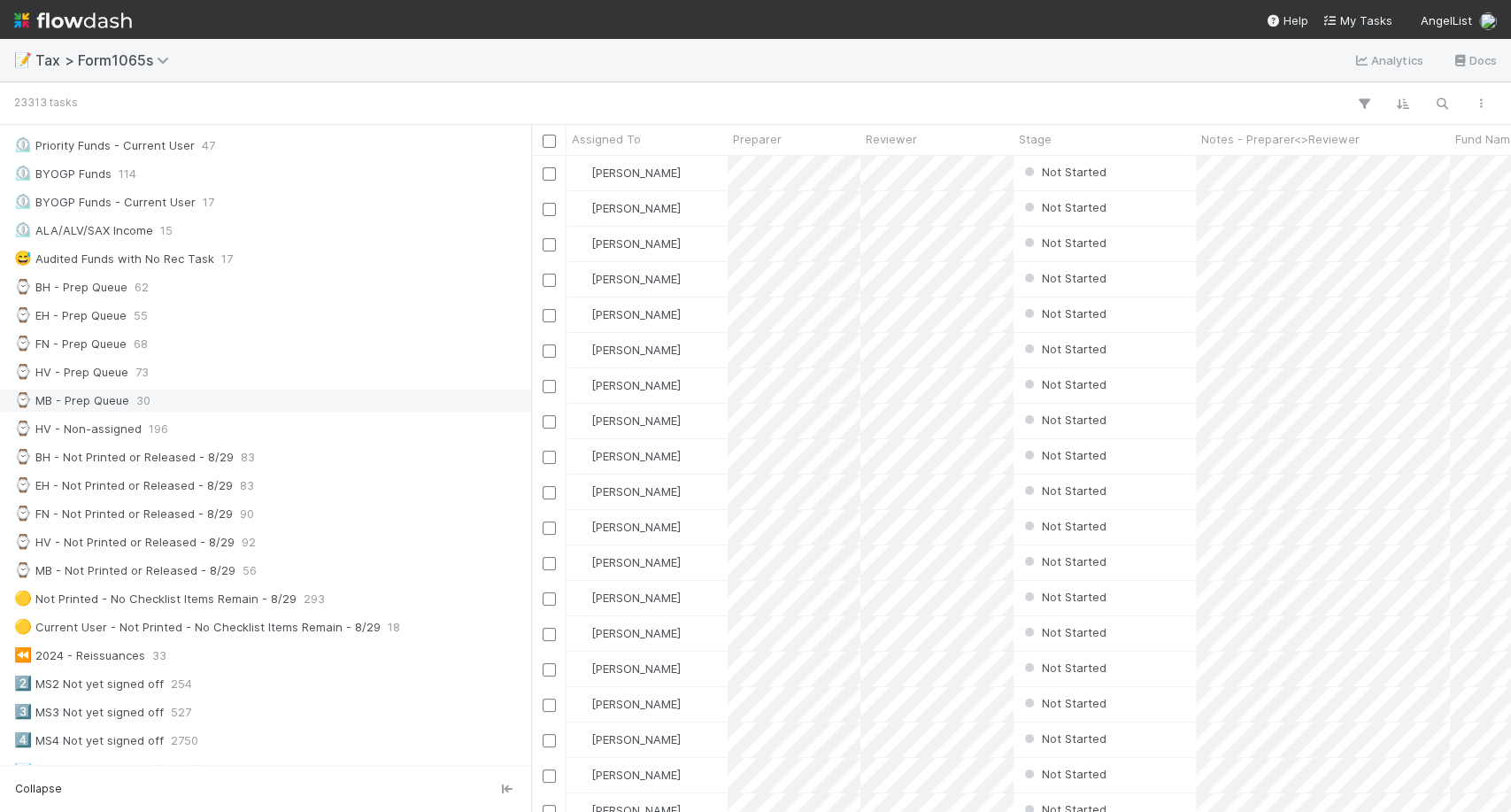
click at [127, 395] on div "⌚ MB - Prep Queue" at bounding box center [71, 401] width 115 height 22
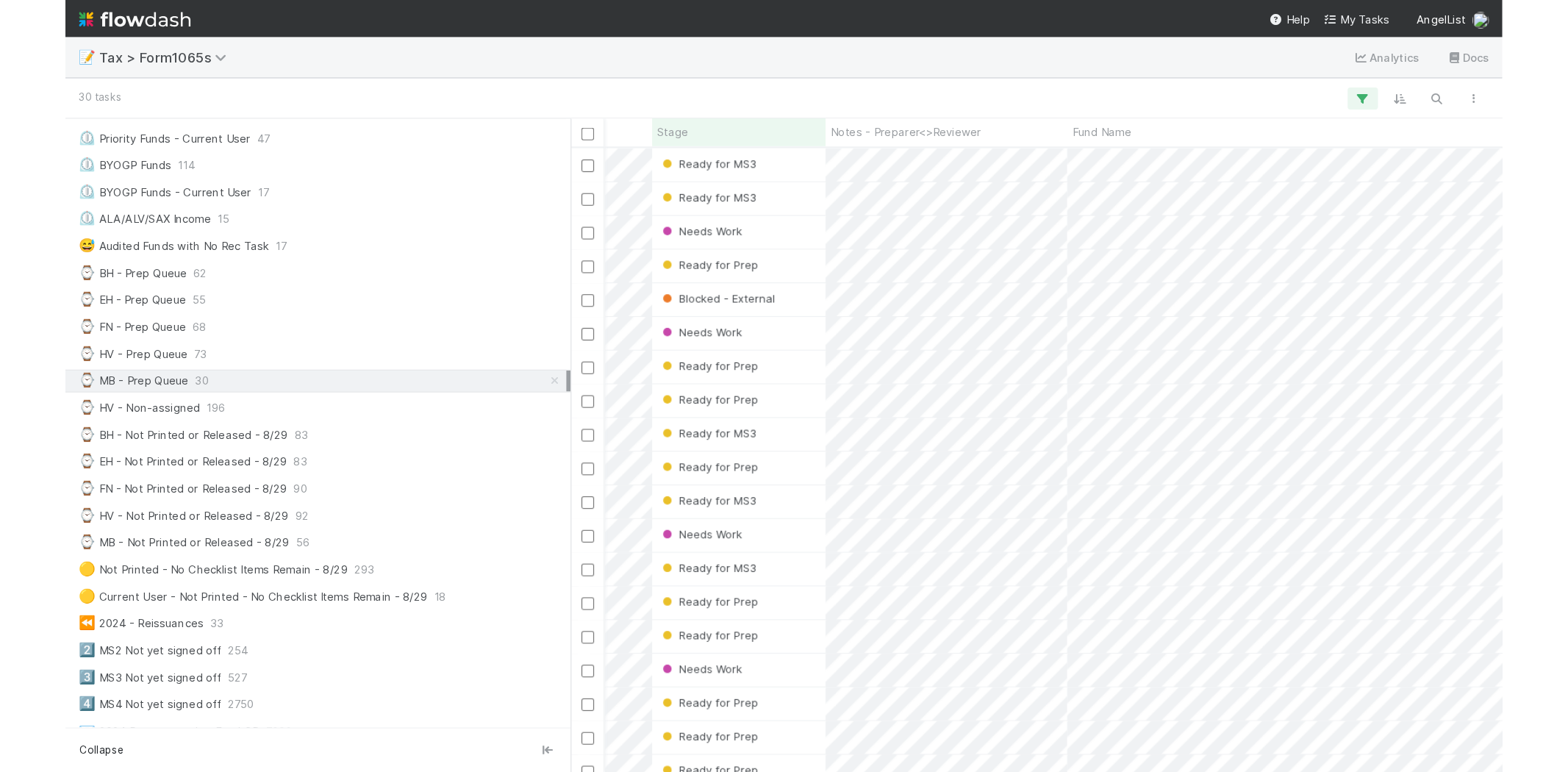
scroll to position [0, 328]
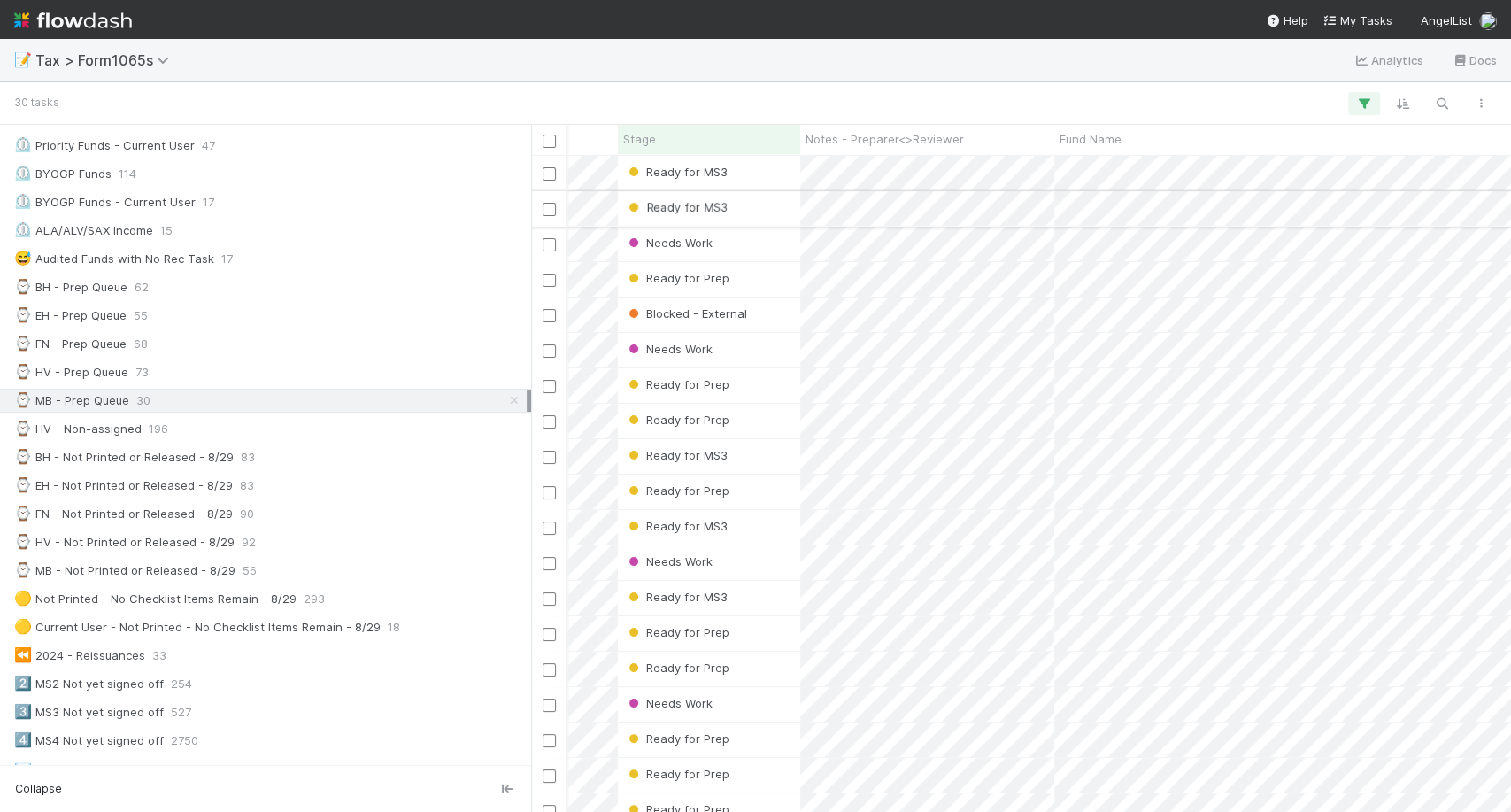
click at [757, 208] on div "Ready for MS3" at bounding box center [708, 207] width 182 height 34
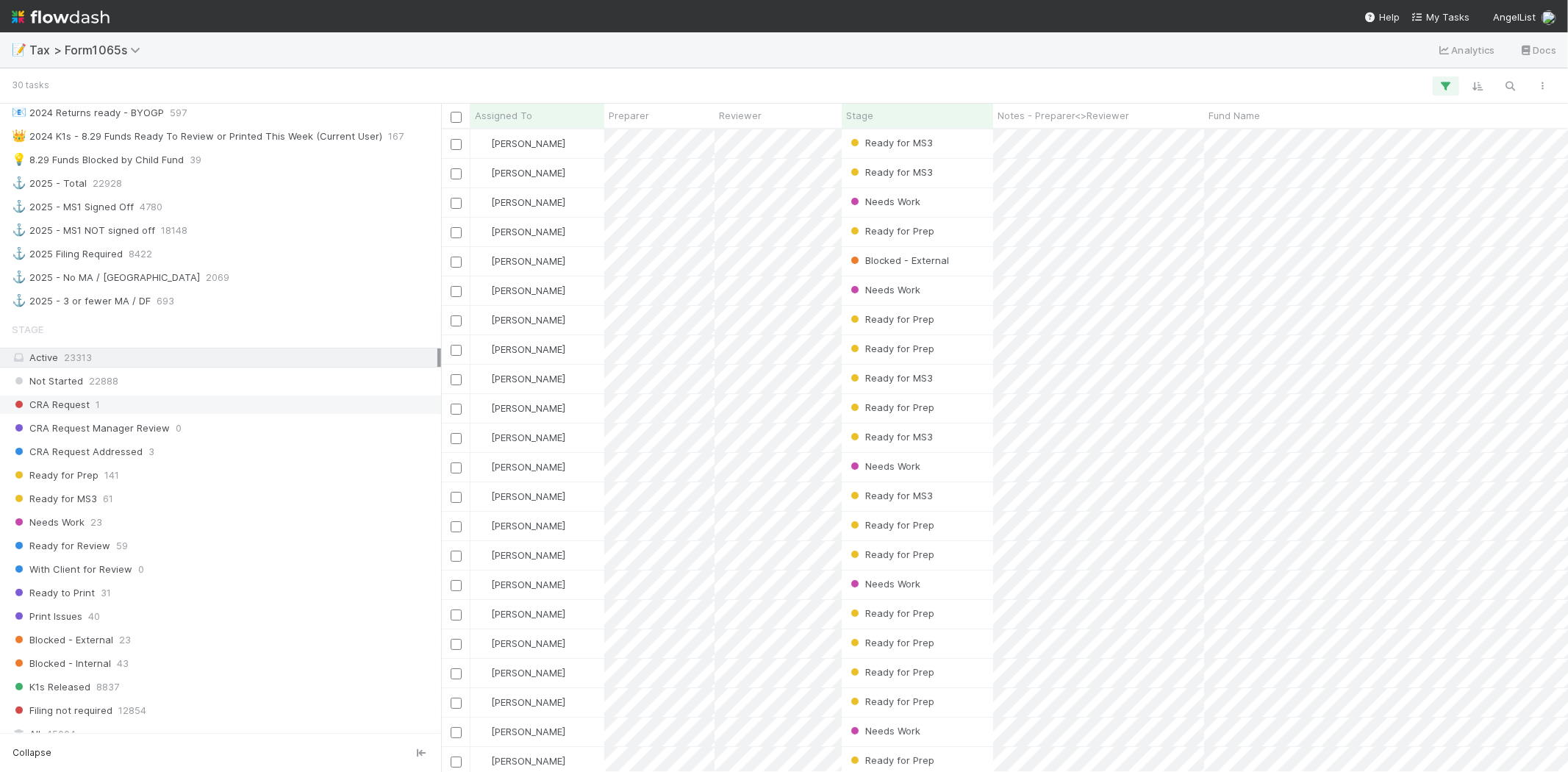
scroll to position [837, 0]
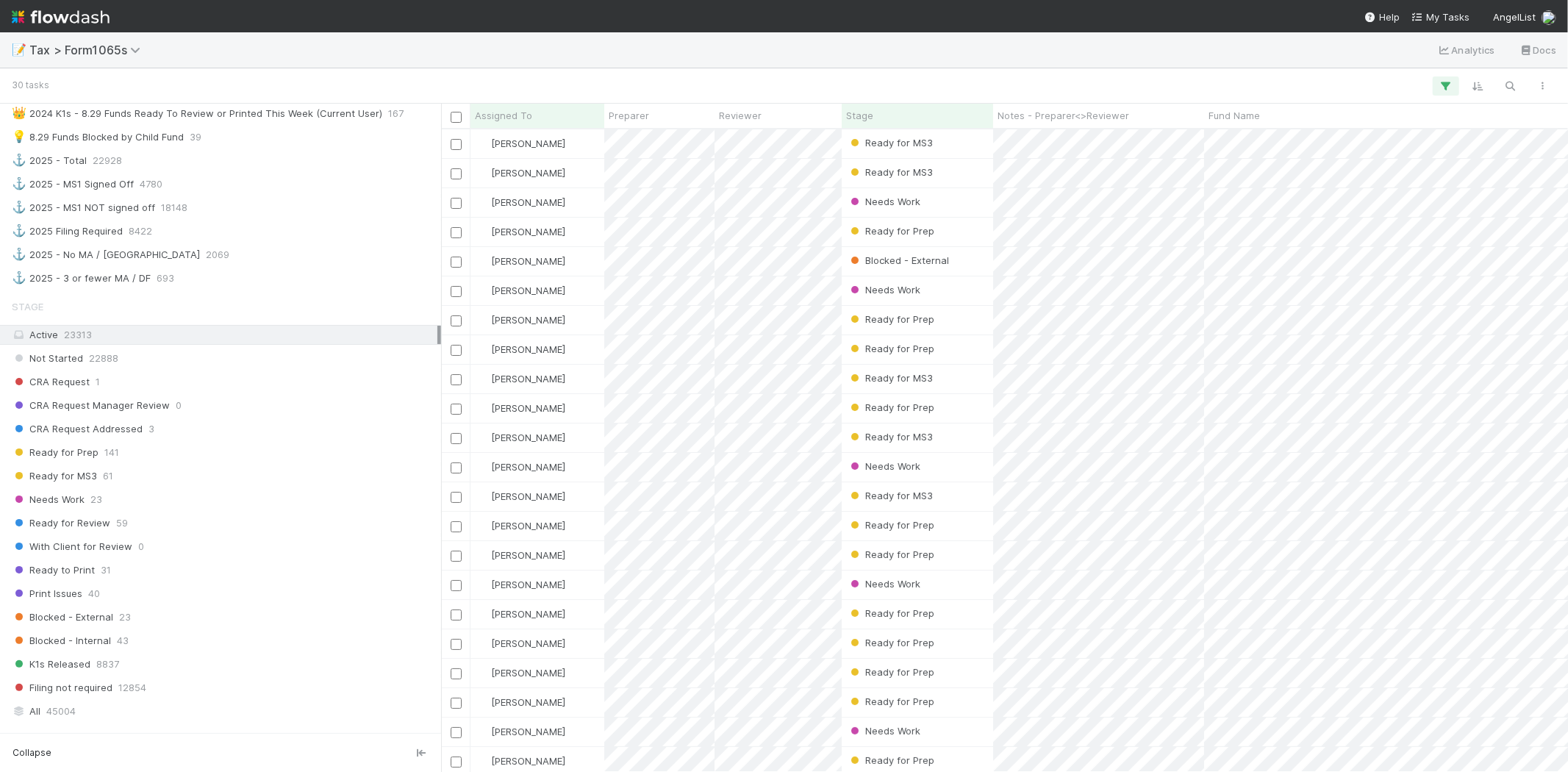
click at [201, 567] on div "Stage Active 23313 Not Started 22888 CRA Request 1 CRA Request Manager Review 0…" at bounding box center [221, 507] width 441 height 429
click at [200, 572] on div "Ready to Print 31" at bounding box center [225, 570] width 426 height 18
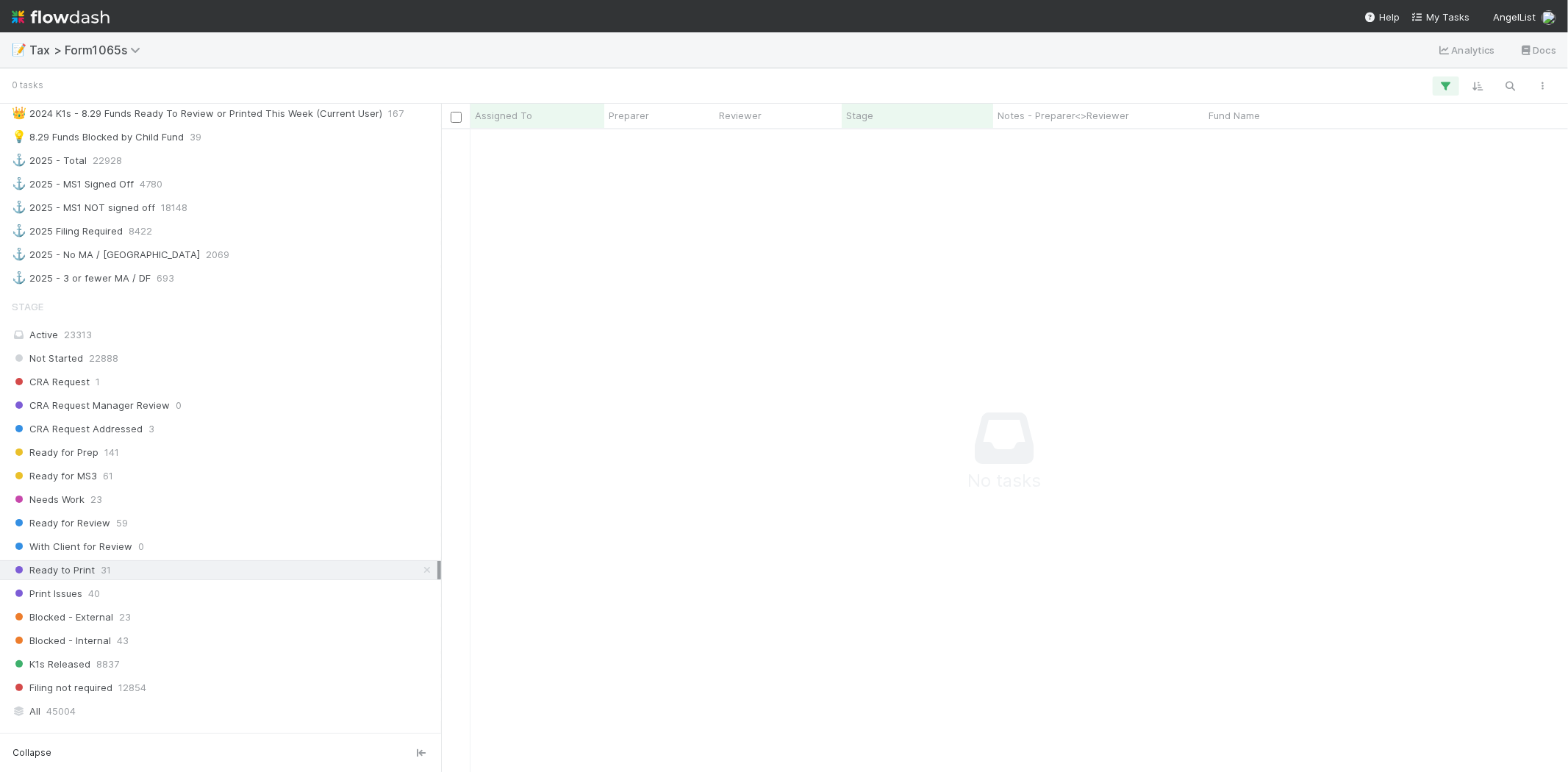
scroll to position [618, 1103]
click at [215, 603] on div "Print Issues 40" at bounding box center [225, 594] width 426 height 18
click at [215, 572] on div "Ready to Print 31" at bounding box center [225, 570] width 426 height 18
click at [211, 597] on div "Print Issues 40" at bounding box center [225, 594] width 426 height 18
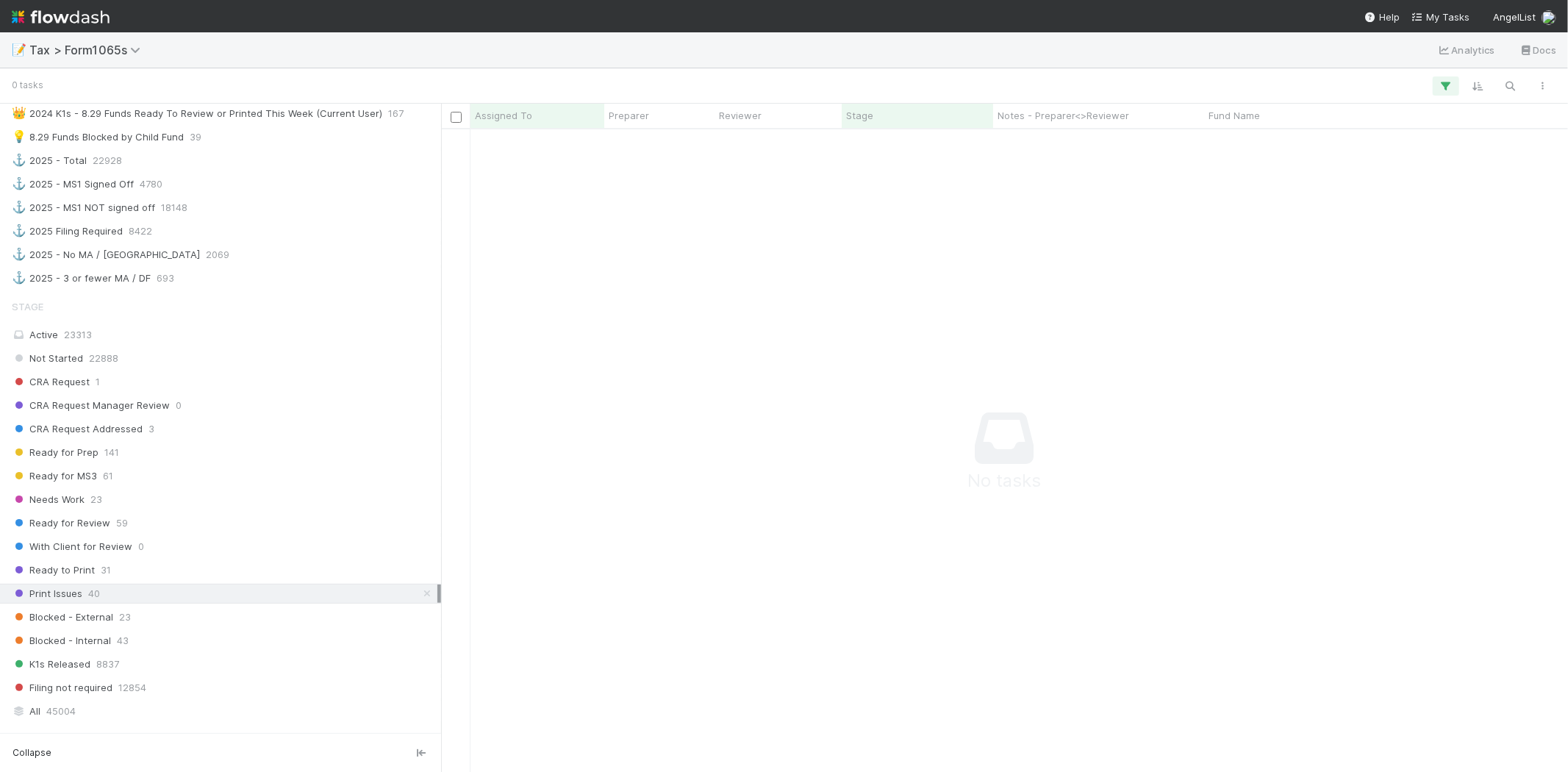
scroll to position [12, 12]
click at [123, 588] on div "Stage Active 23313 Not Started 22888 CRA Request 1 CRA Request Manager Review 0…" at bounding box center [221, 507] width 441 height 429
click at [125, 579] on div "Ready to Print 31" at bounding box center [225, 570] width 426 height 18
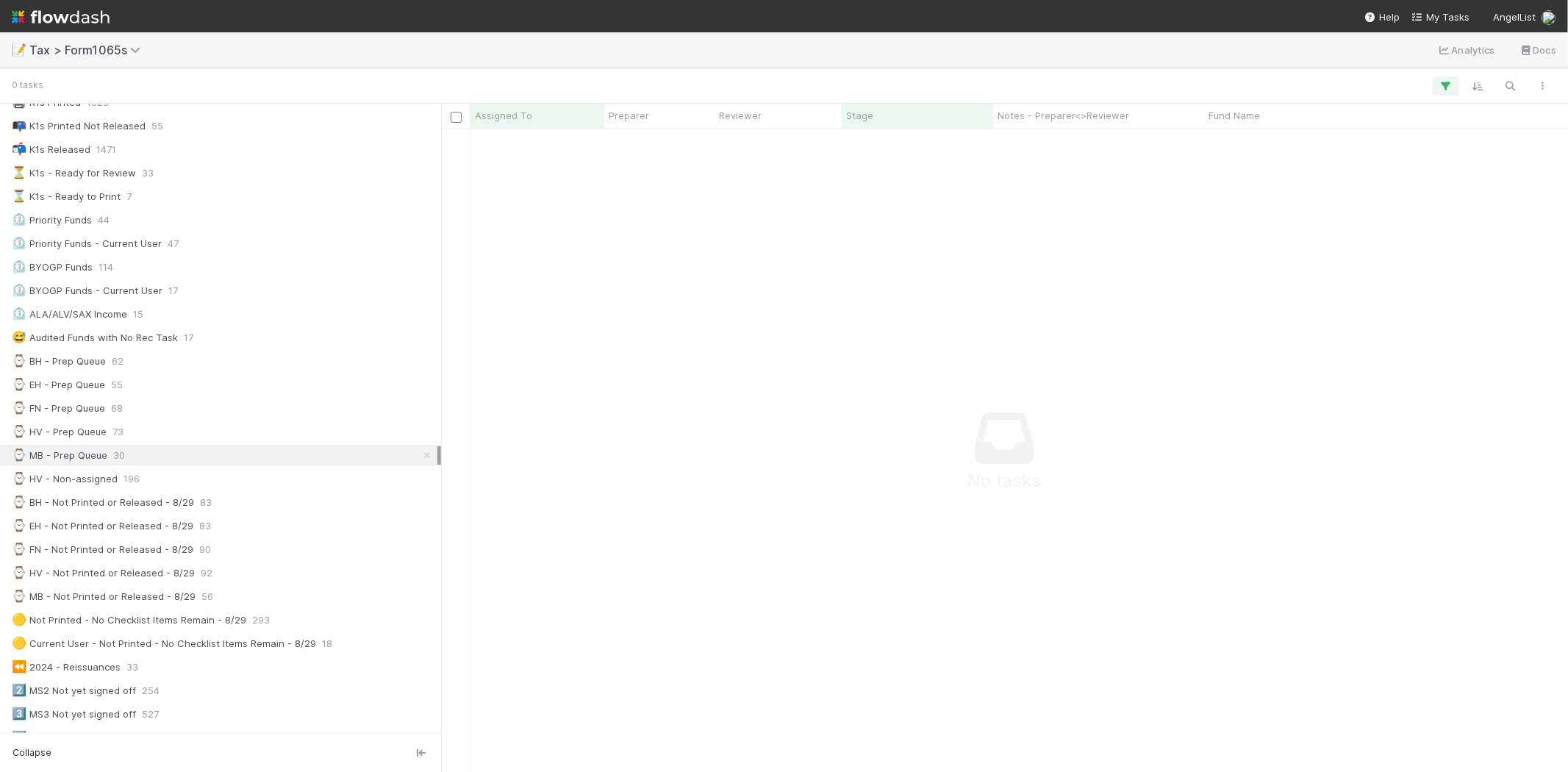
scroll to position [184, 0]
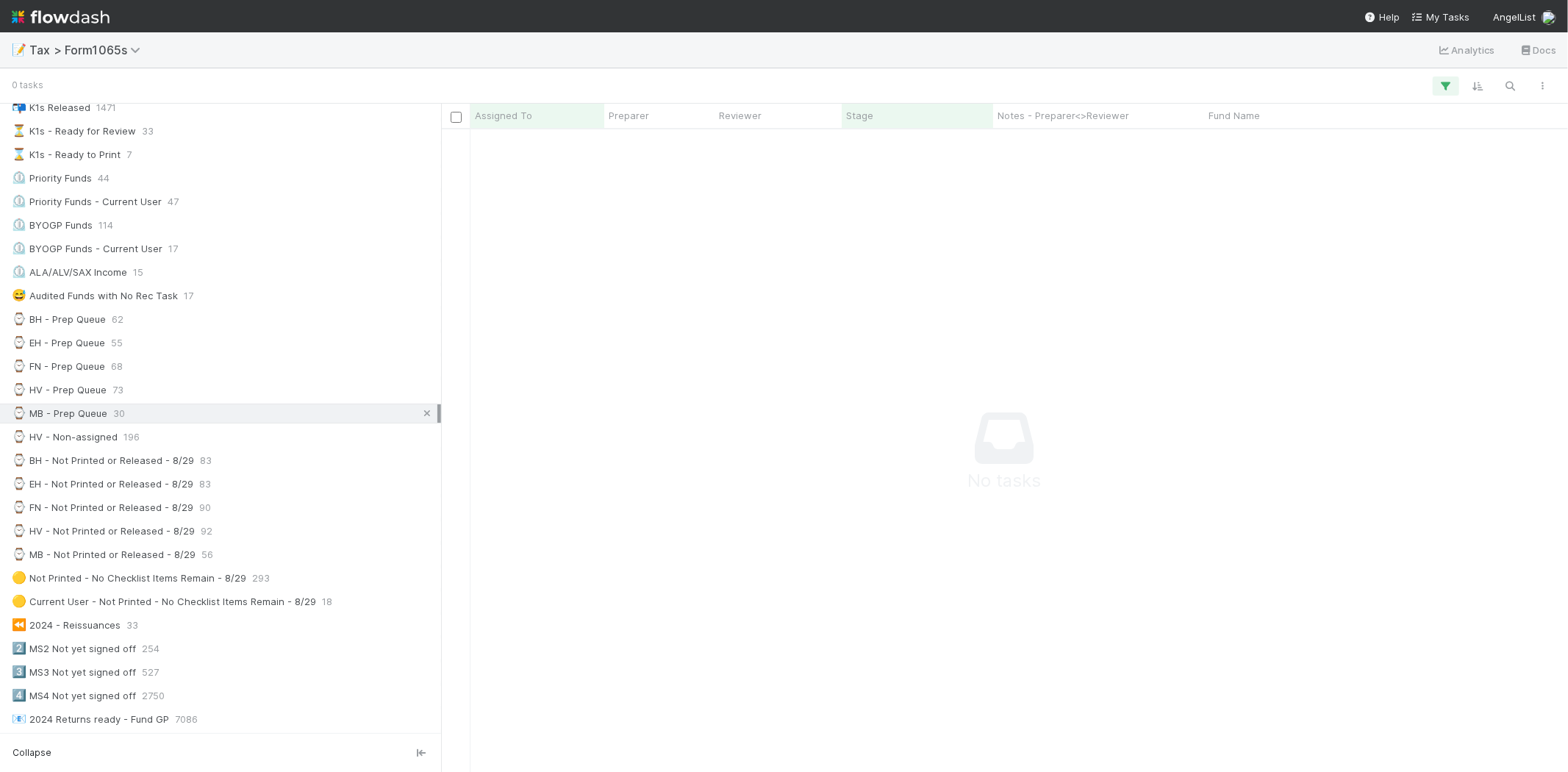
click at [420, 416] on icon at bounding box center [427, 414] width 15 height 9
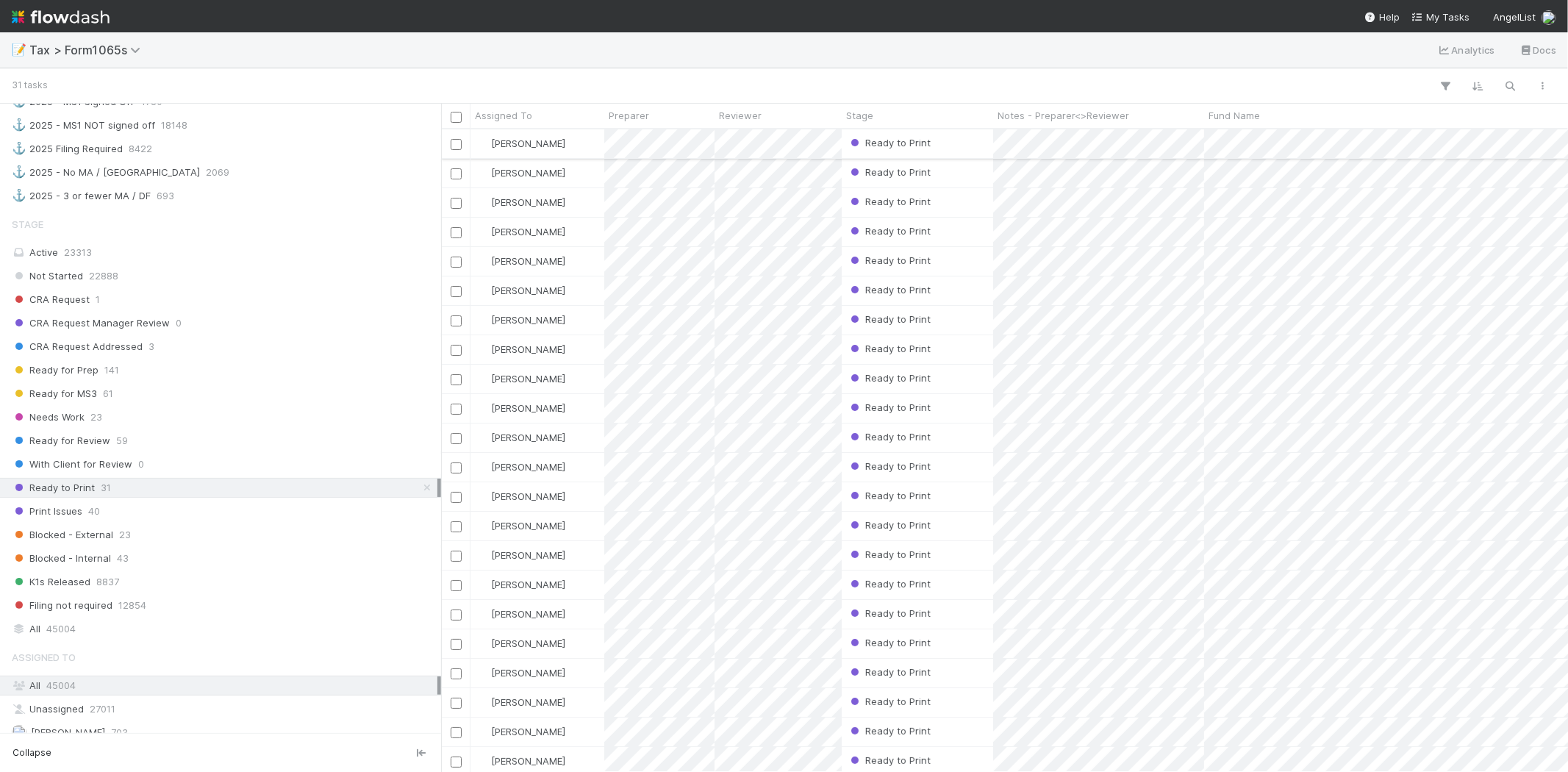
click at [947, 138] on div "Ready to Print" at bounding box center [917, 143] width 151 height 28
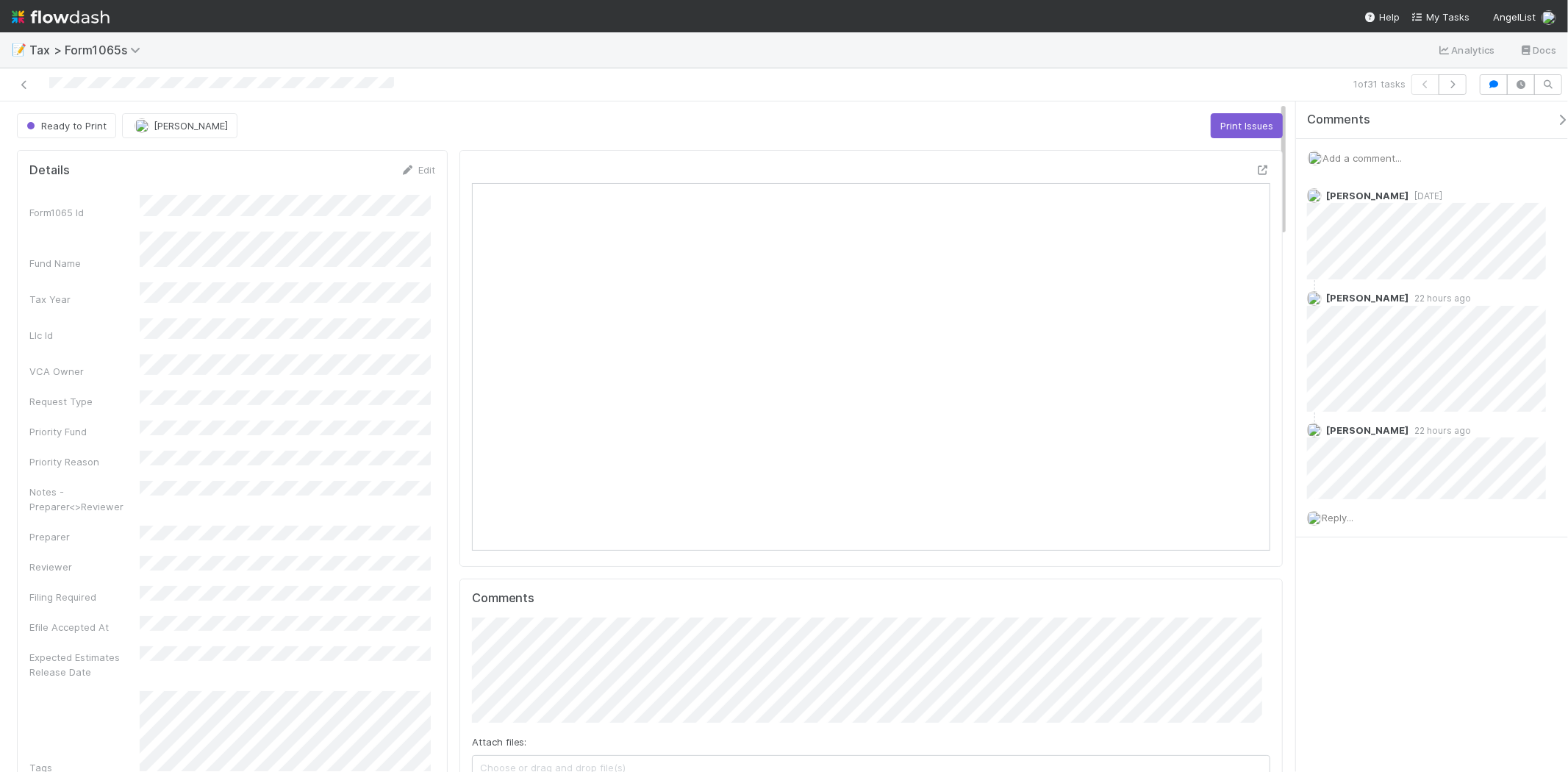
scroll to position [287, 777]
click at [20, 82] on icon at bounding box center [24, 85] width 15 height 9
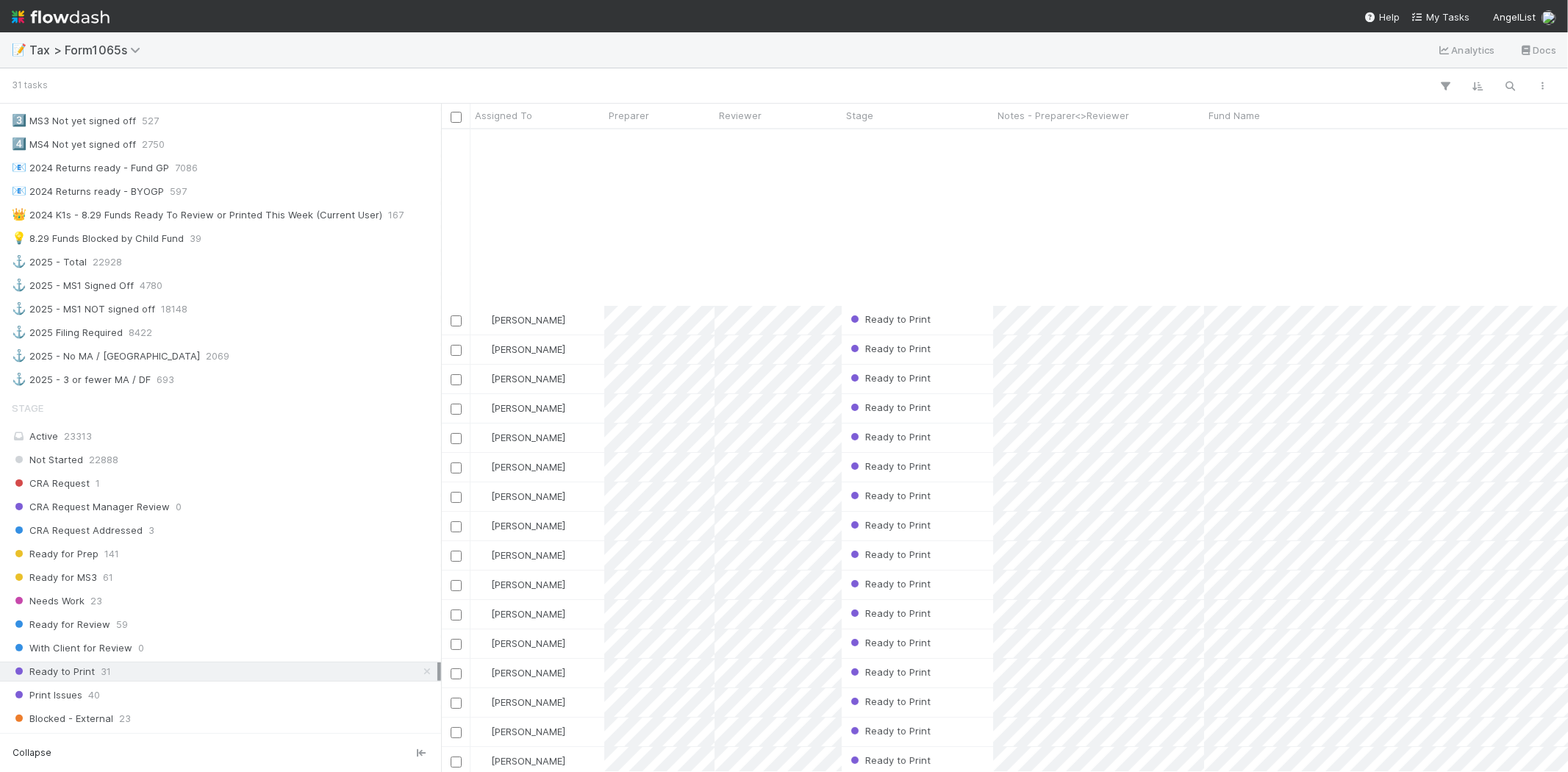
scroll to position [281, 0]
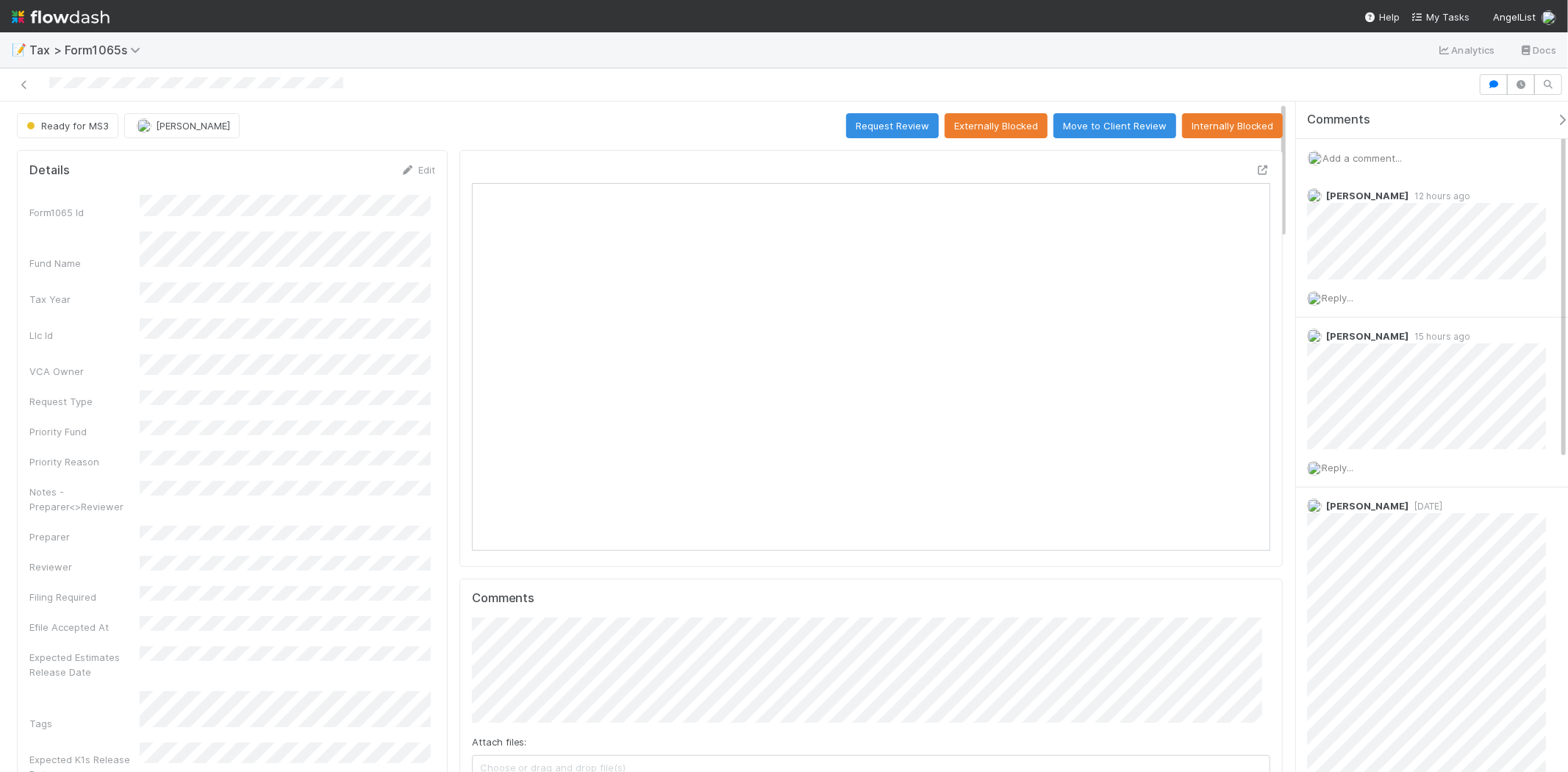
click at [88, 12] on img at bounding box center [60, 17] width 98 height 25
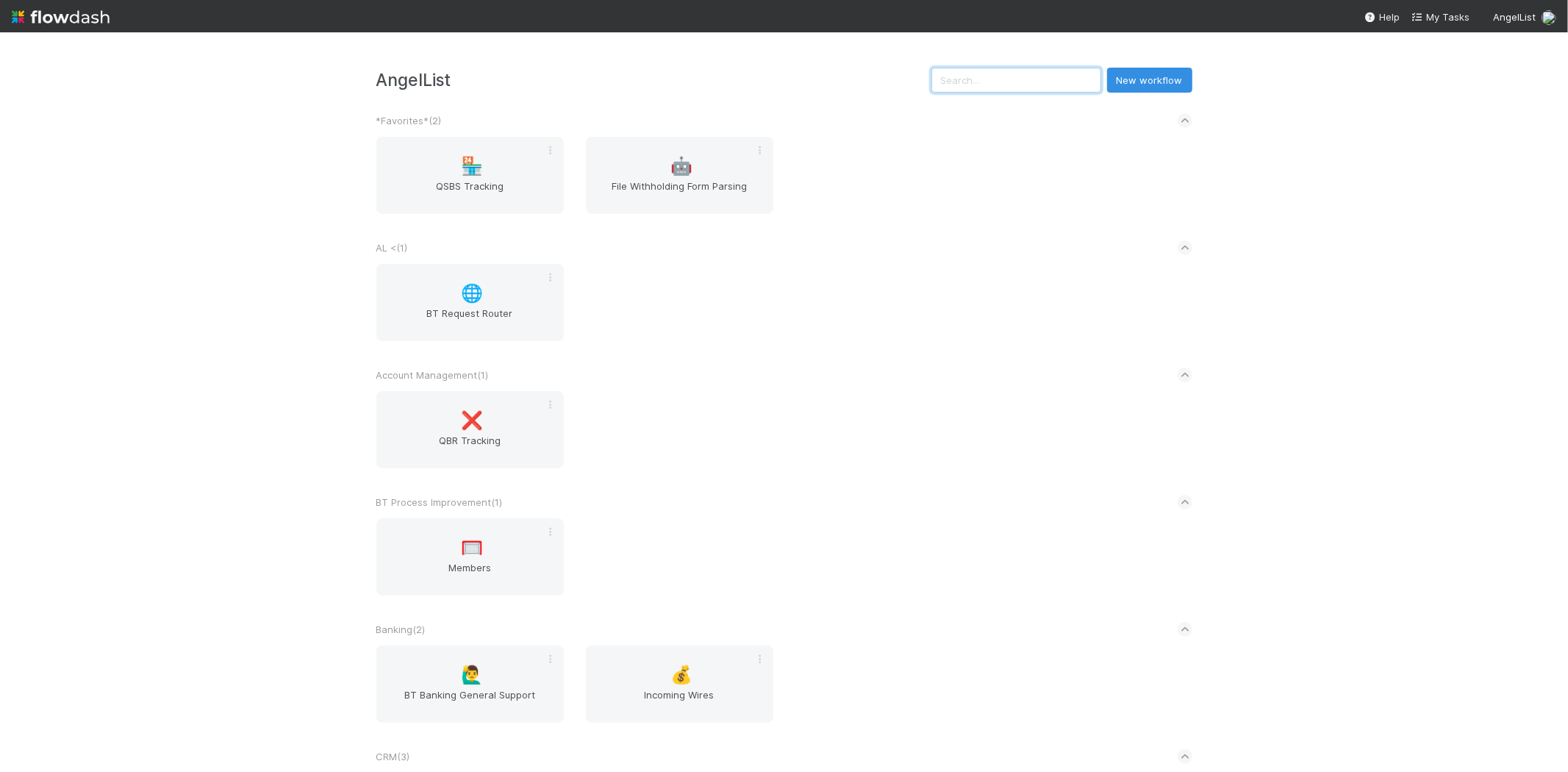
click at [1025, 87] on input "text" at bounding box center [1016, 80] width 170 height 25
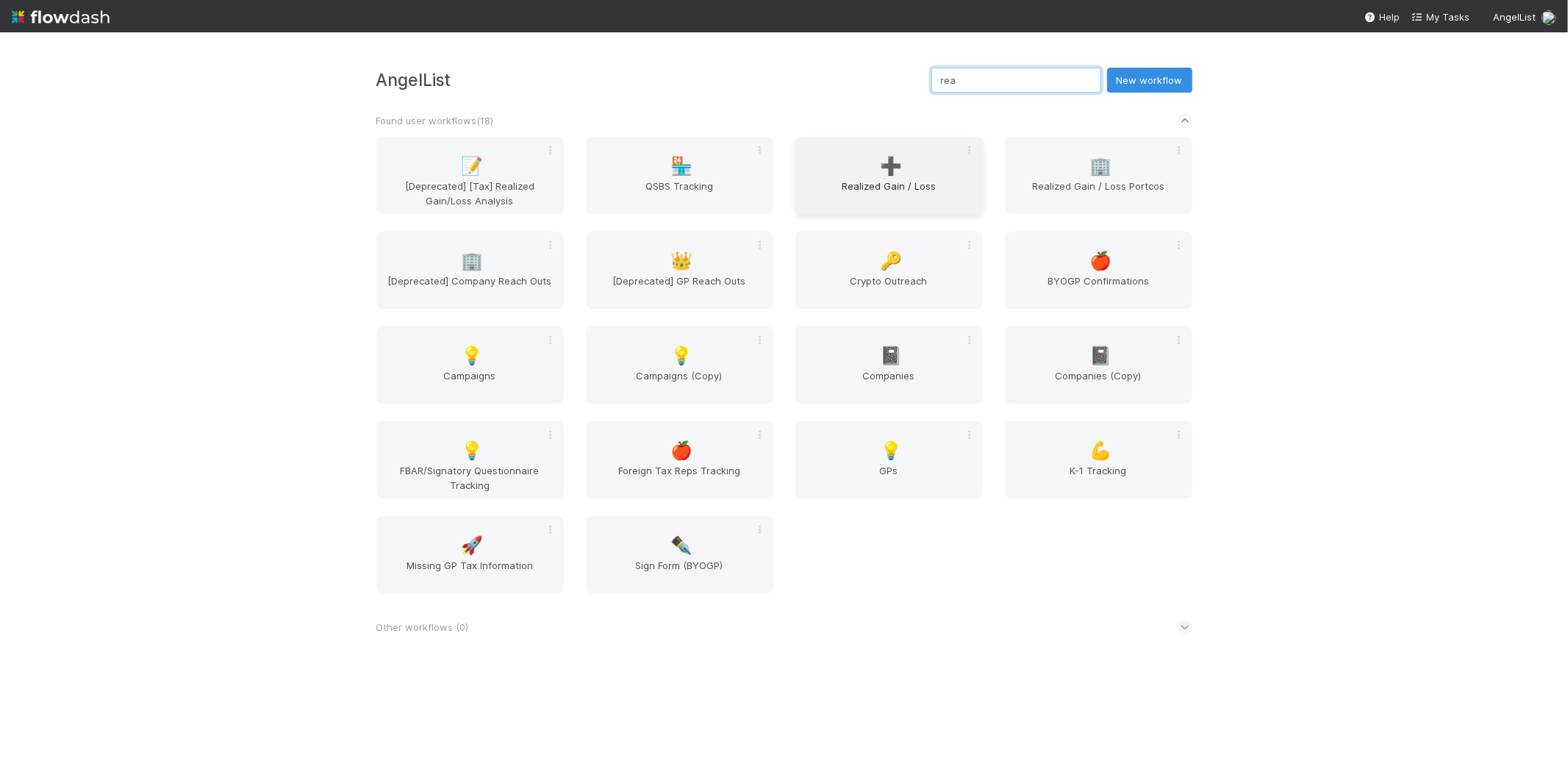
type input "rea"
click at [881, 188] on span "Realized Gain / Loss" at bounding box center [889, 193] width 175 height 29
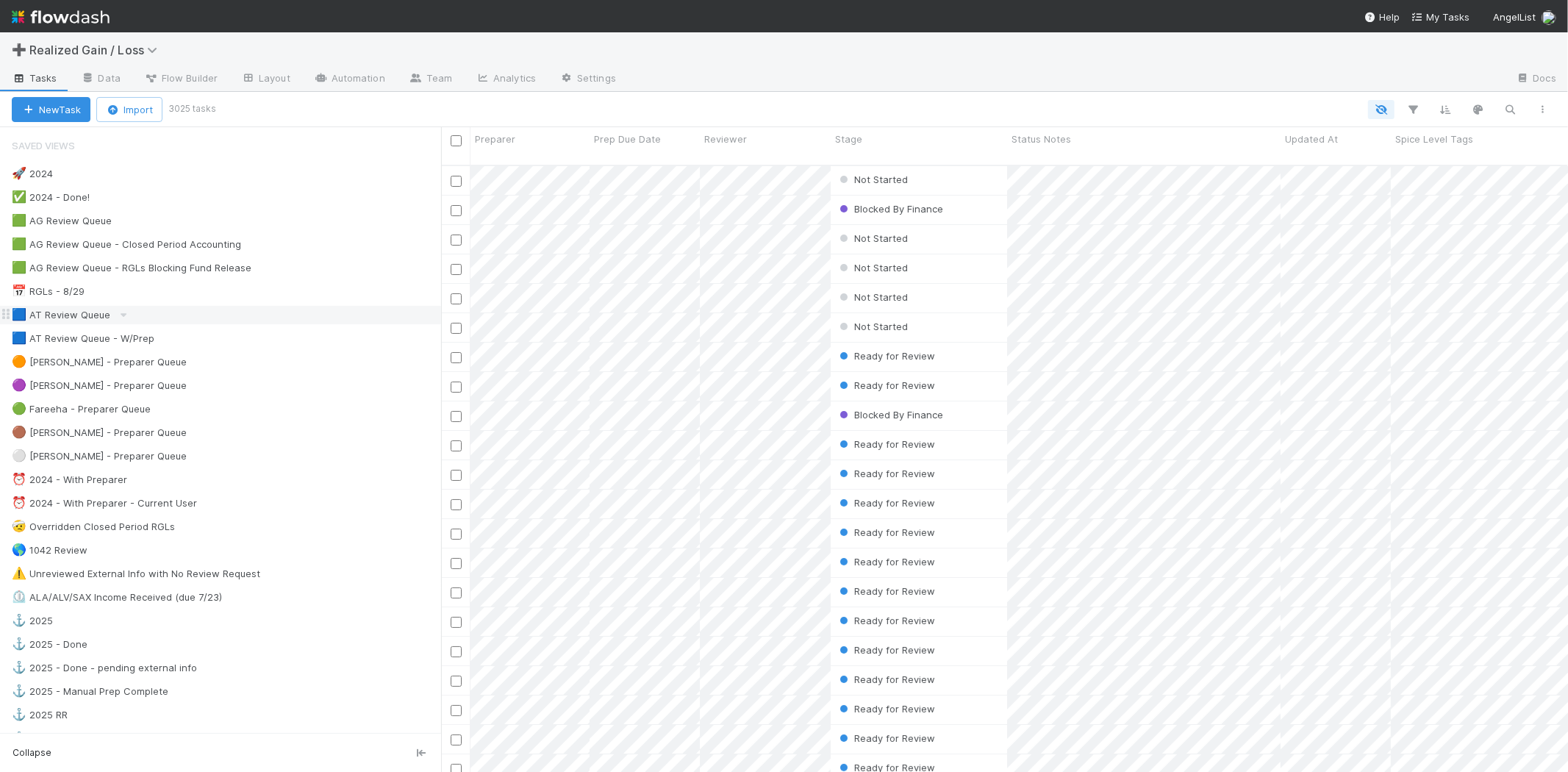
scroll to position [82, 0]
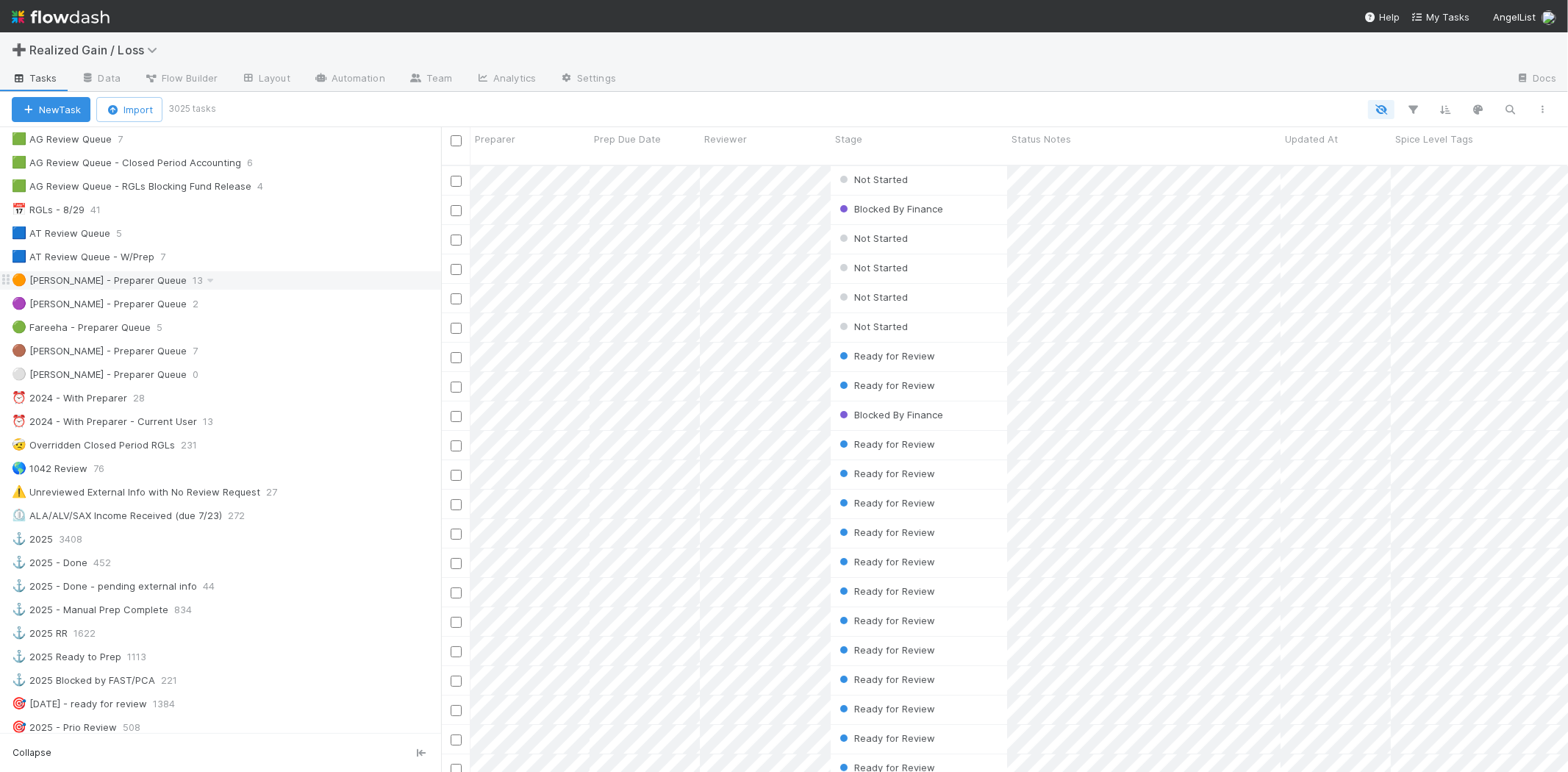
click at [195, 281] on div "🟠 Michael - Preparer Queue 13" at bounding box center [226, 281] width 429 height 18
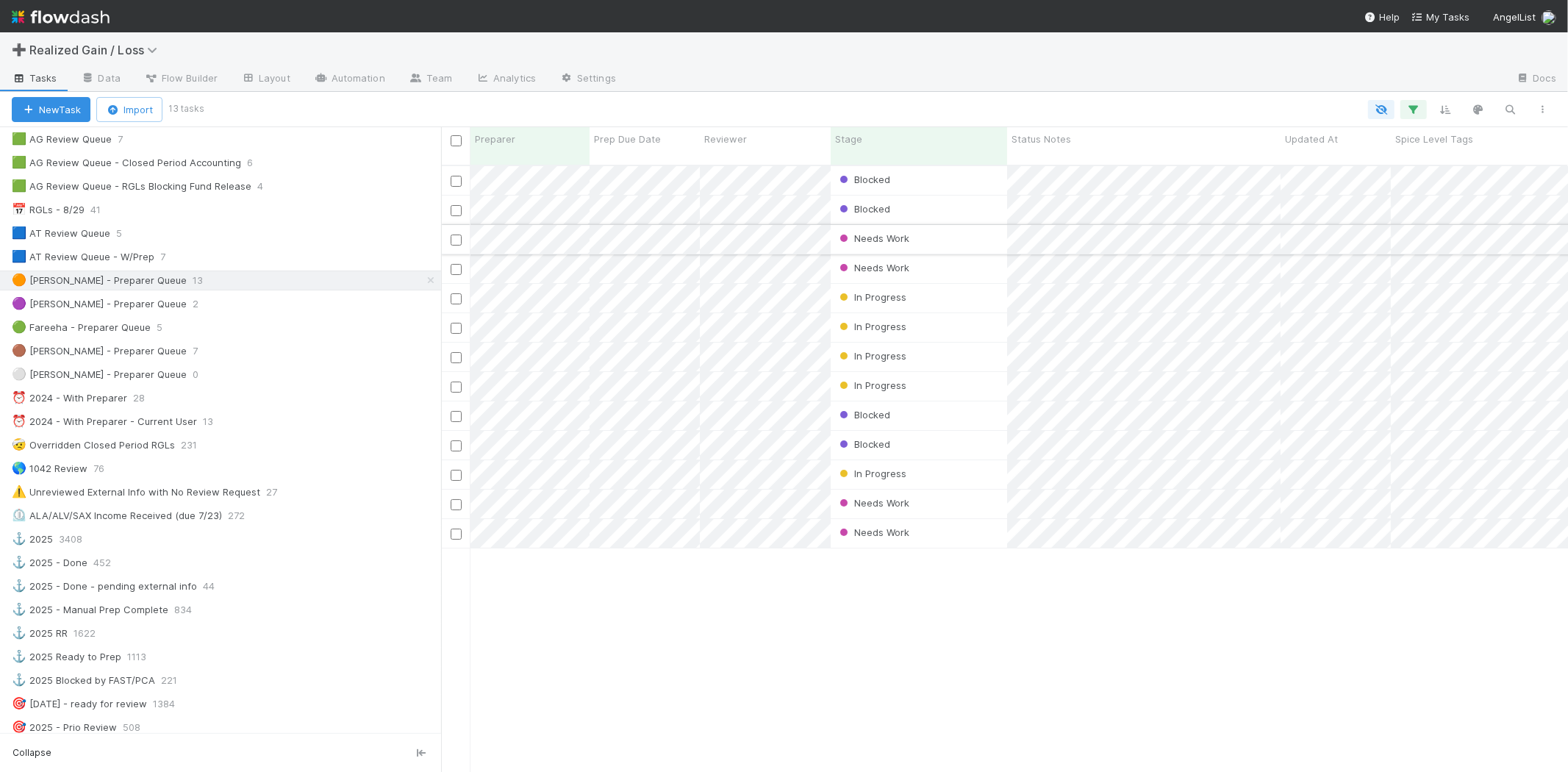
click at [922, 225] on div "Needs Work" at bounding box center [918, 239] width 176 height 28
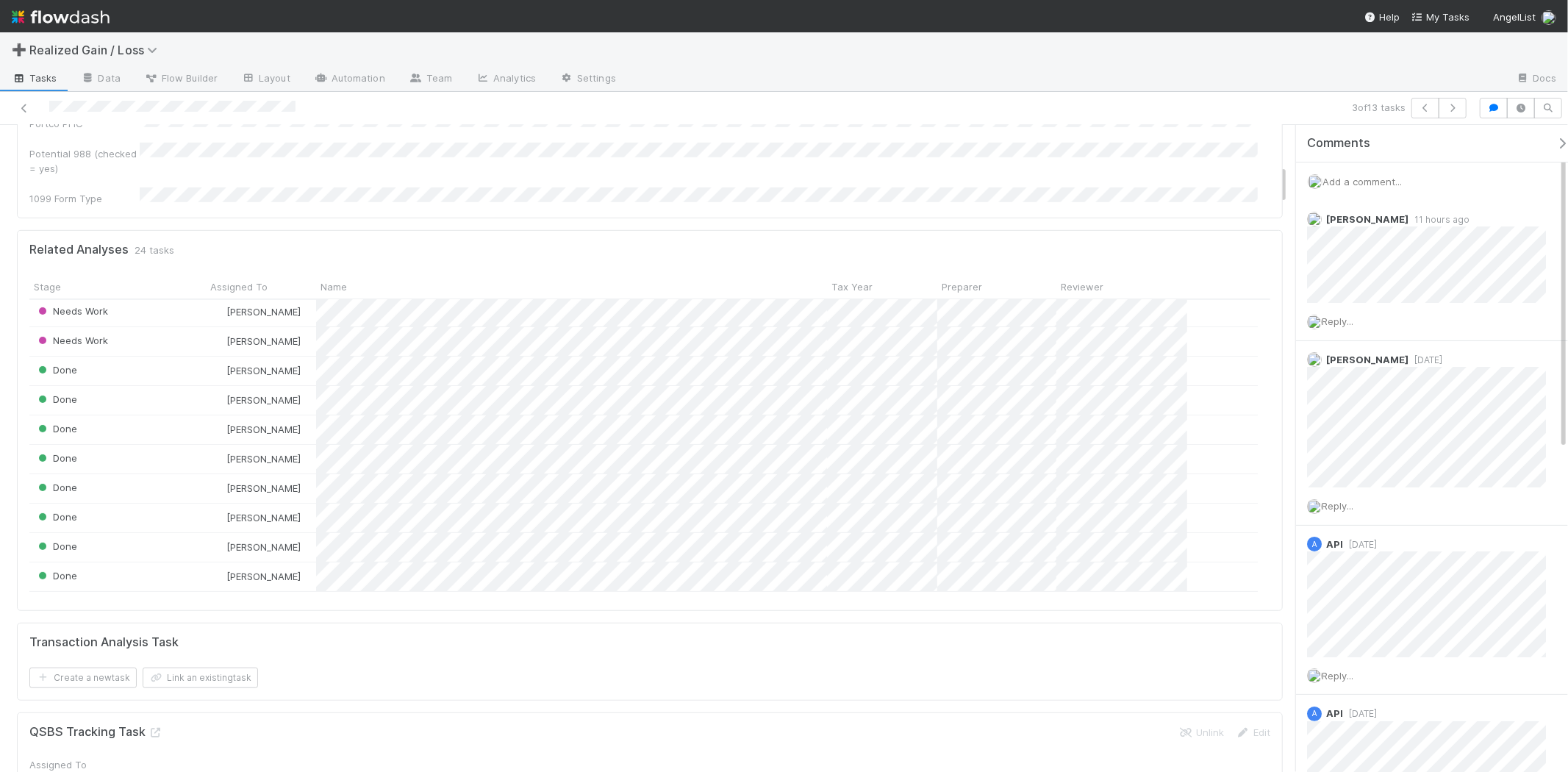
scroll to position [326, 0]
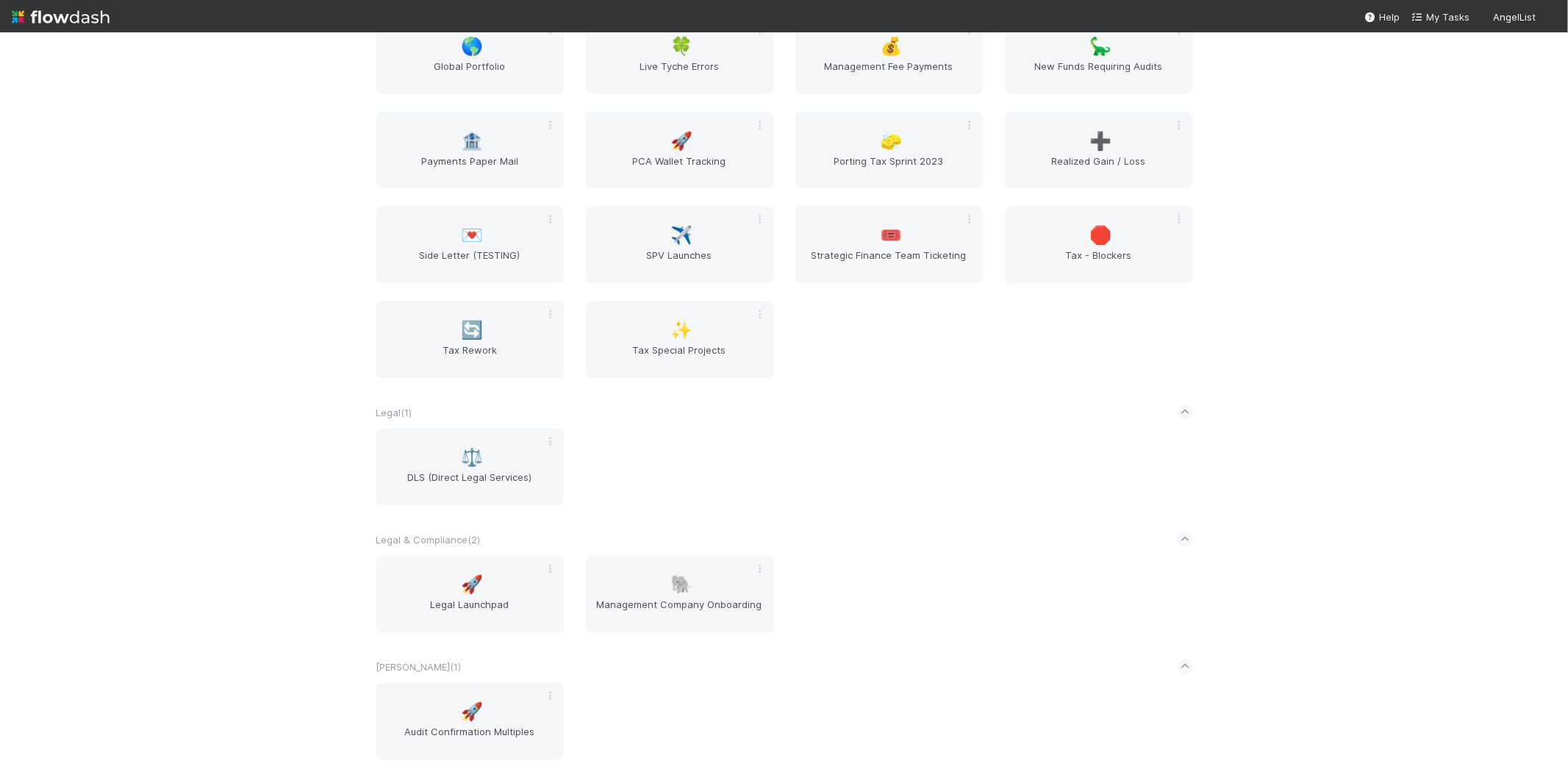
scroll to position [2123, 0]
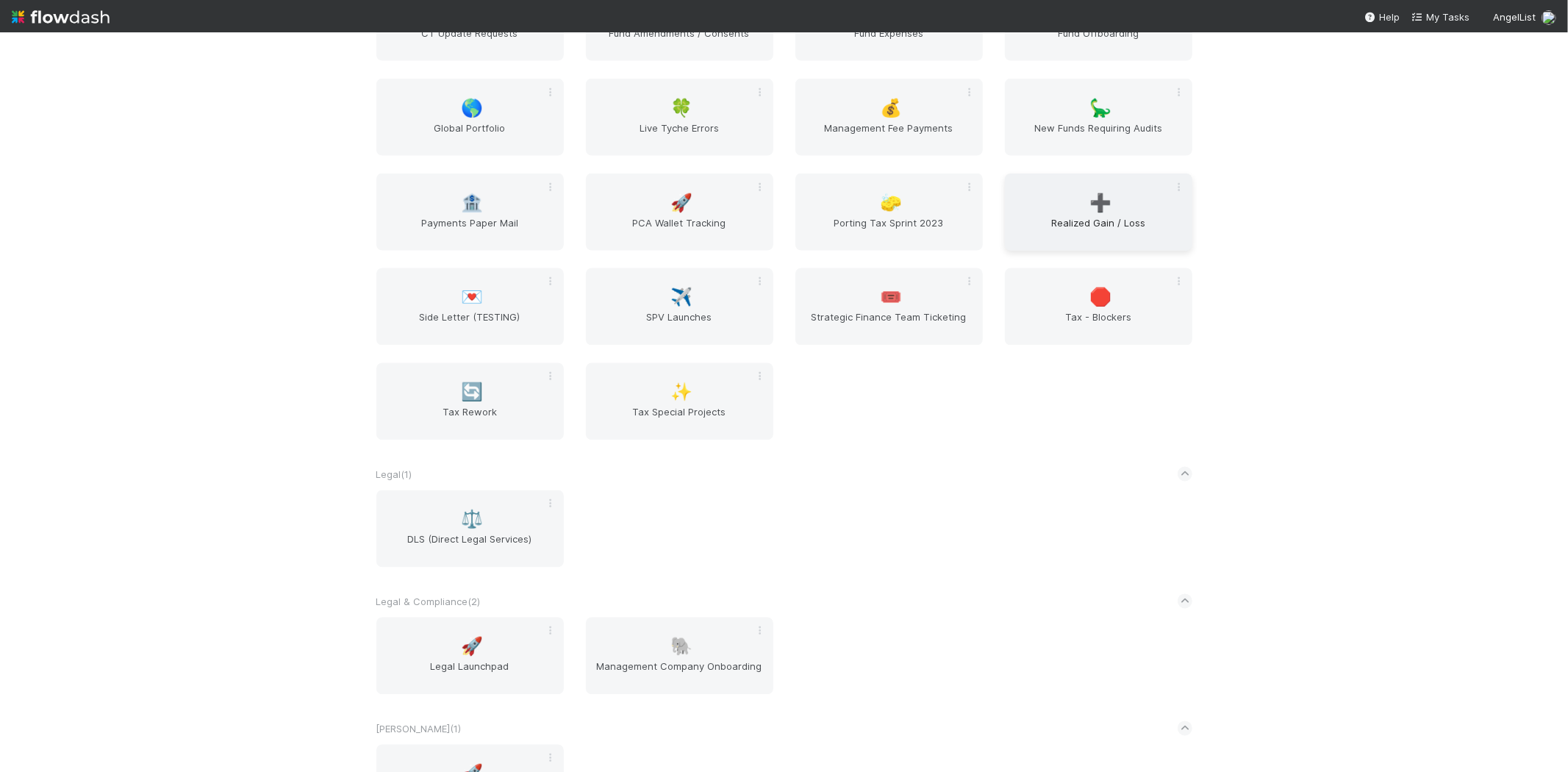
click at [1057, 203] on div "➕ Realized Gain / Loss" at bounding box center [1099, 212] width 188 height 77
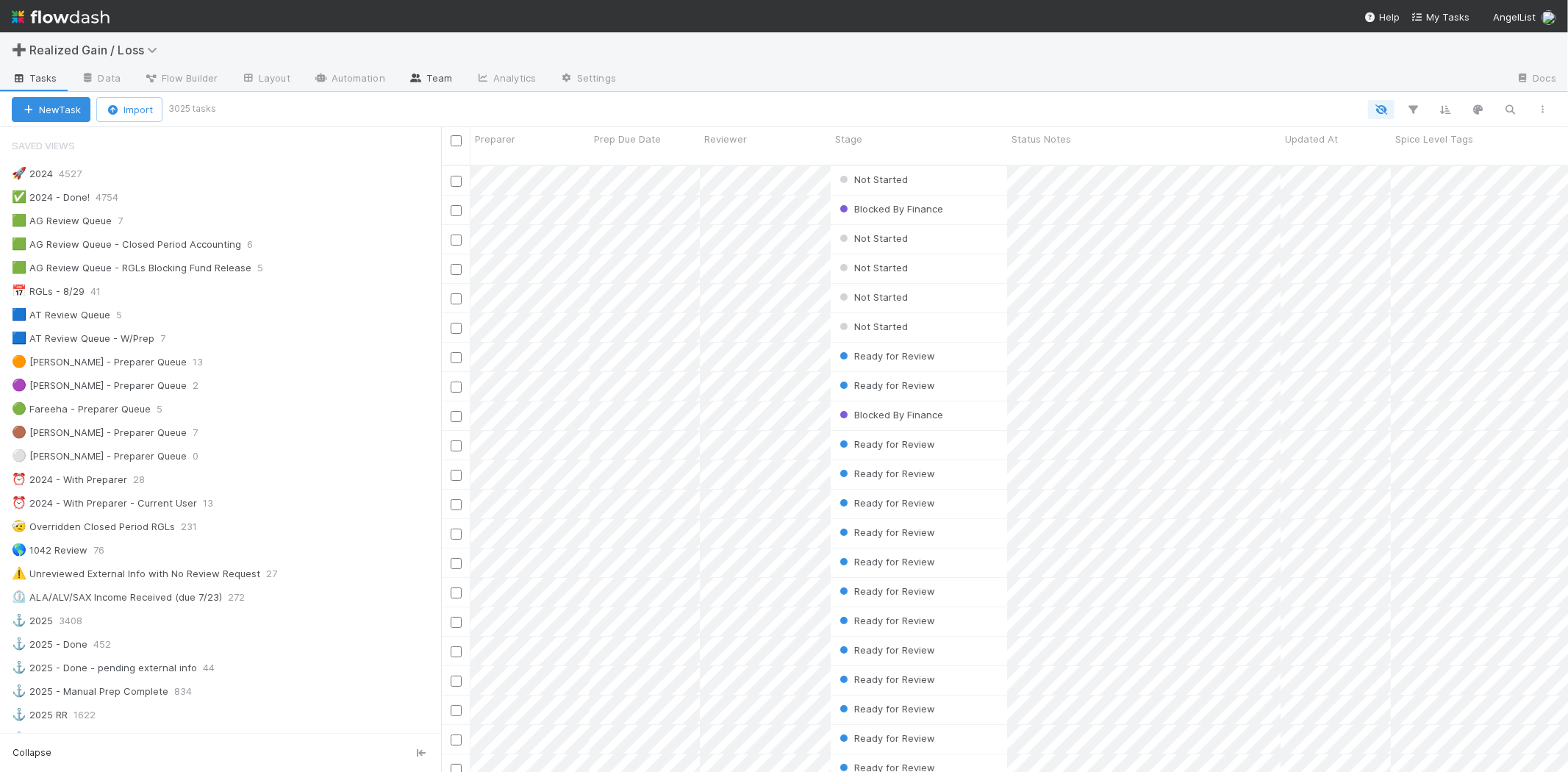
click at [436, 71] on link "Team" at bounding box center [430, 79] width 67 height 24
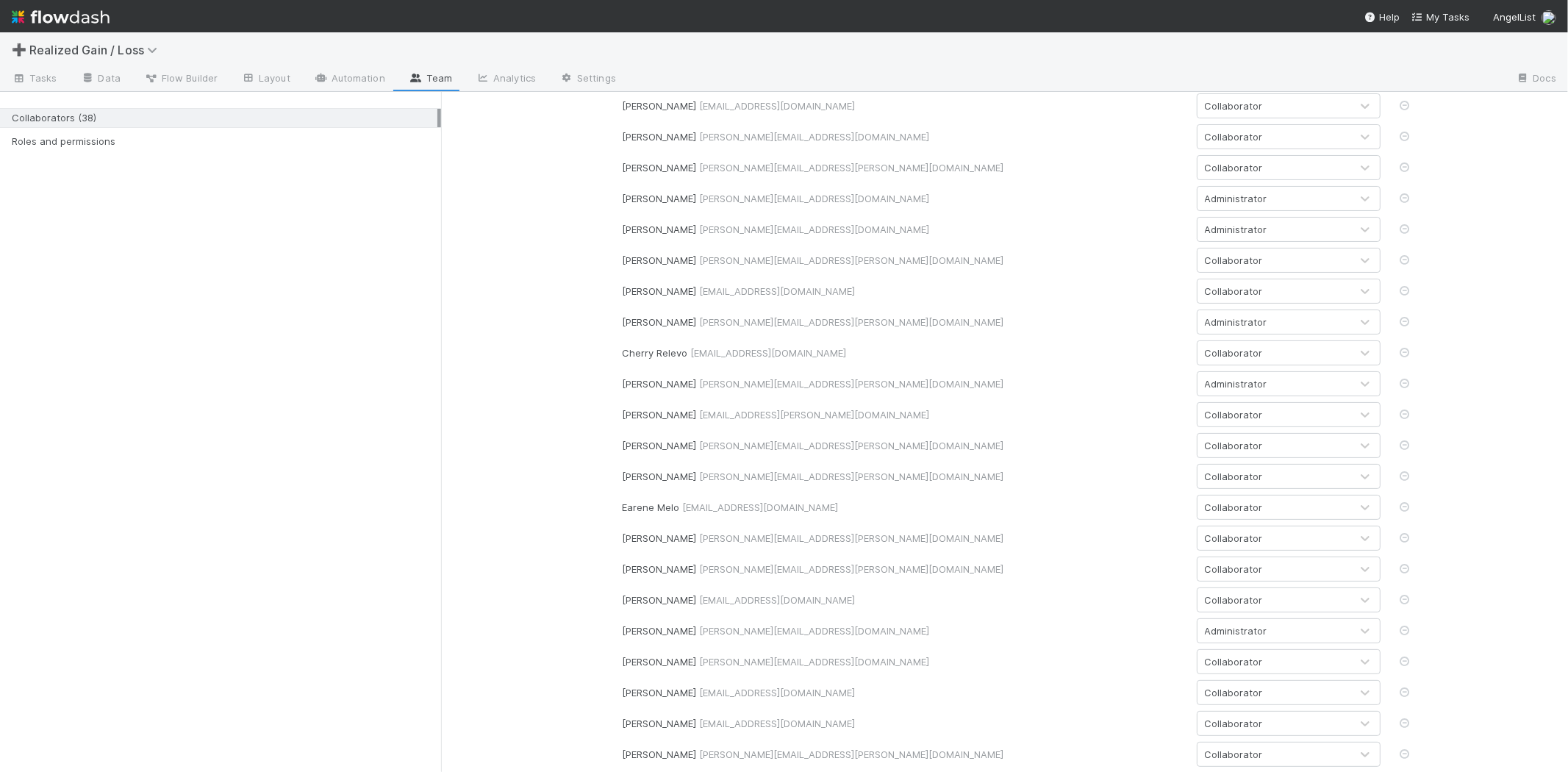
scroll to position [163, 0]
drag, startPoint x: 698, startPoint y: 722, endPoint x: 902, endPoint y: 724, distance: 204.0
click at [902, 724] on div "Johnmel Matining johnmel.matining@belltowerfunds.com" at bounding box center [904, 722] width 563 height 15
copy span "johnmel.matining@belltowerfunds.com"
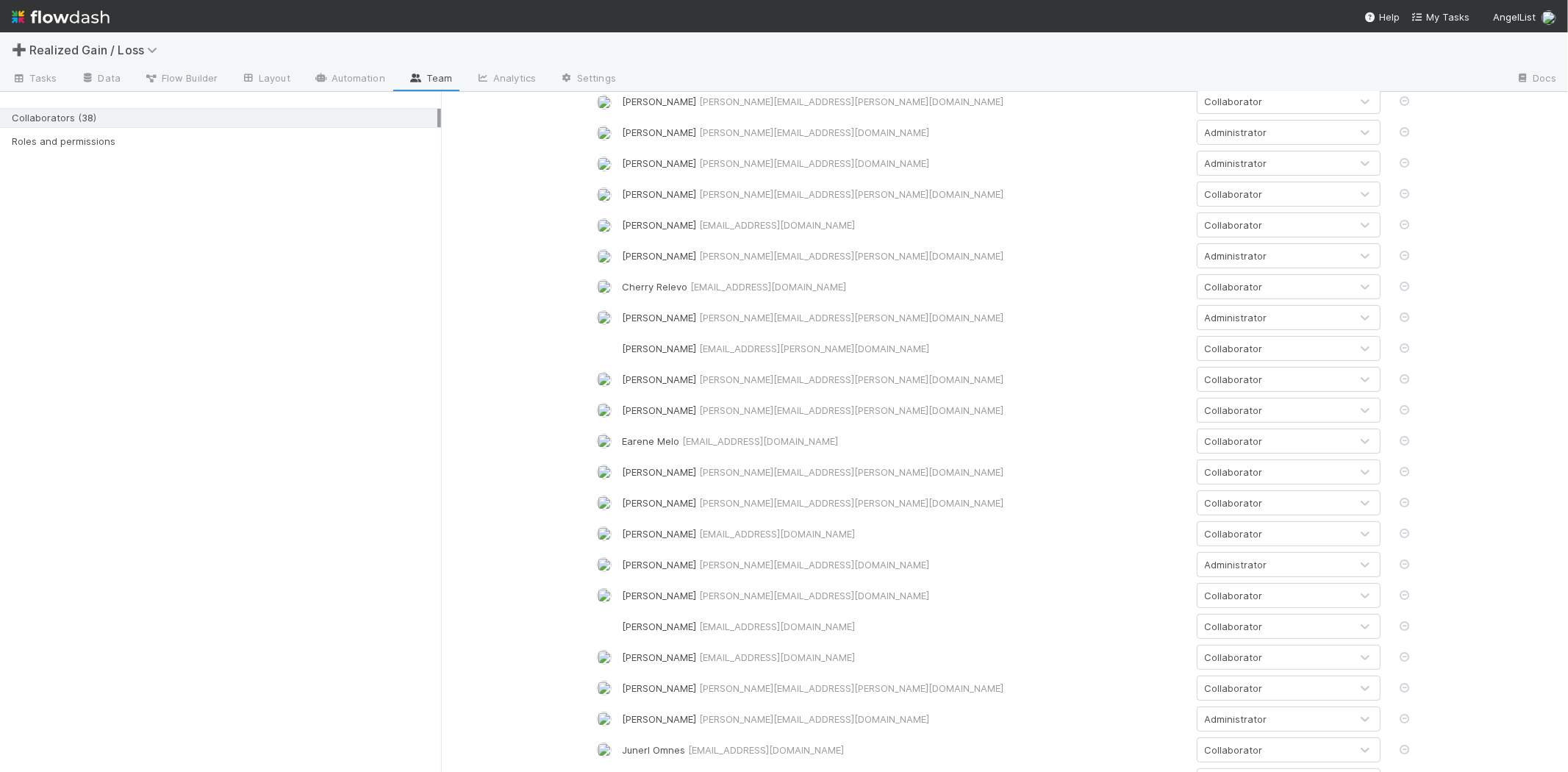
scroll to position [326, 0]
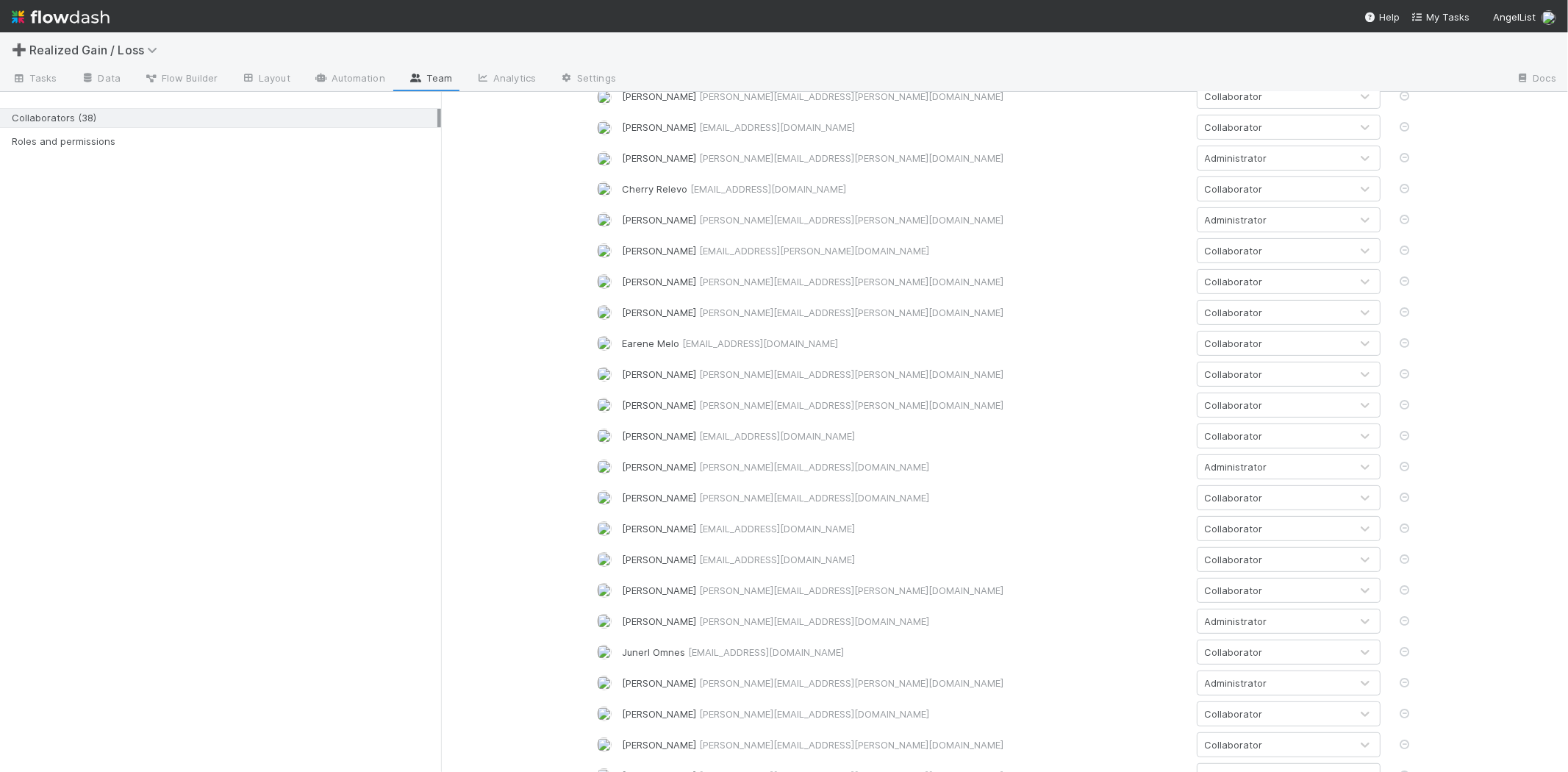
drag, startPoint x: 680, startPoint y: 657, endPoint x: 856, endPoint y: 654, distance: 176.0
click at [856, 654] on div "Junerl Omnes junerl.omnes@belltowerfunds.com" at bounding box center [904, 651] width 563 height 15
copy span "junerl.omnes@belltowerfunds.com"
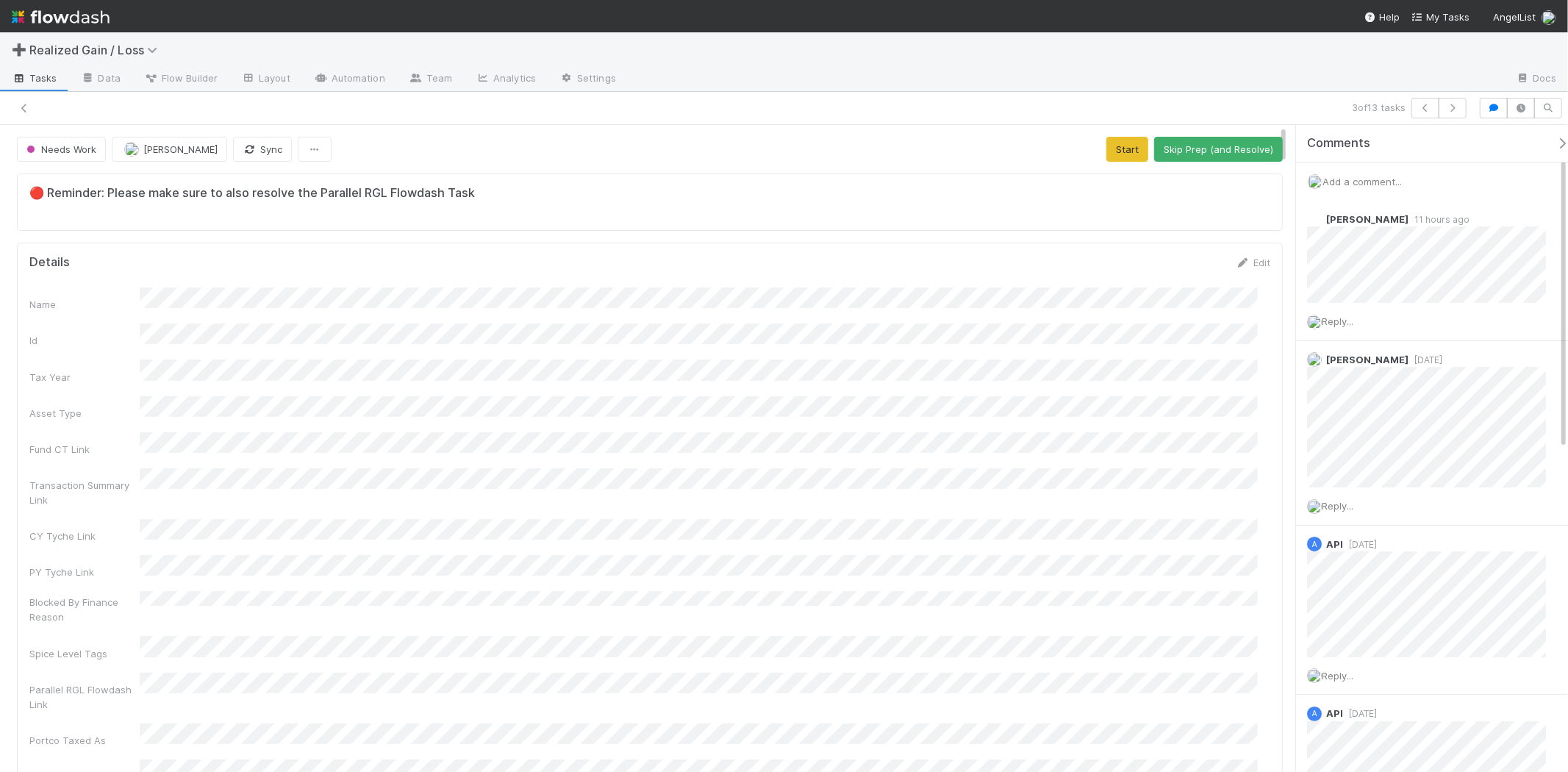
scroll to position [12, 12]
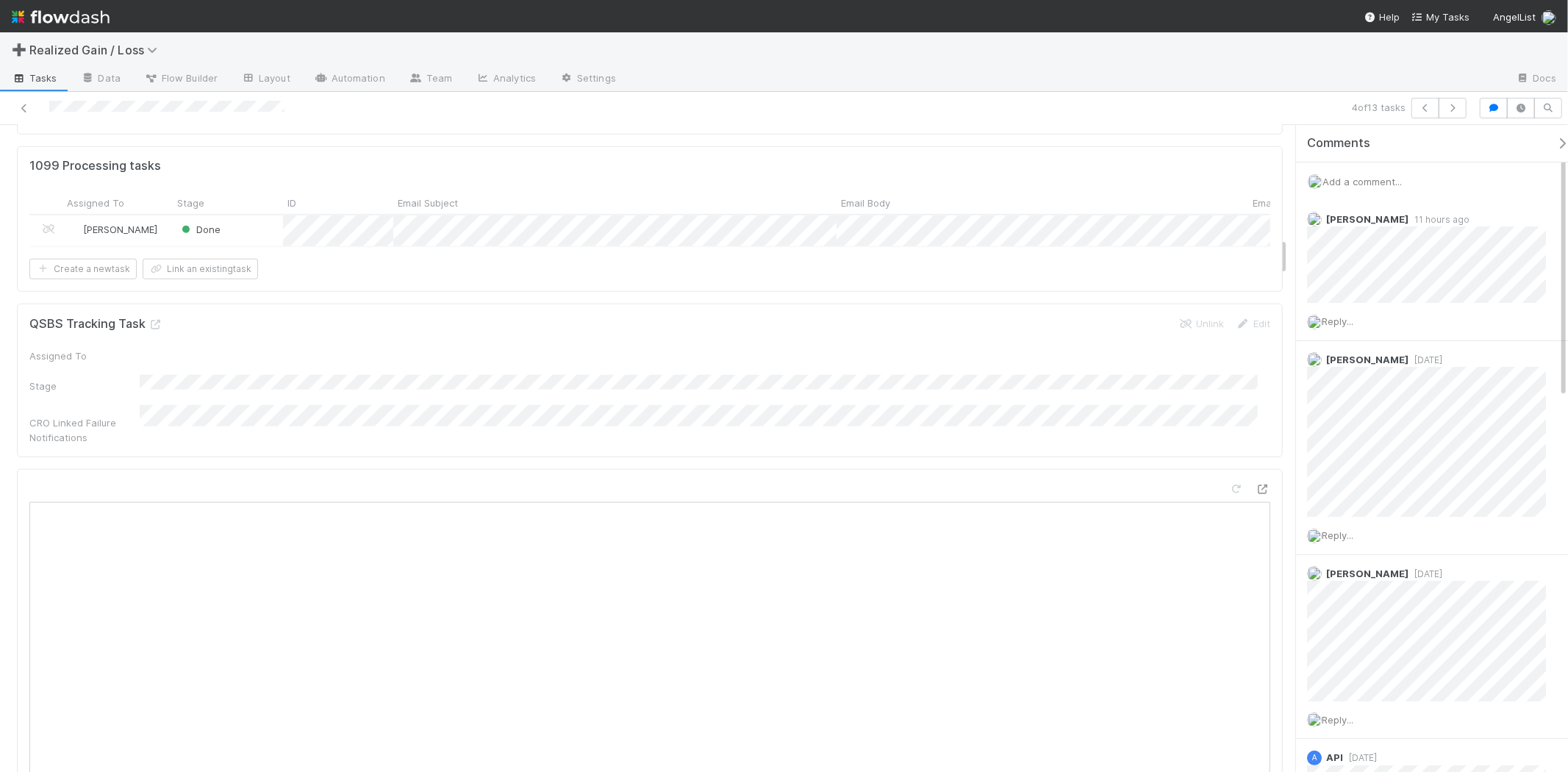
scroll to position [1878, 0]
click at [1404, 188] on div "Add a comment..." at bounding box center [1438, 181] width 285 height 38
click at [1390, 186] on span "Add a comment..." at bounding box center [1362, 181] width 79 height 12
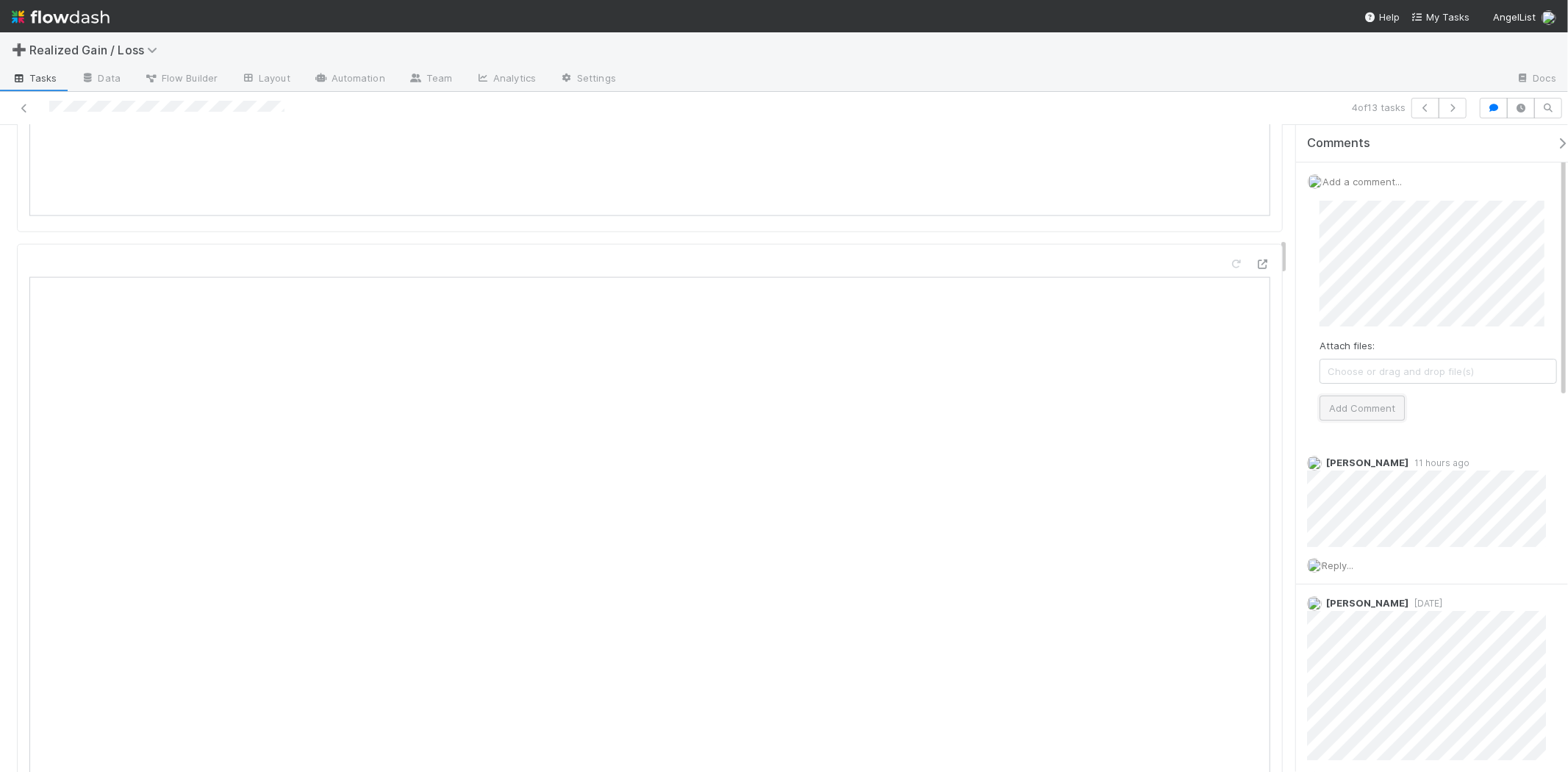
click at [1387, 413] on button "Add Comment" at bounding box center [1362, 408] width 85 height 25
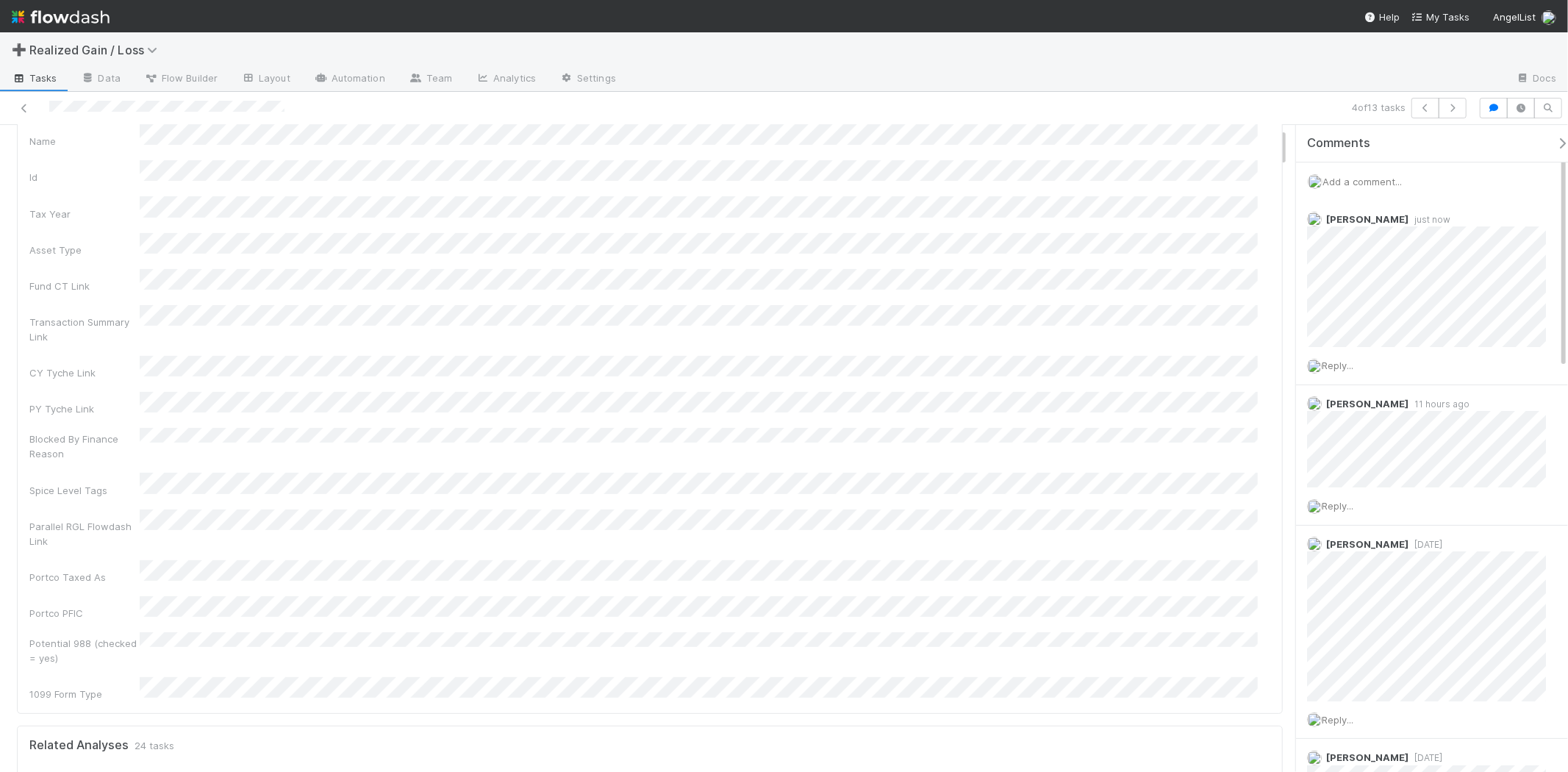
scroll to position [0, 0]
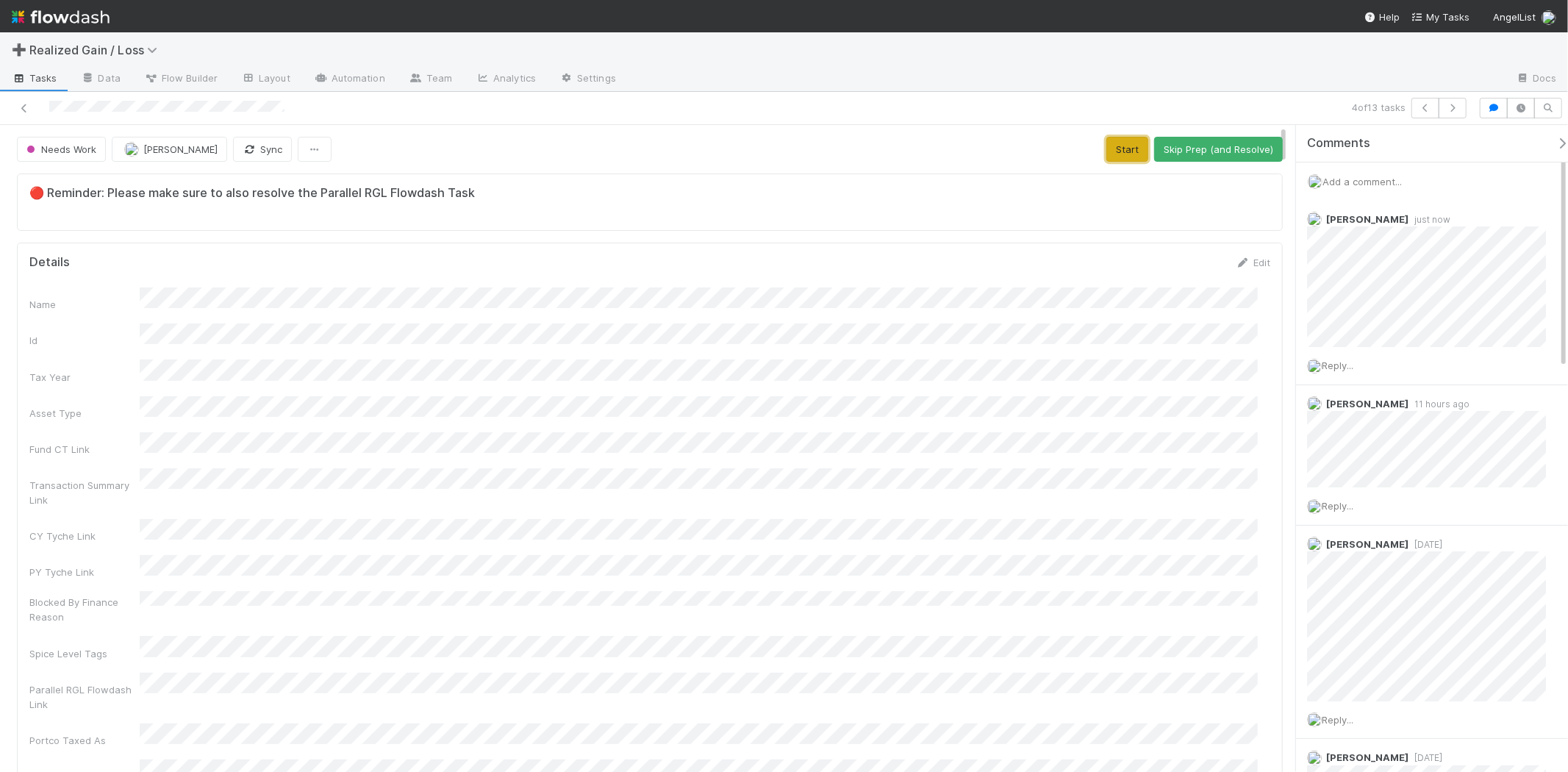
click at [1111, 152] on button "Start" at bounding box center [1127, 149] width 42 height 25
click at [1200, 151] on button "Request Review (and Resolve)" at bounding box center [1203, 149] width 158 height 25
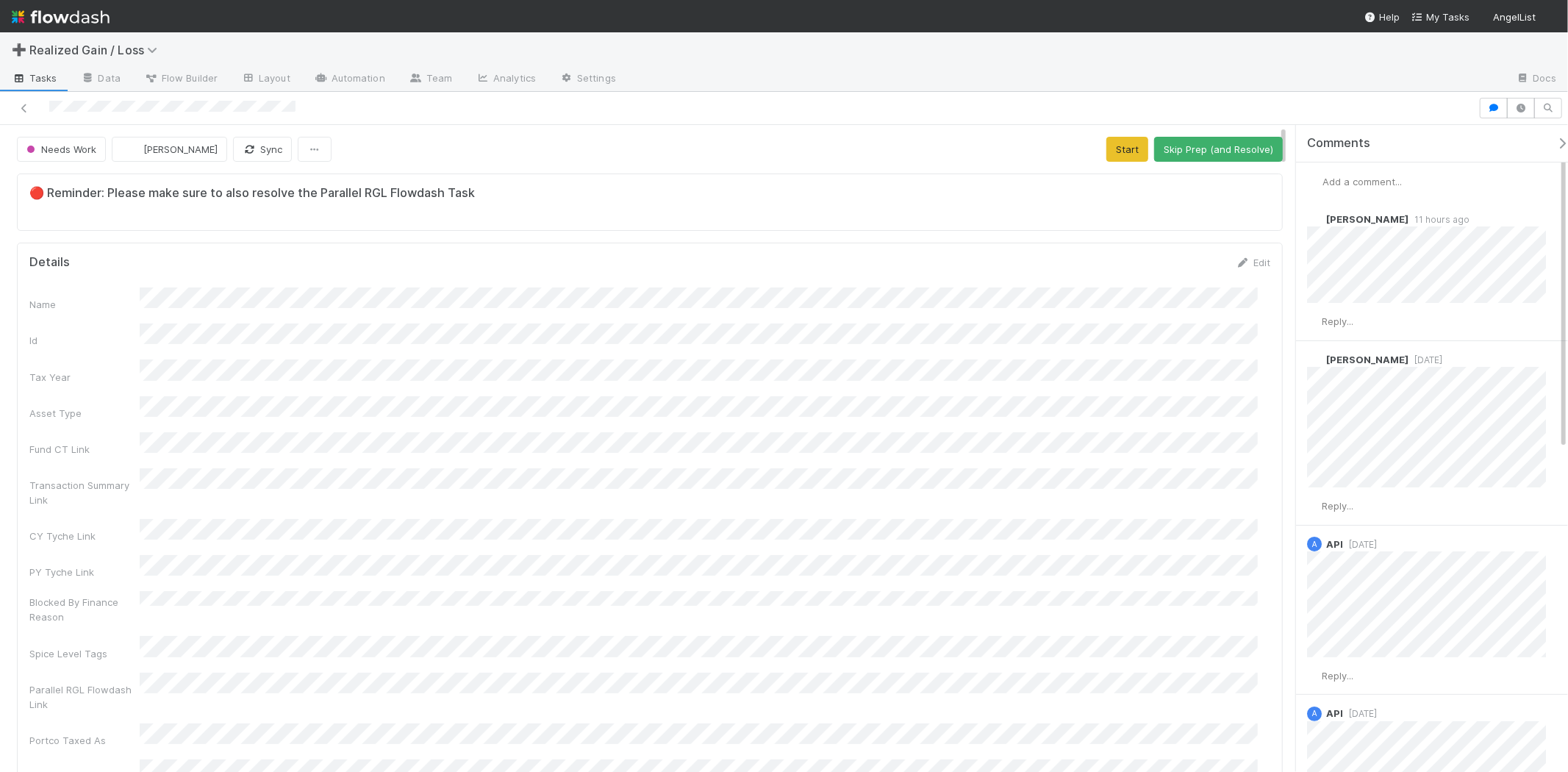
scroll to position [287, 1217]
click at [1359, 187] on span "Add a comment..." at bounding box center [1362, 181] width 79 height 12
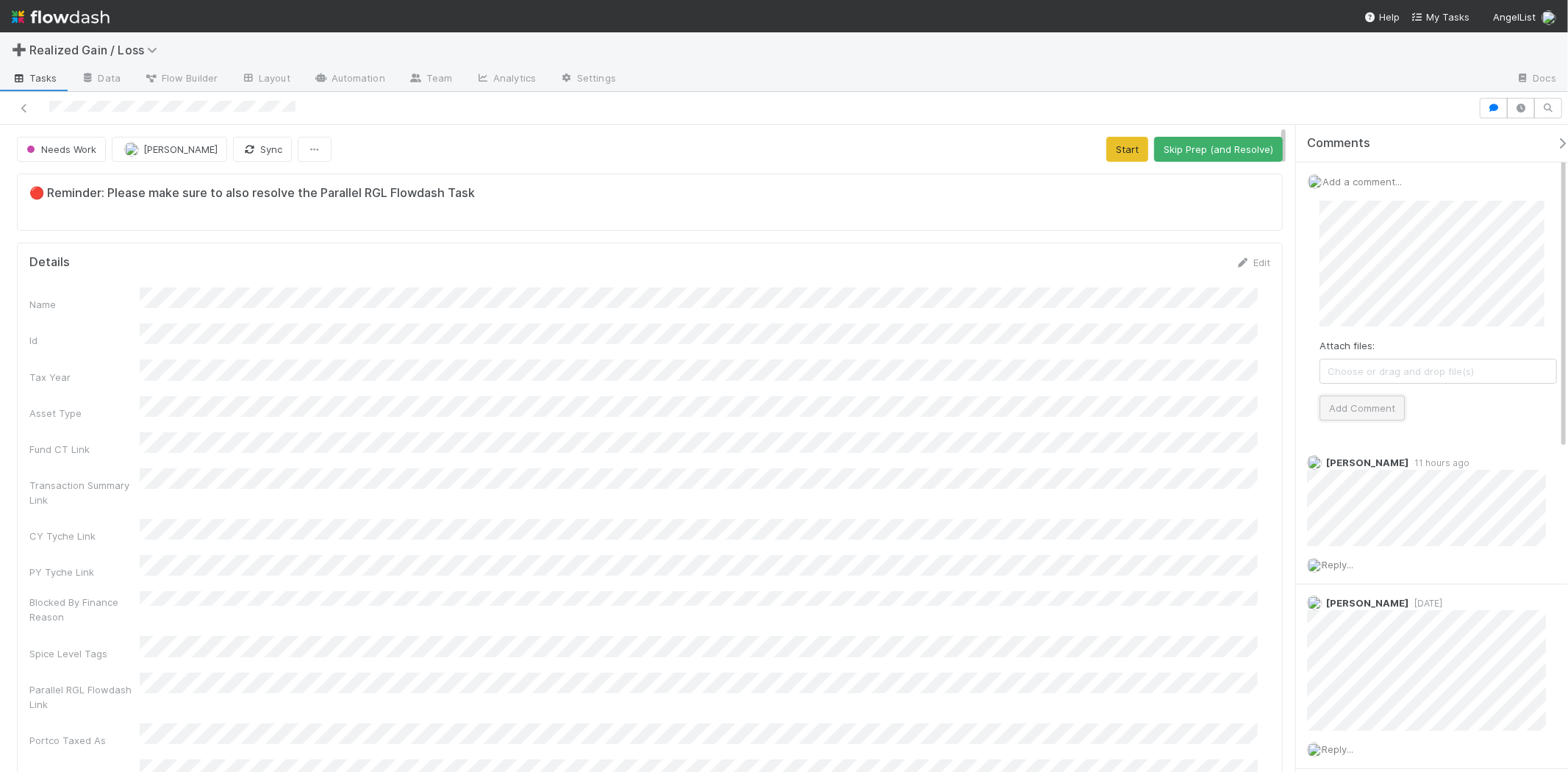
click at [1361, 406] on button "Add Comment" at bounding box center [1362, 408] width 85 height 25
click at [1107, 148] on button "Start" at bounding box center [1127, 149] width 42 height 25
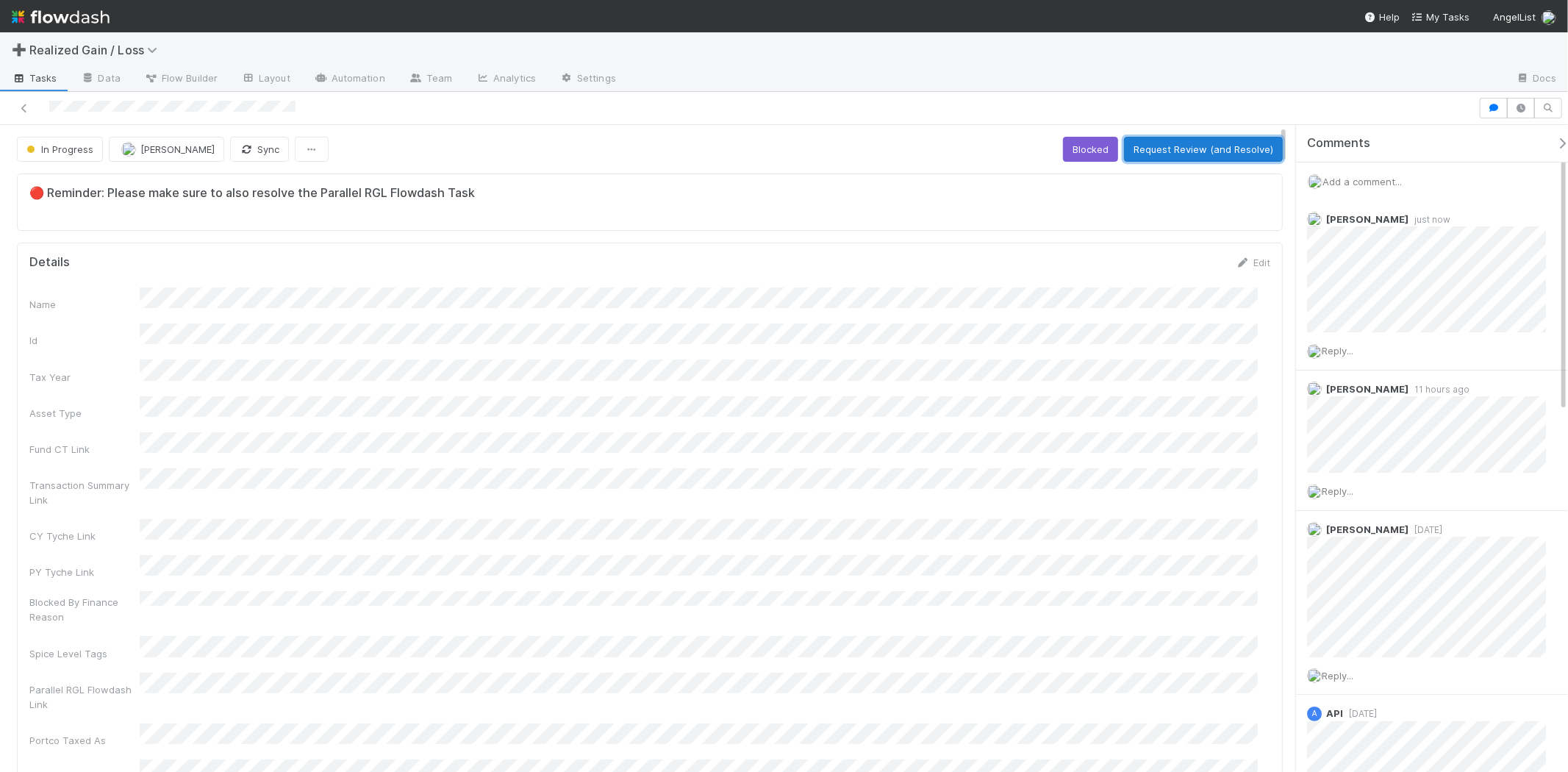
click at [1166, 149] on button "Request Review (and Resolve)" at bounding box center [1203, 149] width 158 height 25
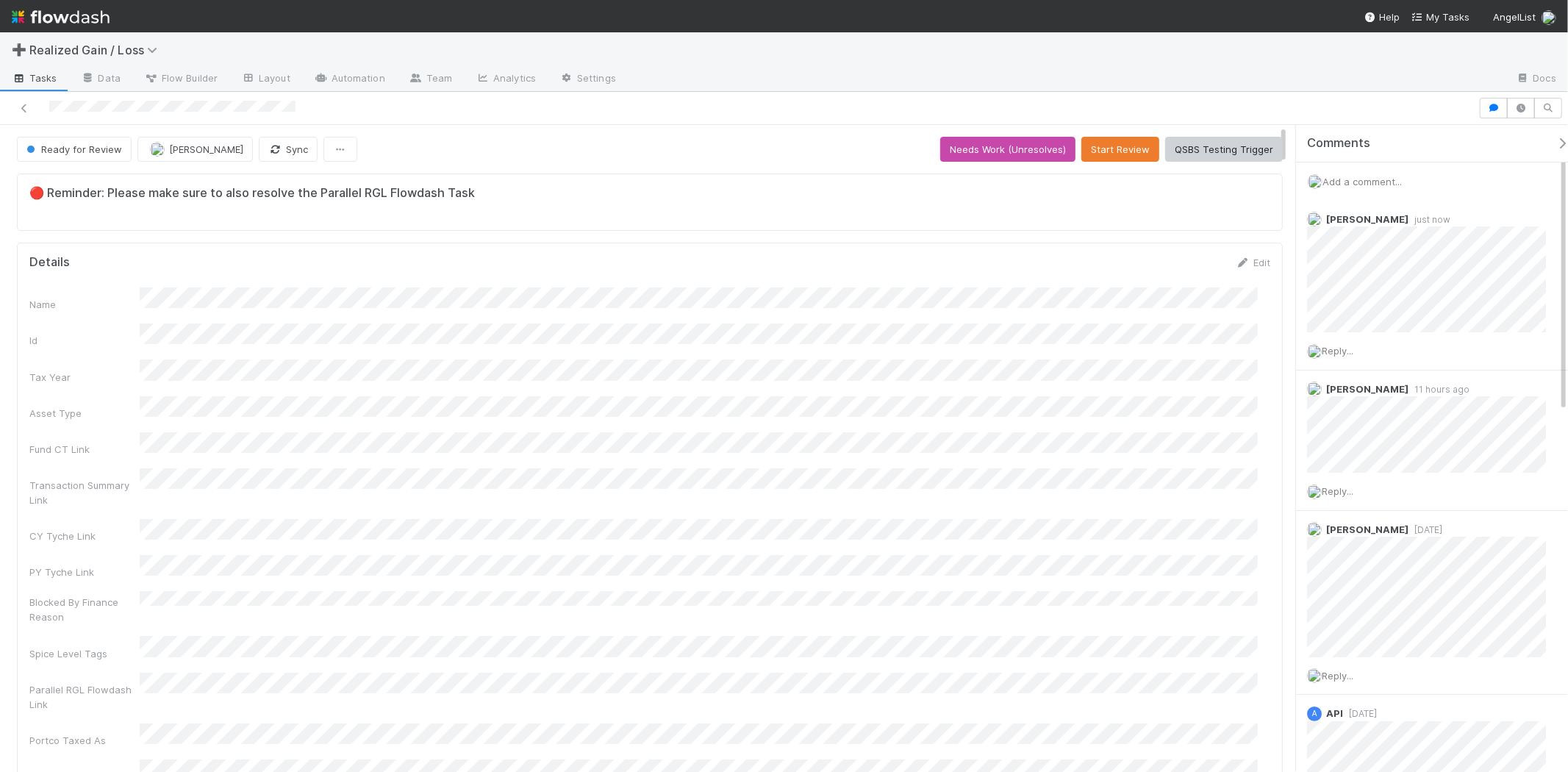
click at [599, 174] on div "🔴 Reminder: Please make sure to also resolve the Parallel RGL Flowdash Task" at bounding box center [650, 202] width 1266 height 58
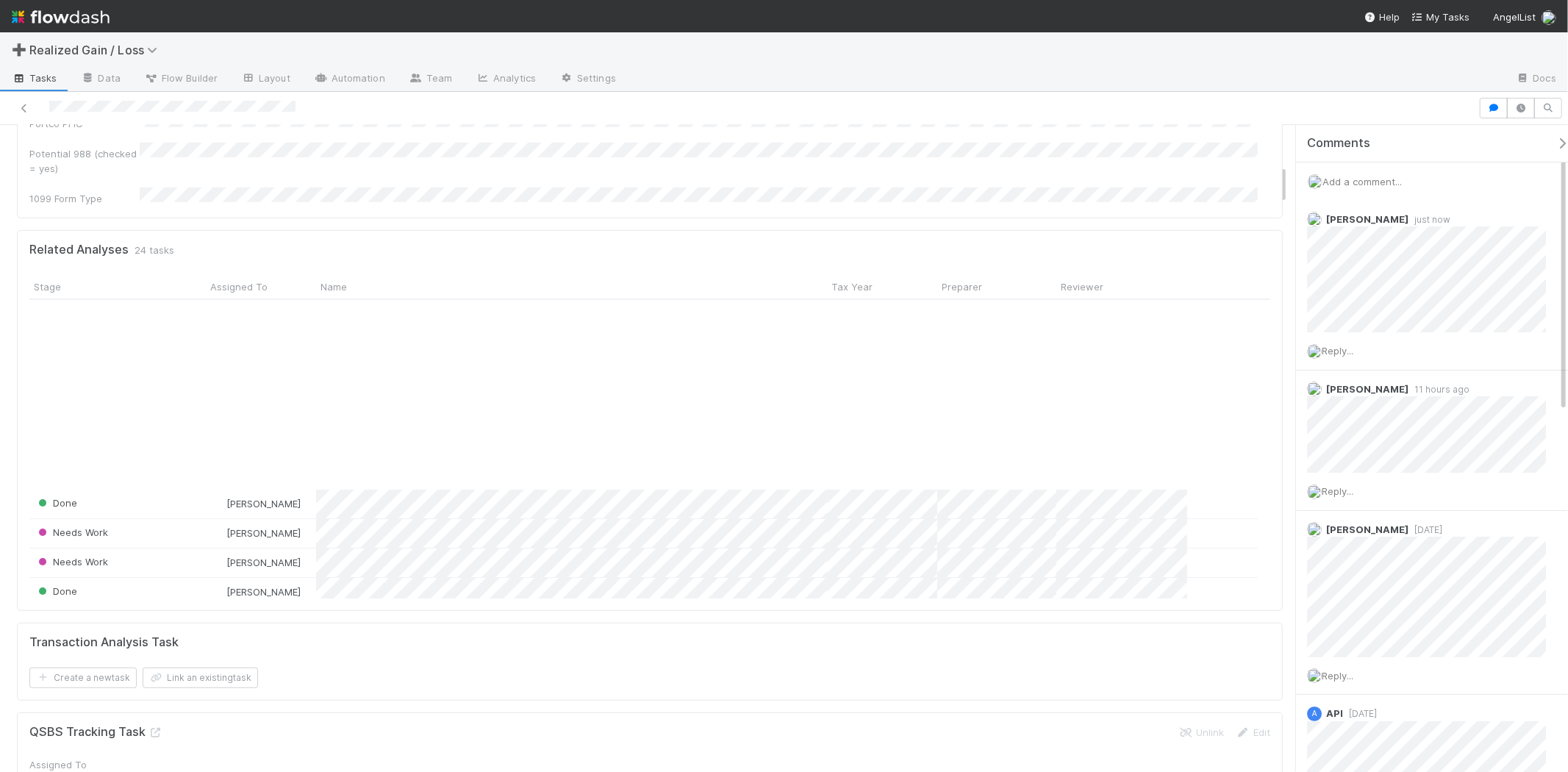
scroll to position [408, 0]
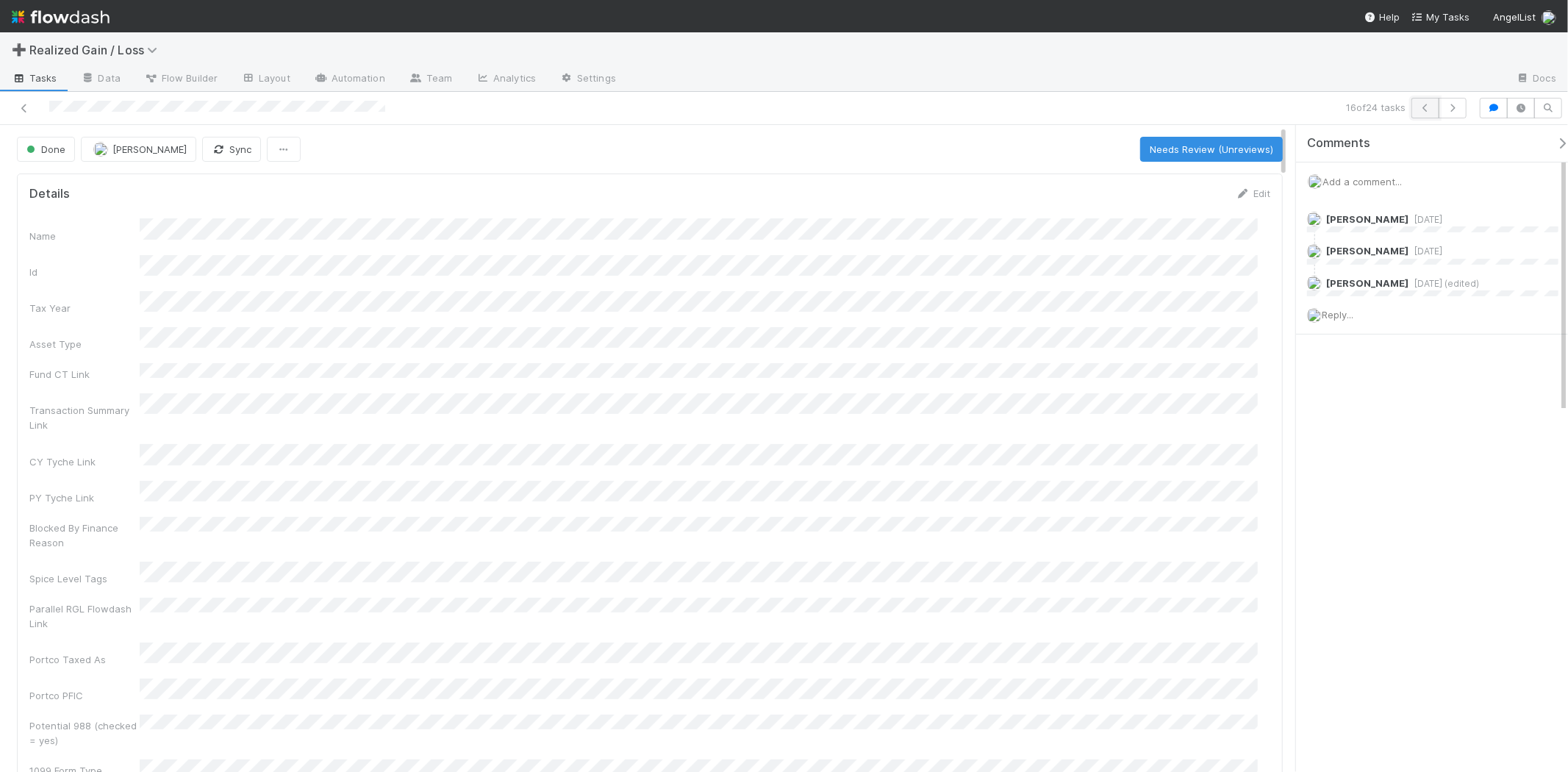
click at [1423, 110] on icon "button" at bounding box center [1425, 108] width 15 height 8
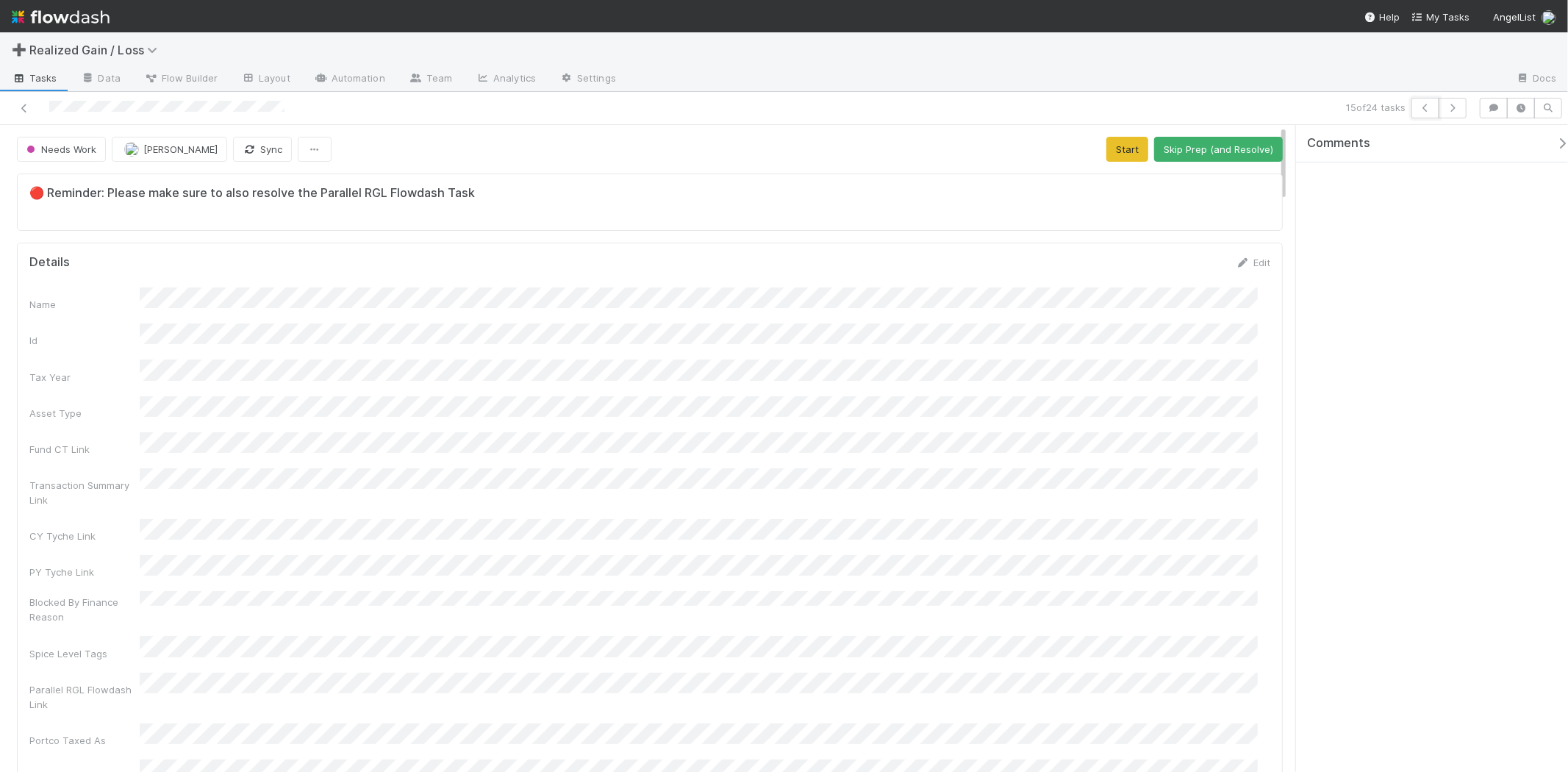
click at [1423, 108] on icon "button" at bounding box center [1425, 108] width 15 height 8
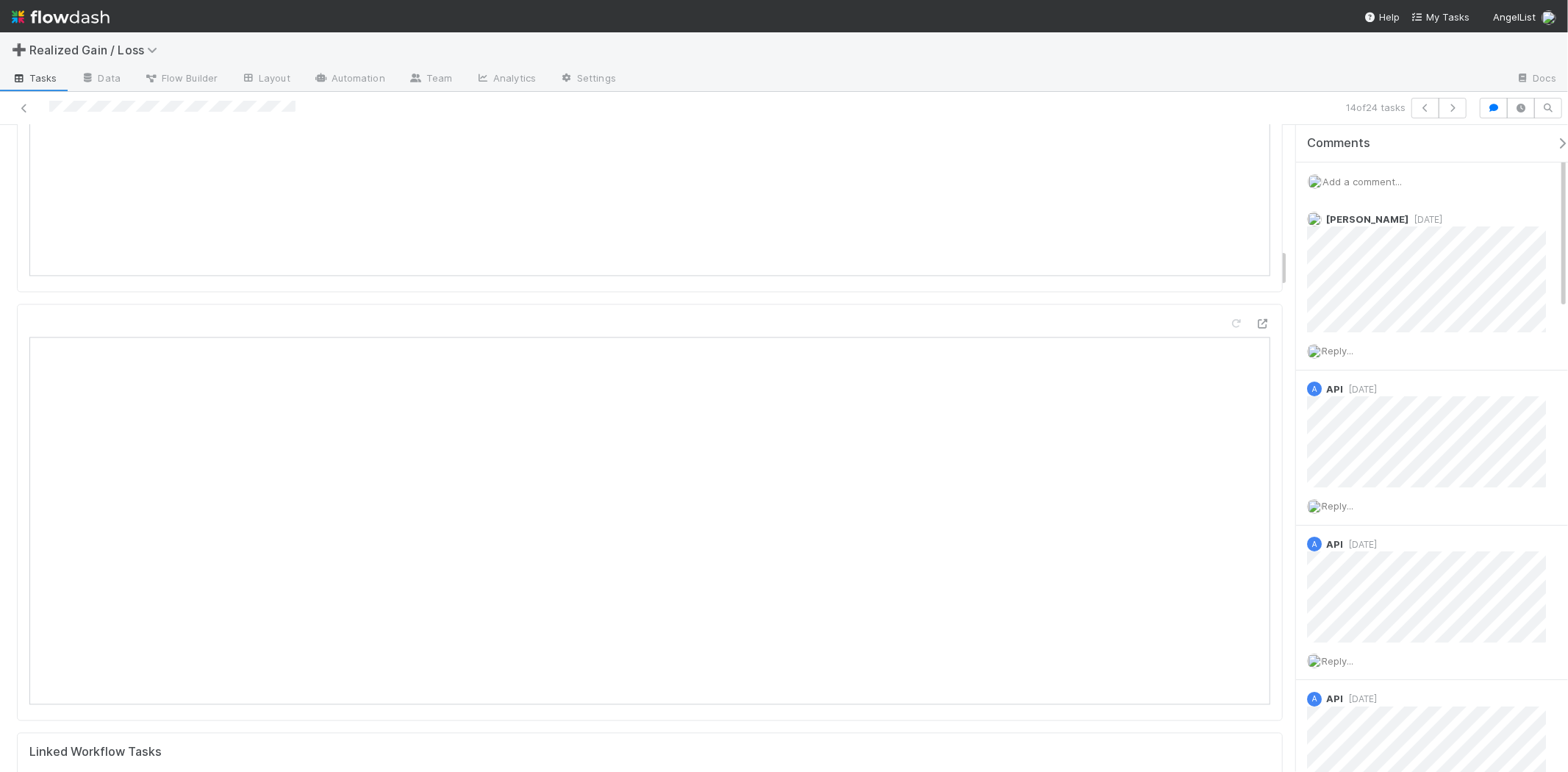
scroll to position [2041, 0]
click at [1387, 172] on div "Add a comment..." at bounding box center [1438, 181] width 285 height 38
click at [1386, 178] on span "Add a comment..." at bounding box center [1362, 181] width 79 height 12
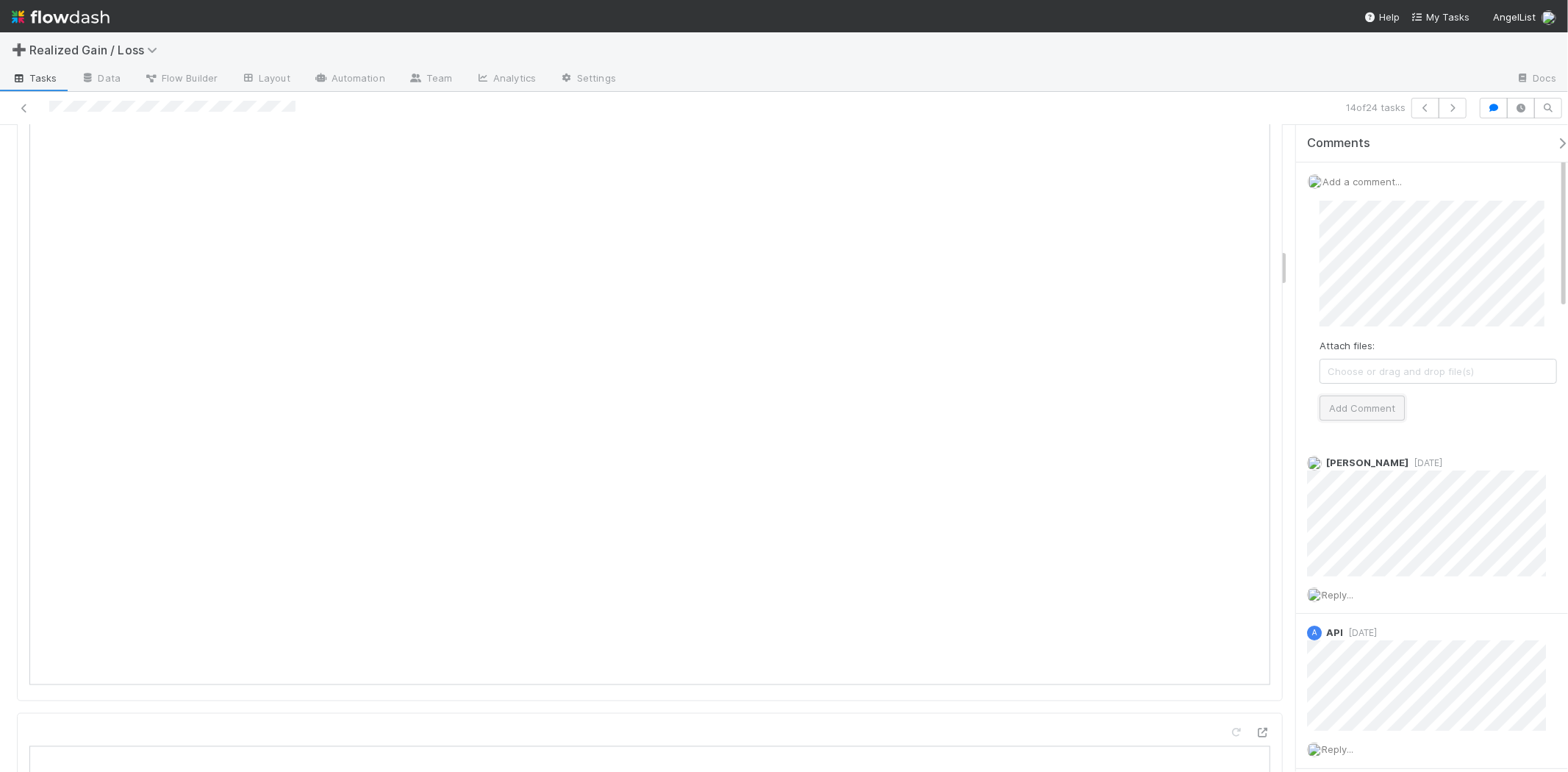
click at [1349, 397] on button "Add Comment" at bounding box center [1362, 408] width 85 height 25
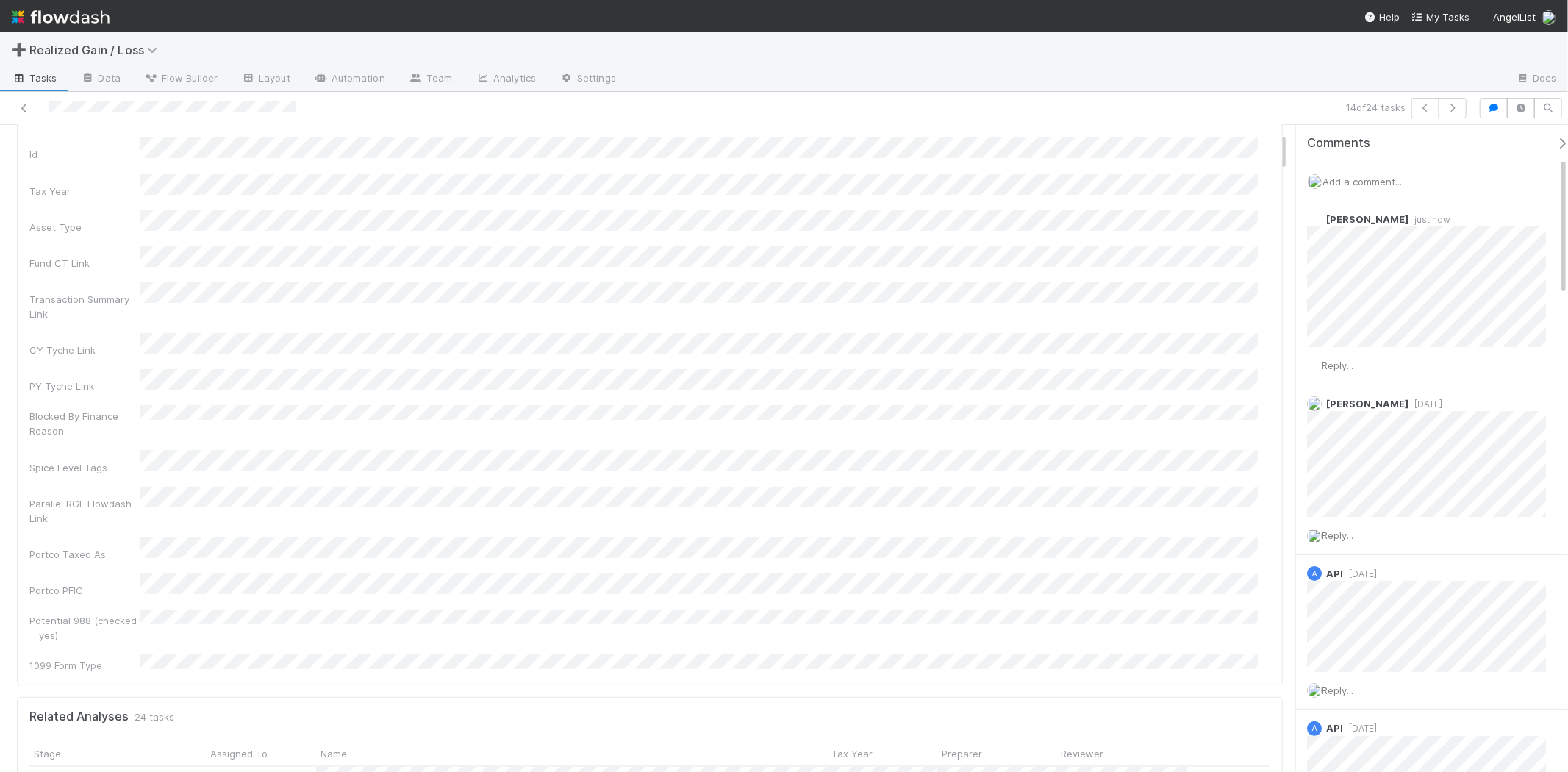
scroll to position [0, 0]
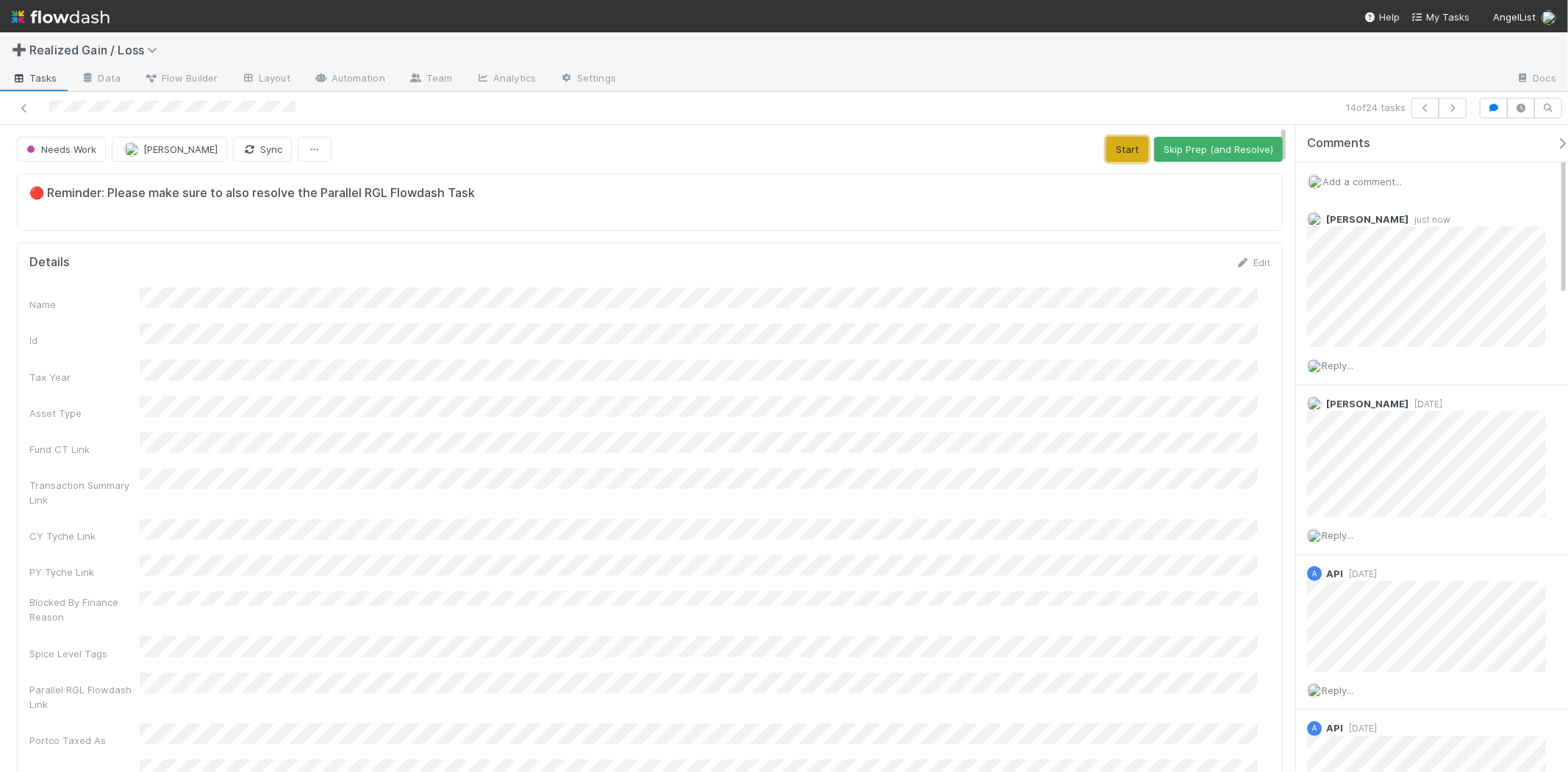
click at [1118, 156] on button "Start" at bounding box center [1127, 149] width 42 height 25
click at [1165, 155] on button "Request Review (and Resolve)" at bounding box center [1203, 149] width 158 height 25
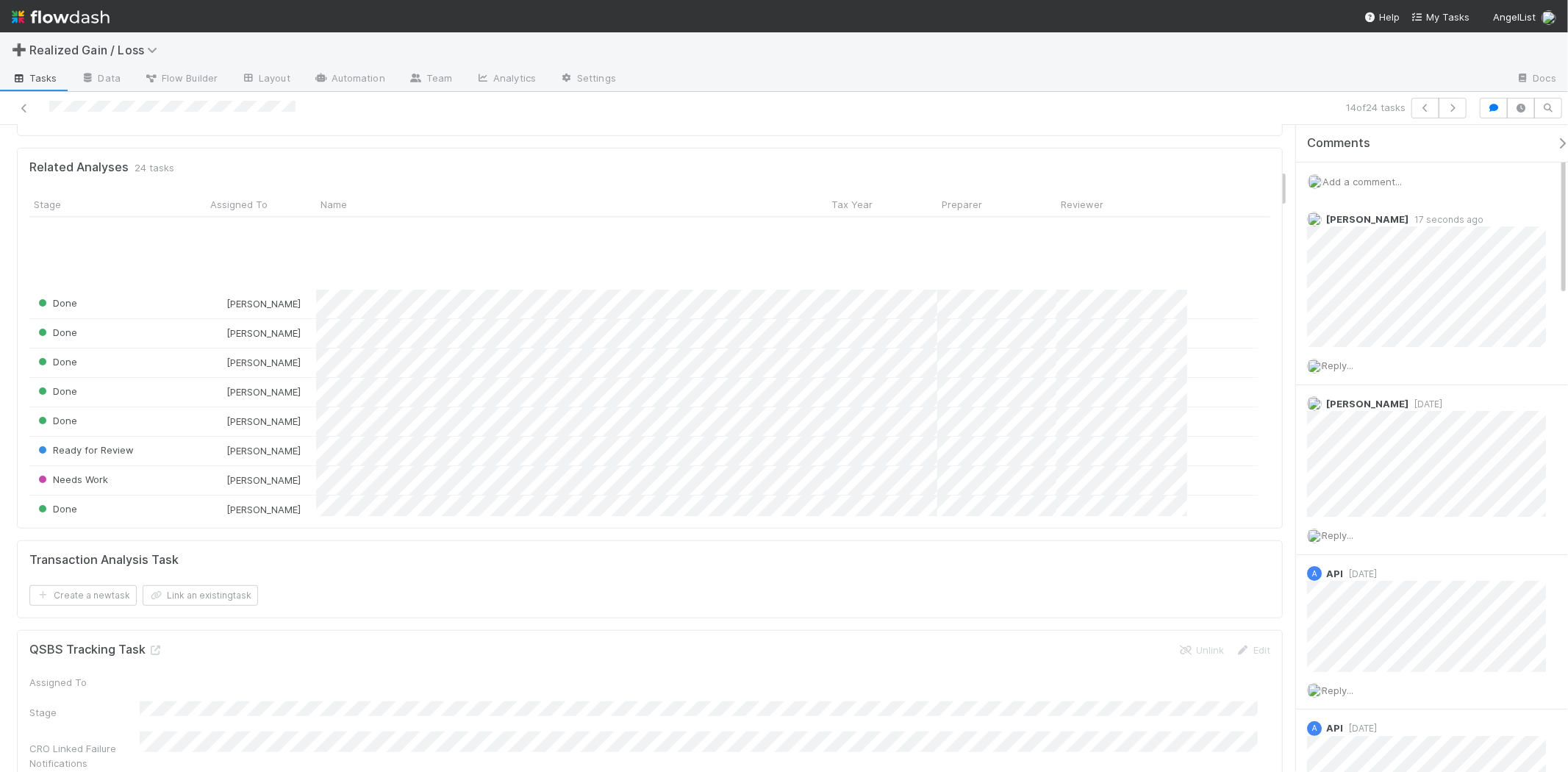
scroll to position [326, 0]
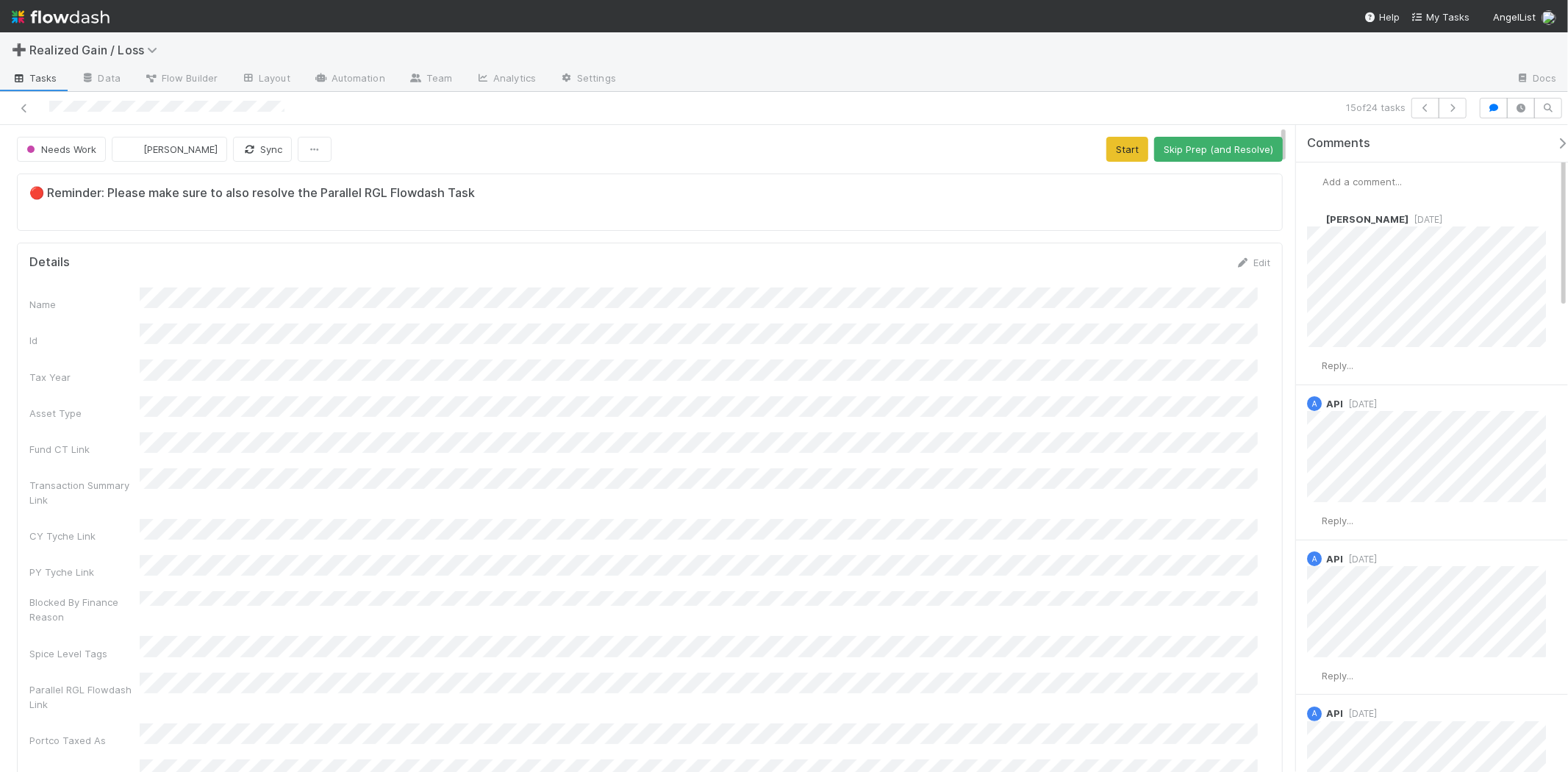
scroll to position [287, 1217]
click at [1393, 179] on span "Add a comment..." at bounding box center [1362, 181] width 79 height 12
click at [1356, 400] on button "Add Comment" at bounding box center [1362, 408] width 85 height 25
click at [1116, 155] on button "Start" at bounding box center [1127, 149] width 42 height 25
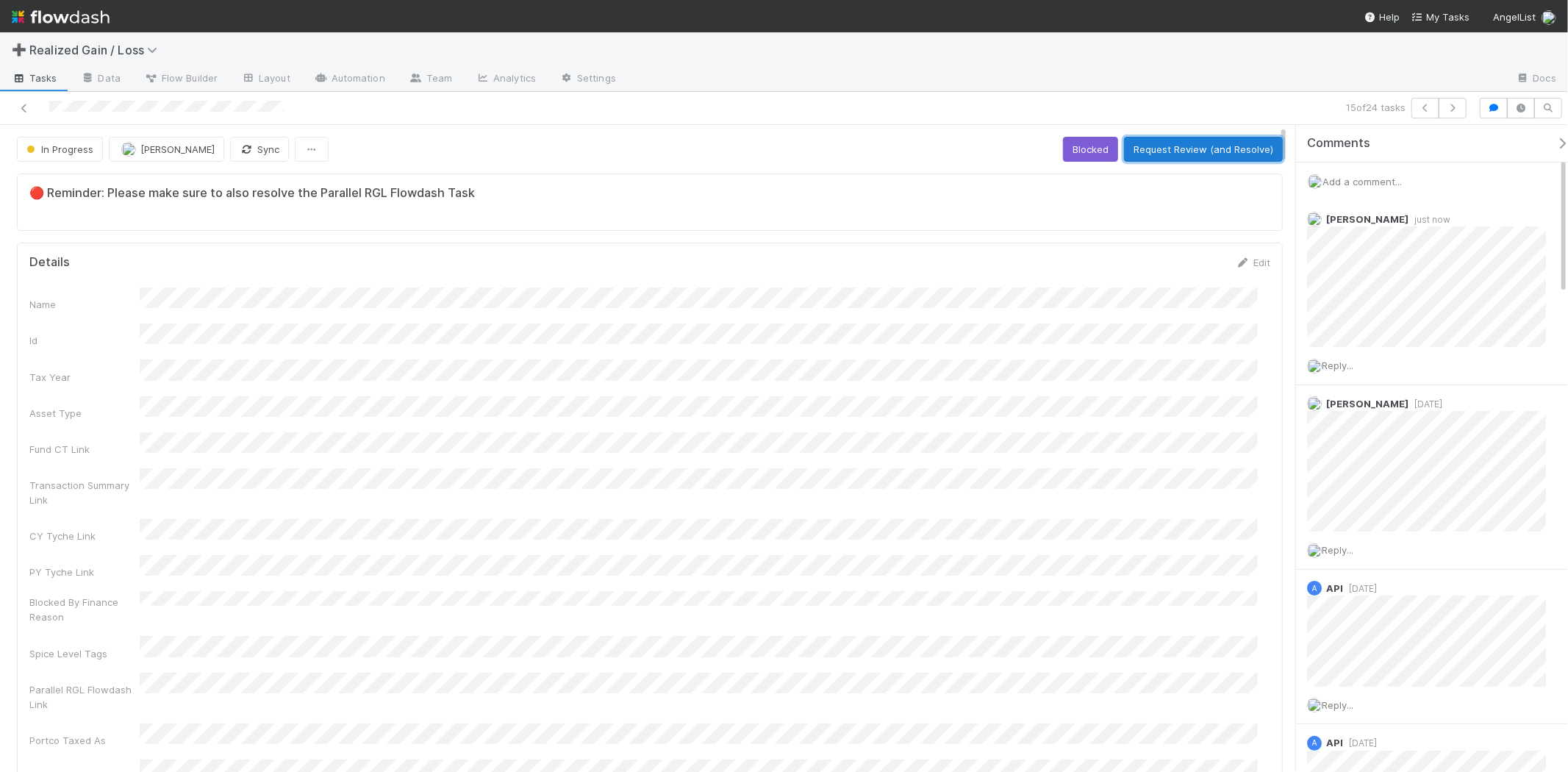
click at [1130, 155] on button "Request Review (and Resolve)" at bounding box center [1203, 149] width 158 height 25
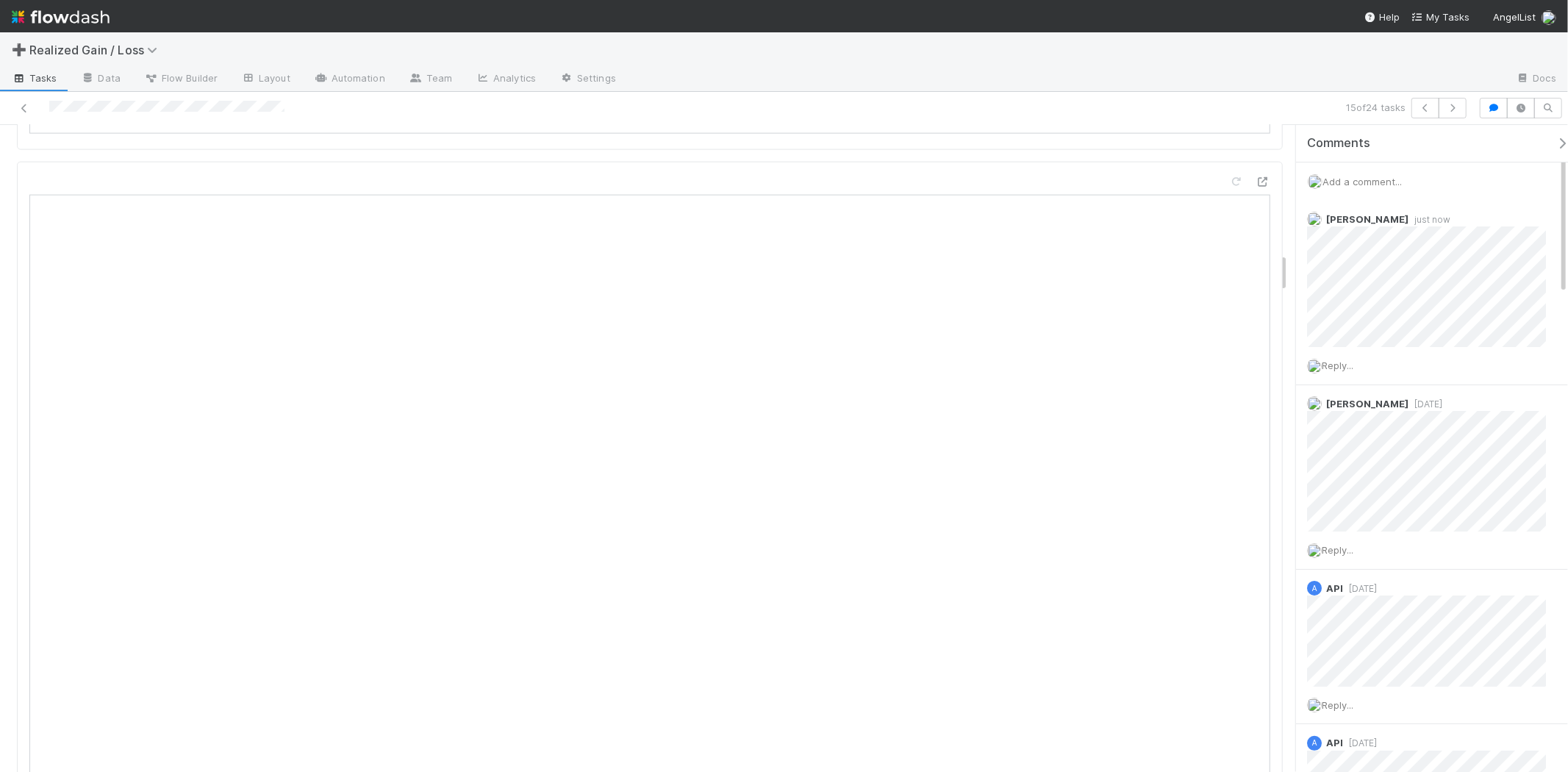
scroll to position [2123, 0]
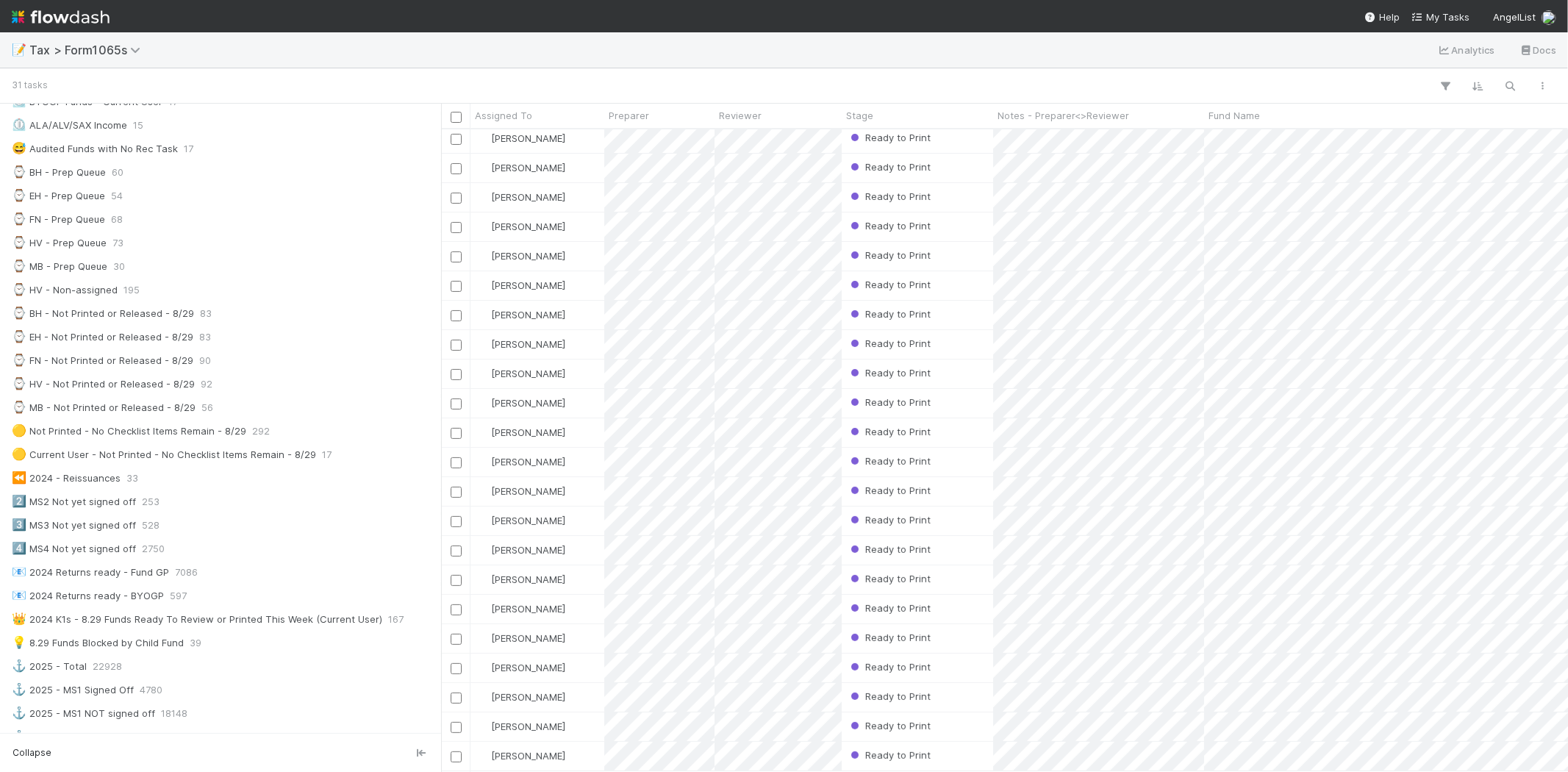
scroll to position [326, 0]
click at [175, 278] on div "⌚ MB - Prep Queue 30" at bounding box center [225, 271] width 426 height 18
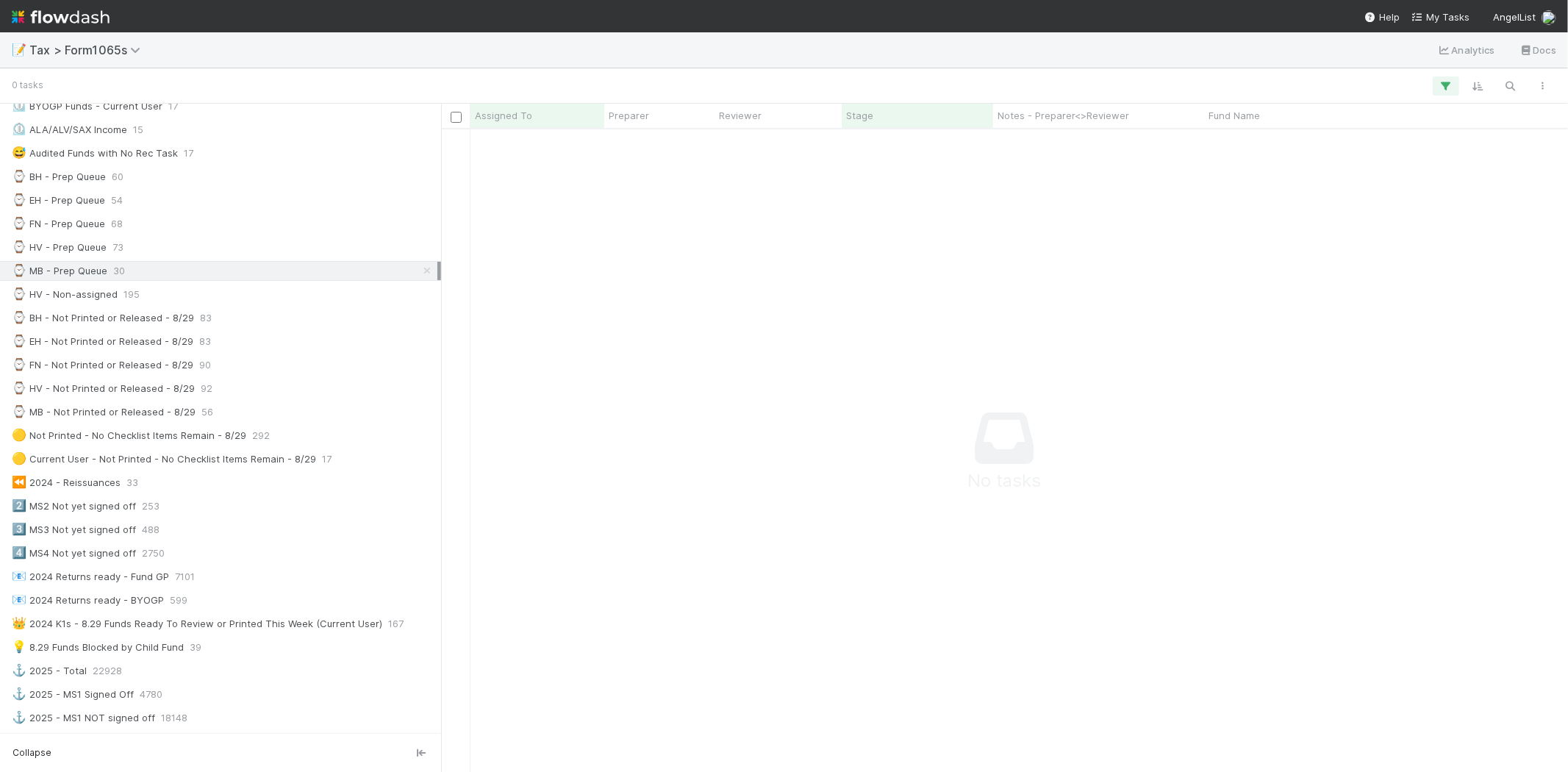
scroll to position [618, 1103]
click at [420, 269] on icon at bounding box center [427, 271] width 15 height 9
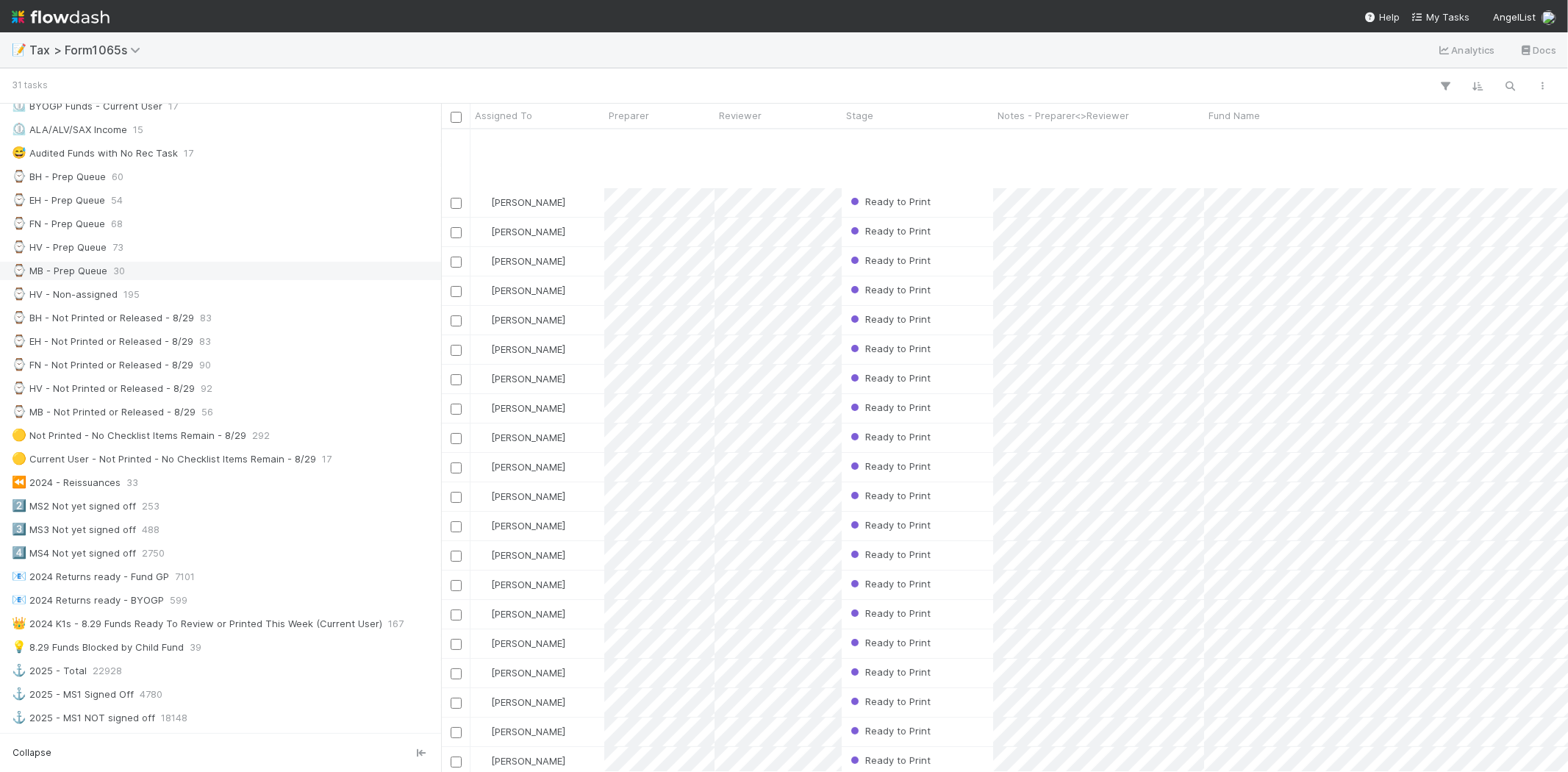
scroll to position [281, 0]
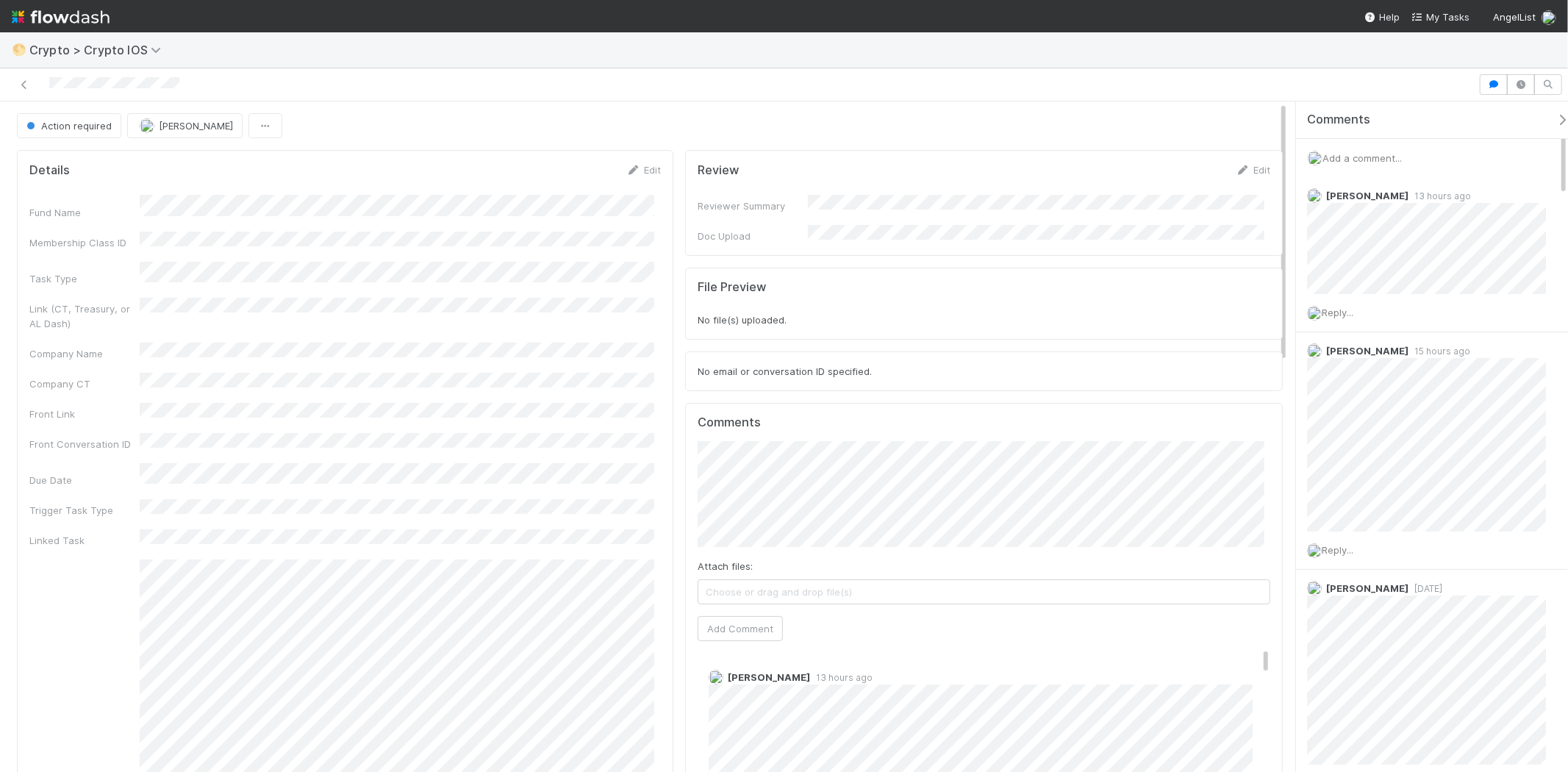
click at [1390, 160] on span "Add a comment..." at bounding box center [1362, 158] width 79 height 12
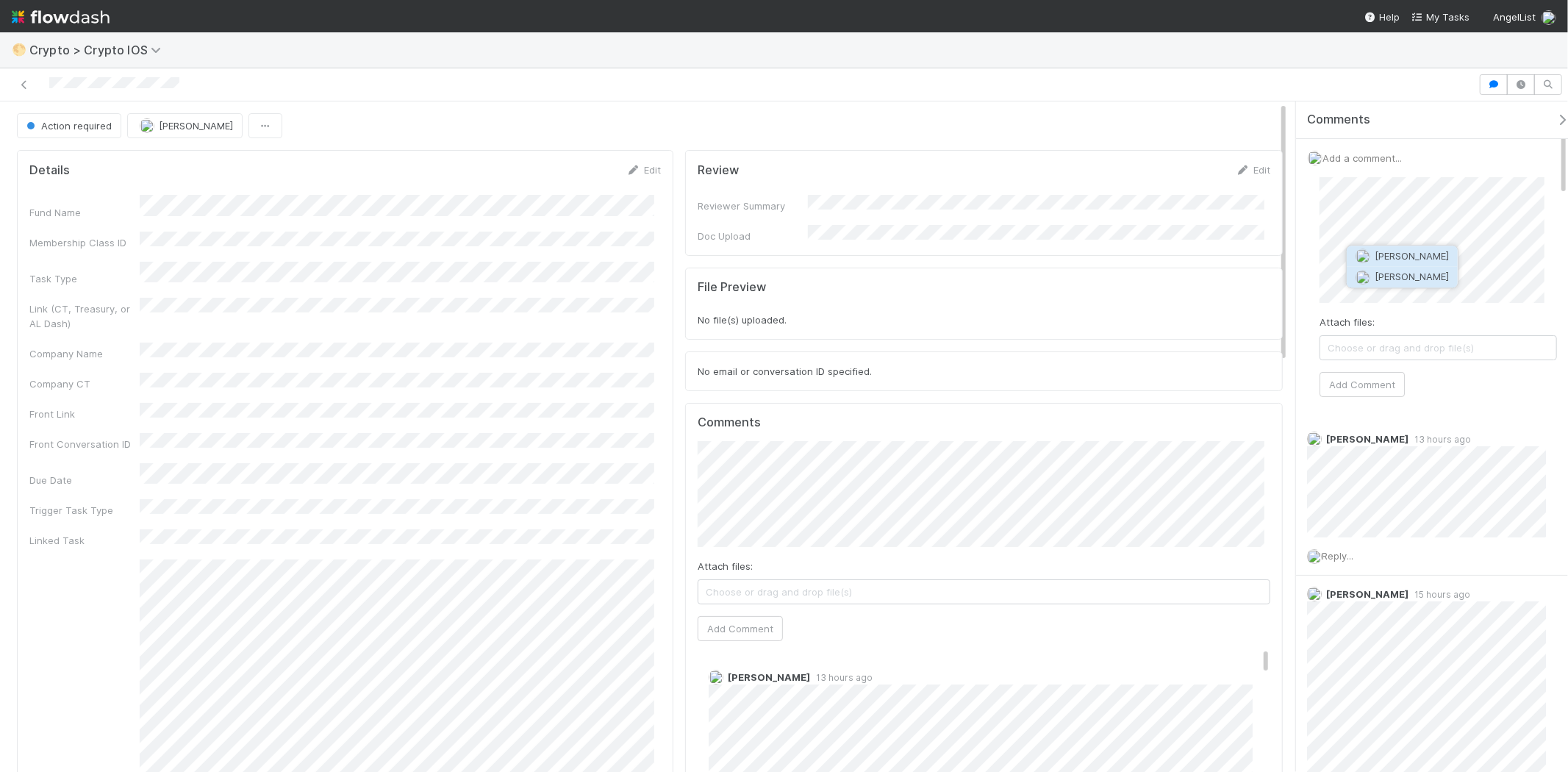
click at [1397, 268] on button "[PERSON_NAME]" at bounding box center [1402, 277] width 111 height 21
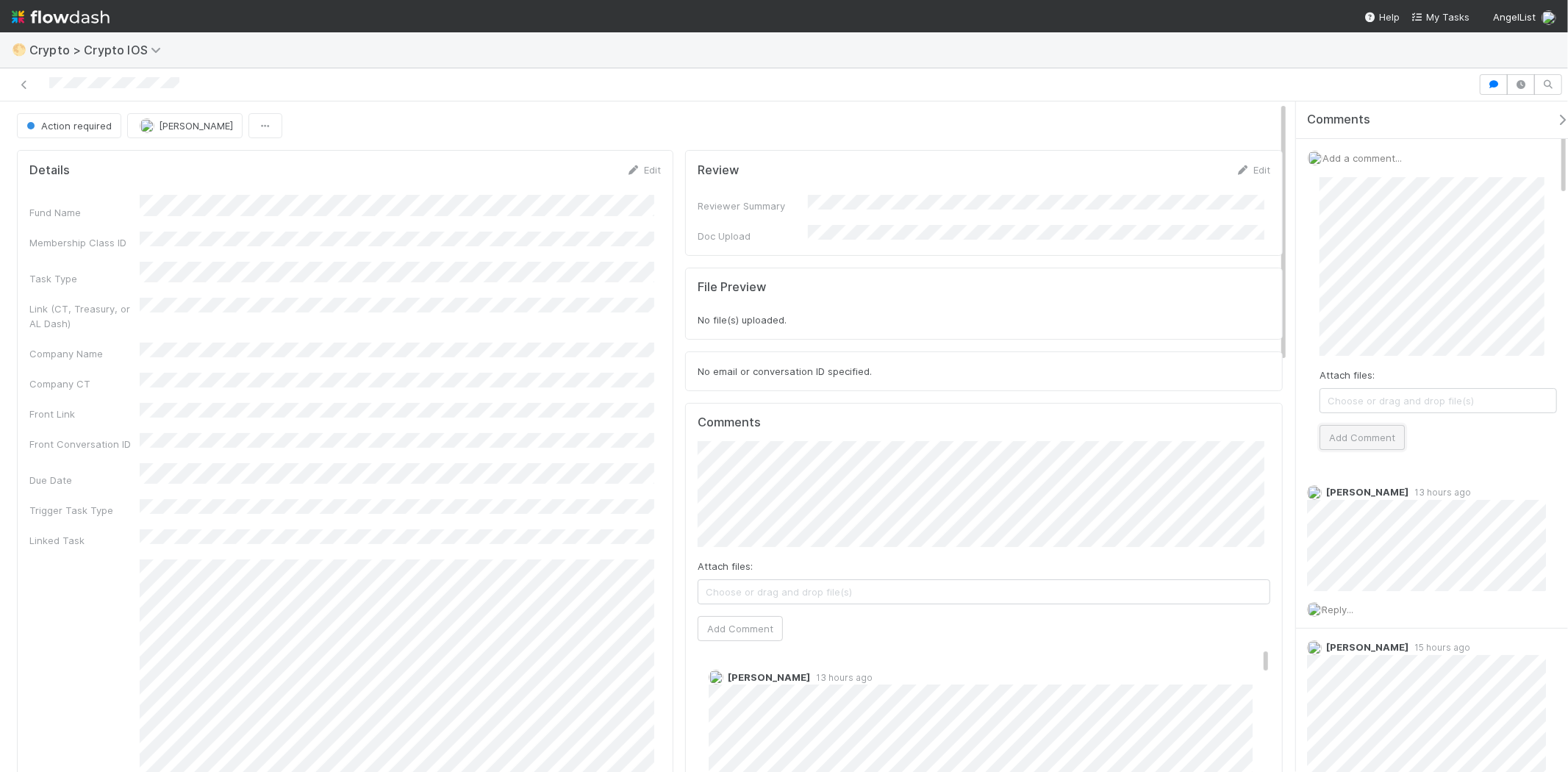
click at [1360, 437] on button "Add Comment" at bounding box center [1362, 438] width 85 height 25
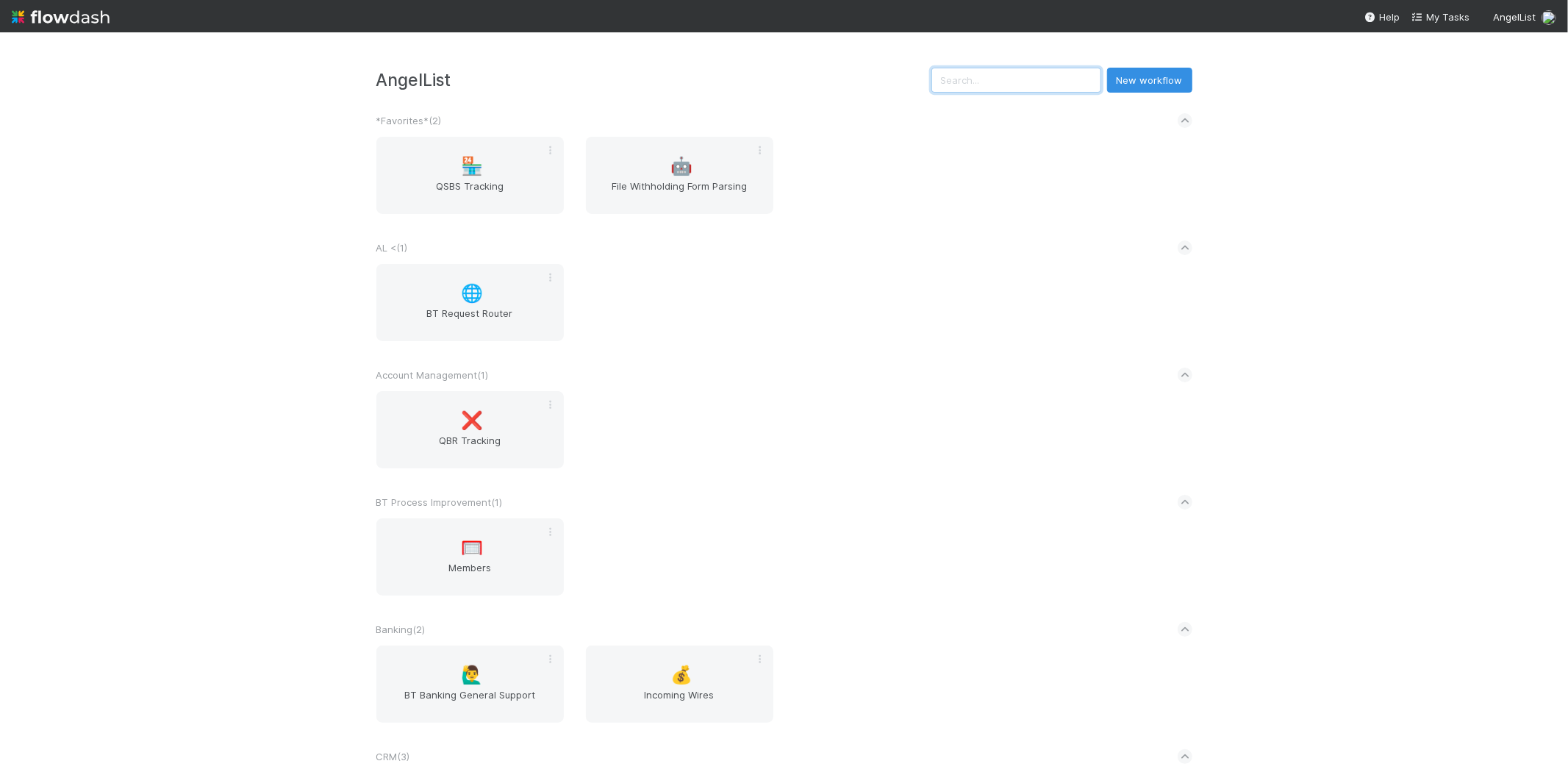
click at [993, 78] on input "text" at bounding box center [1016, 80] width 170 height 25
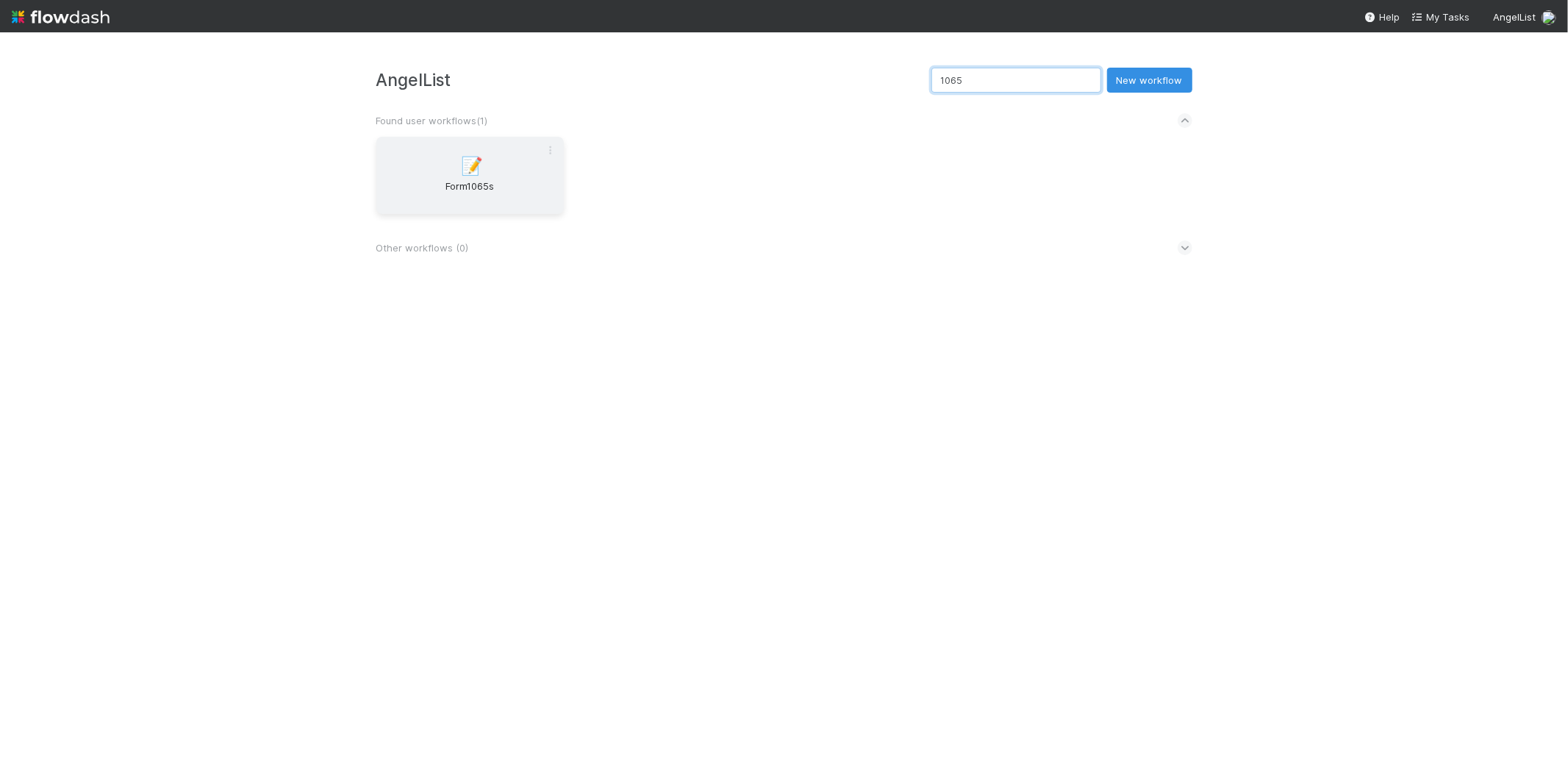
type input "1065"
click at [506, 170] on div "📝 Form1065s" at bounding box center [470, 175] width 188 height 77
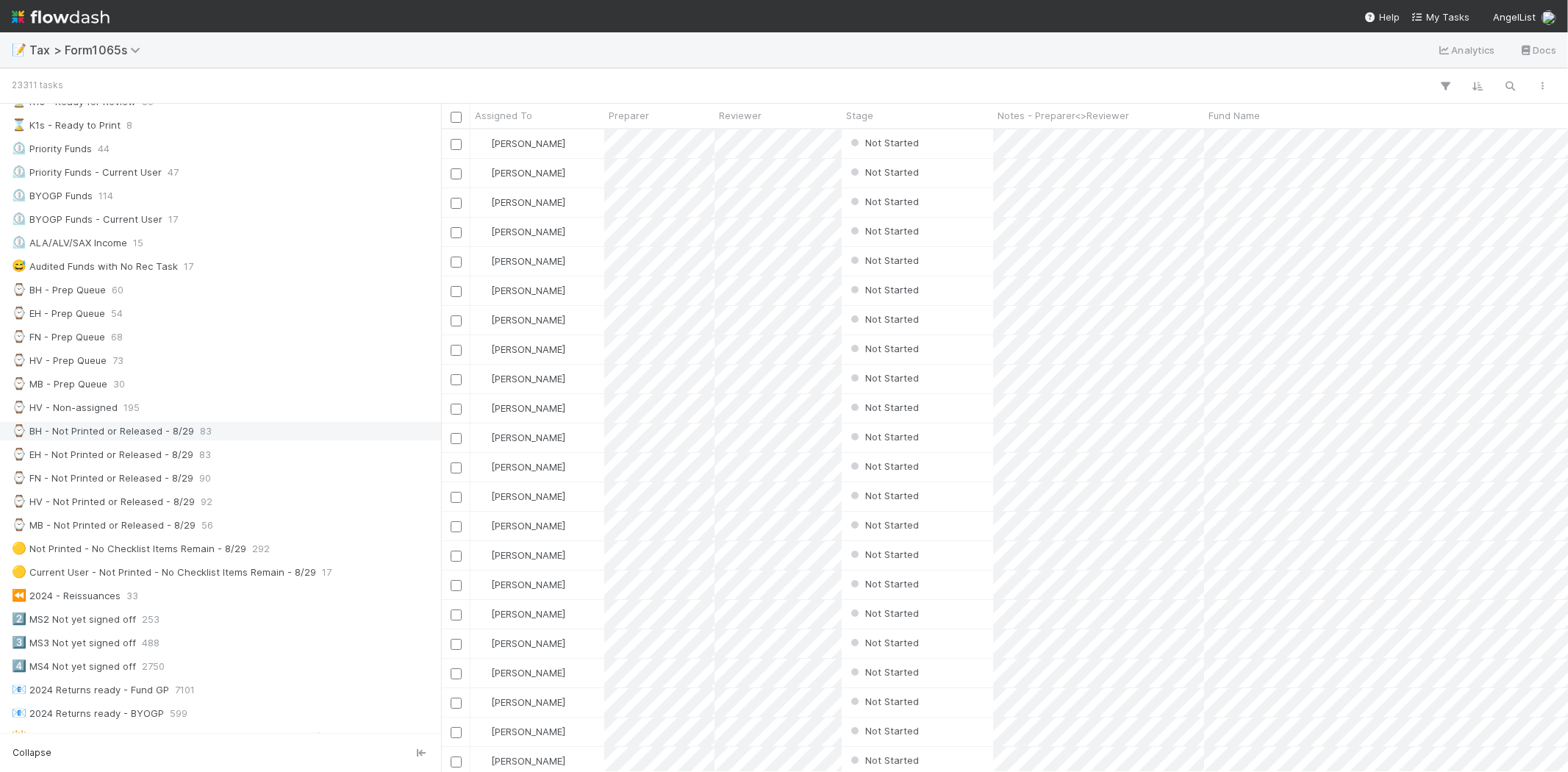
scroll to position [245, 0]
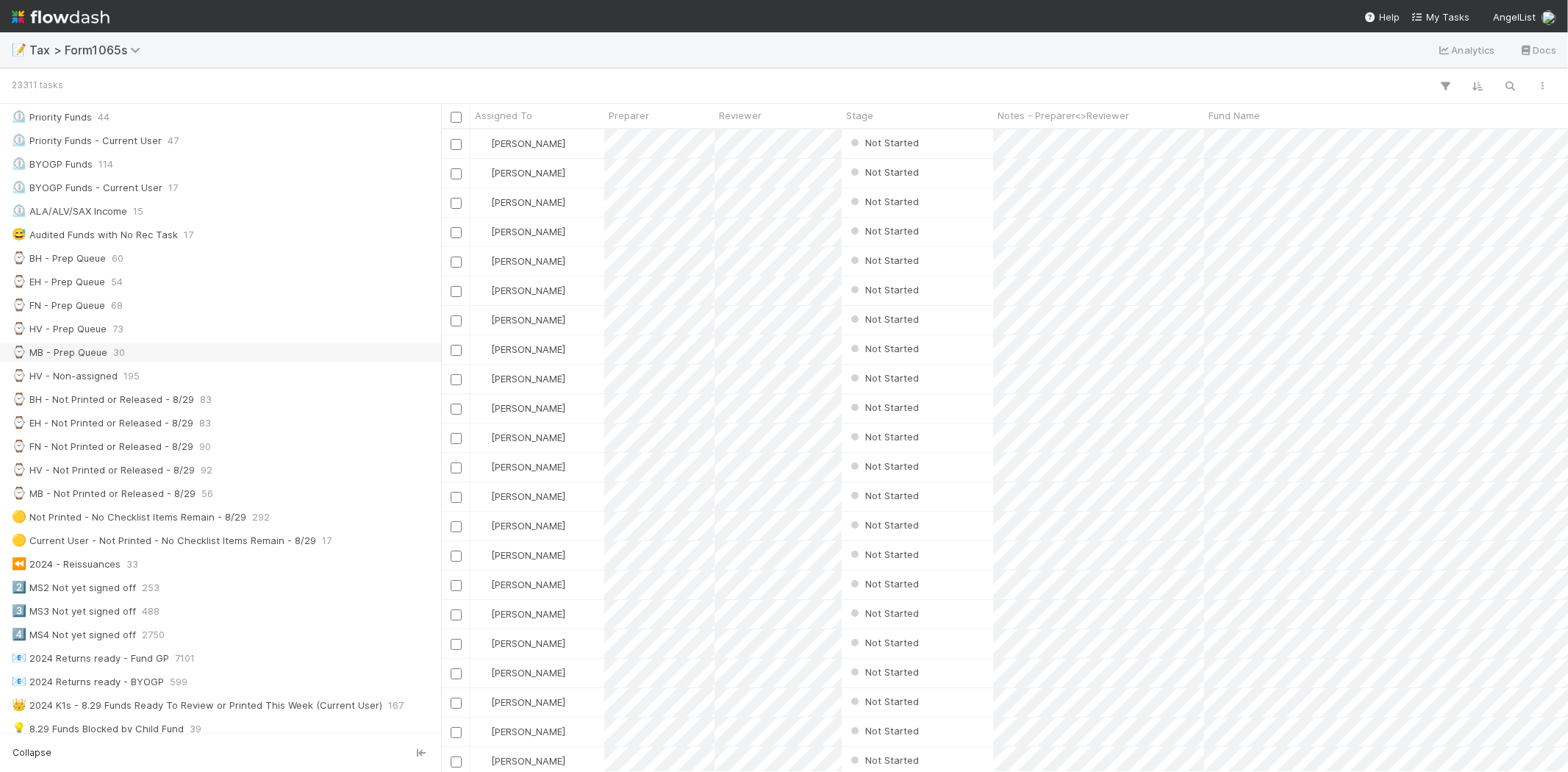
click at [174, 354] on div "⌚ MB - Prep Queue 30" at bounding box center [225, 352] width 426 height 18
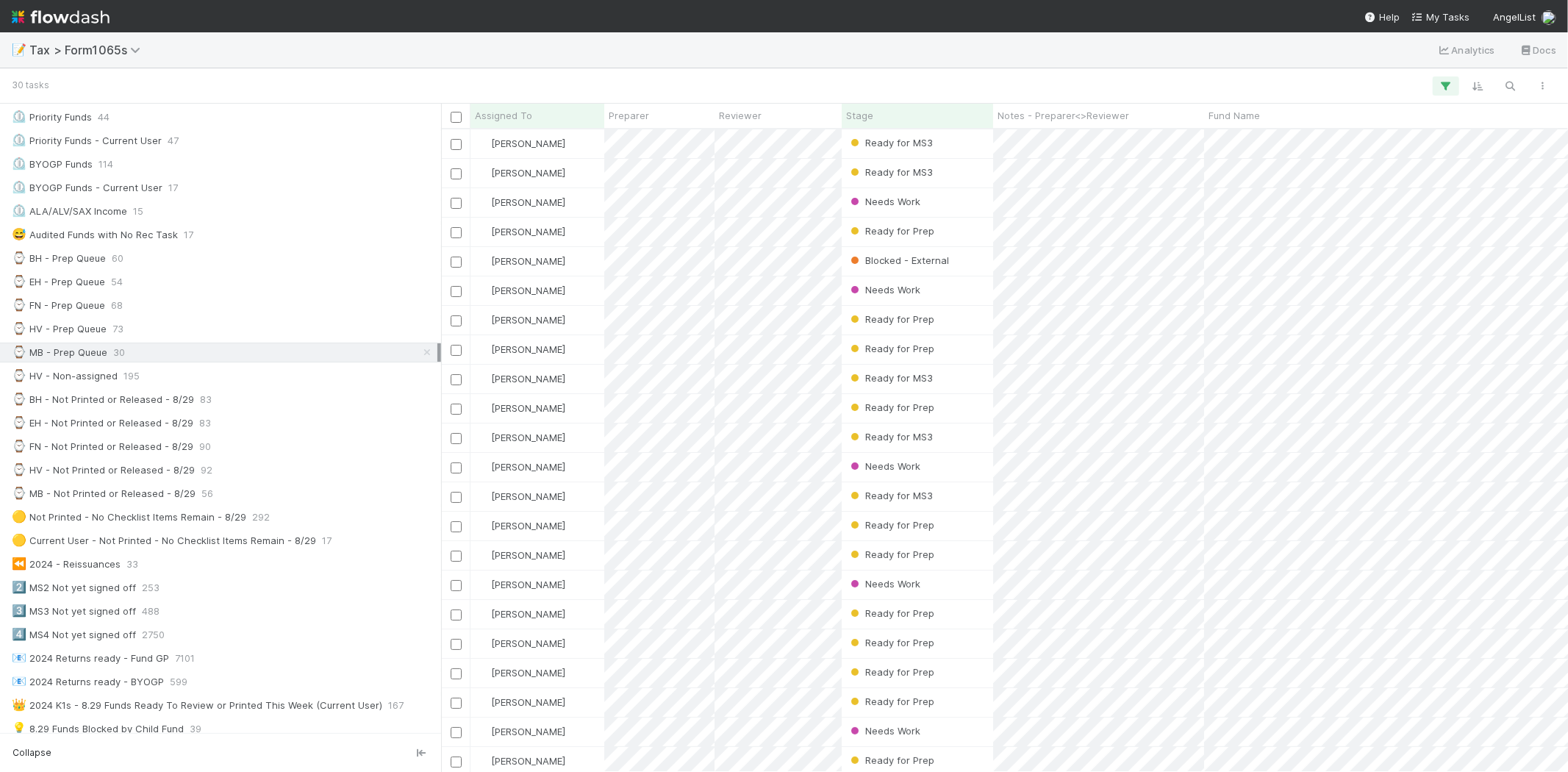
scroll to position [630, 1114]
click at [960, 177] on div "Ready for MS3" at bounding box center [917, 172] width 151 height 28
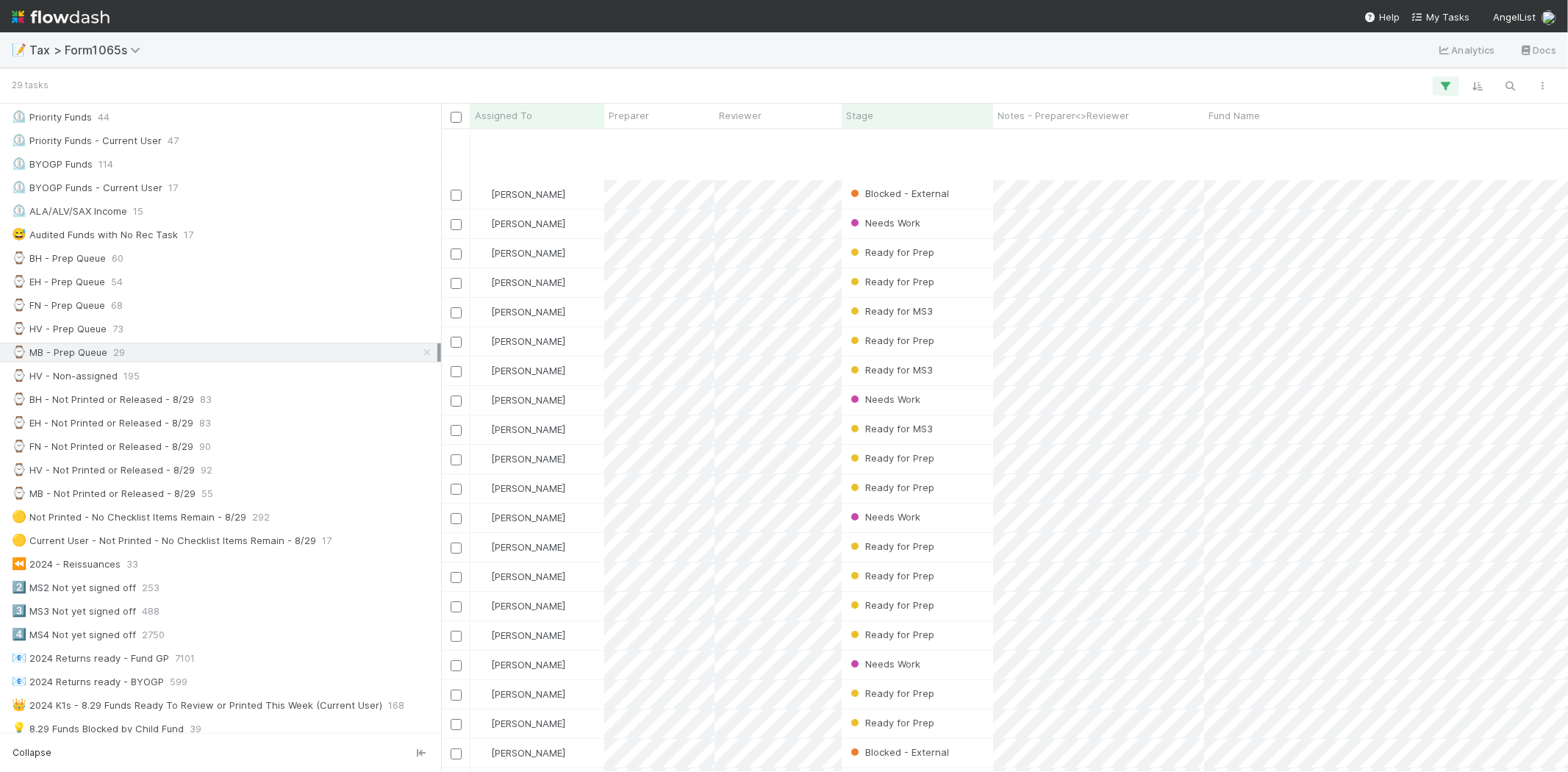
scroll to position [163, 0]
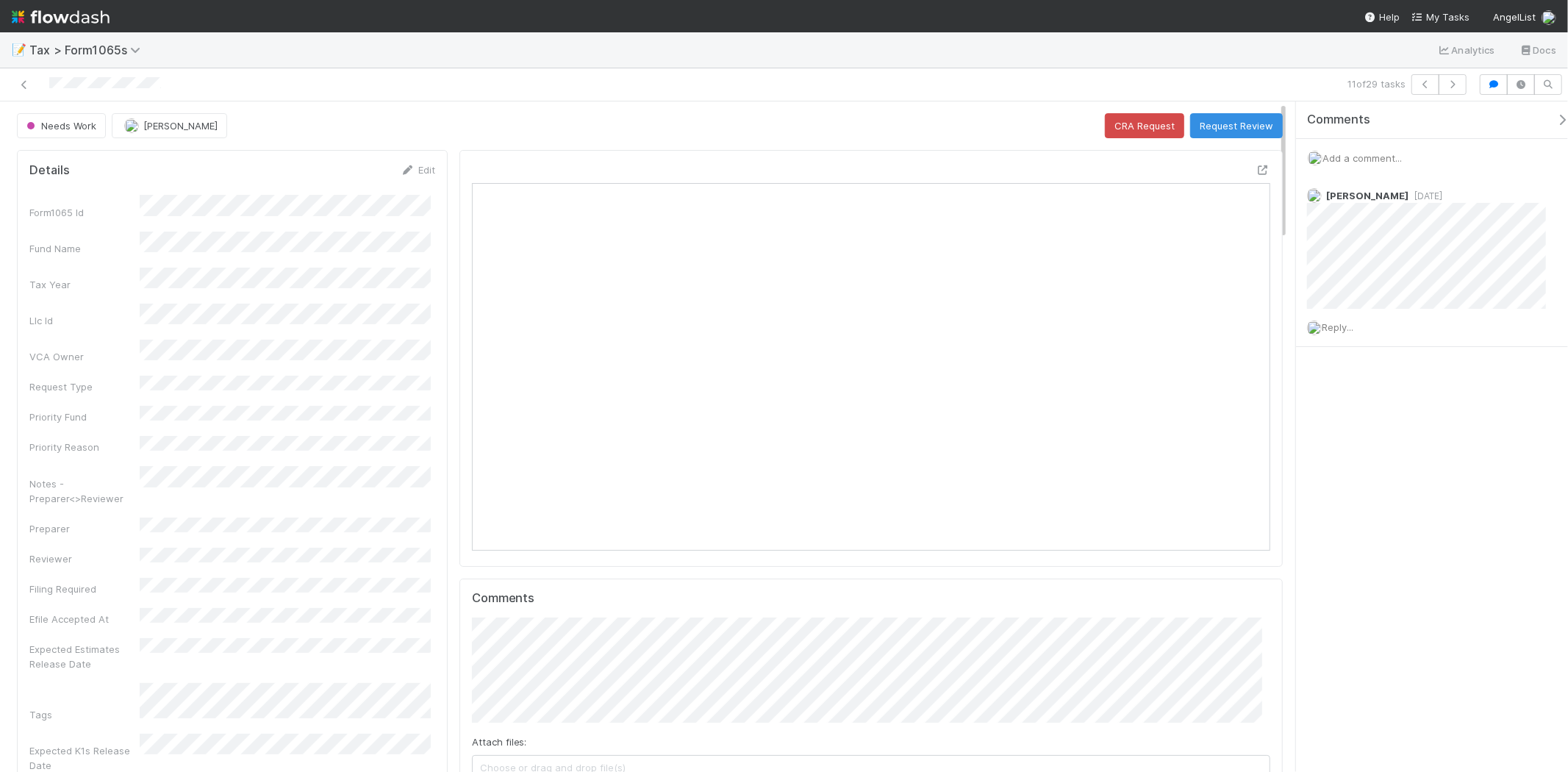
scroll to position [287, 777]
drag, startPoint x: 713, startPoint y: 0, endPoint x: 917, endPoint y: 164, distance: 261.7
click at [924, 168] on div at bounding box center [871, 172] width 798 height 21
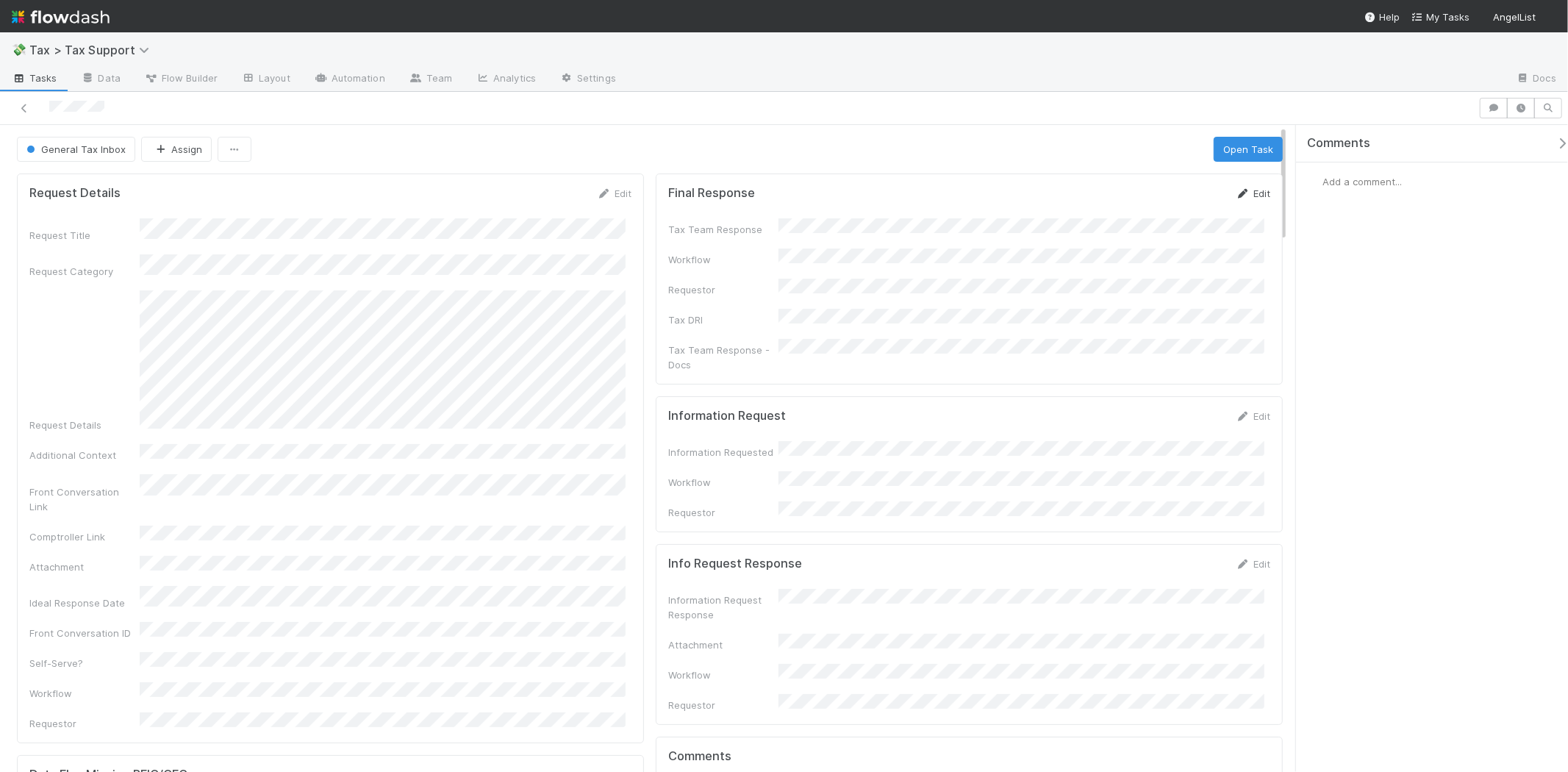
click at [1246, 194] on link "Edit" at bounding box center [1253, 193] width 35 height 12
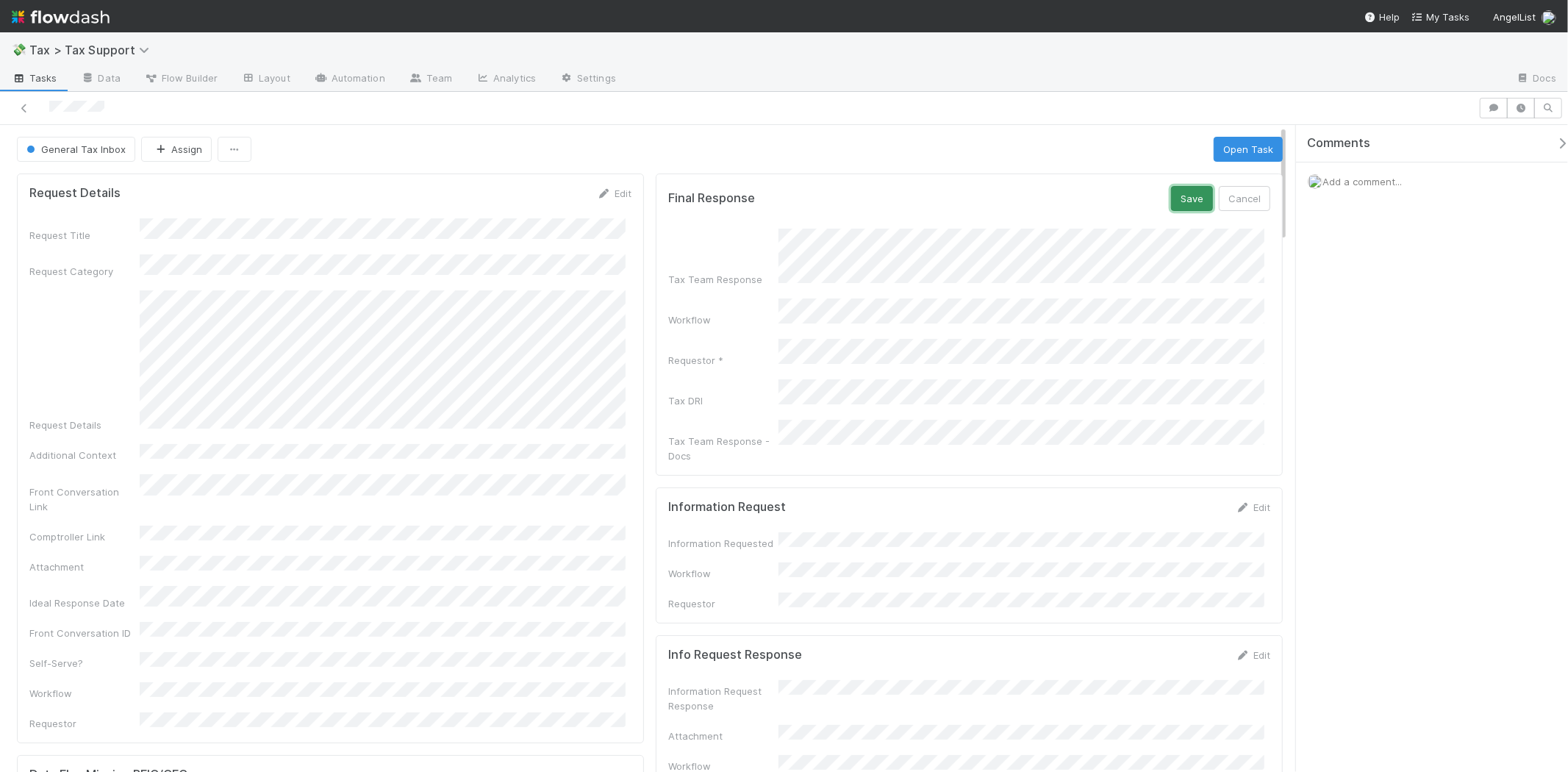
click at [1177, 201] on button "Save" at bounding box center [1192, 198] width 42 height 25
click at [98, 148] on span "General Tax Inbox" at bounding box center [75, 148] width 102 height 12
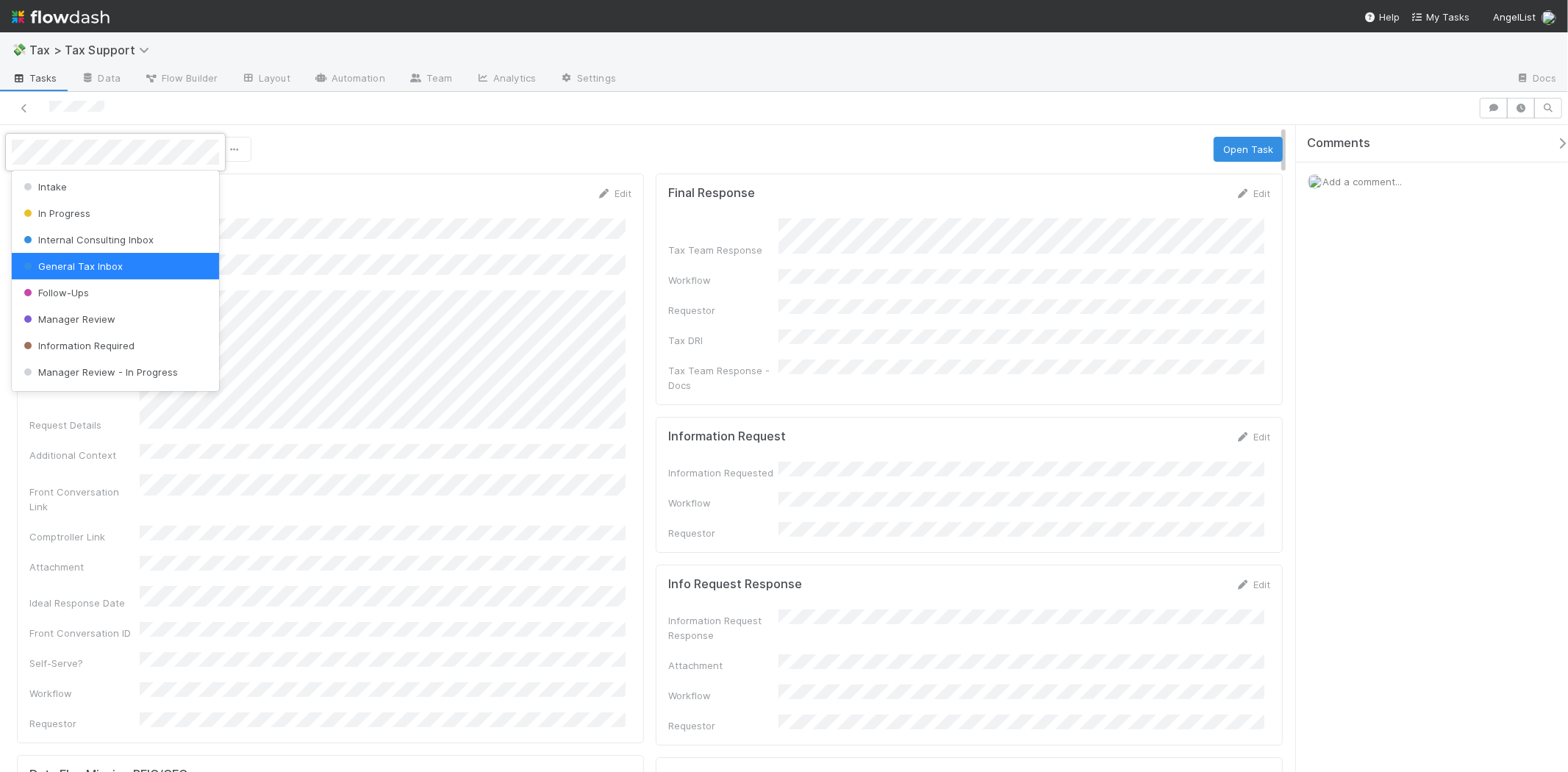
scroll to position [103, 0]
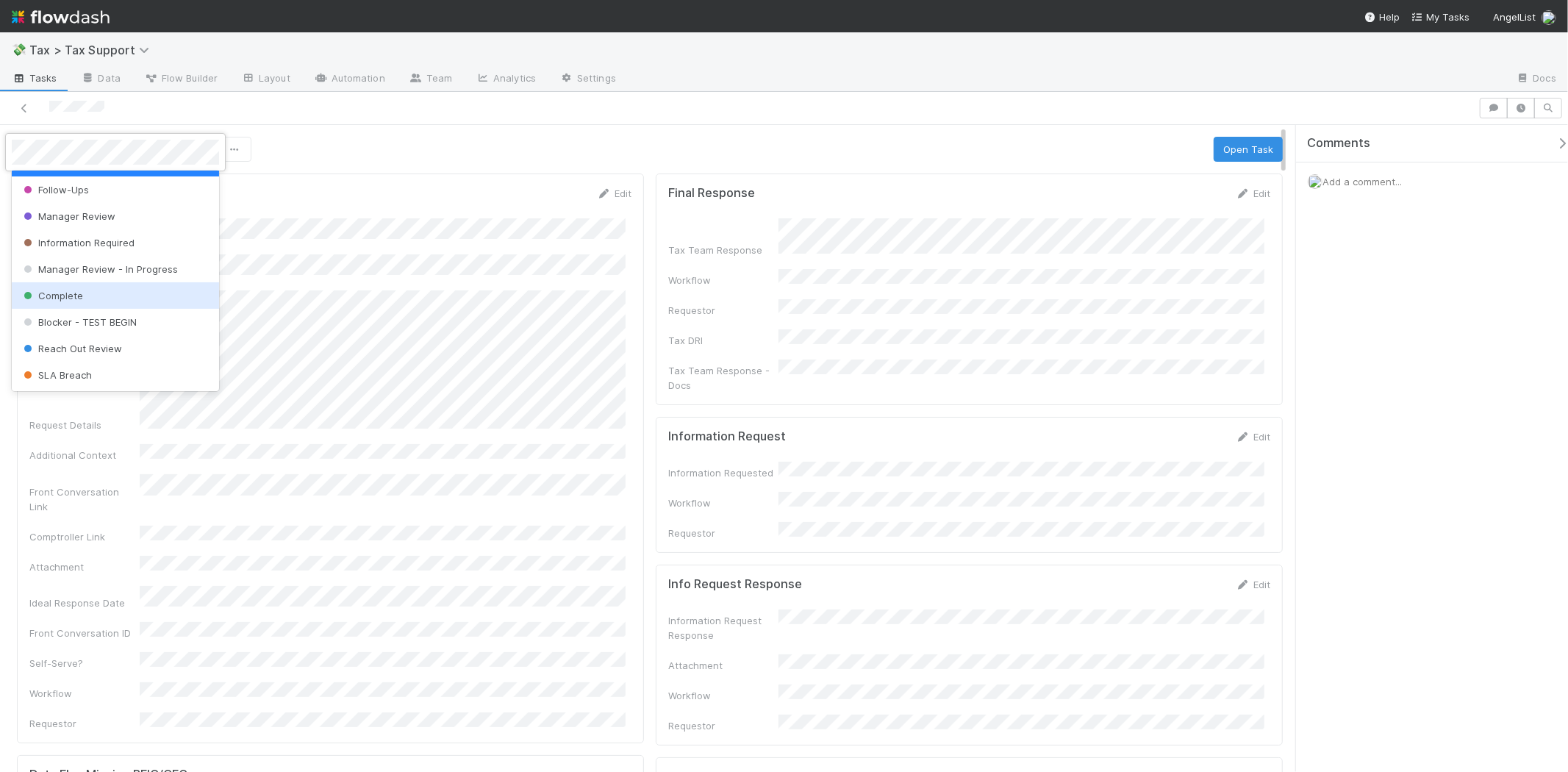
click at [78, 300] on span "Complete" at bounding box center [52, 295] width 62 height 12
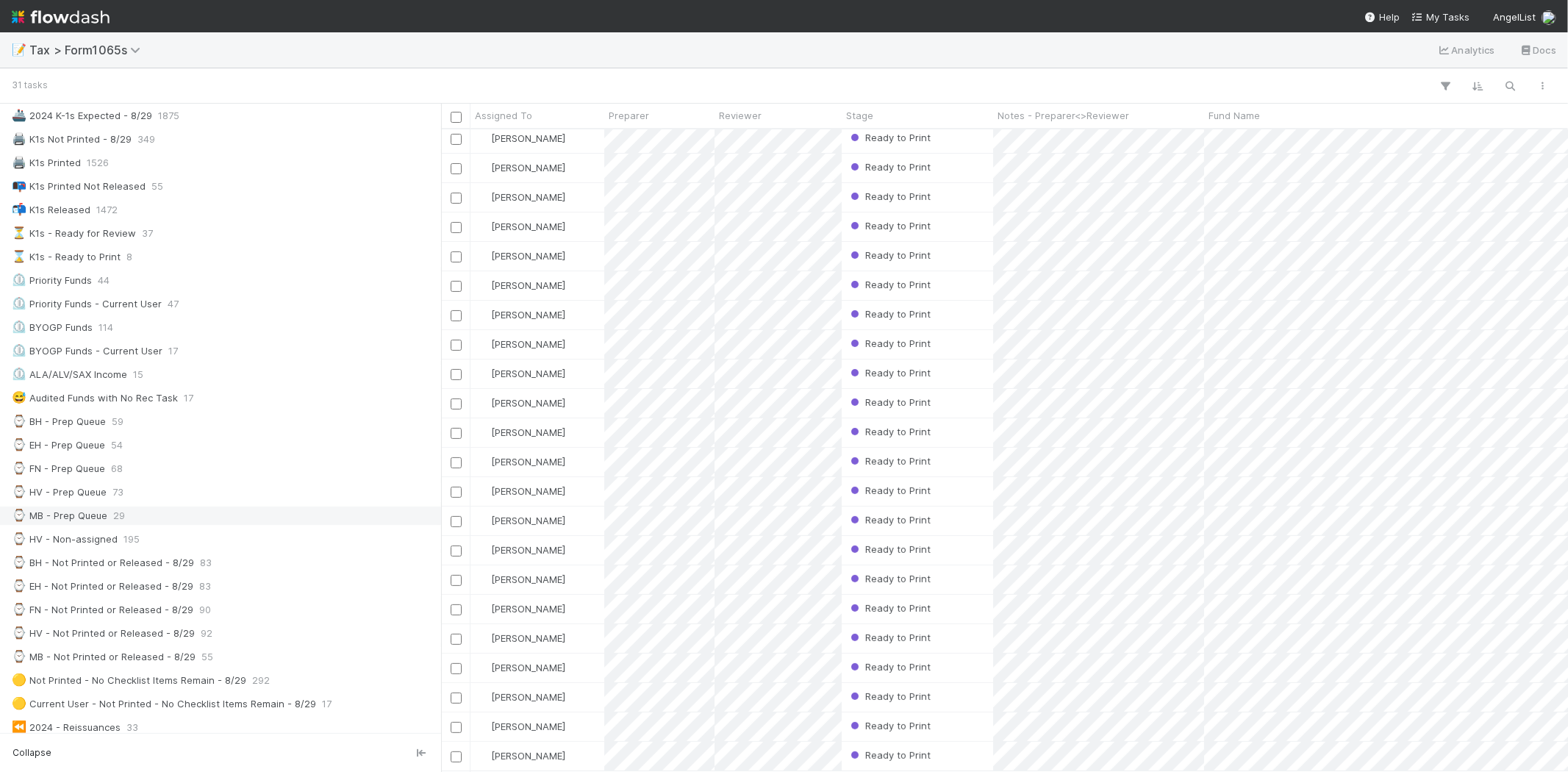
scroll to position [163, 0]
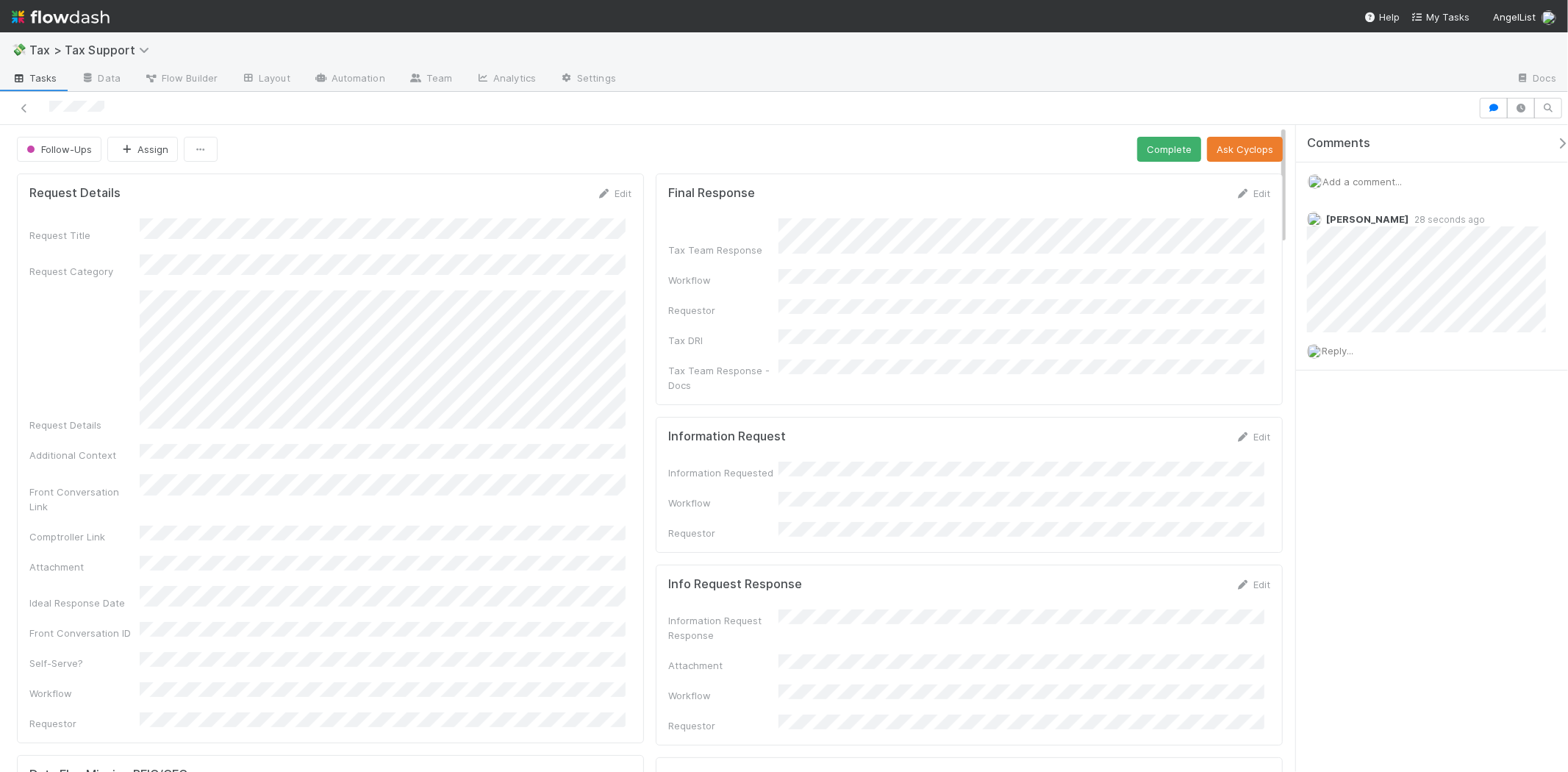
click at [1361, 178] on span "Add a comment..." at bounding box center [1362, 181] width 79 height 12
click at [1394, 273] on button "[PERSON_NAME]" at bounding box center [1386, 278] width 111 height 21
click at [1365, 415] on button "Add Comment" at bounding box center [1362, 408] width 85 height 25
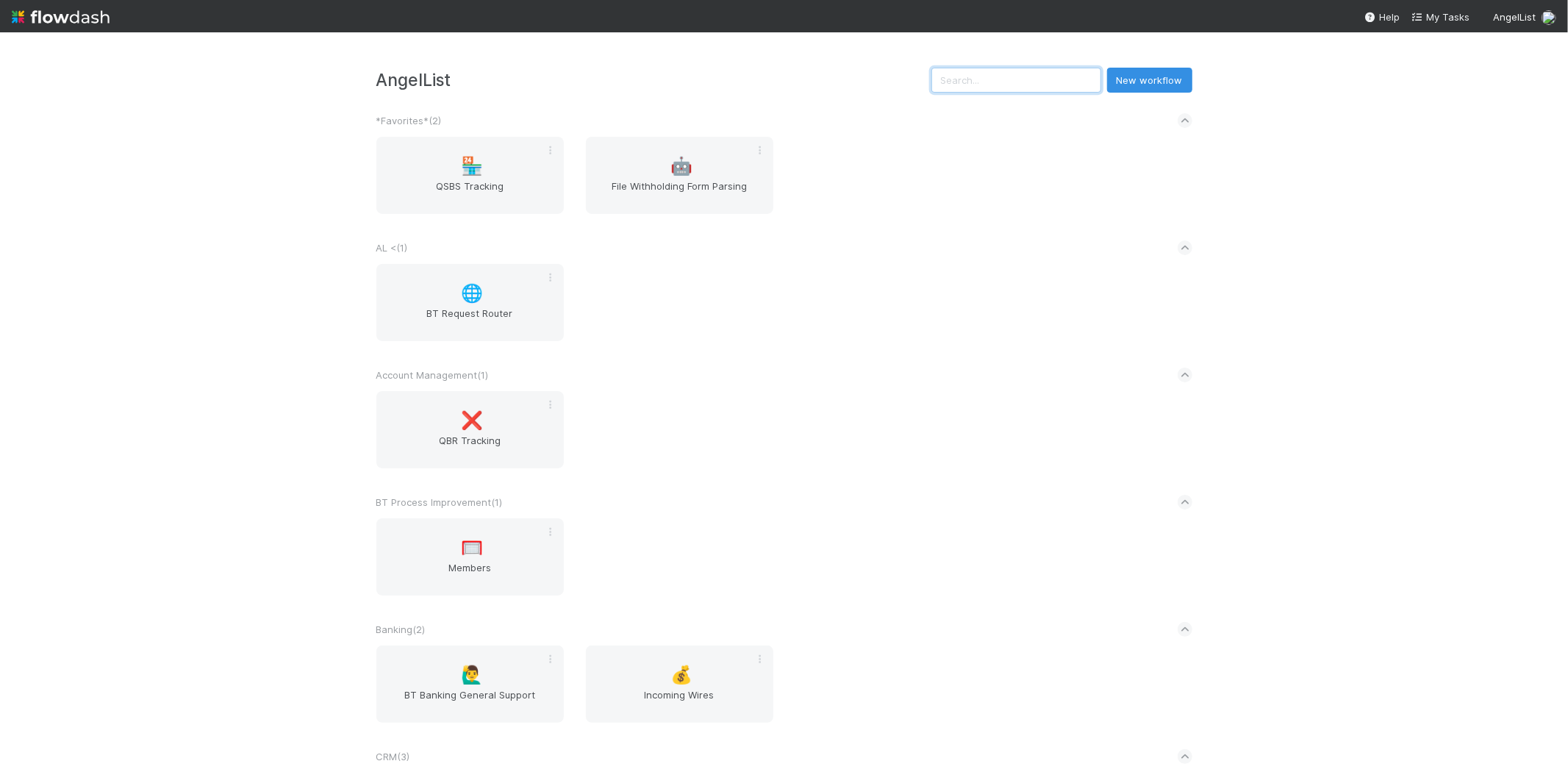
click at [1023, 82] on input "text" at bounding box center [1016, 80] width 170 height 25
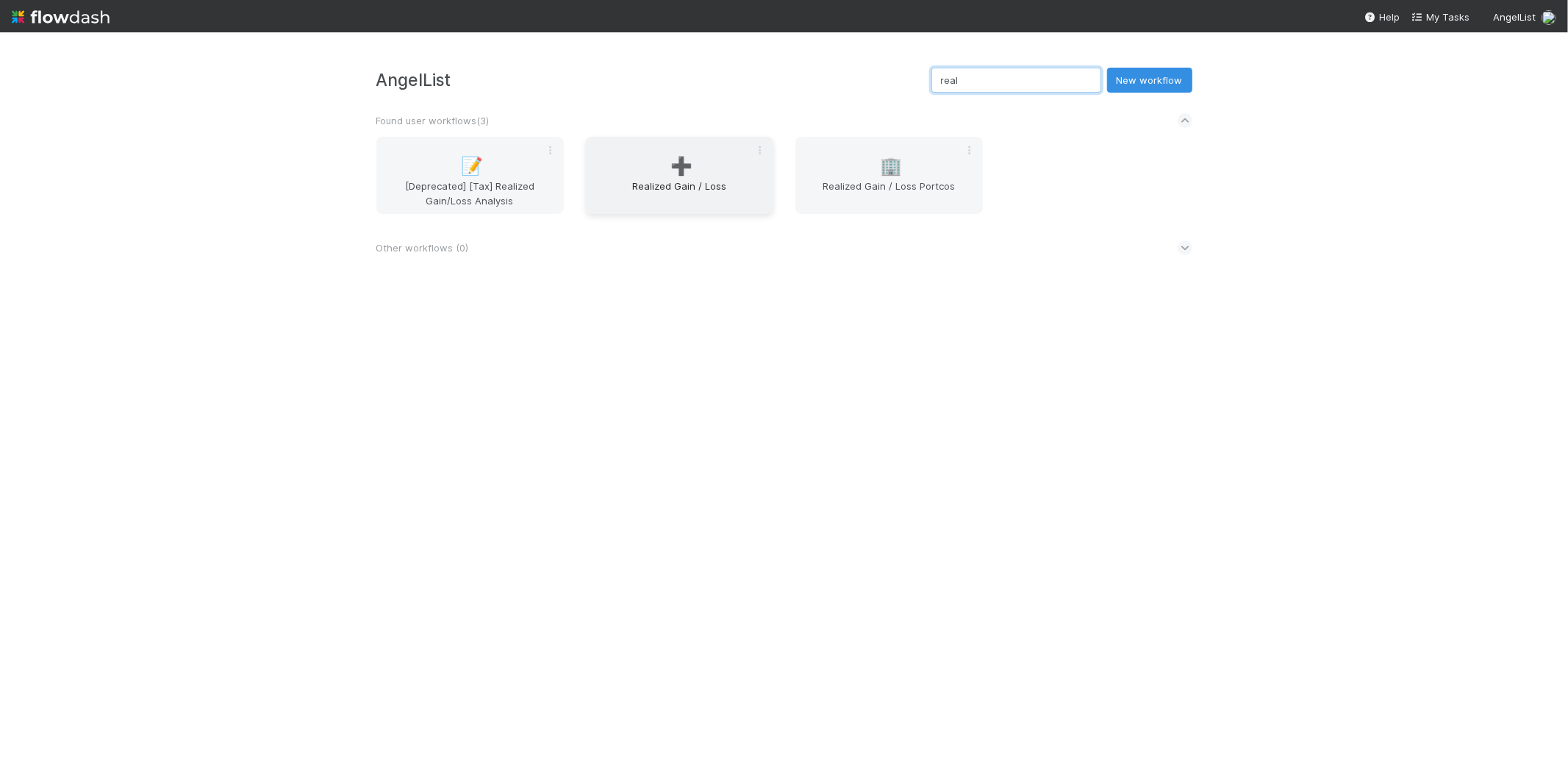
type input "real"
click at [710, 165] on div "➕ Realized Gain / Loss" at bounding box center [680, 175] width 188 height 77
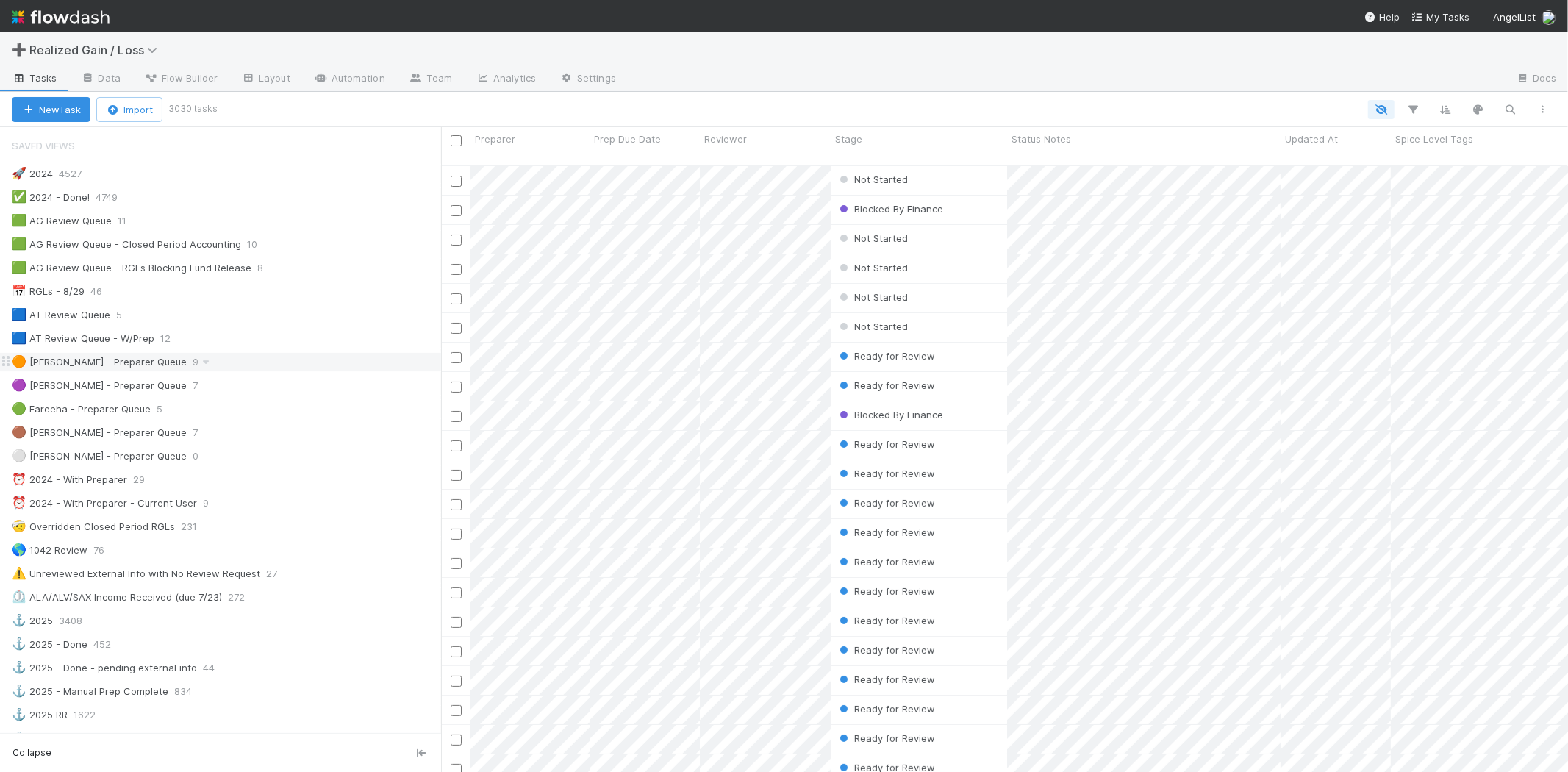
click at [135, 360] on div "🟠 Michael - Preparer Queue" at bounding box center [99, 362] width 175 height 18
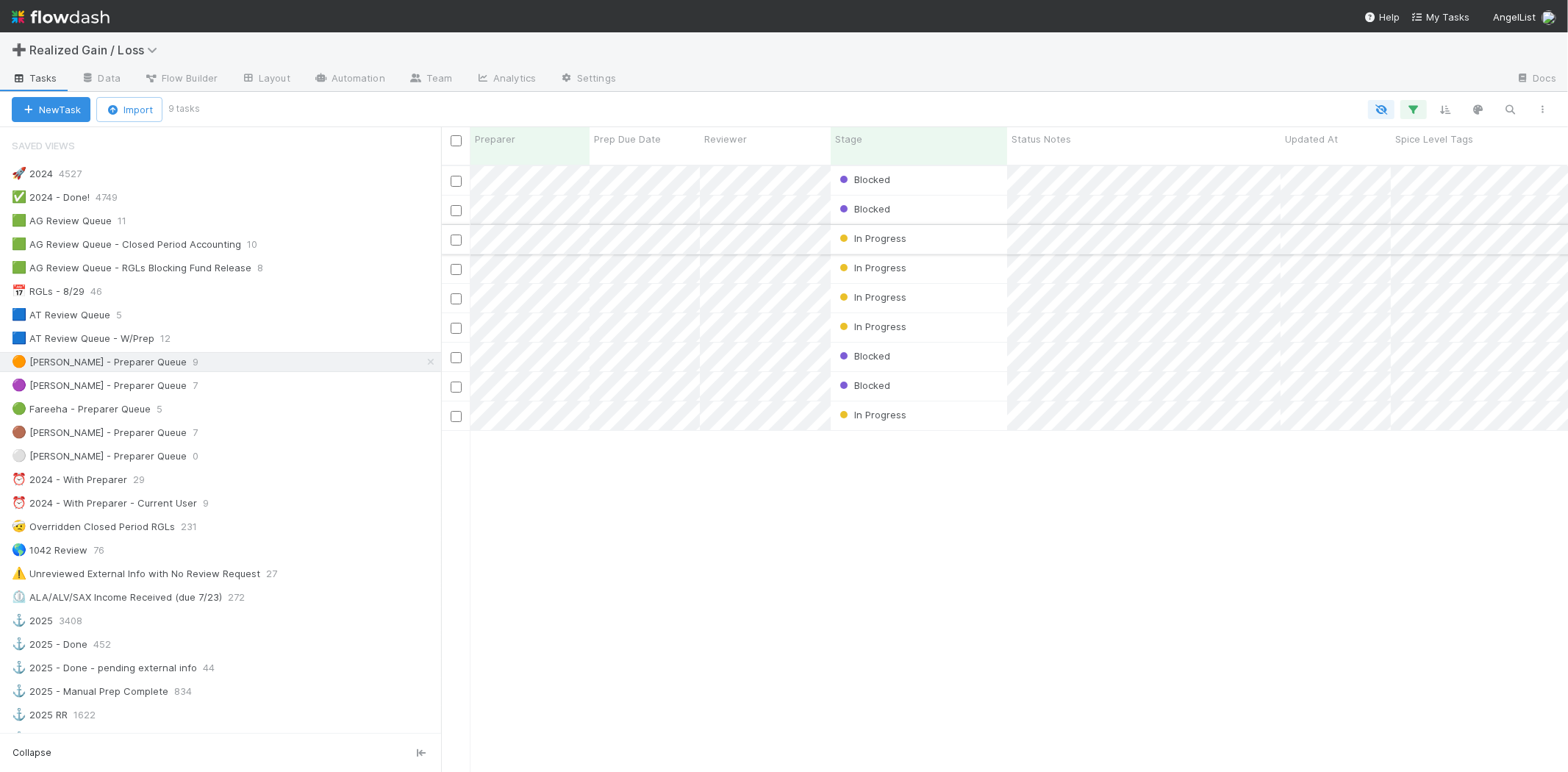
click at [927, 226] on div "In Progress" at bounding box center [918, 239] width 176 height 28
click at [928, 225] on div "In Progress" at bounding box center [918, 239] width 176 height 28
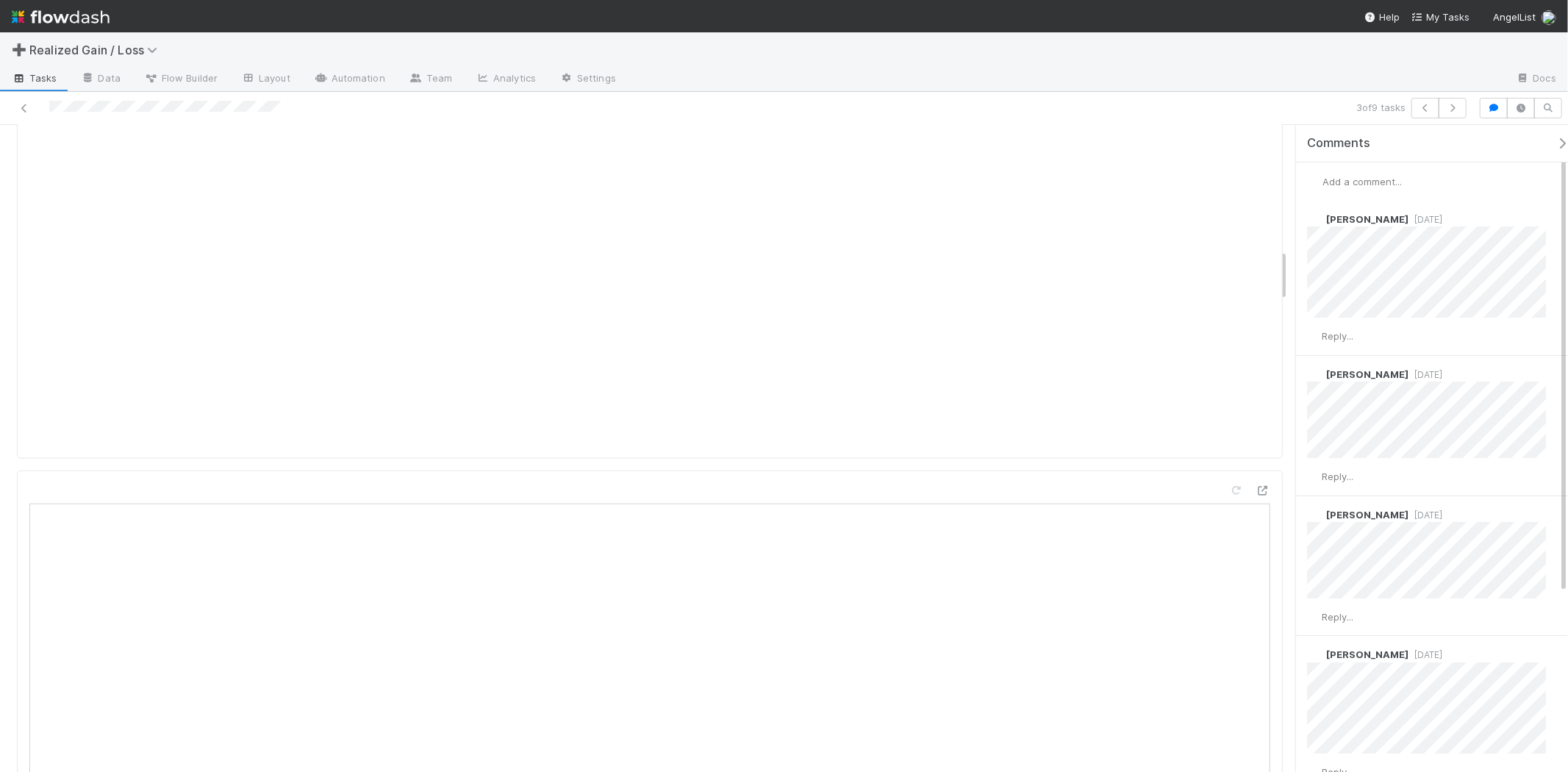
scroll to position [1552, 0]
click at [1382, 187] on span "Add a comment..." at bounding box center [1362, 181] width 79 height 12
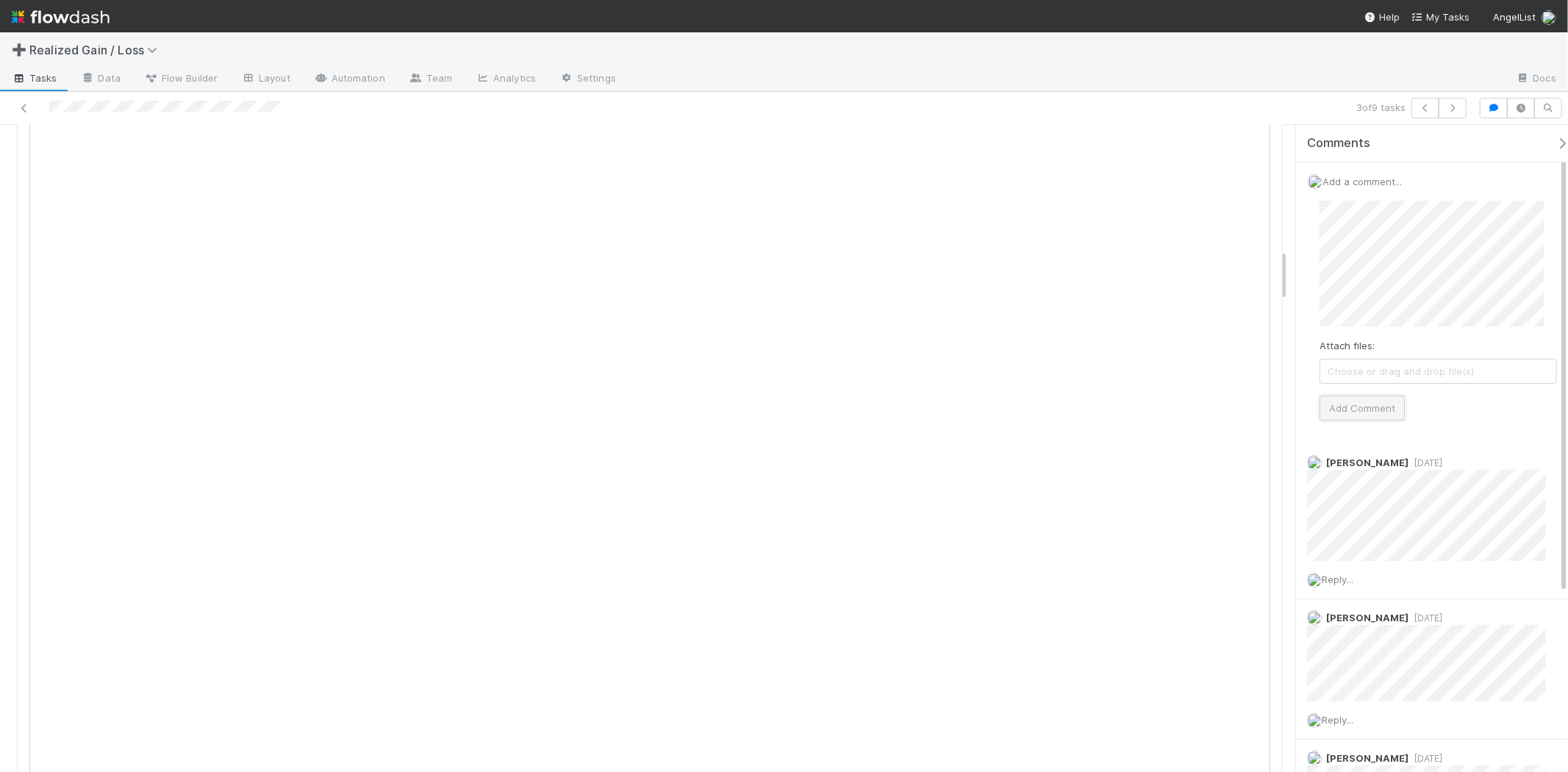
click at [1373, 404] on button "Add Comment" at bounding box center [1362, 408] width 85 height 25
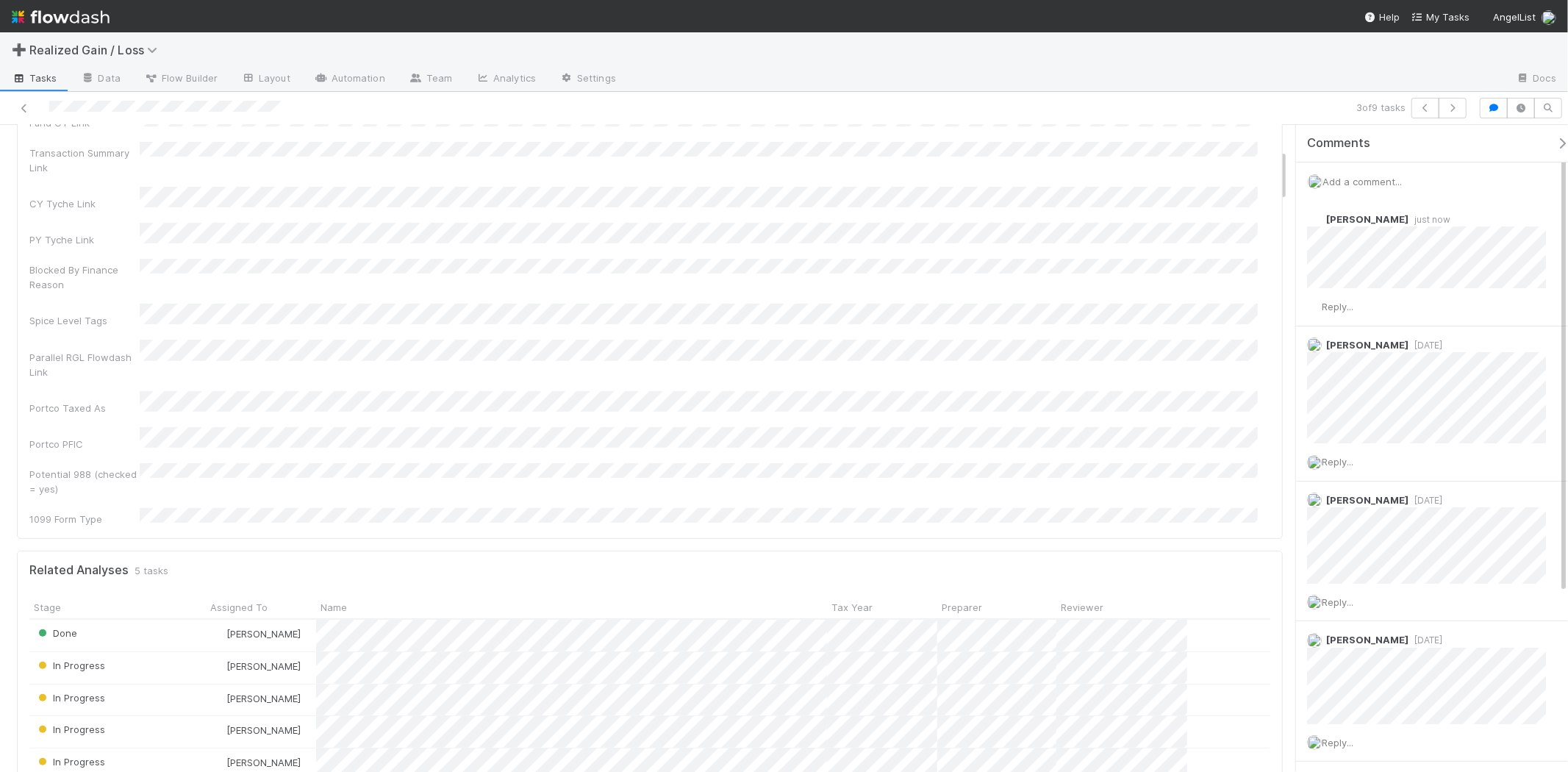
scroll to position [0, 0]
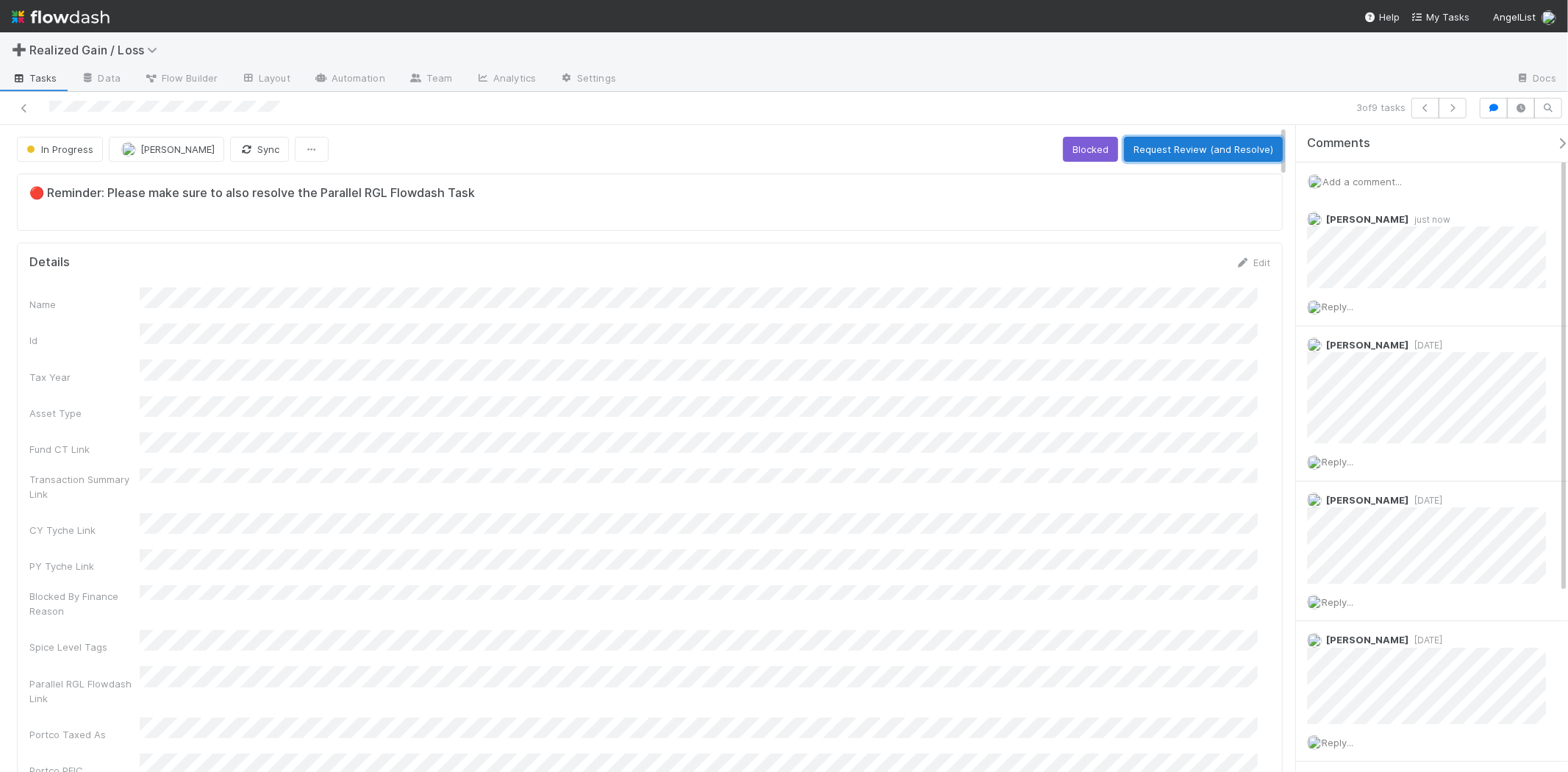
click at [1136, 161] on button "Request Review (and Resolve)" at bounding box center [1203, 149] width 158 height 25
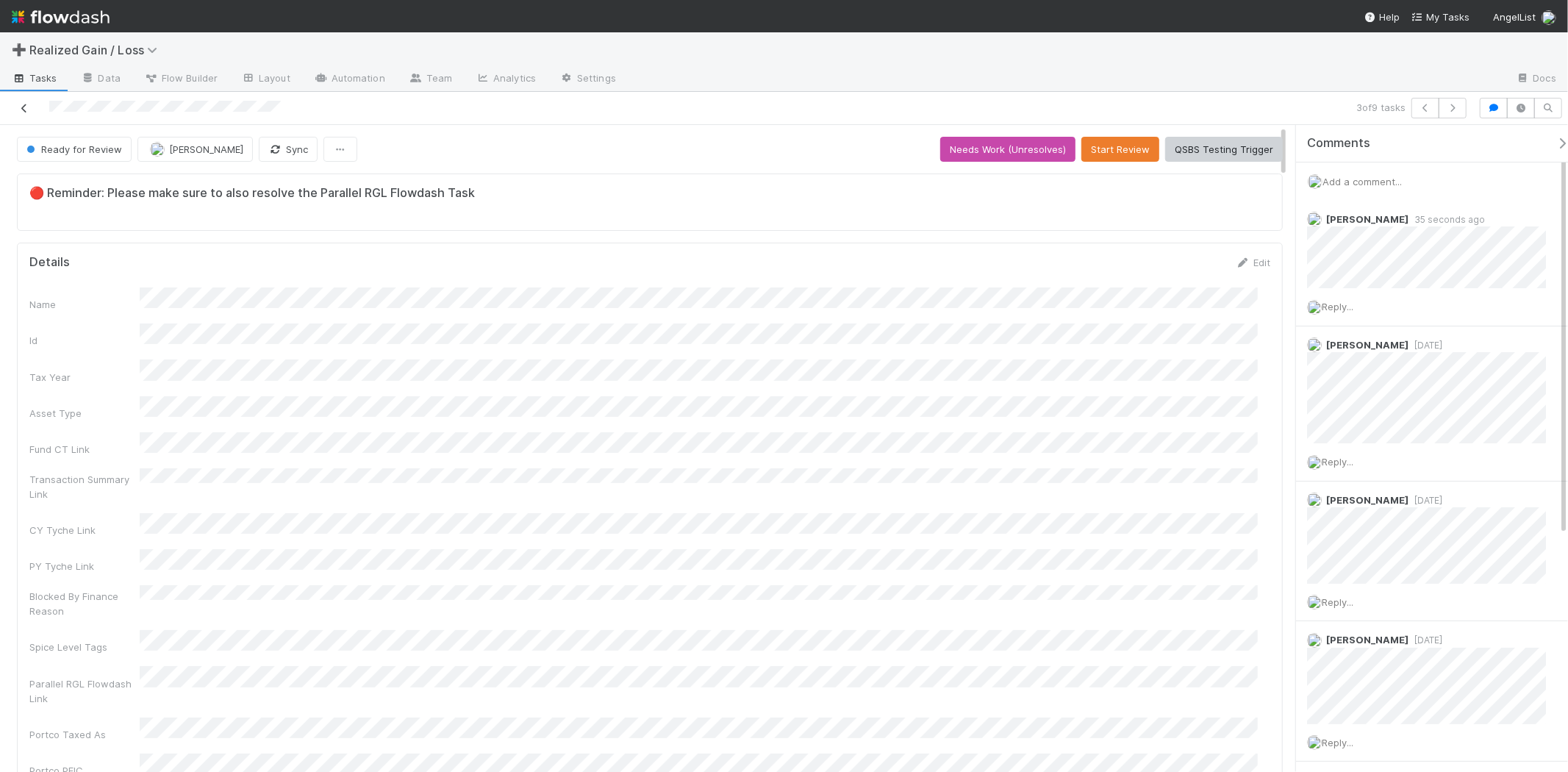
click at [27, 113] on icon at bounding box center [24, 108] width 15 height 9
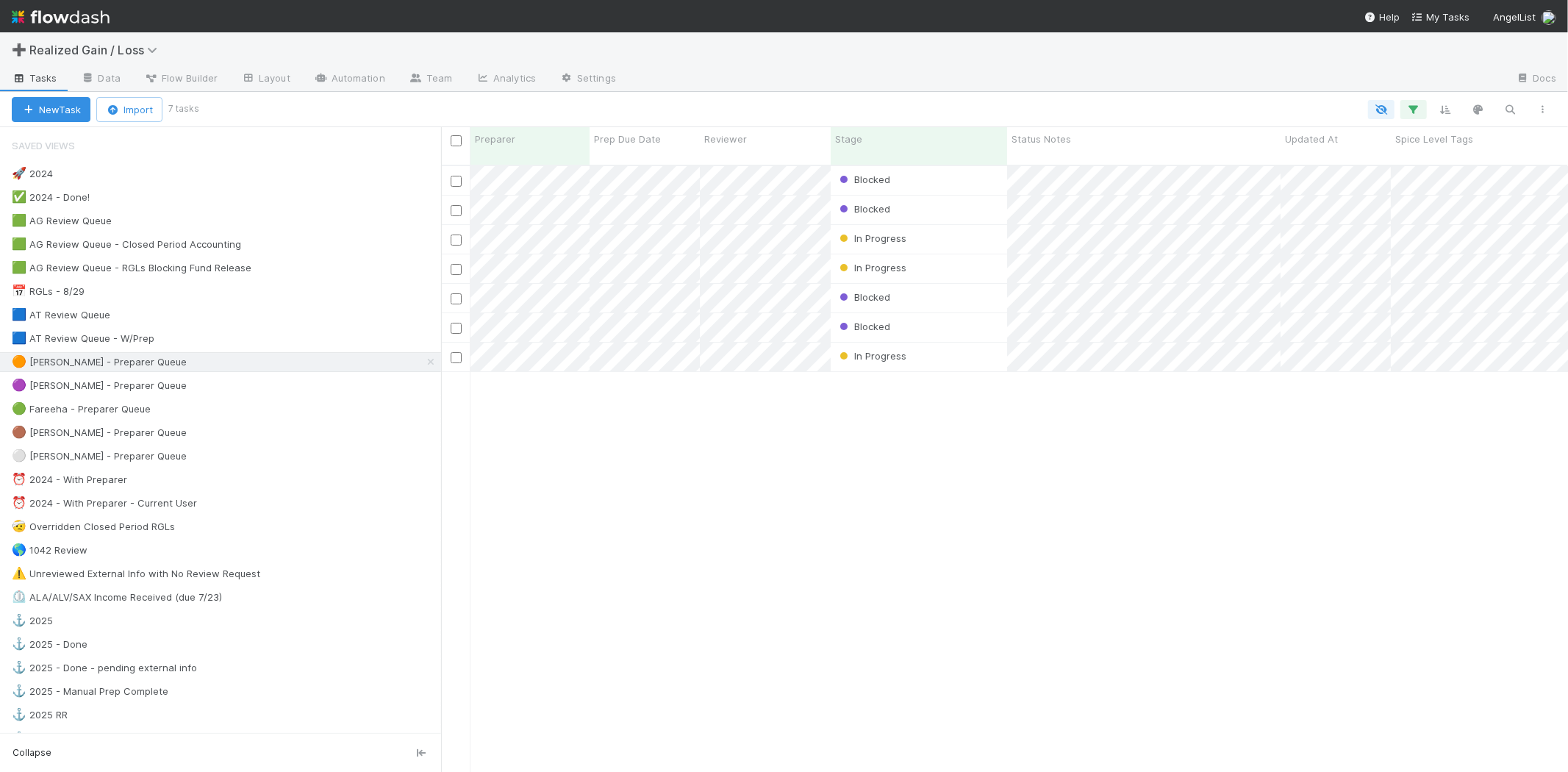
scroll to position [607, 1114]
click at [974, 232] on div "In Progress" at bounding box center [918, 239] width 176 height 28
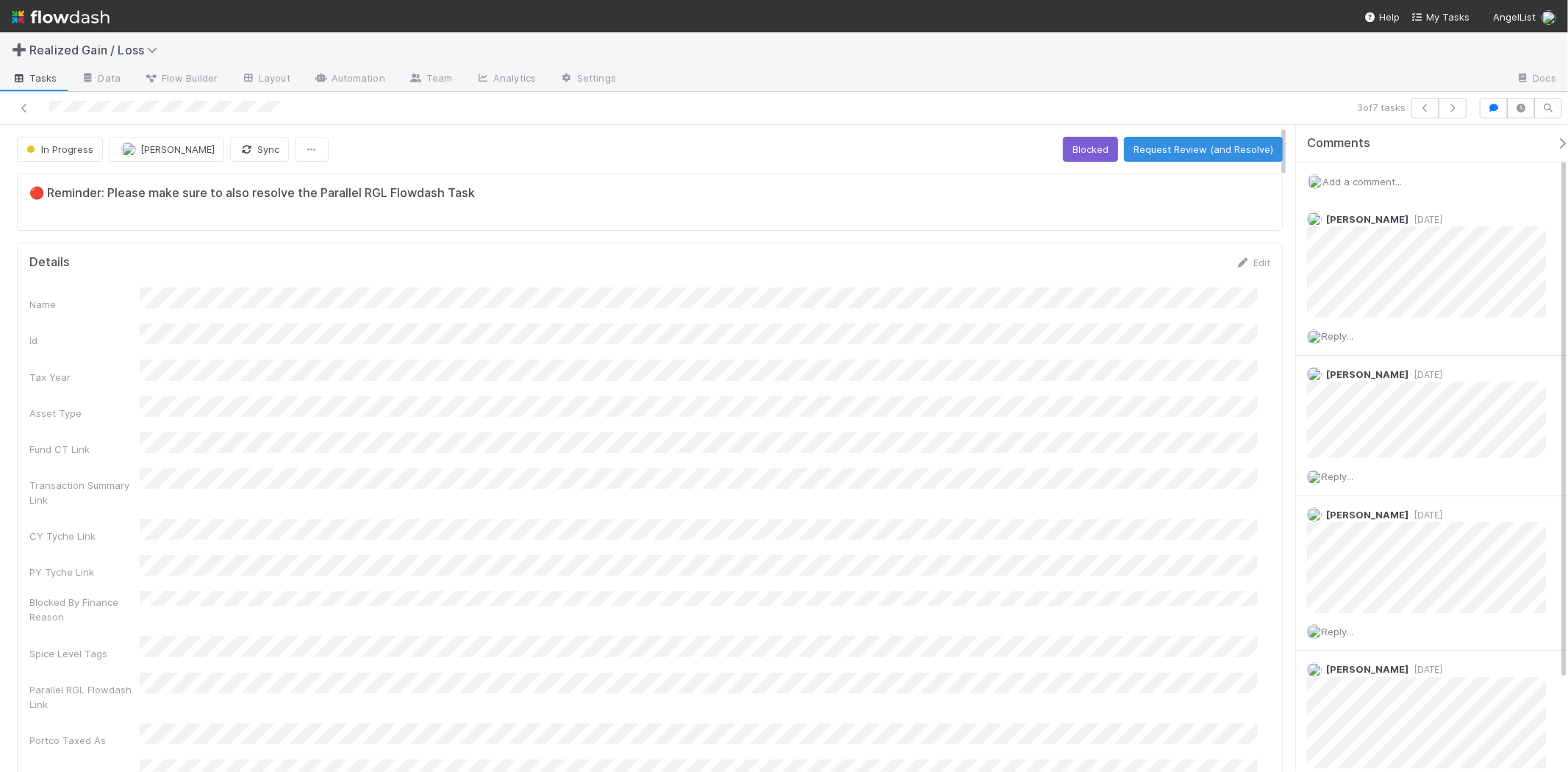
click at [1347, 178] on span "Add a comment..." at bounding box center [1362, 181] width 79 height 12
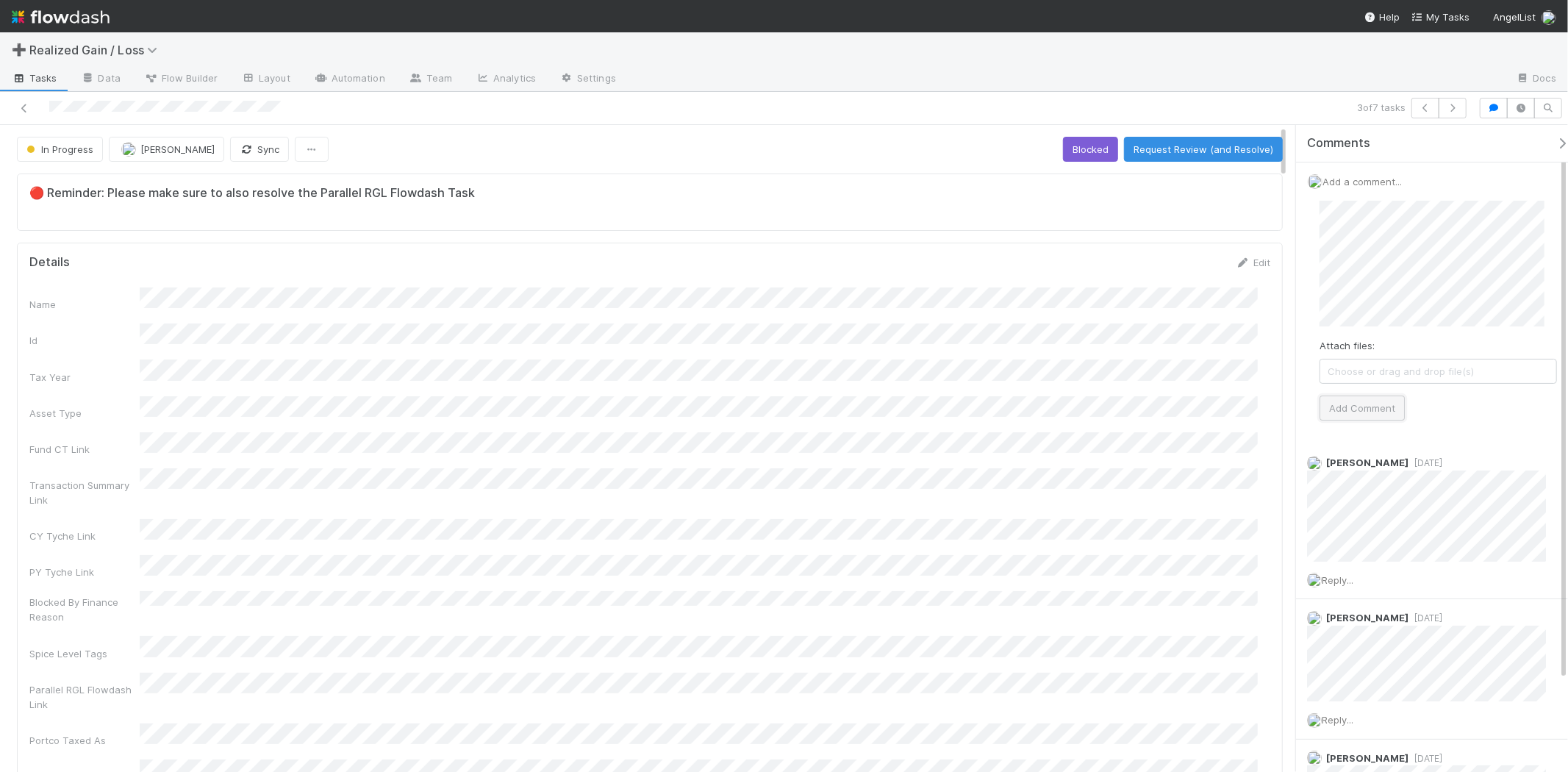
click at [1376, 404] on button "Add Comment" at bounding box center [1362, 408] width 85 height 25
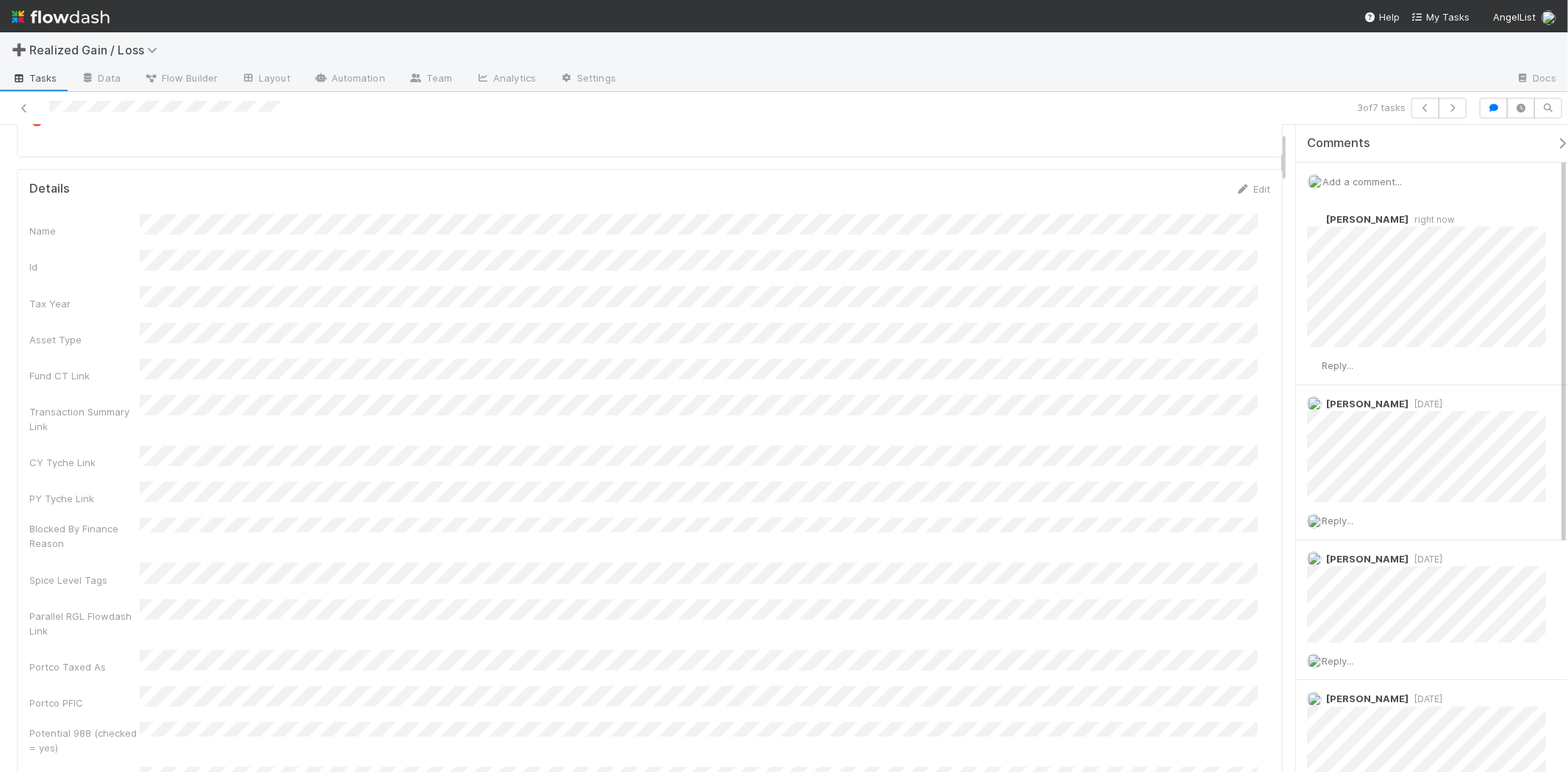
scroll to position [82, 0]
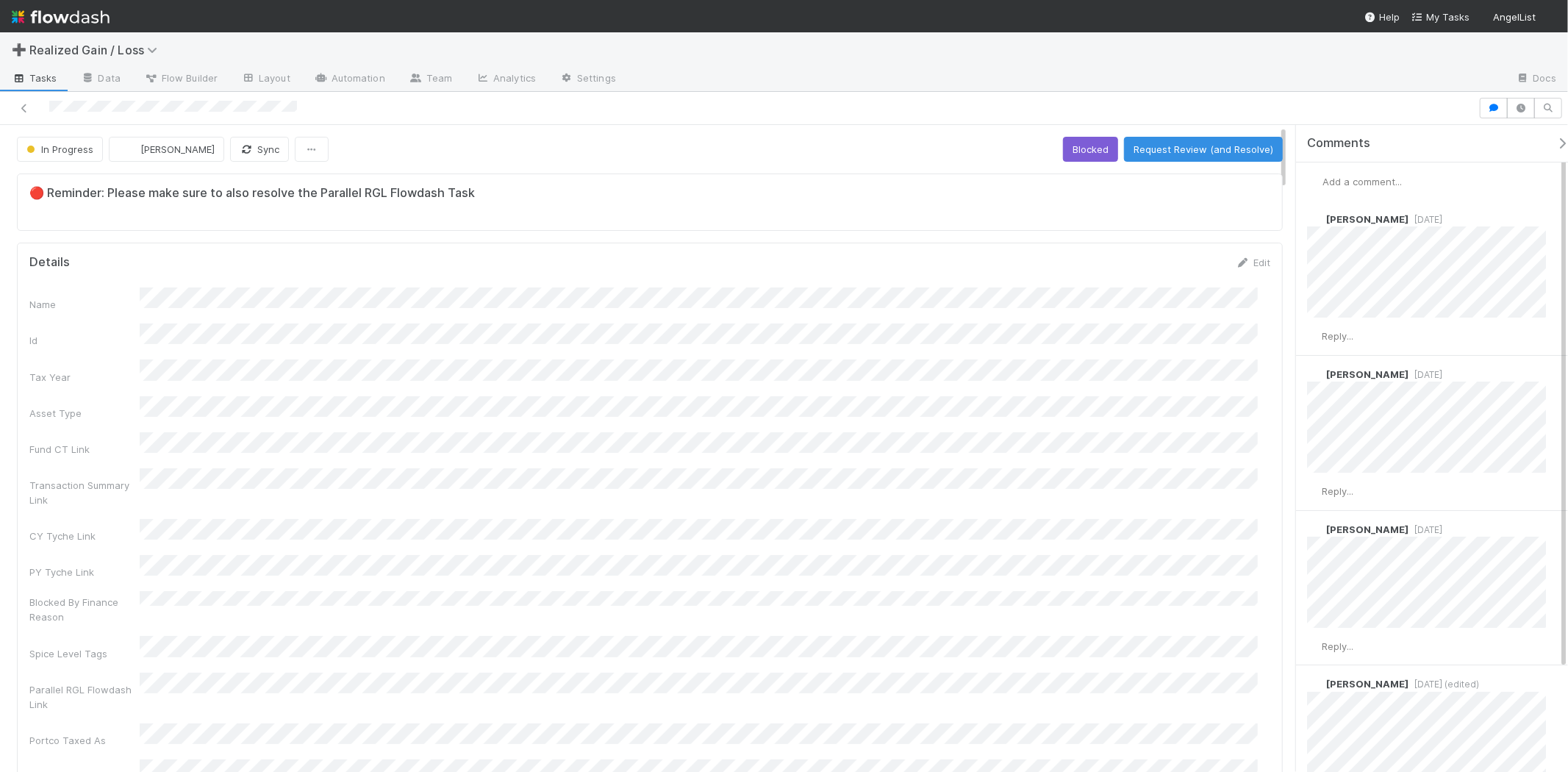
click at [1392, 185] on span "Add a comment..." at bounding box center [1362, 181] width 79 height 12
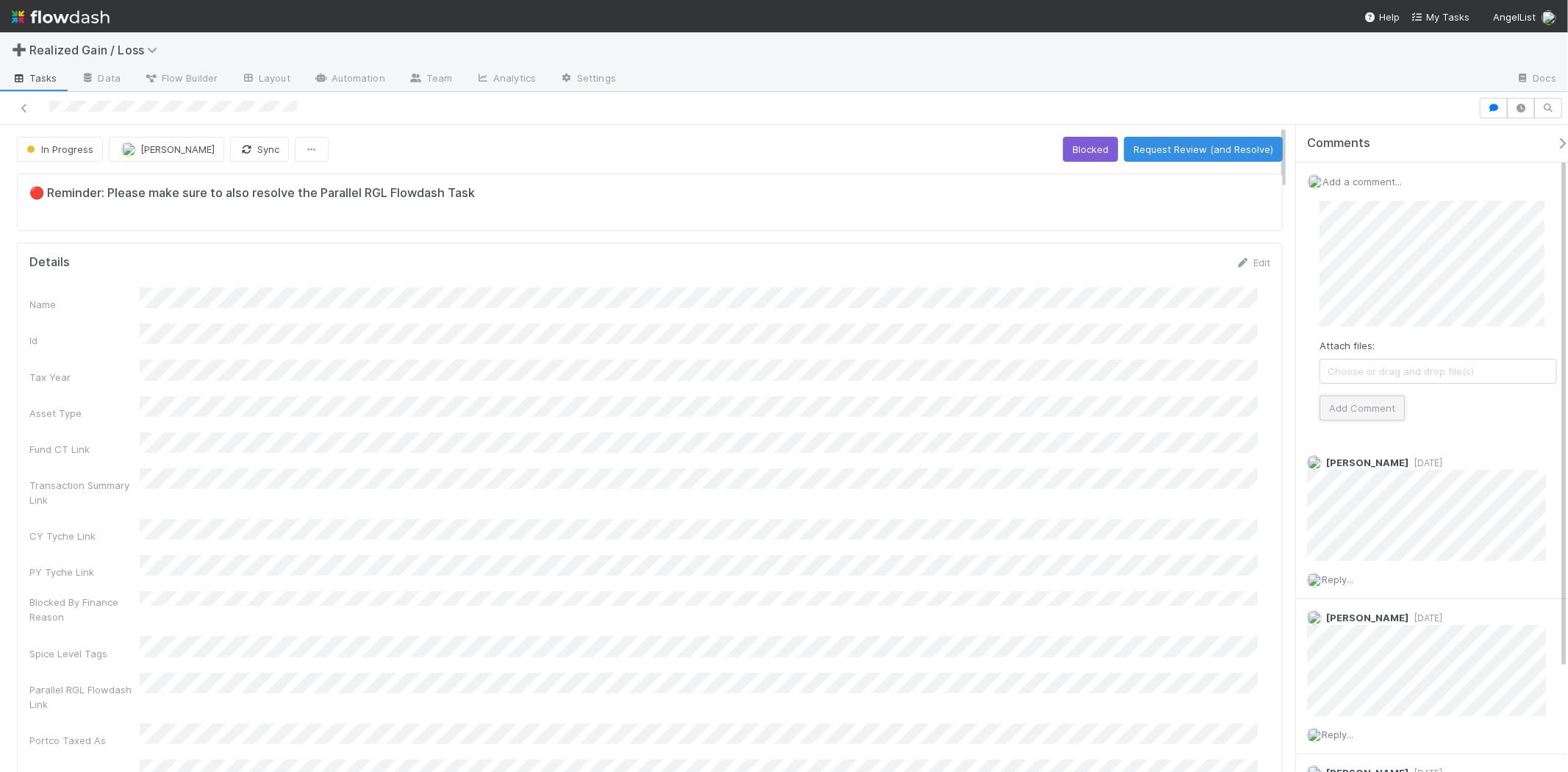
click at [1371, 415] on button "Add Comment" at bounding box center [1362, 408] width 85 height 25
click at [1245, 149] on button "Request Review (and Resolve)" at bounding box center [1203, 149] width 158 height 25
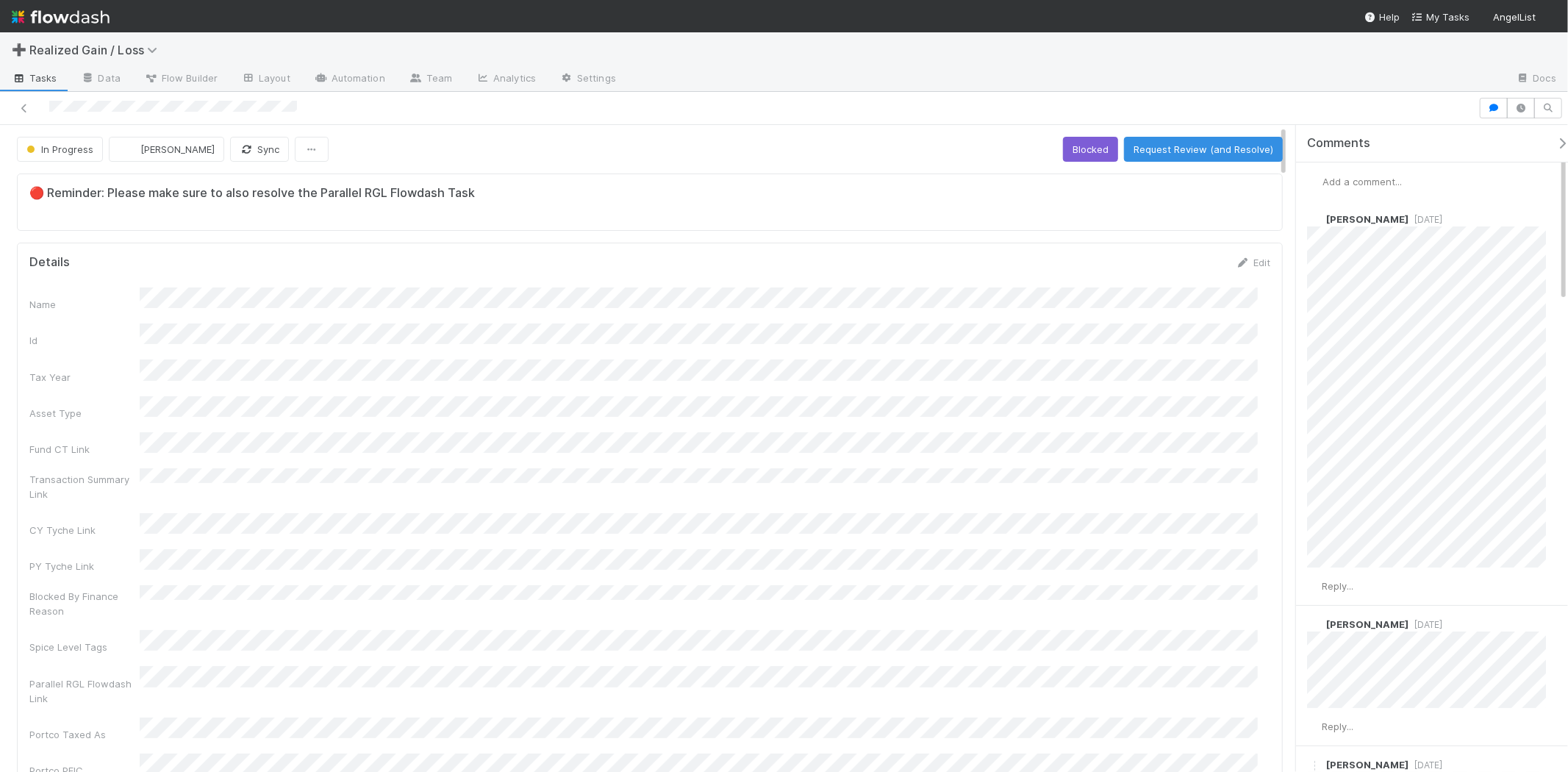
click at [1361, 181] on span "Add a comment..." at bounding box center [1362, 181] width 79 height 12
